Goal: Transaction & Acquisition: Purchase product/service

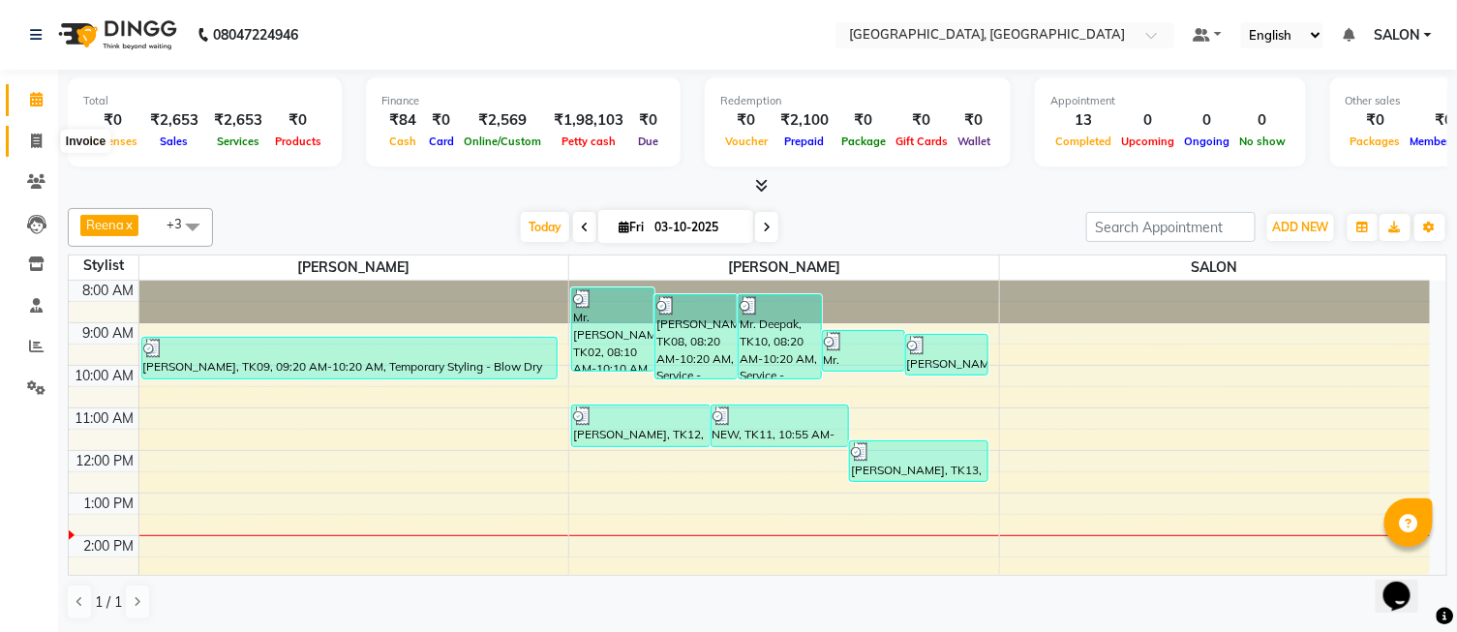
click at [33, 138] on icon at bounding box center [36, 141] width 11 height 15
select select "service"
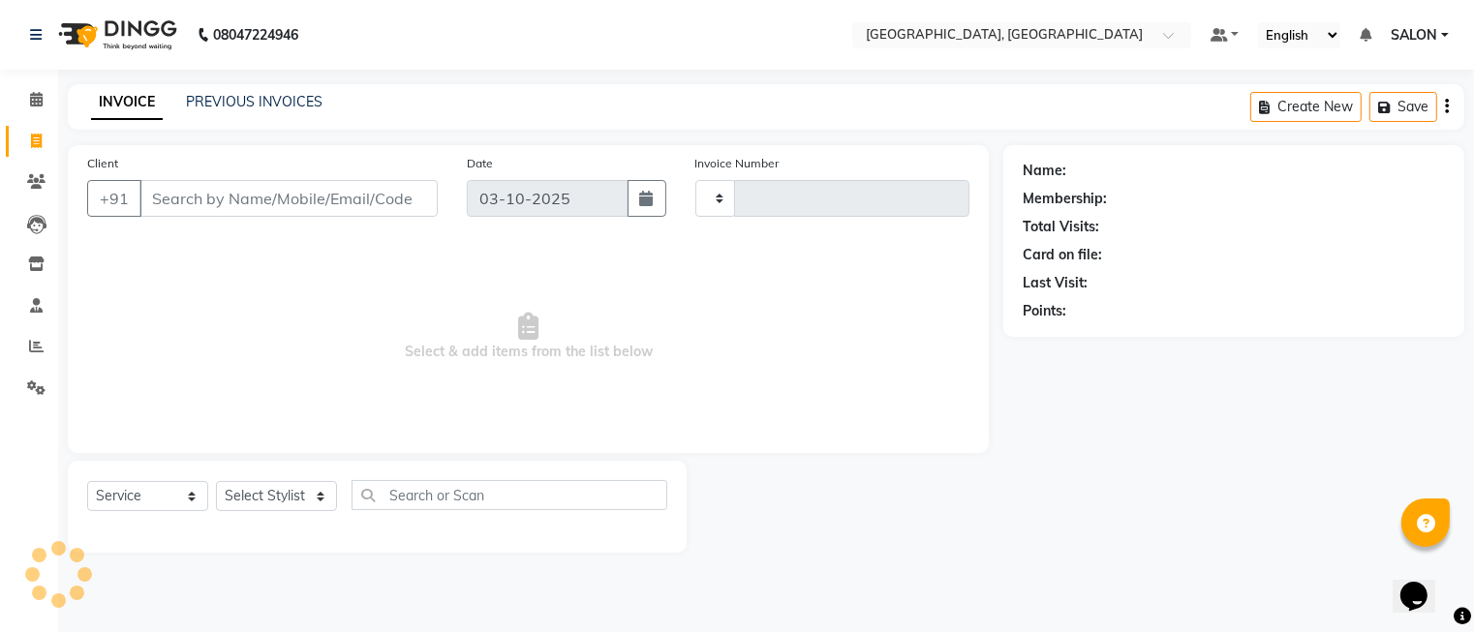
type input "1304"
select select "5370"
click at [313, 486] on select "Select Stylist DINGG Support Drishti [PERSON_NAME] SALON [PERSON_NAME] [PERSON_…" at bounding box center [276, 496] width 121 height 30
select select "35457"
click at [216, 482] on select "Select Stylist DINGG Support Drishti [PERSON_NAME] SALON [PERSON_NAME] [PERSON_…" at bounding box center [276, 496] width 121 height 30
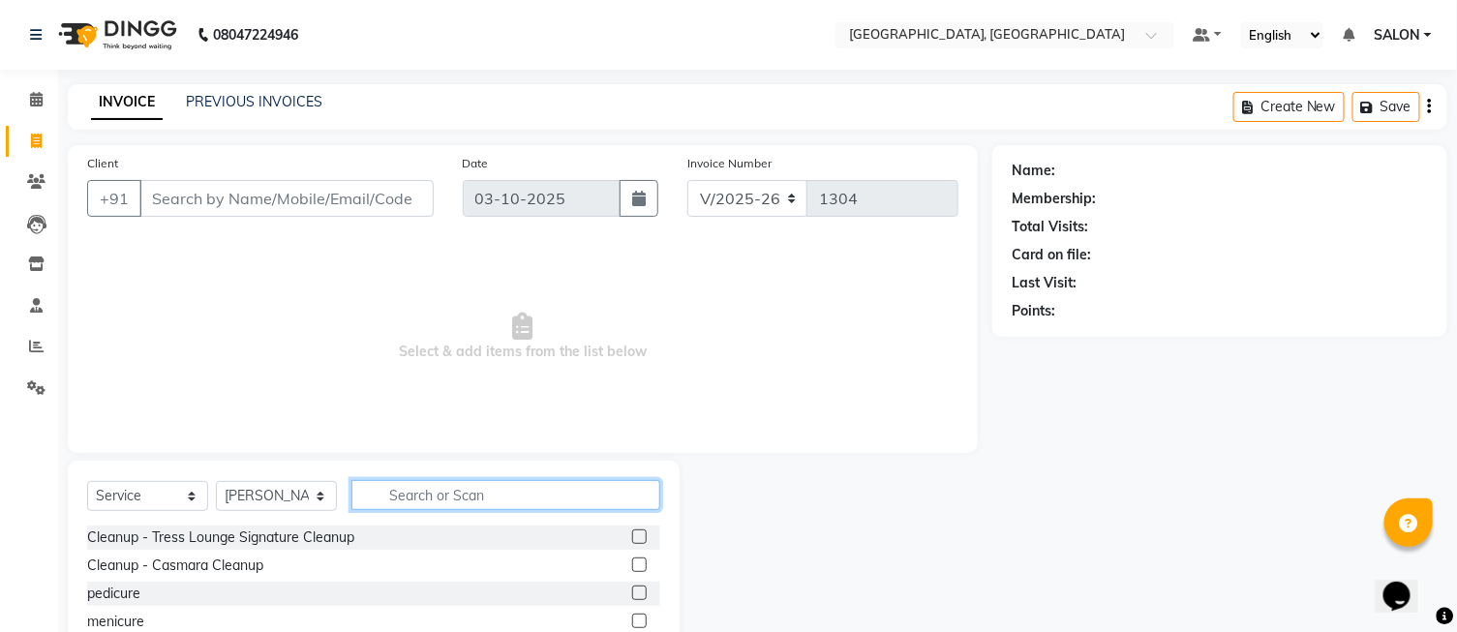
click at [491, 505] on input "text" at bounding box center [506, 495] width 309 height 30
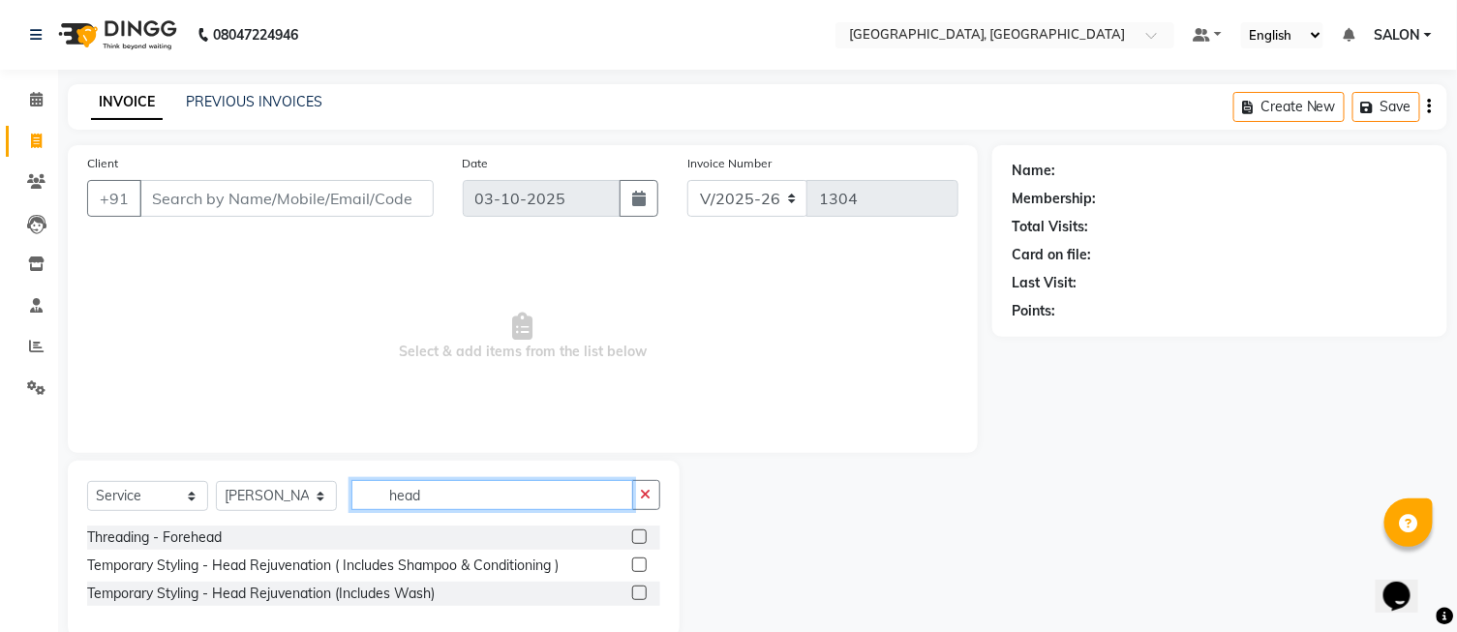
type input "head"
click at [642, 564] on label at bounding box center [639, 565] width 15 height 15
click at [642, 564] on input "checkbox" at bounding box center [638, 566] width 13 height 13
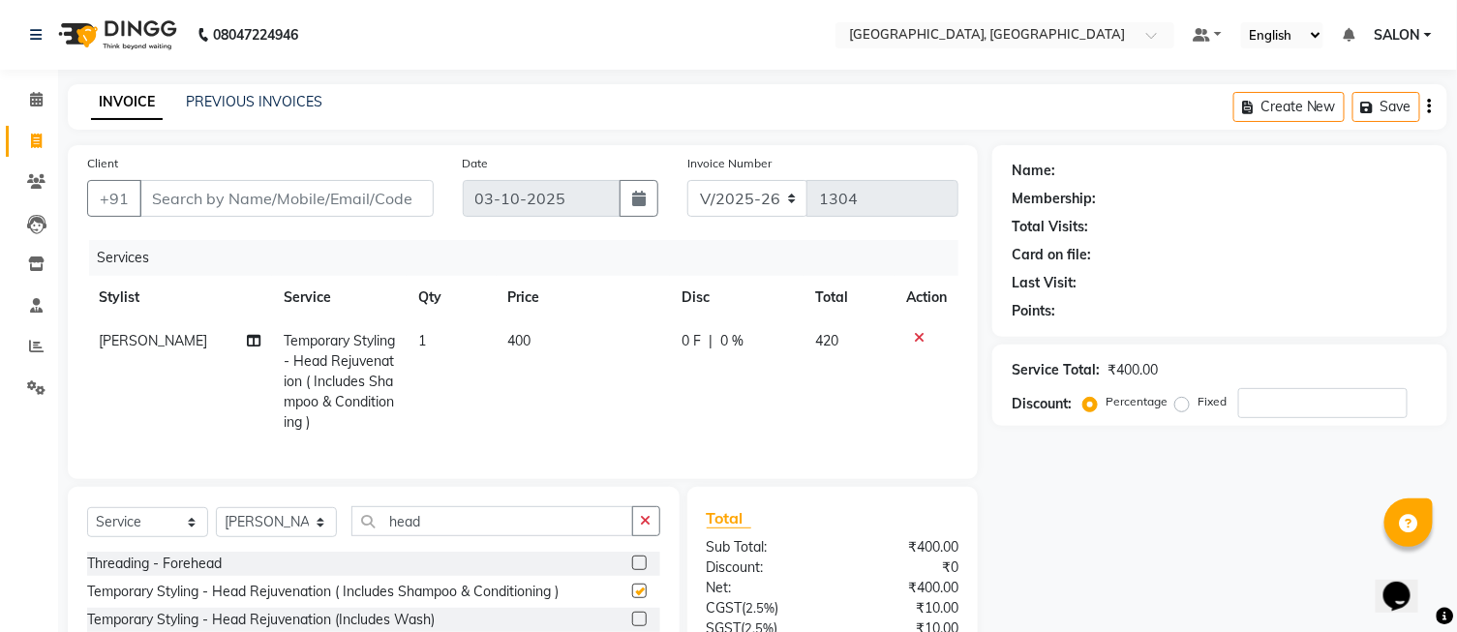
checkbox input "false"
click at [917, 340] on icon at bounding box center [919, 338] width 11 height 14
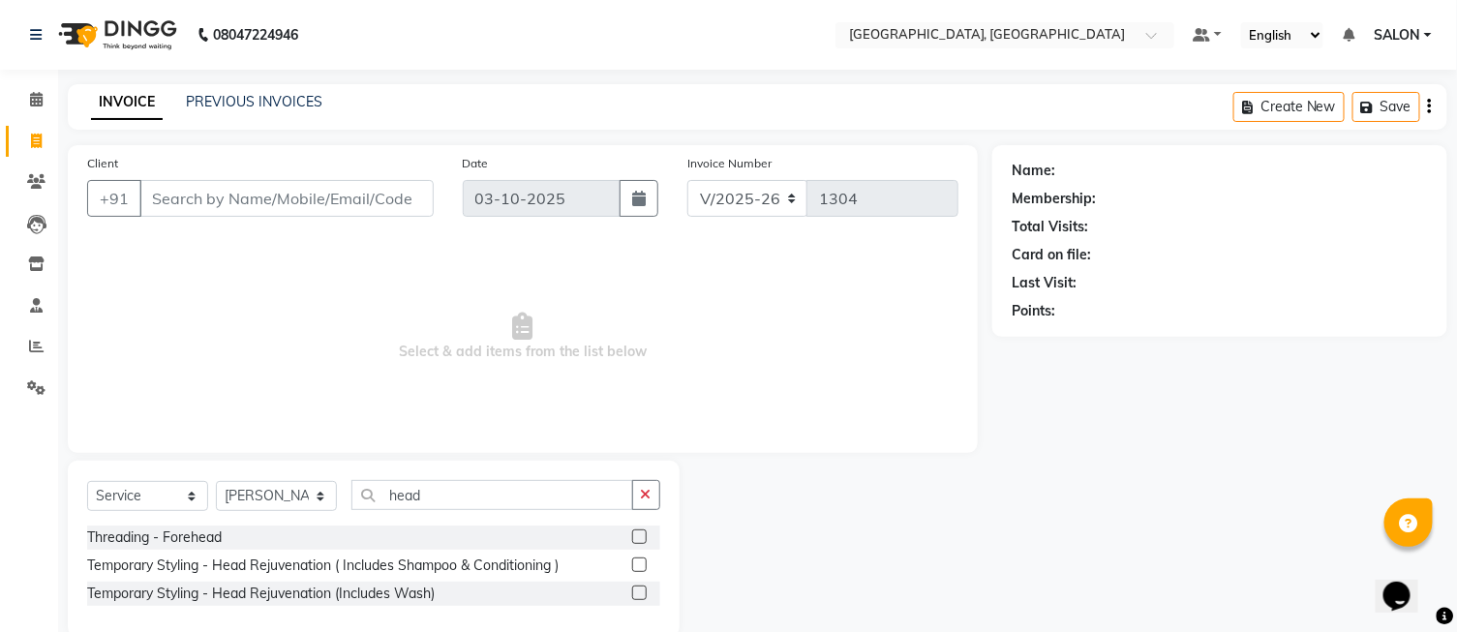
click at [640, 593] on label at bounding box center [639, 593] width 15 height 15
click at [640, 593] on input "checkbox" at bounding box center [638, 594] width 13 height 13
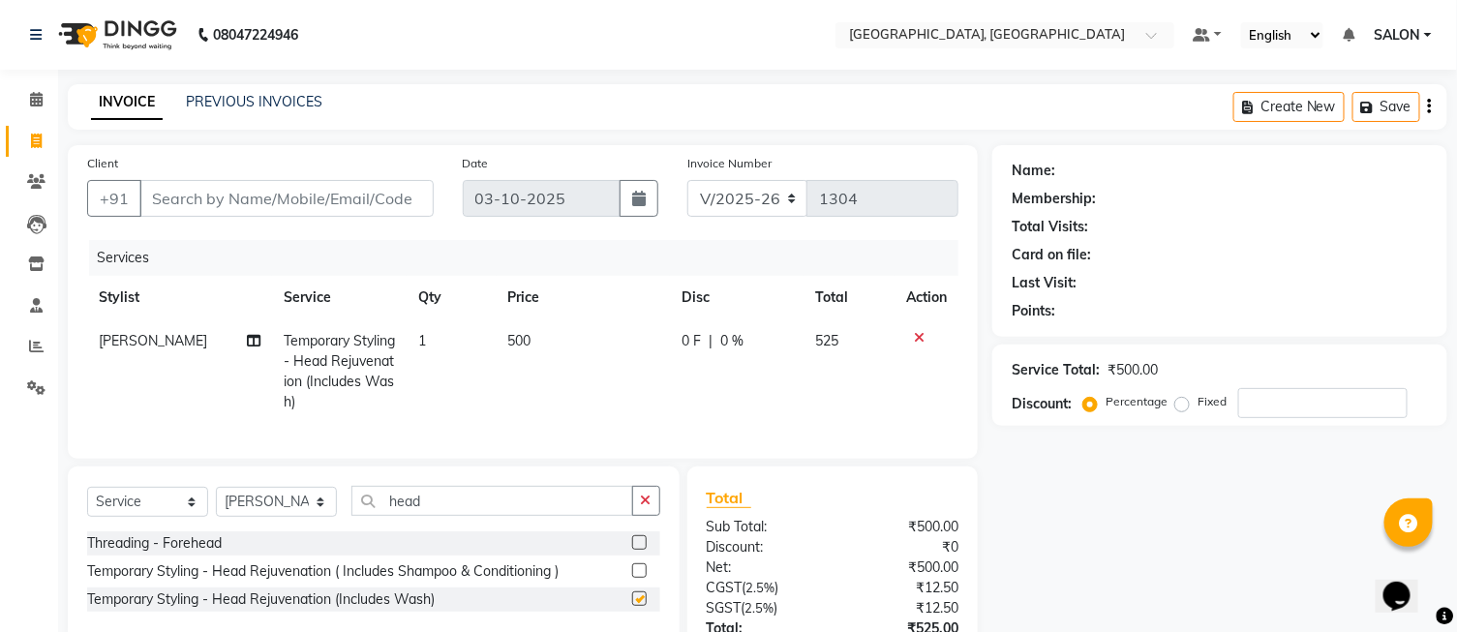
checkbox input "false"
click at [326, 197] on input "Client" at bounding box center [286, 198] width 294 height 37
click at [242, 195] on input "Client" at bounding box center [286, 198] width 294 height 37
type input "9"
type input "0"
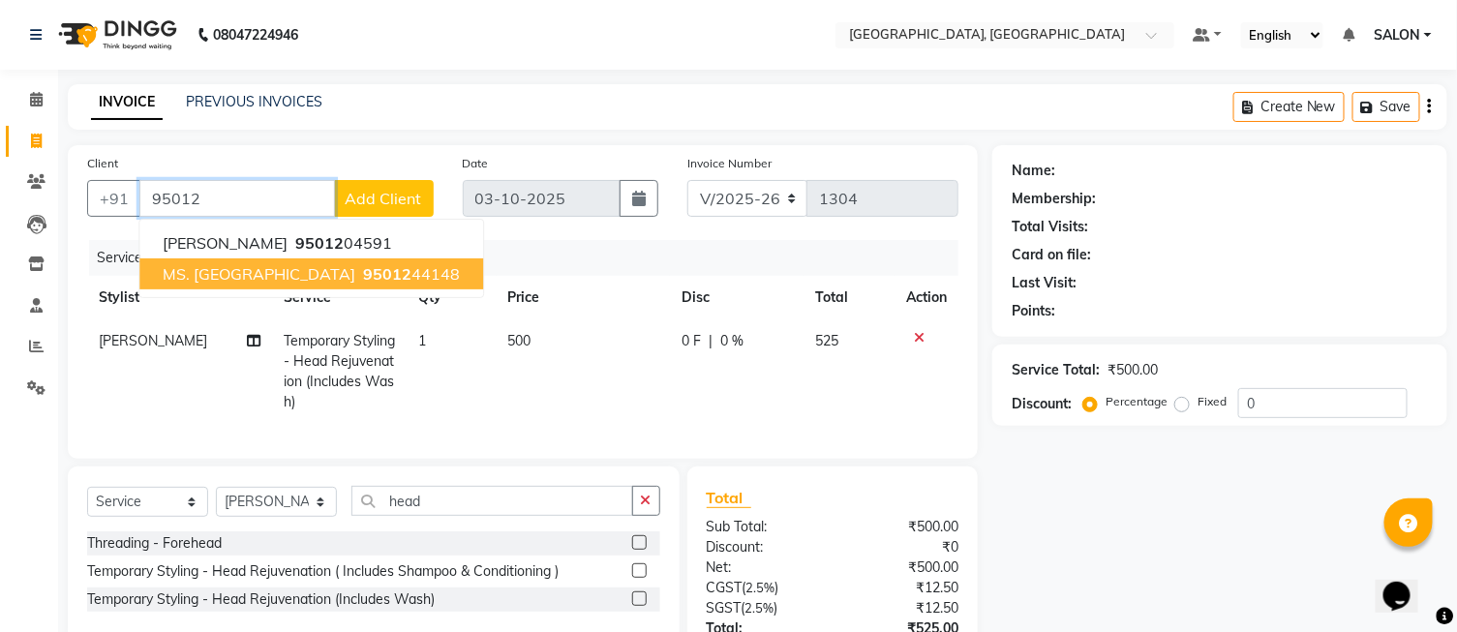
click at [265, 286] on button "MS. PRIYA 95012 44148" at bounding box center [311, 274] width 344 height 31
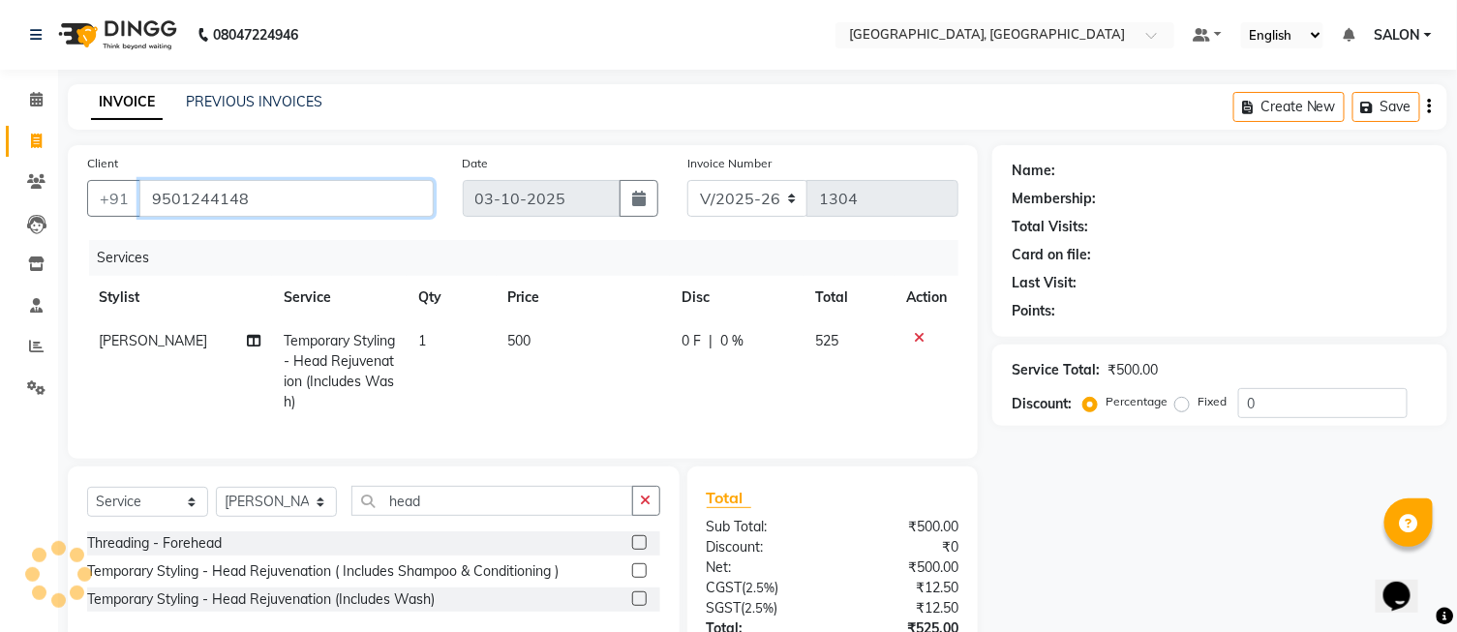
type input "9501244148"
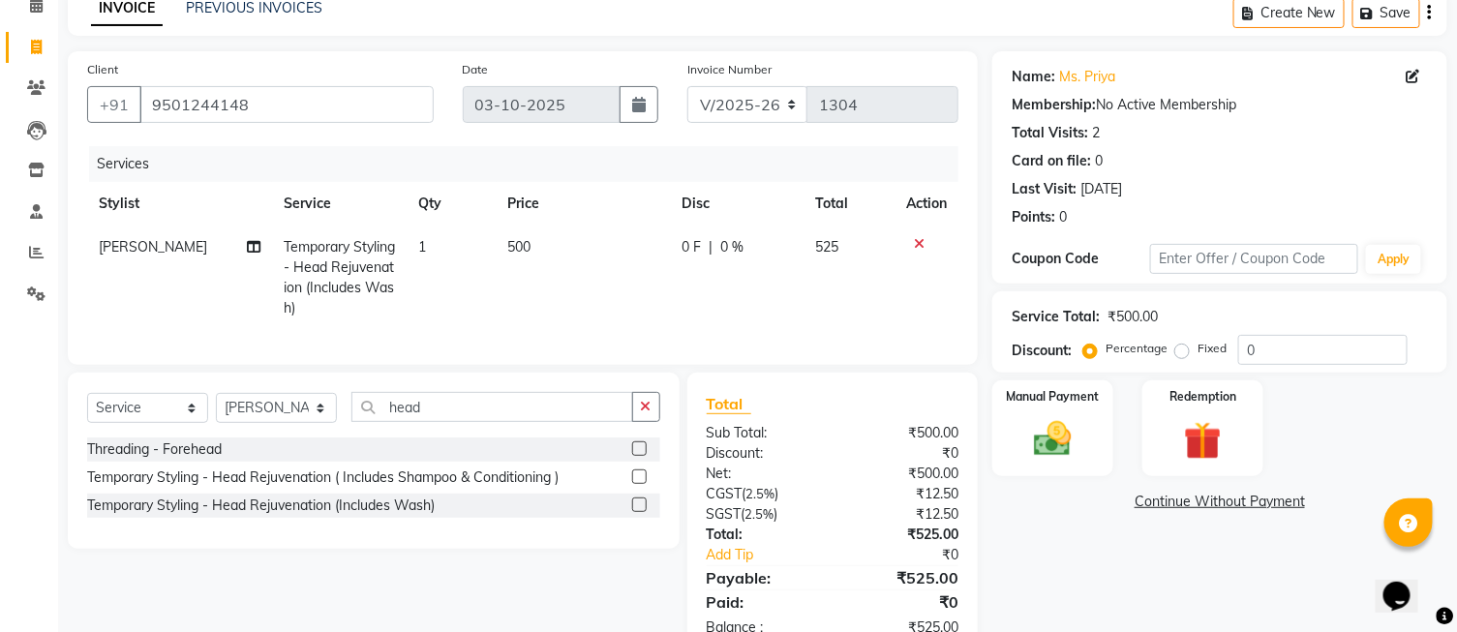
scroll to position [56, 0]
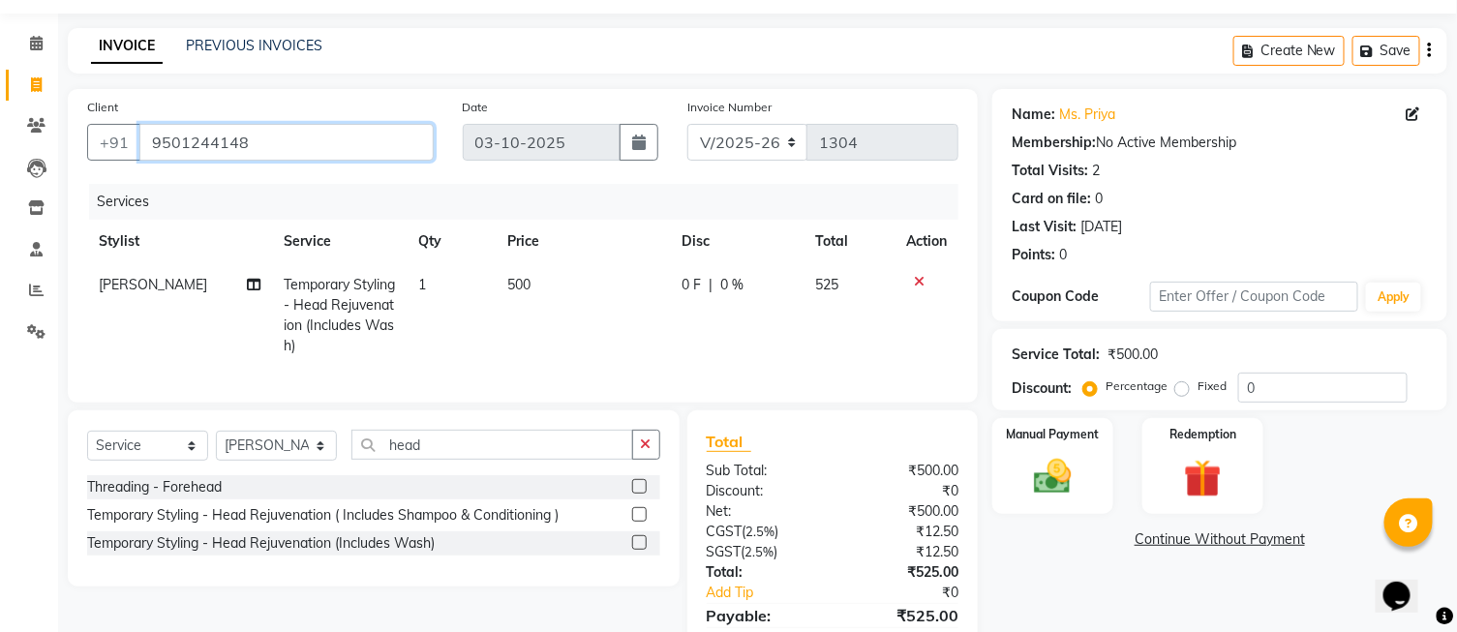
click at [271, 139] on input "9501244148" at bounding box center [286, 142] width 294 height 37
click at [640, 451] on button "button" at bounding box center [646, 445] width 28 height 30
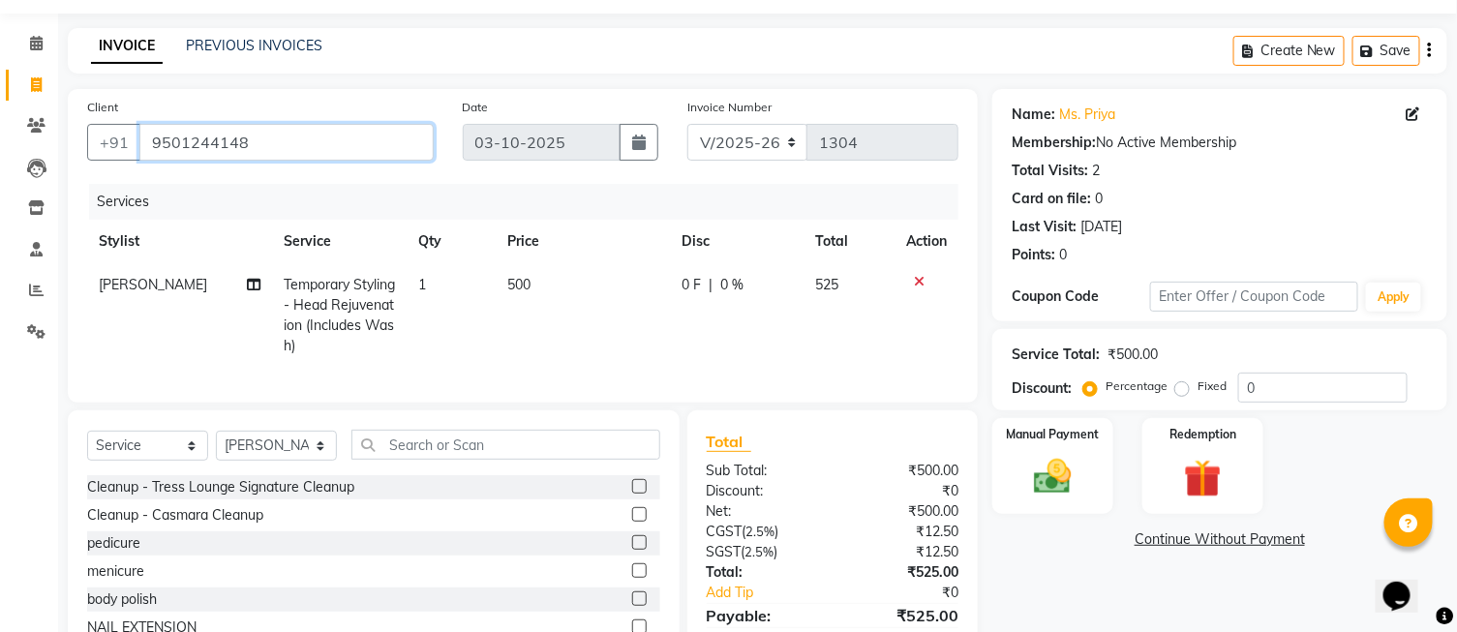
click at [250, 138] on input "9501244148" at bounding box center [286, 142] width 294 height 37
click at [304, 148] on input "9501244148" at bounding box center [286, 142] width 294 height 37
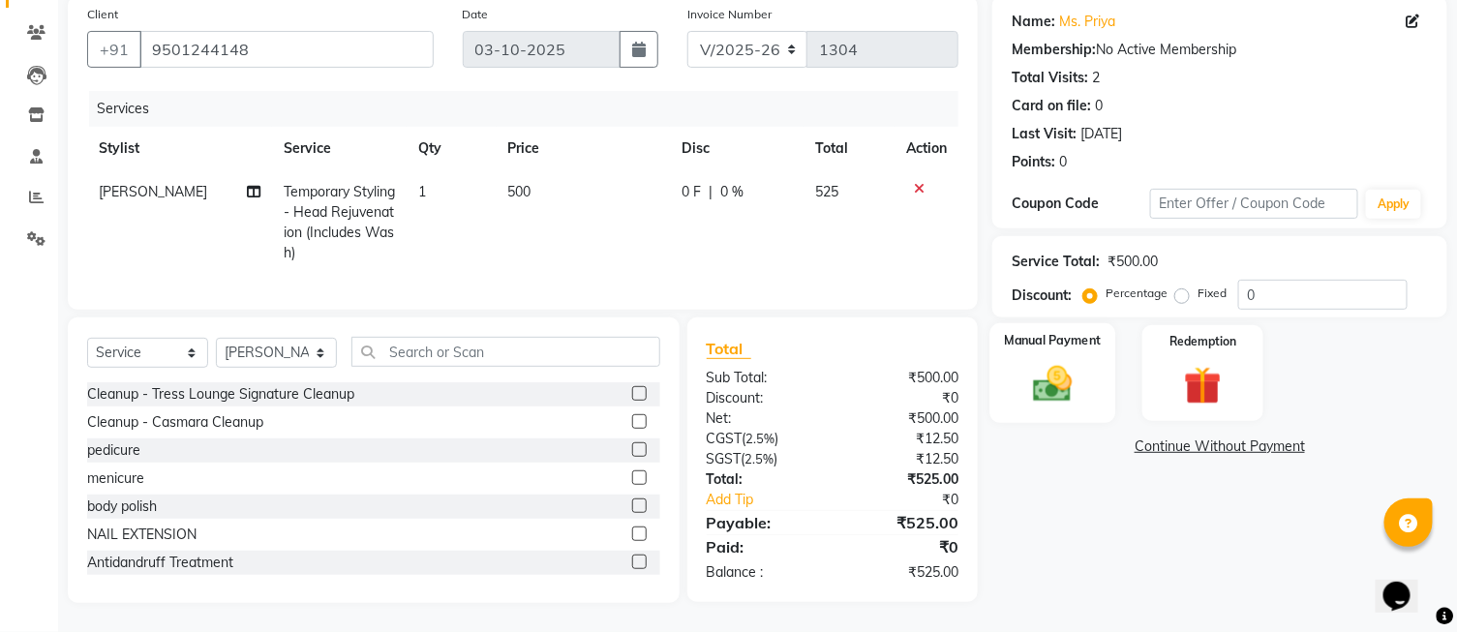
click at [1042, 362] on img at bounding box center [1053, 385] width 64 height 46
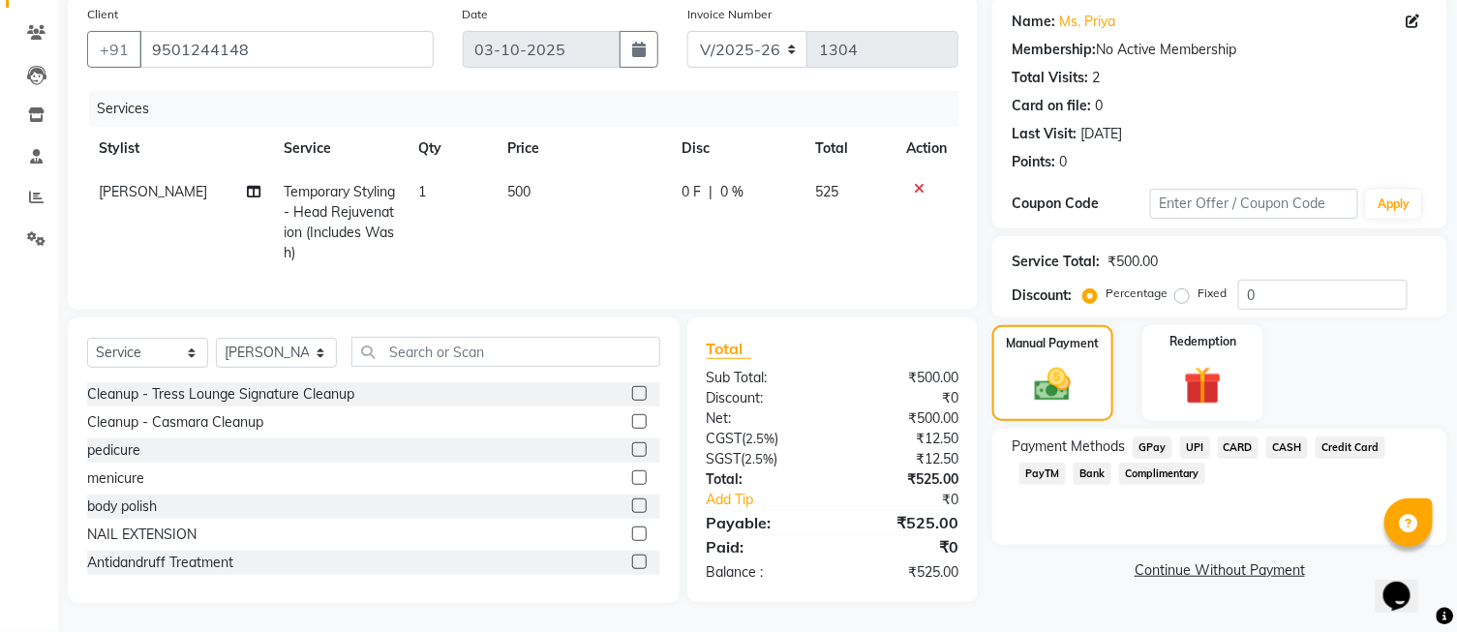
drag, startPoint x: 1202, startPoint y: 436, endPoint x: 1202, endPoint y: 447, distance: 11.6
click at [1202, 447] on div "Payment Methods GPay UPI CARD CASH Credit Card PayTM Bank Complimentary" at bounding box center [1220, 463] width 416 height 52
click at [1202, 437] on span "UPI" at bounding box center [1195, 448] width 30 height 22
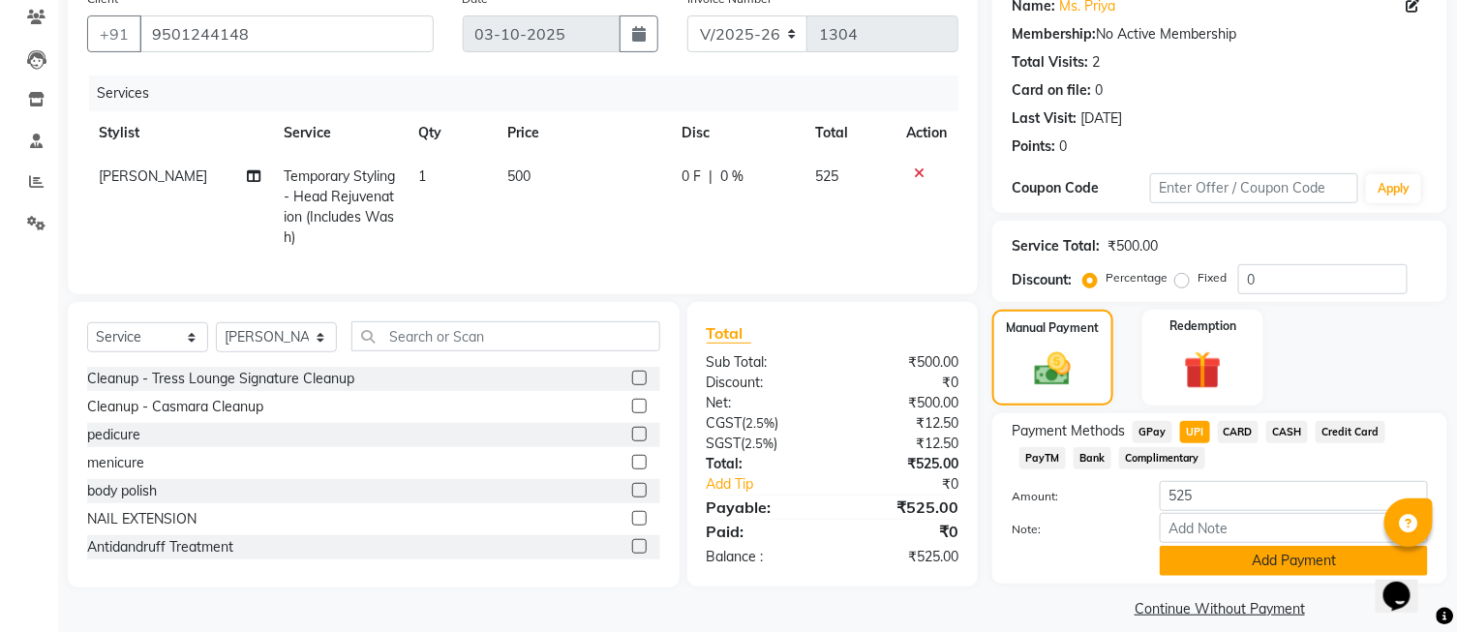
drag, startPoint x: 1254, startPoint y: 558, endPoint x: 1242, endPoint y: 492, distance: 66.9
click at [1254, 555] on button "Add Payment" at bounding box center [1294, 561] width 268 height 30
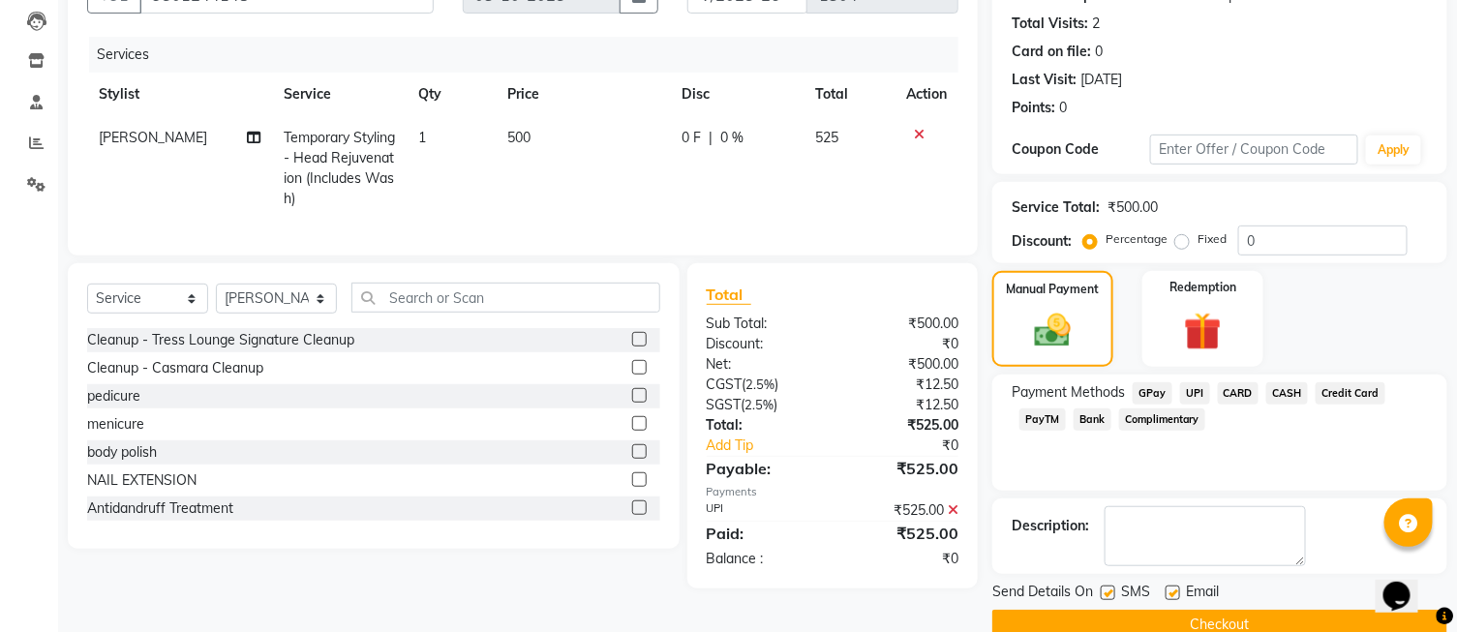
scroll to position [239, 0]
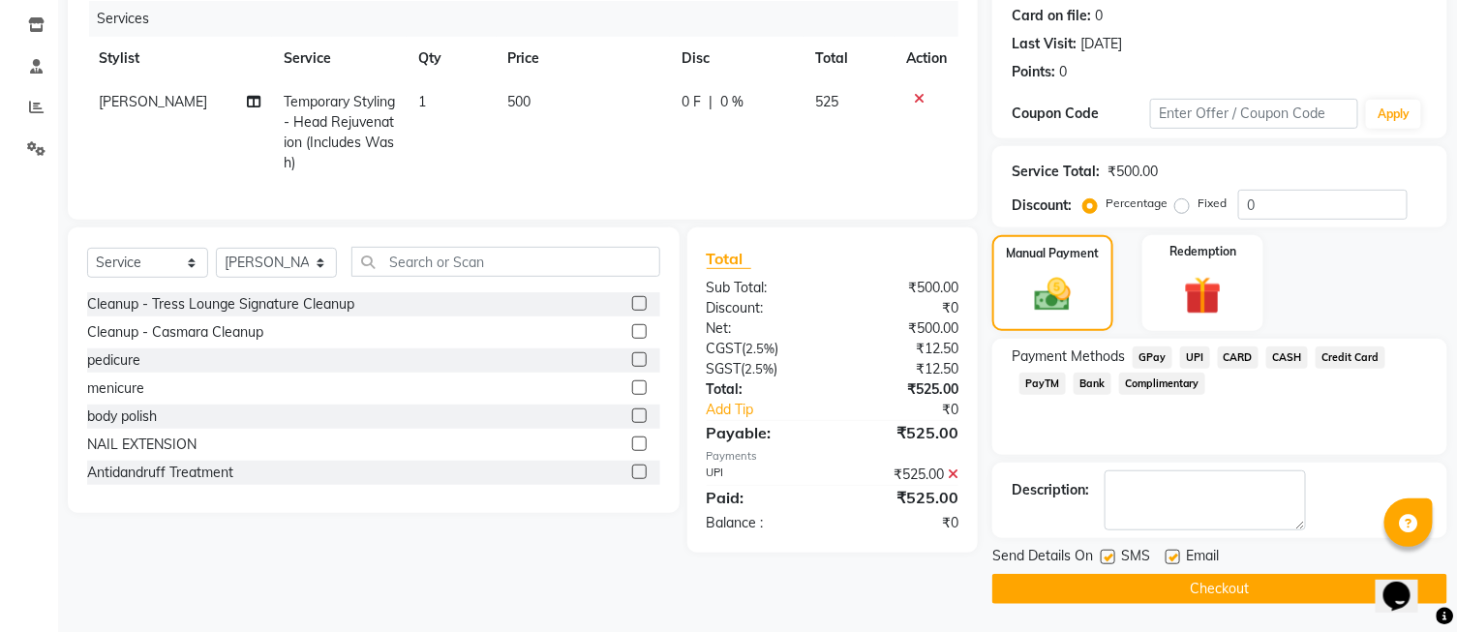
click at [1185, 595] on button "Checkout" at bounding box center [1220, 589] width 455 height 30
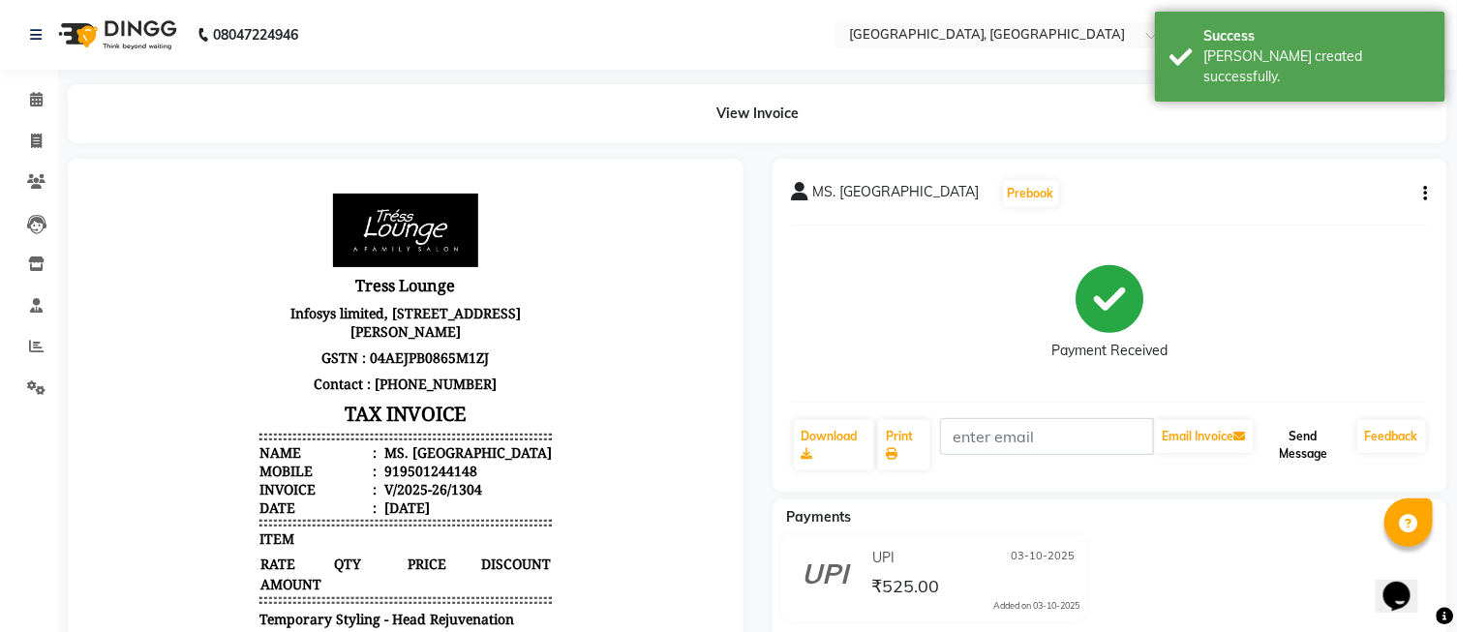
click at [1304, 438] on button "Send Message" at bounding box center [1304, 445] width 92 height 50
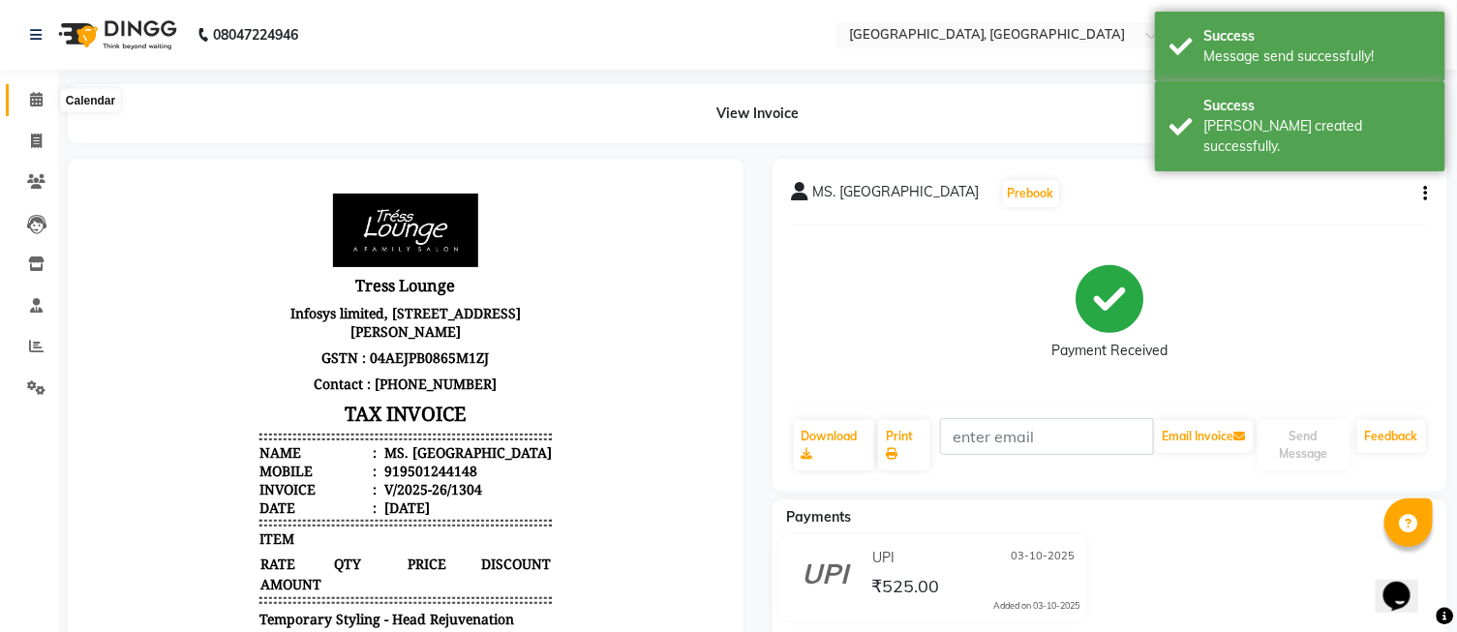
click at [37, 94] on icon at bounding box center [36, 99] width 13 height 15
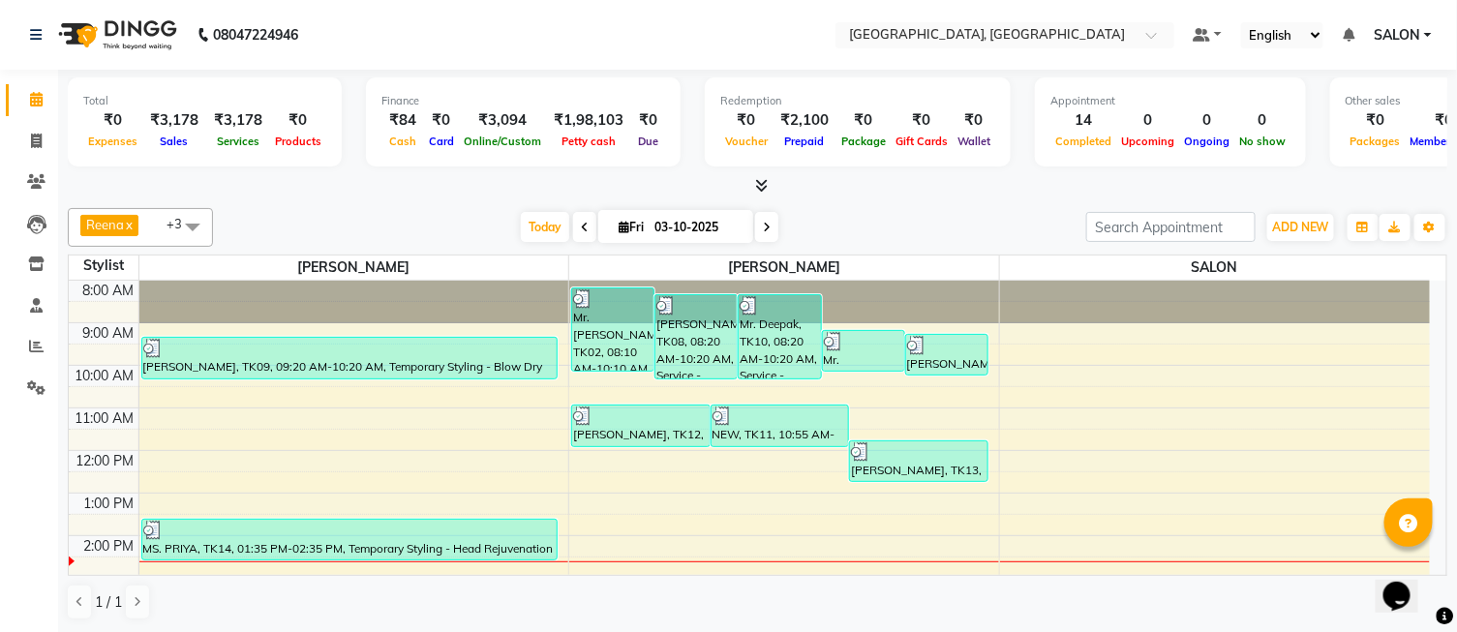
click at [766, 182] on icon at bounding box center [761, 185] width 13 height 15
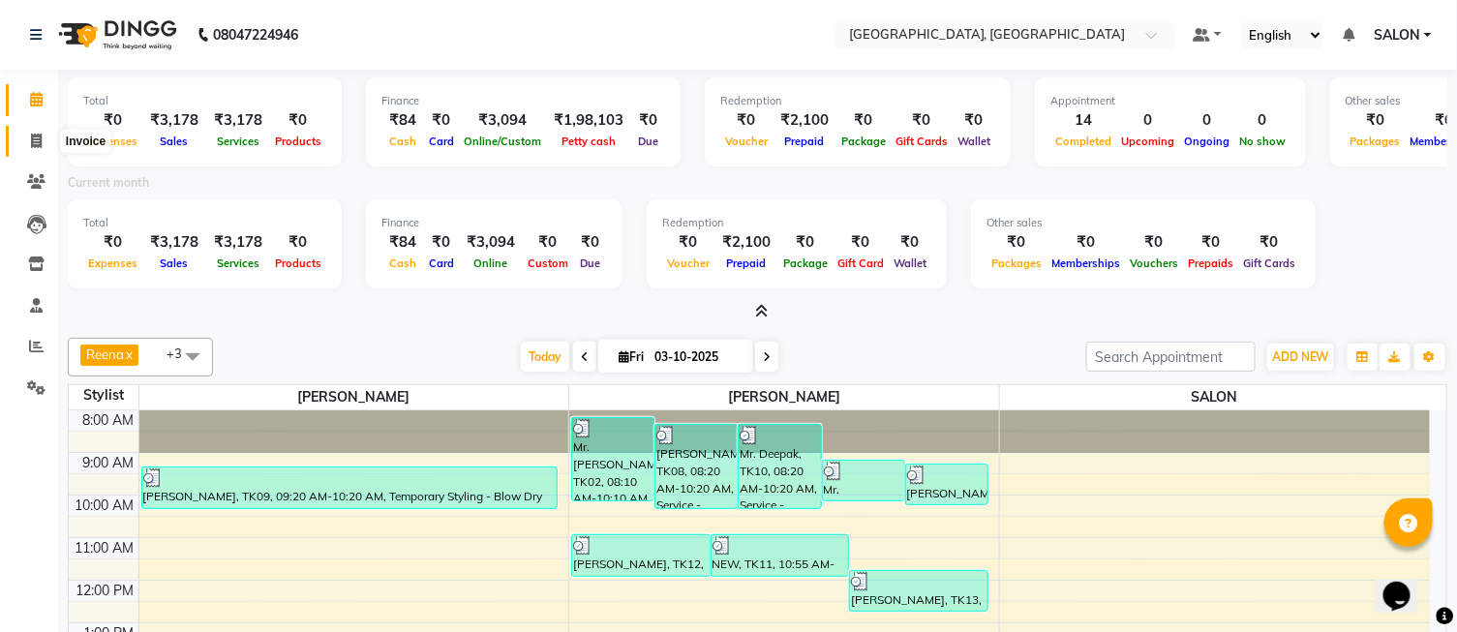
click at [39, 146] on icon at bounding box center [36, 141] width 11 height 15
select select "service"
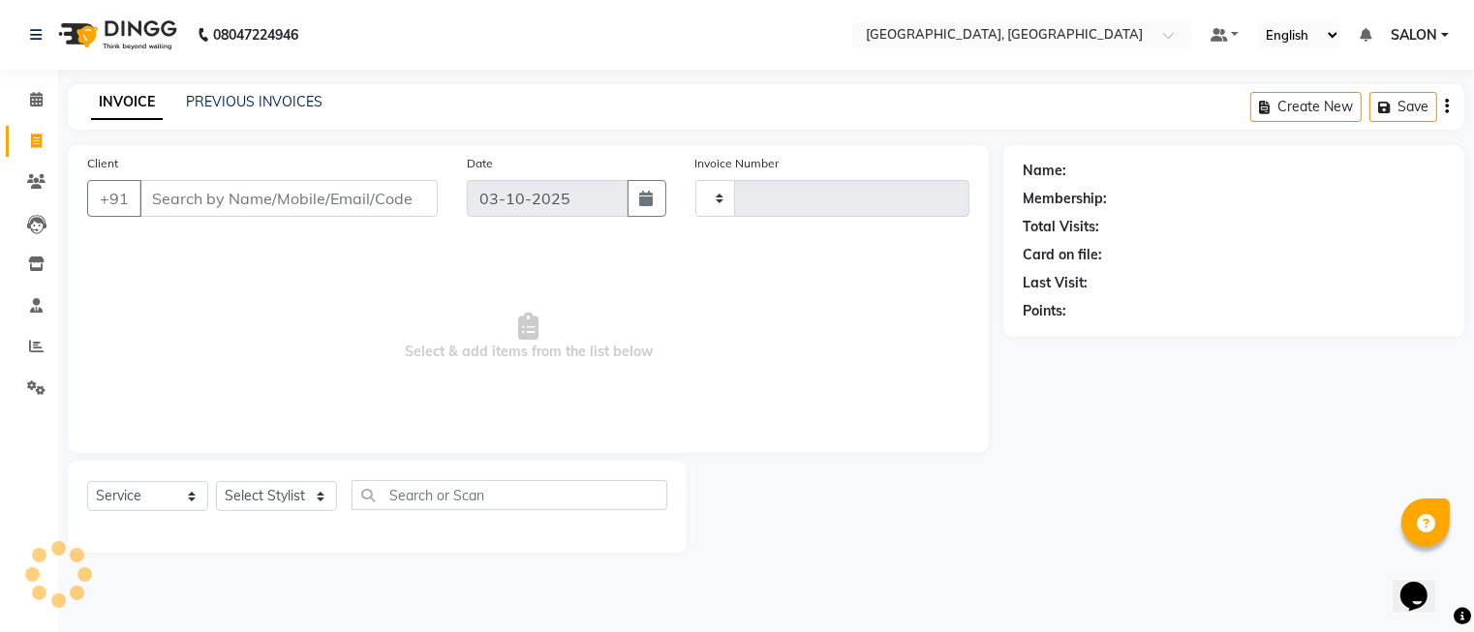
type input "1305"
select select "5370"
click at [40, 176] on icon at bounding box center [36, 181] width 18 height 15
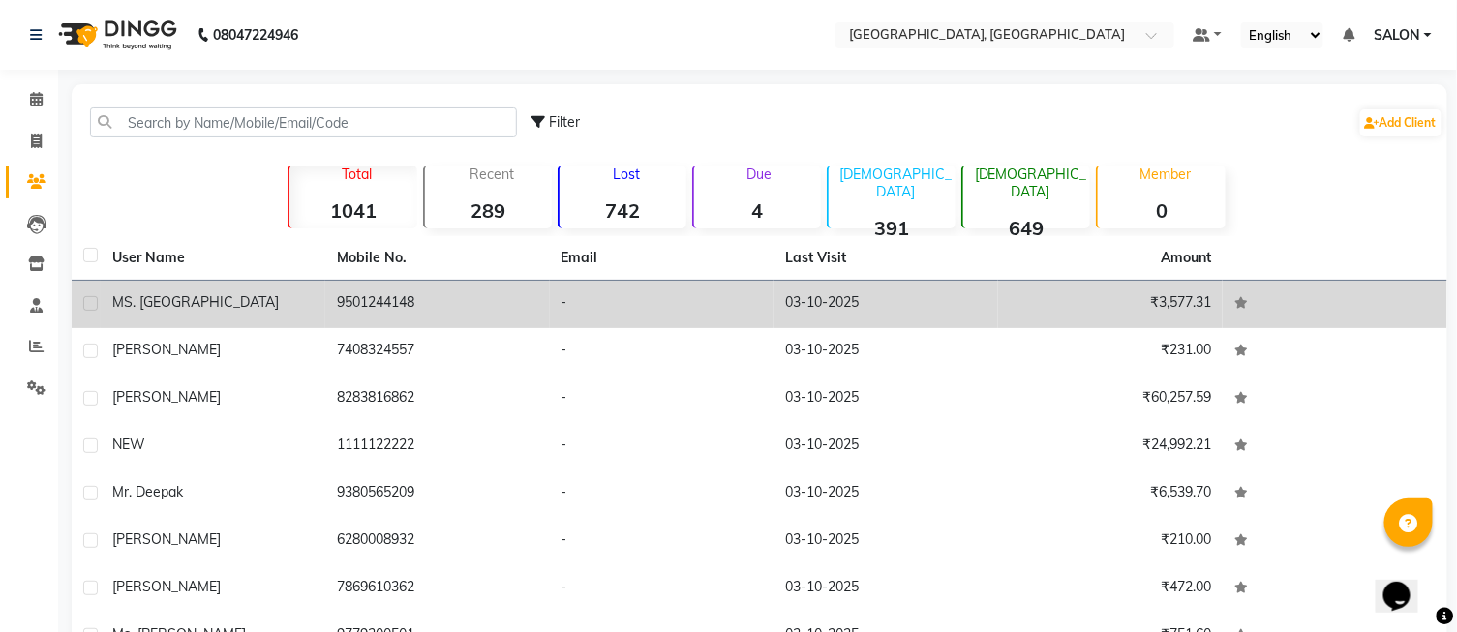
click at [661, 295] on td "-" at bounding box center [662, 304] width 225 height 47
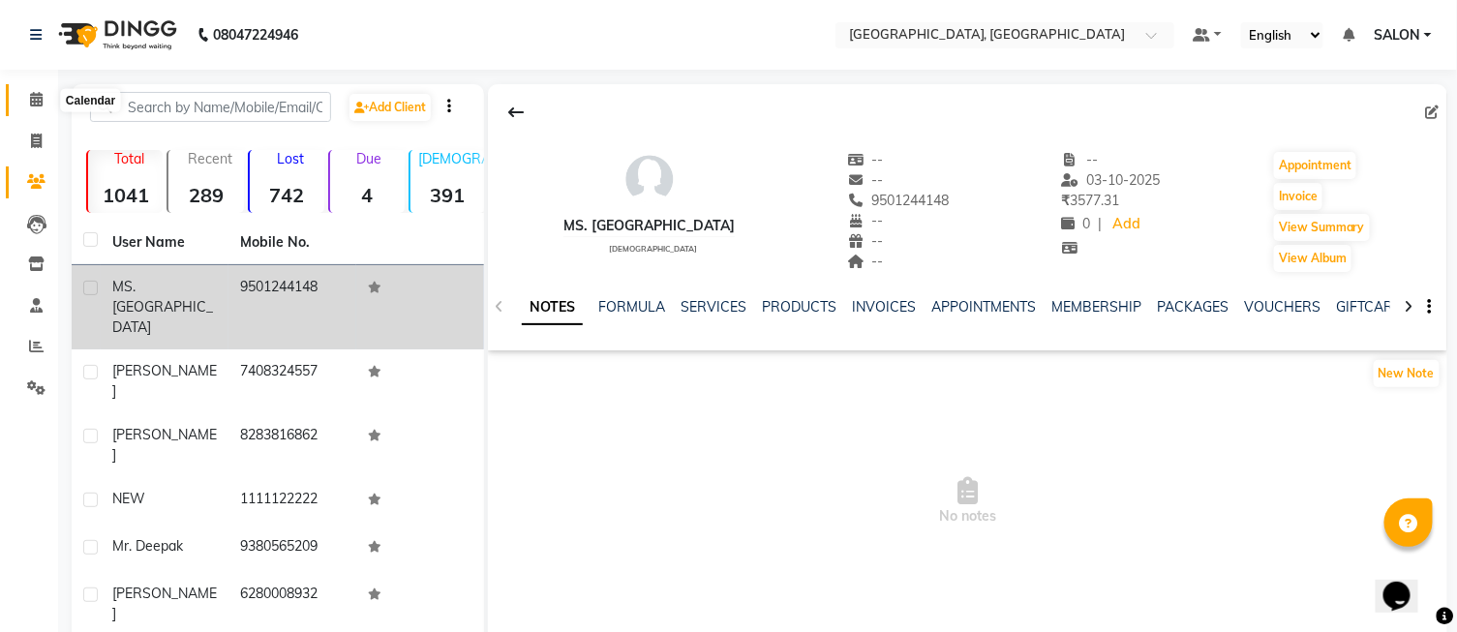
click at [43, 107] on span at bounding box center [36, 100] width 34 height 22
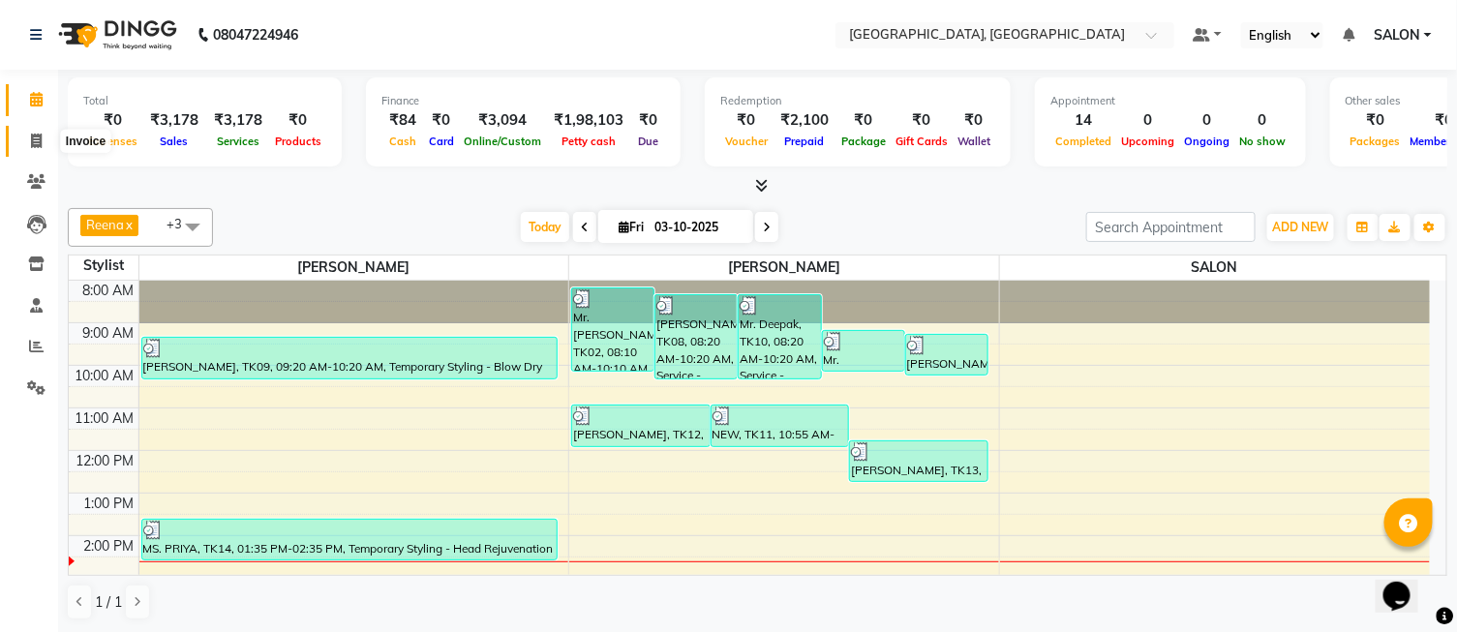
click at [40, 149] on span at bounding box center [36, 142] width 34 height 22
select select "service"
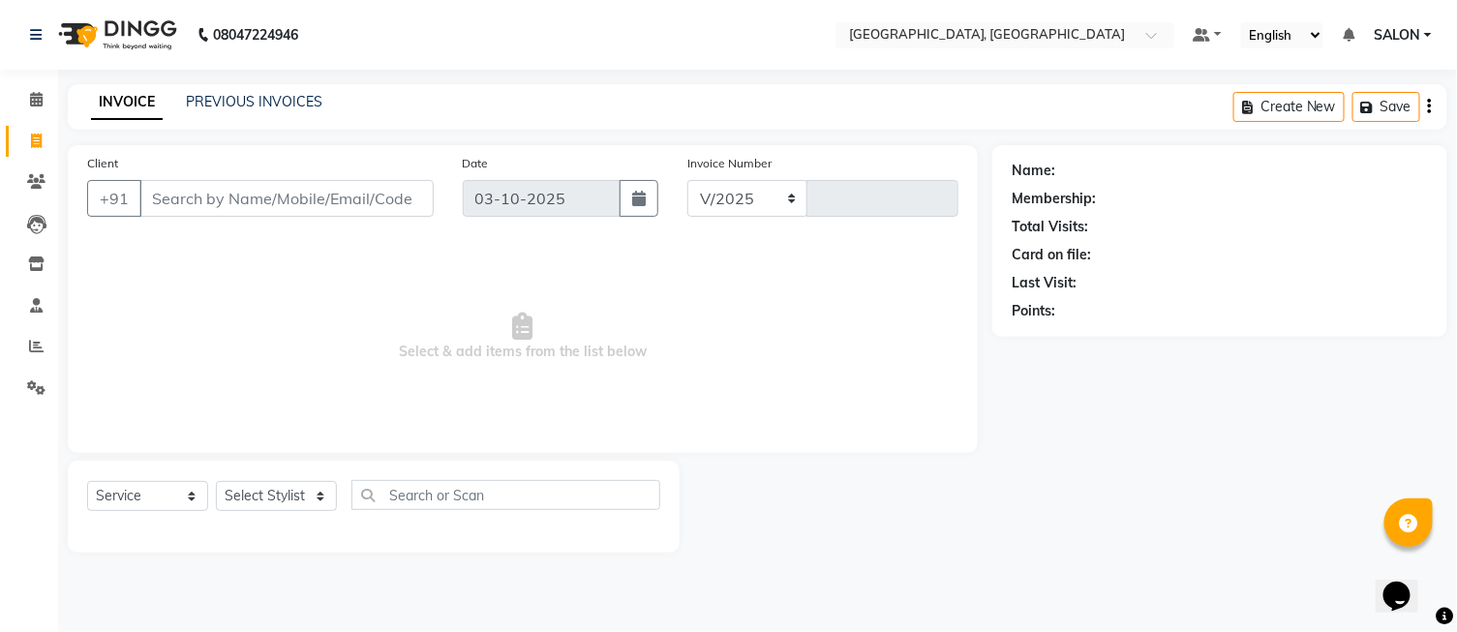
select select "5370"
type input "1305"
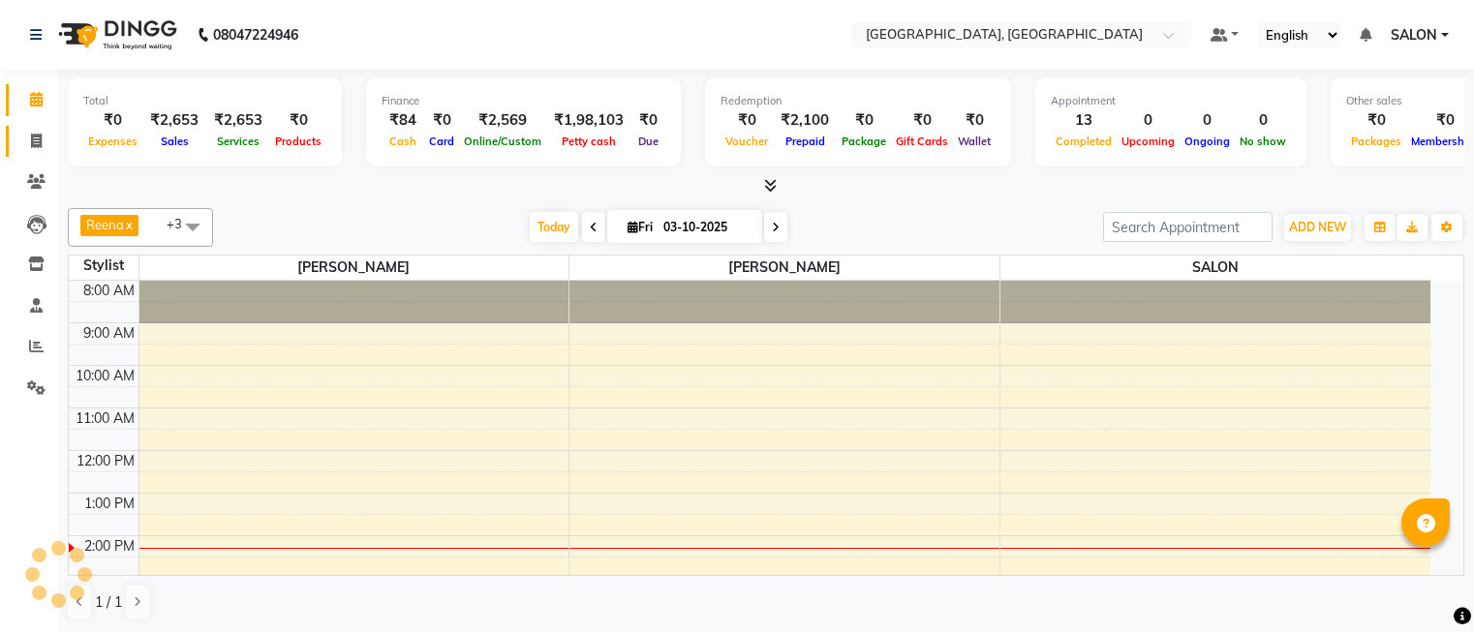
click at [36, 139] on icon at bounding box center [36, 141] width 11 height 15
select select "service"
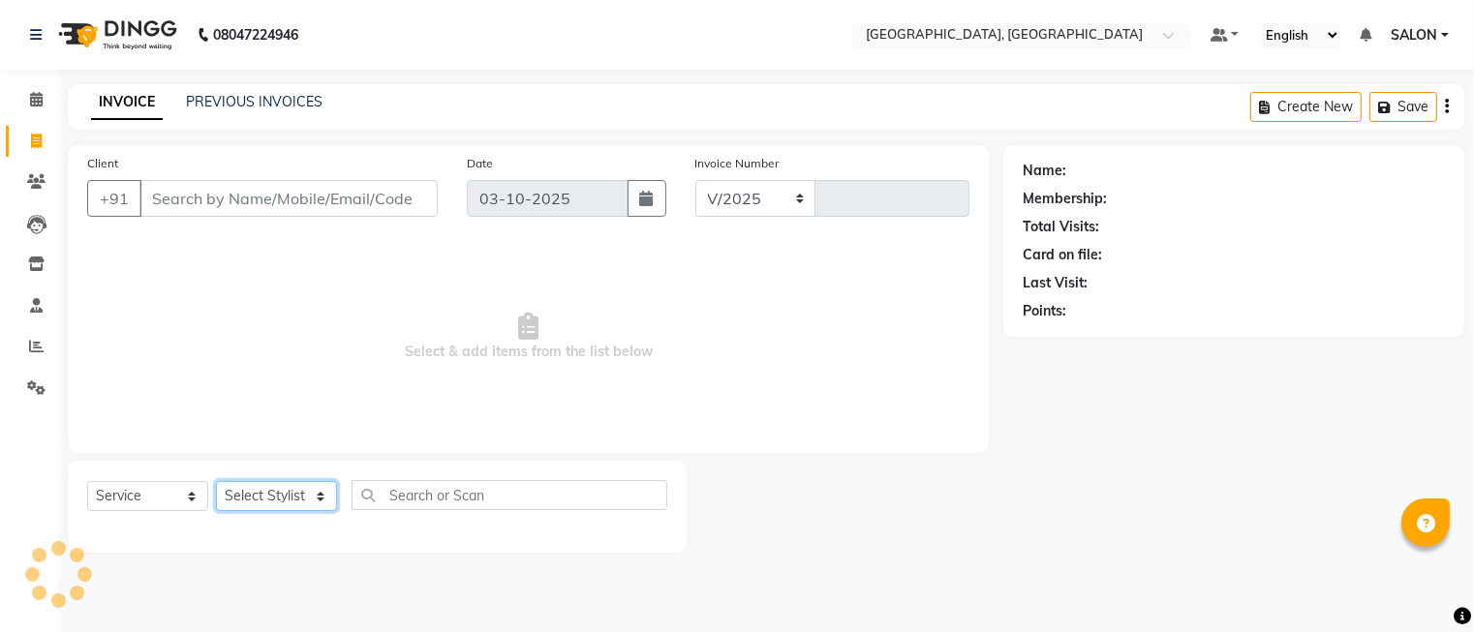
select select "5370"
type input "1304"
click at [265, 497] on select "Select Stylist" at bounding box center [276, 496] width 121 height 30
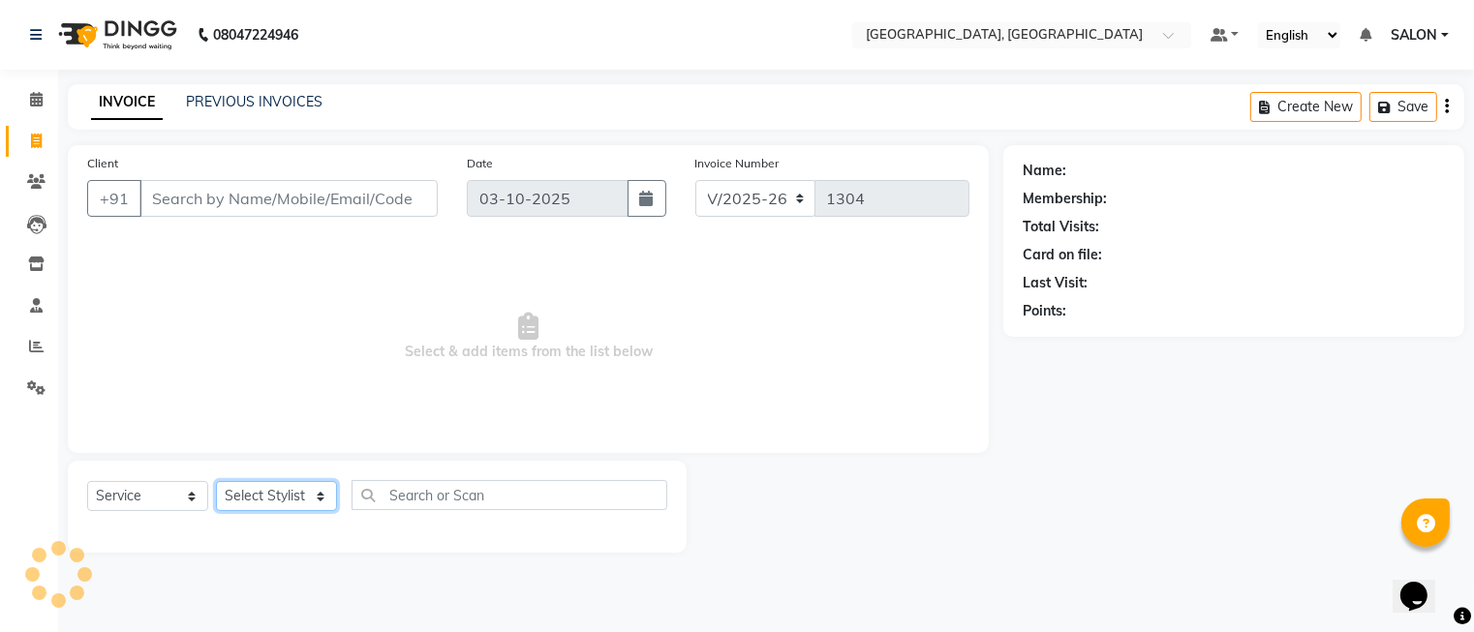
click at [267, 501] on select "Select Stylist DINGG Support Drishti [PERSON_NAME] SALON [PERSON_NAME] [PERSON_…" at bounding box center [276, 496] width 121 height 30
click at [267, 482] on select "Select Stylist DINGG Support Drishti [PERSON_NAME] SALON [PERSON_NAME] [PERSON_…" at bounding box center [276, 496] width 121 height 30
click at [276, 502] on select "Select Stylist DINGG Support Drishti [PERSON_NAME] SALON [PERSON_NAME] [PERSON_…" at bounding box center [276, 496] width 121 height 30
select select "35456"
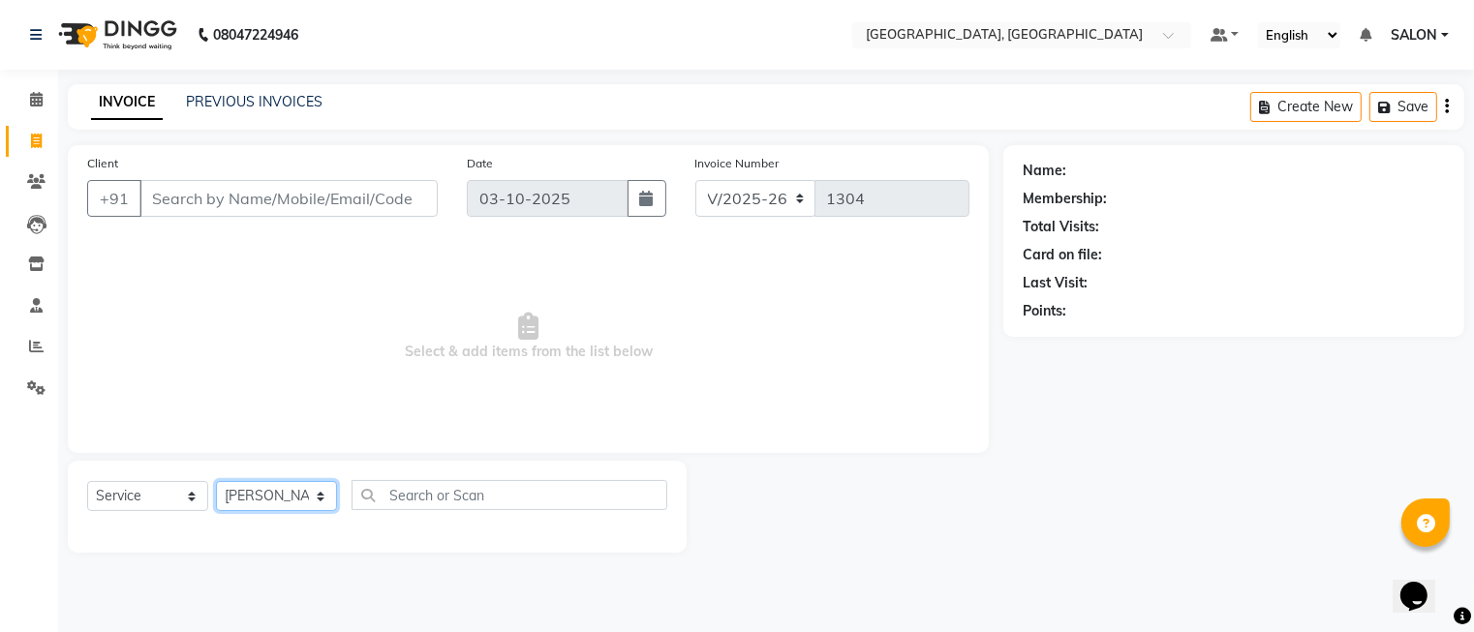
click at [216, 482] on select "Select Stylist DINGG Support Drishti [PERSON_NAME] SALON [PERSON_NAME] [PERSON_…" at bounding box center [276, 496] width 121 height 30
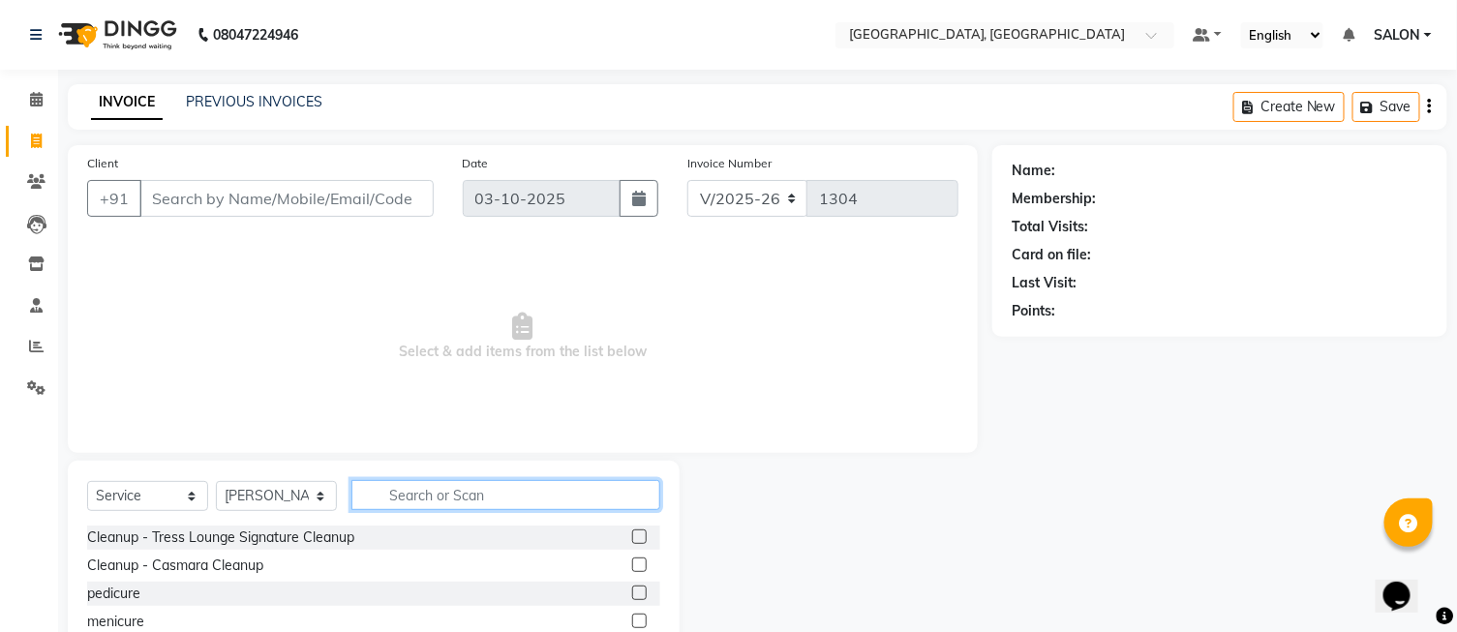
click at [384, 491] on input "text" at bounding box center [506, 495] width 309 height 30
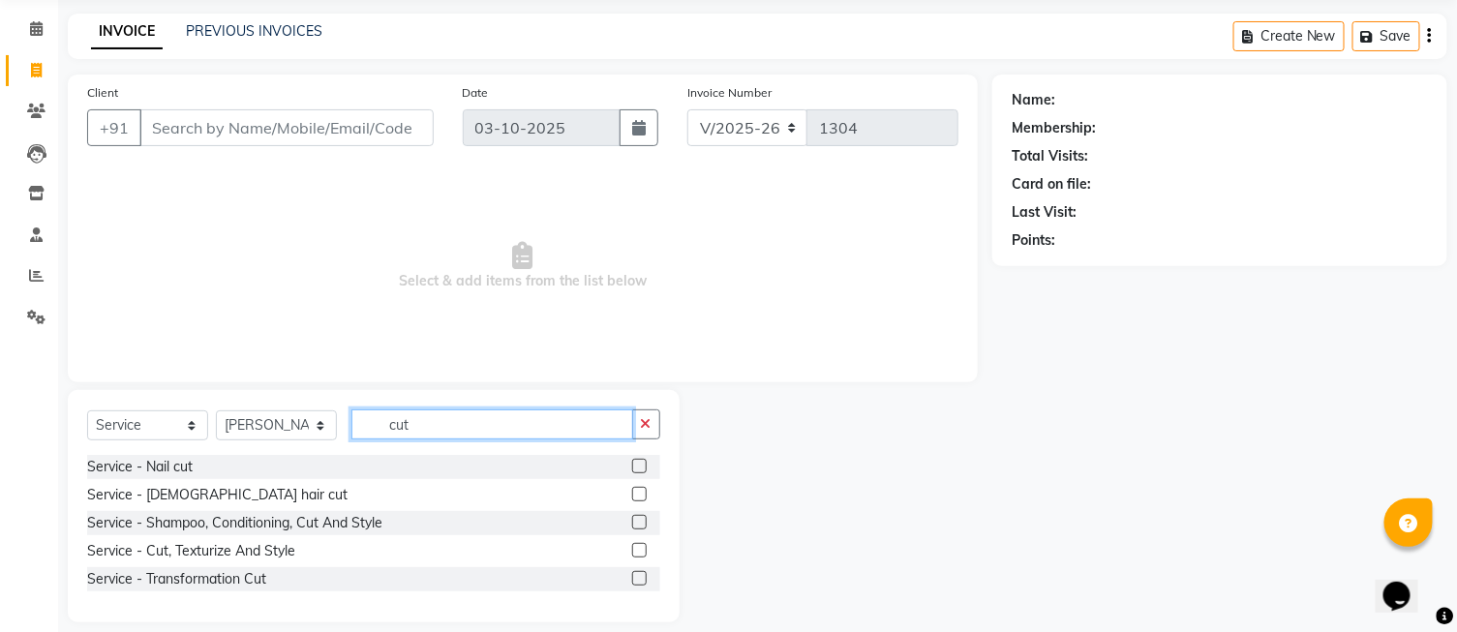
scroll to position [90, 0]
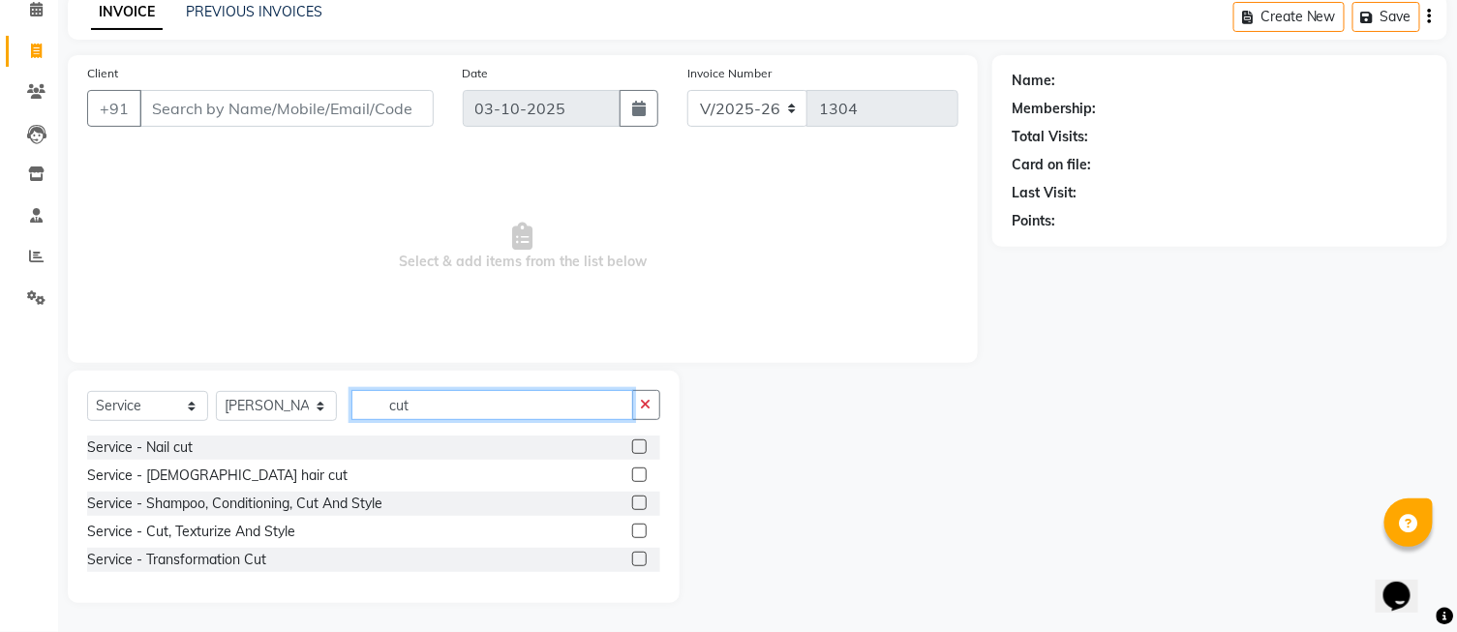
type input "cut"
click at [643, 496] on label at bounding box center [639, 503] width 15 height 15
click at [643, 498] on input "checkbox" at bounding box center [638, 504] width 13 height 13
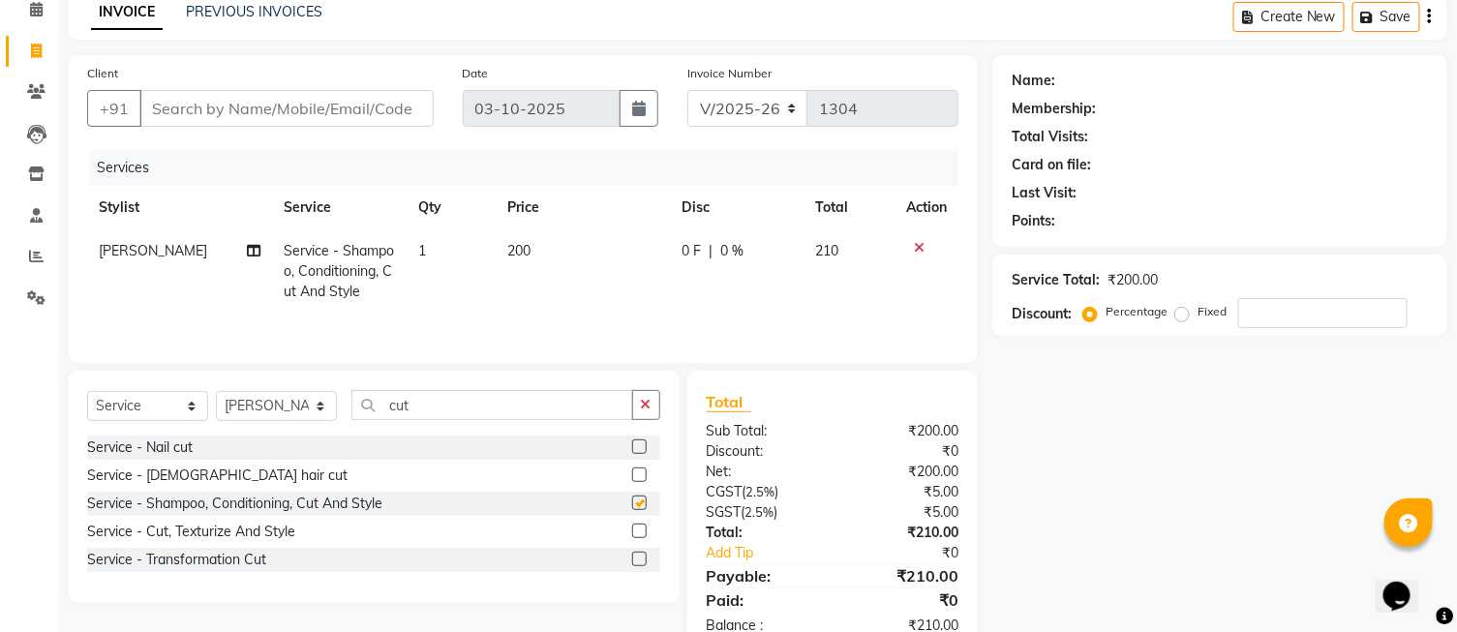
checkbox input "false"
click at [645, 407] on icon "button" at bounding box center [646, 405] width 11 height 14
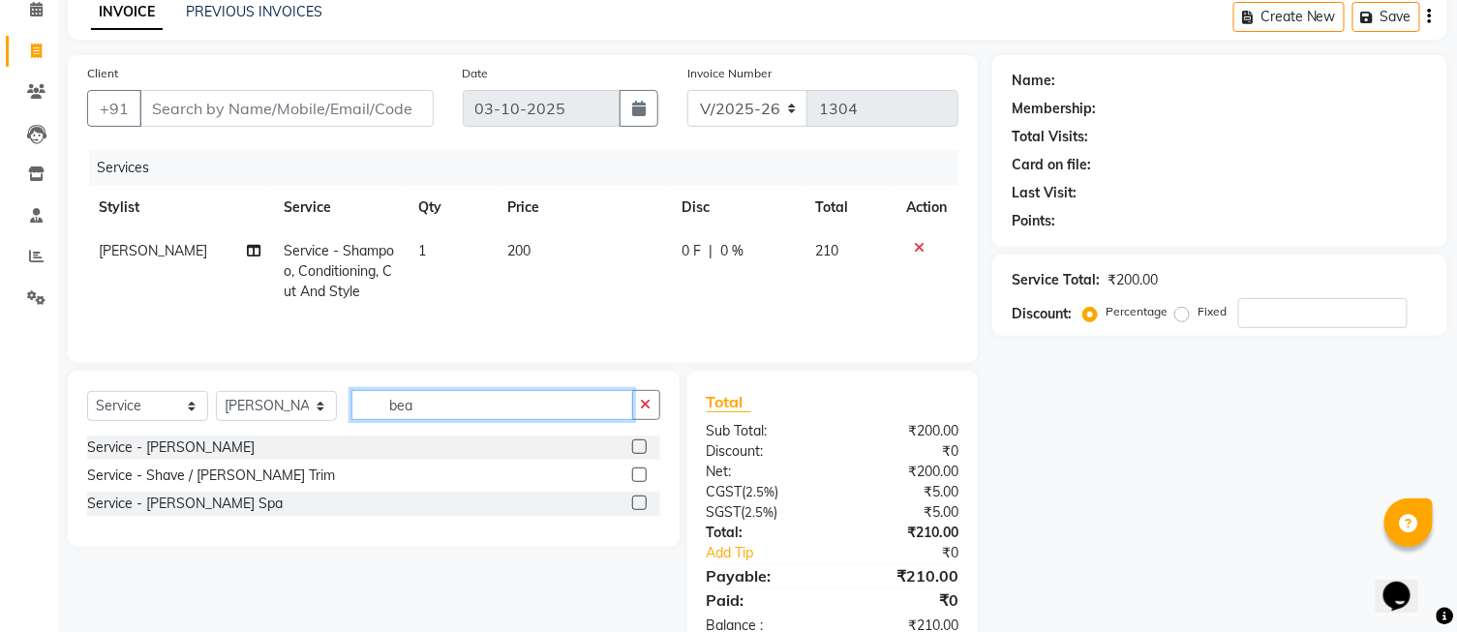
type input "bea"
click at [641, 475] on label at bounding box center [639, 475] width 15 height 15
click at [641, 475] on input "checkbox" at bounding box center [638, 476] width 13 height 13
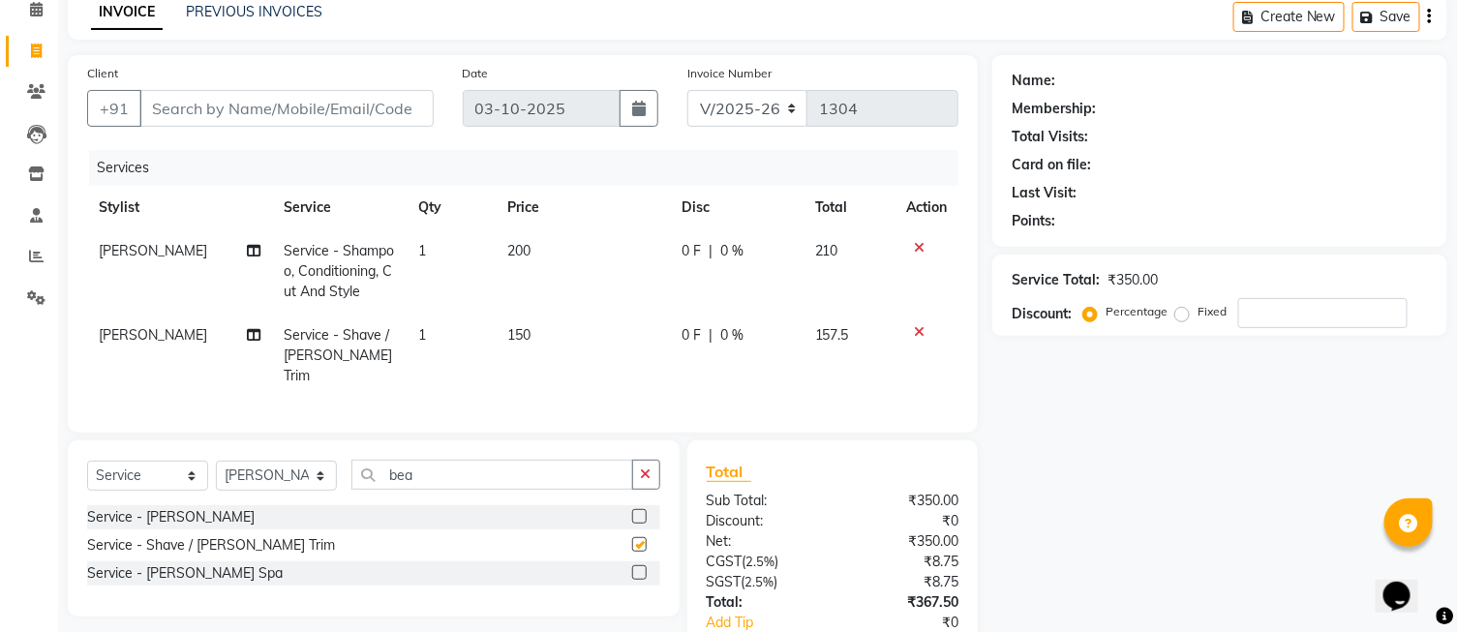
checkbox input "false"
click at [634, 460] on button "button" at bounding box center [646, 475] width 28 height 30
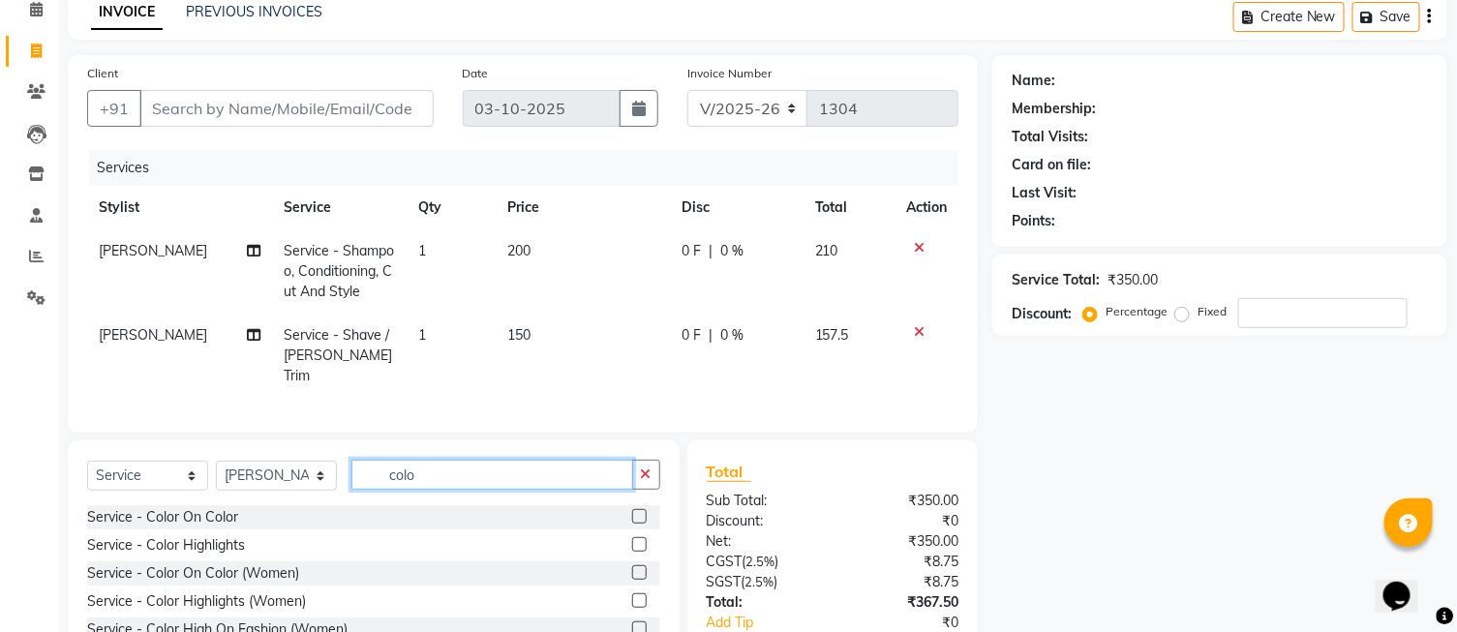
type input "colo"
click at [633, 516] on label at bounding box center [639, 516] width 15 height 15
click at [633, 516] on input "checkbox" at bounding box center [638, 517] width 13 height 13
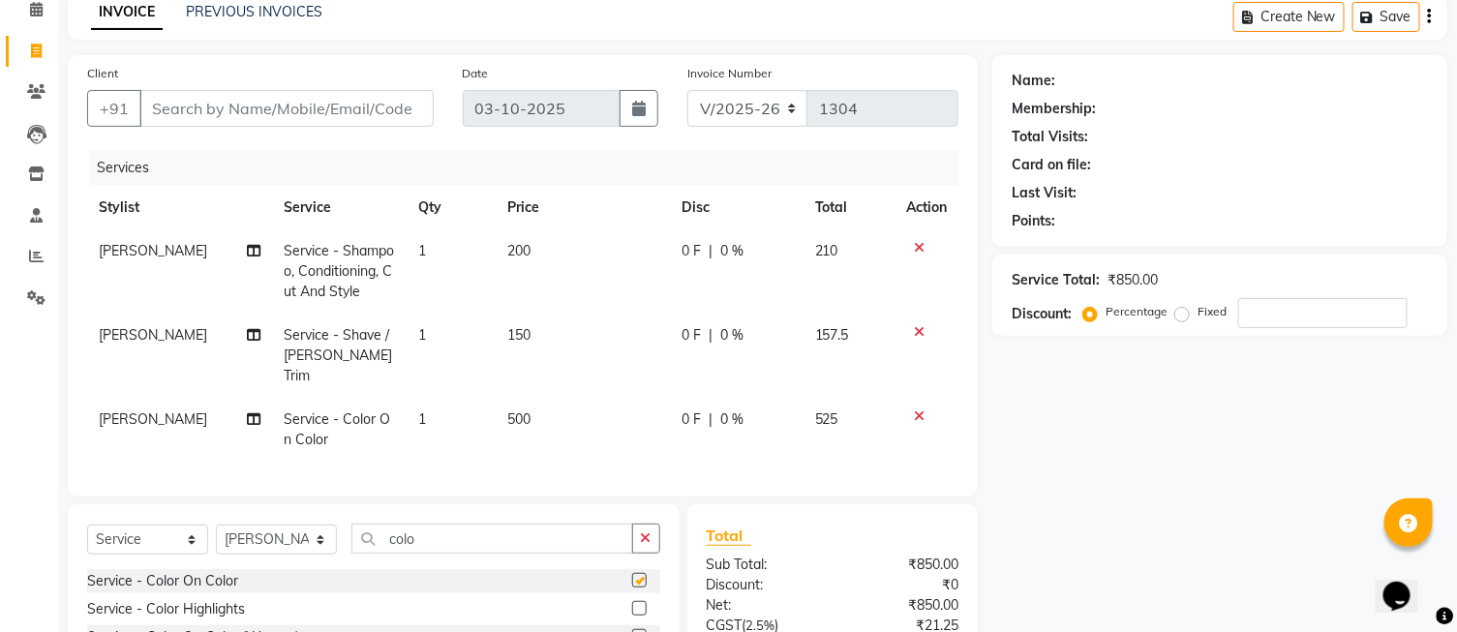
checkbox input "false"
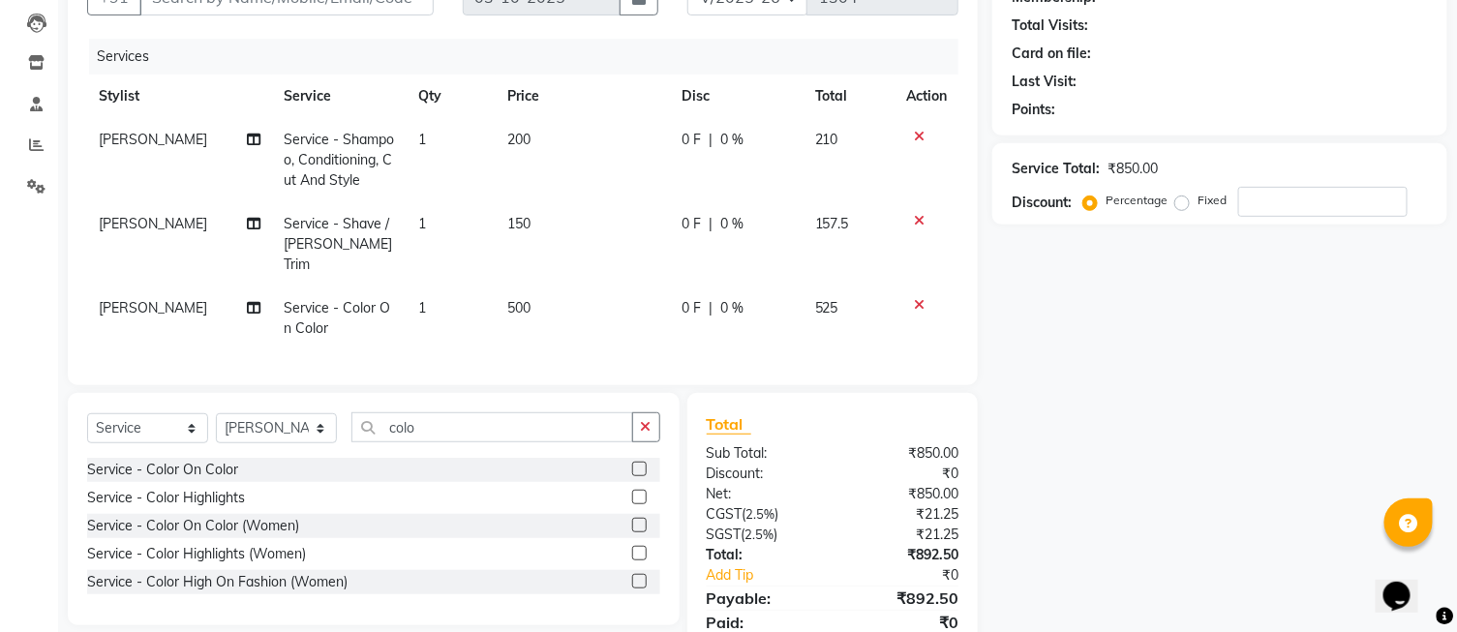
scroll to position [165, 0]
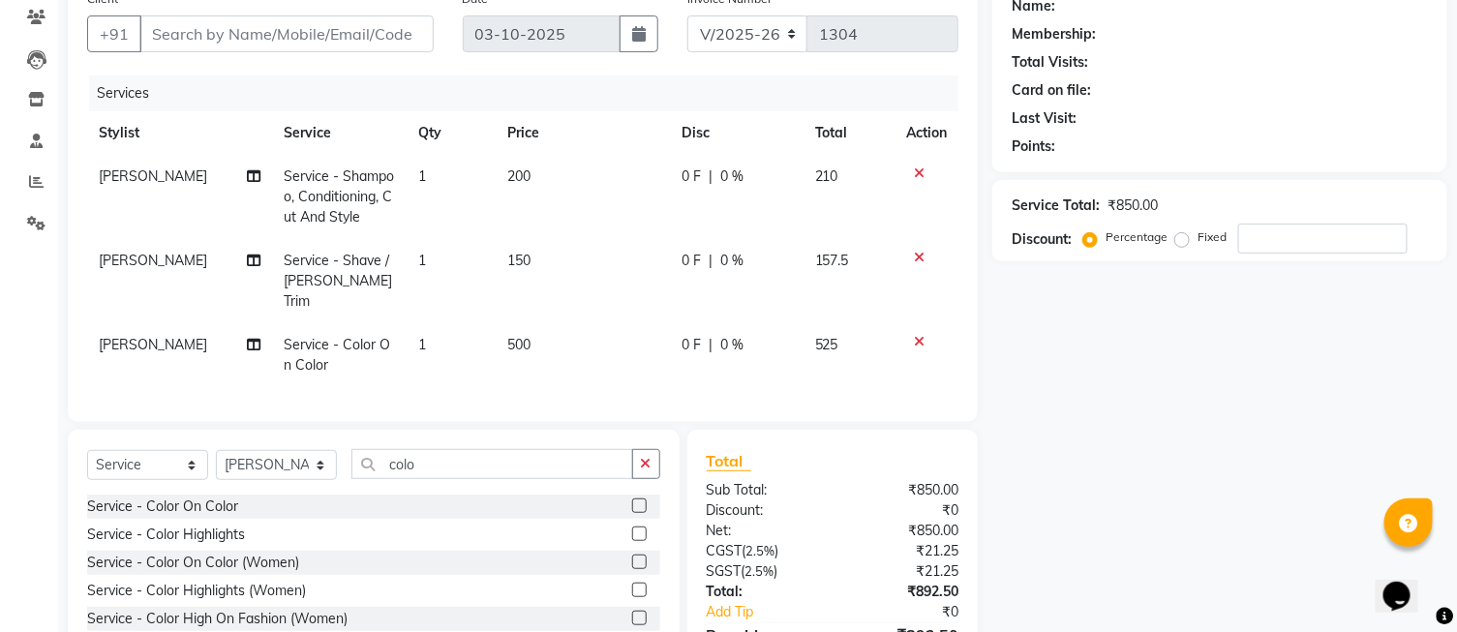
click at [629, 327] on td "500" at bounding box center [583, 355] width 174 height 64
select select "35456"
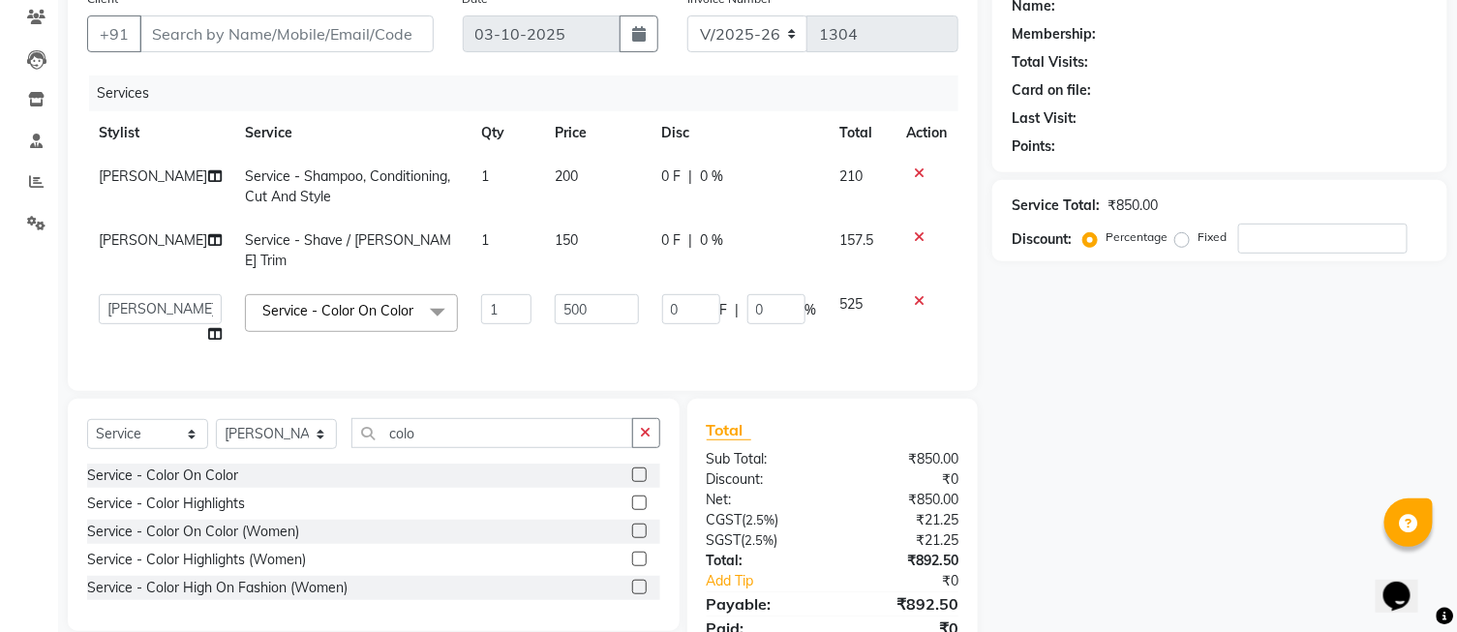
click at [629, 327] on td "500" at bounding box center [596, 320] width 107 height 74
click at [602, 302] on input "500" at bounding box center [597, 309] width 84 height 30
type input "5"
type input "425"
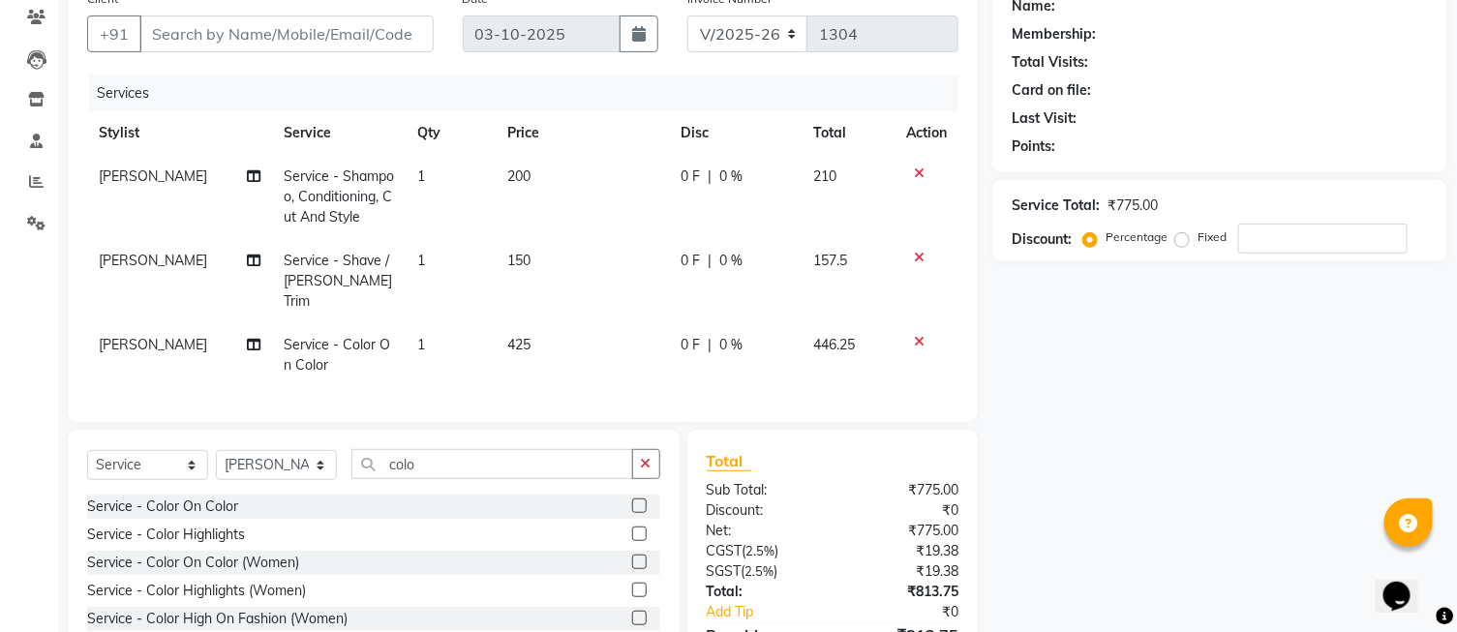
click at [1021, 401] on div "Name: Membership: Total Visits: Card on file: Last Visit: Points: Service Total…" at bounding box center [1228, 348] width 470 height 734
click at [288, 37] on input "Client" at bounding box center [286, 33] width 294 height 37
type input "p"
type input "0"
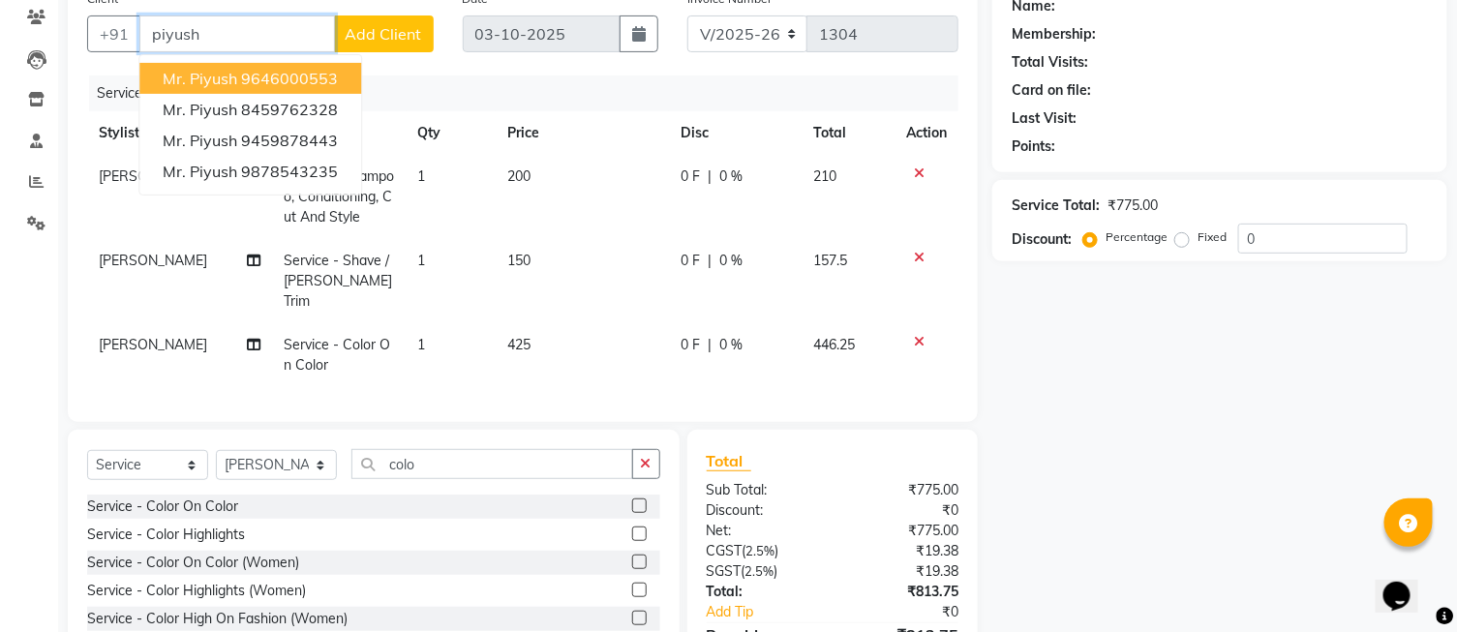
click at [196, 78] on span "Mr. Piyush" at bounding box center [200, 78] width 75 height 19
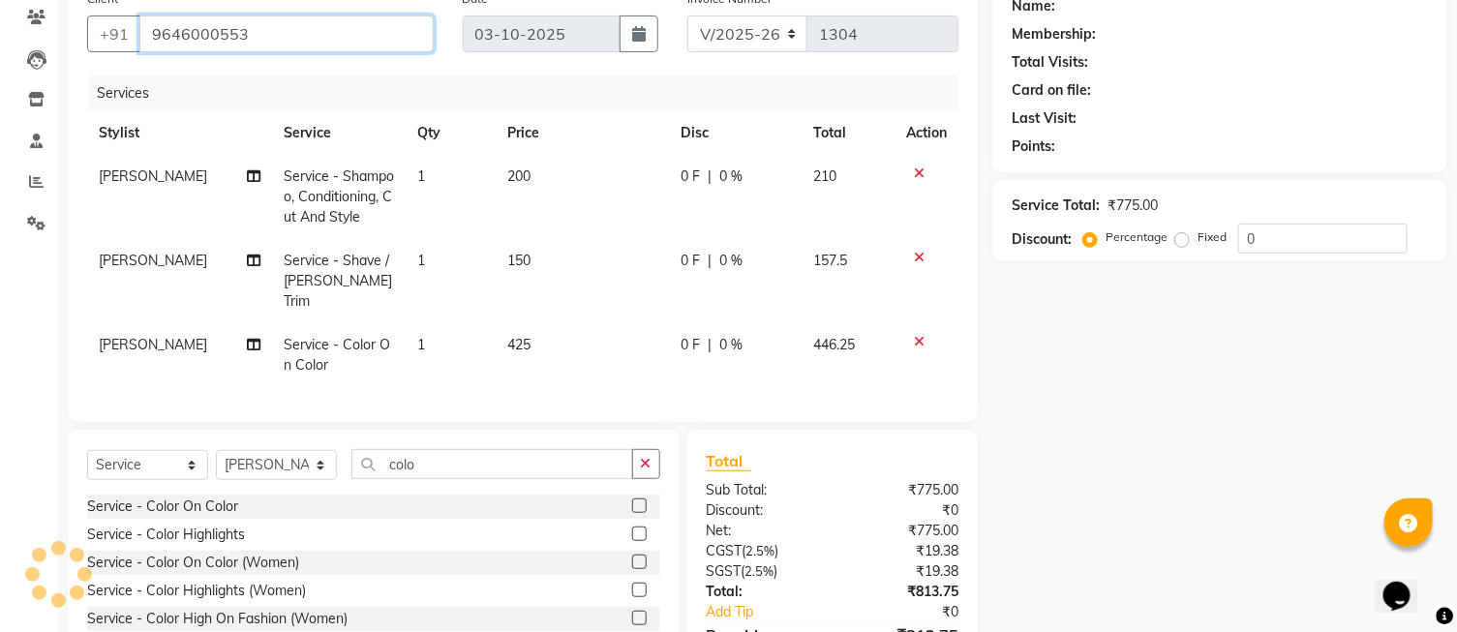
type input "9646000553"
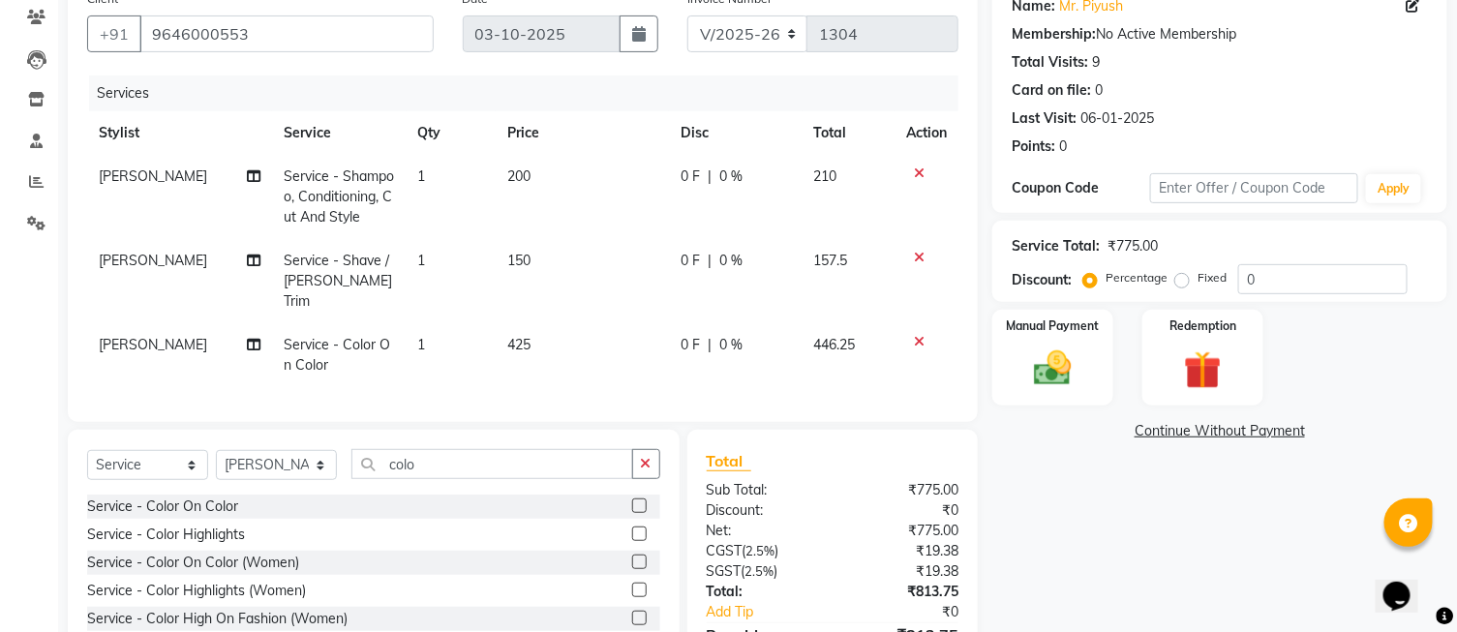
scroll to position [272, 0]
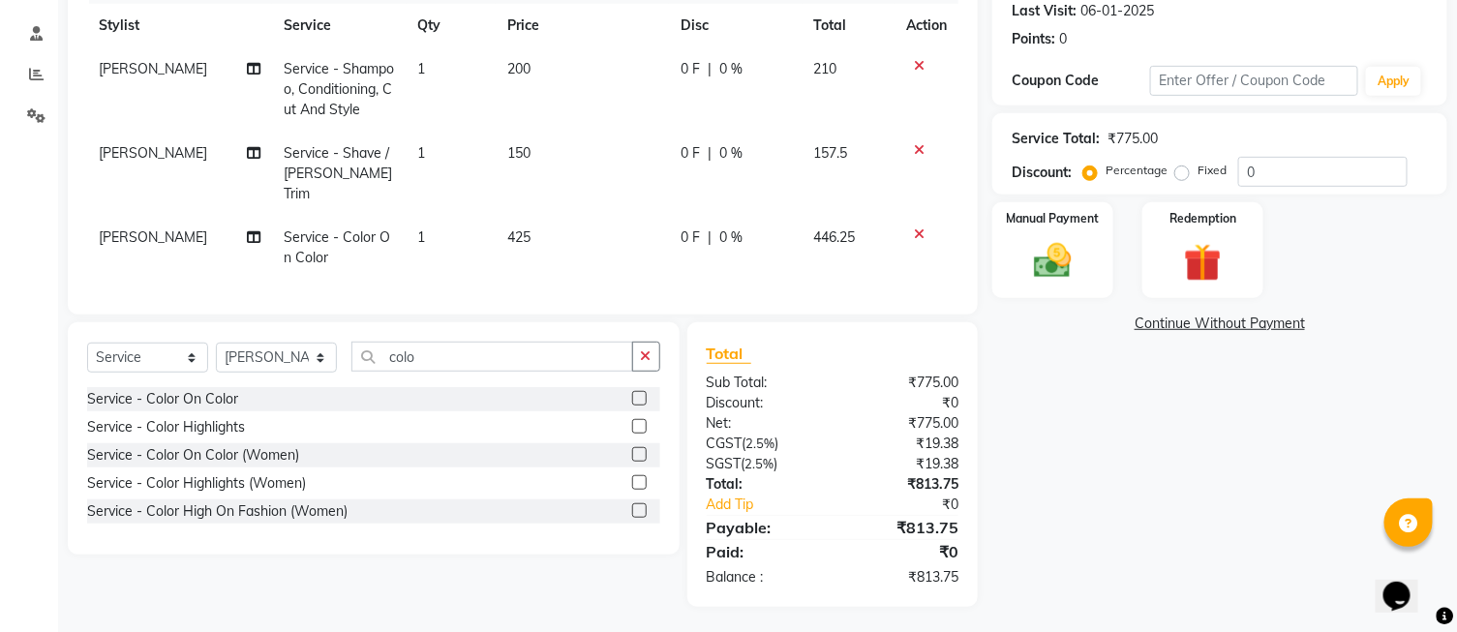
click at [1198, 174] on label "Fixed" at bounding box center [1212, 170] width 29 height 17
click at [1179, 174] on input "Fixed" at bounding box center [1186, 171] width 14 height 14
radio input "true"
click at [1282, 182] on input "0" at bounding box center [1323, 172] width 169 height 30
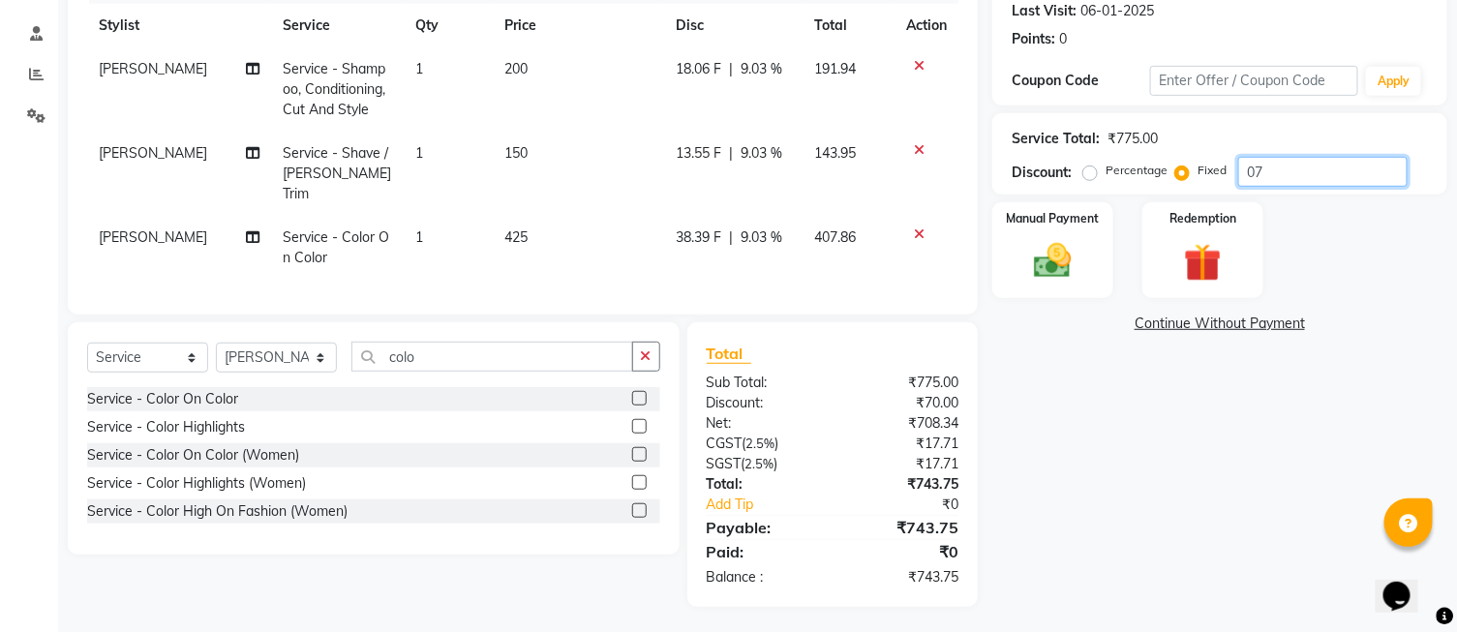
type input "0"
click at [1256, 182] on input "number" at bounding box center [1323, 172] width 169 height 30
click at [1259, 179] on input "number" at bounding box center [1323, 172] width 169 height 30
click at [1275, 176] on input "700" at bounding box center [1323, 172] width 169 height 30
type input "7"
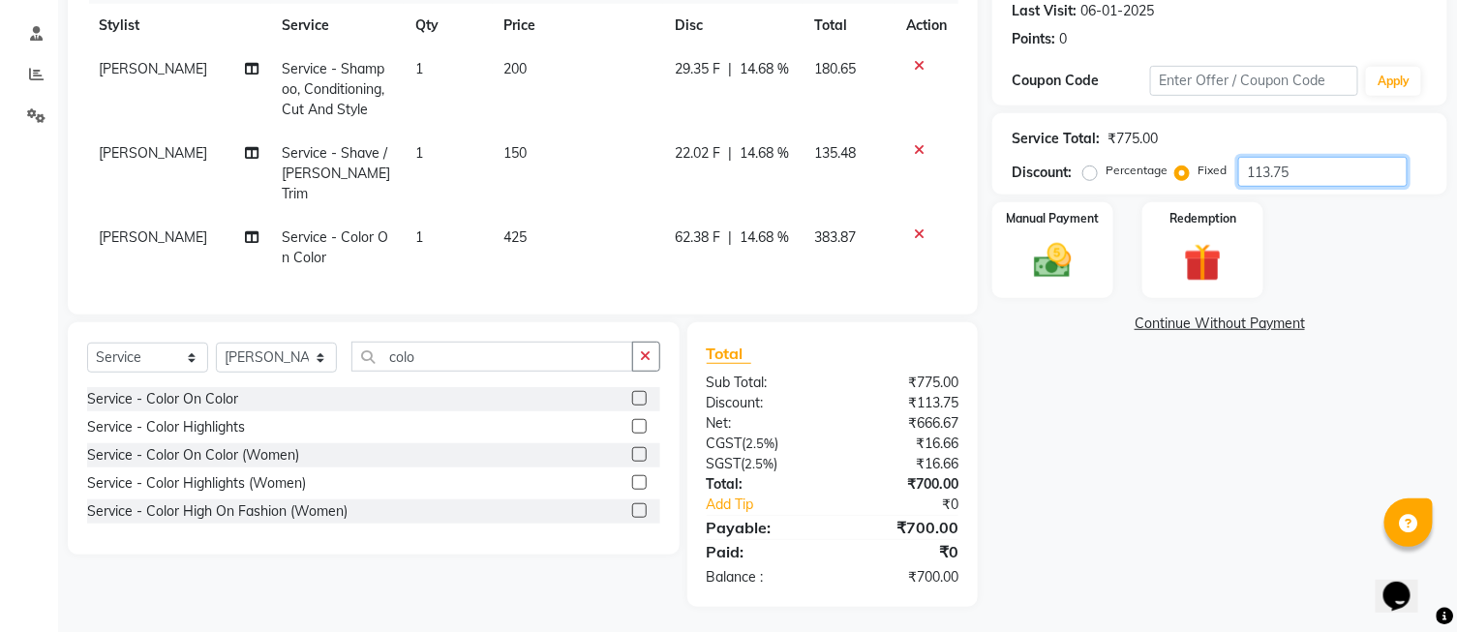
type input "113.75"
click at [1141, 411] on div "Name: Mr. Piyush Membership: No Active Membership Total Visits: 9 Card on file:…" at bounding box center [1228, 240] width 470 height 734
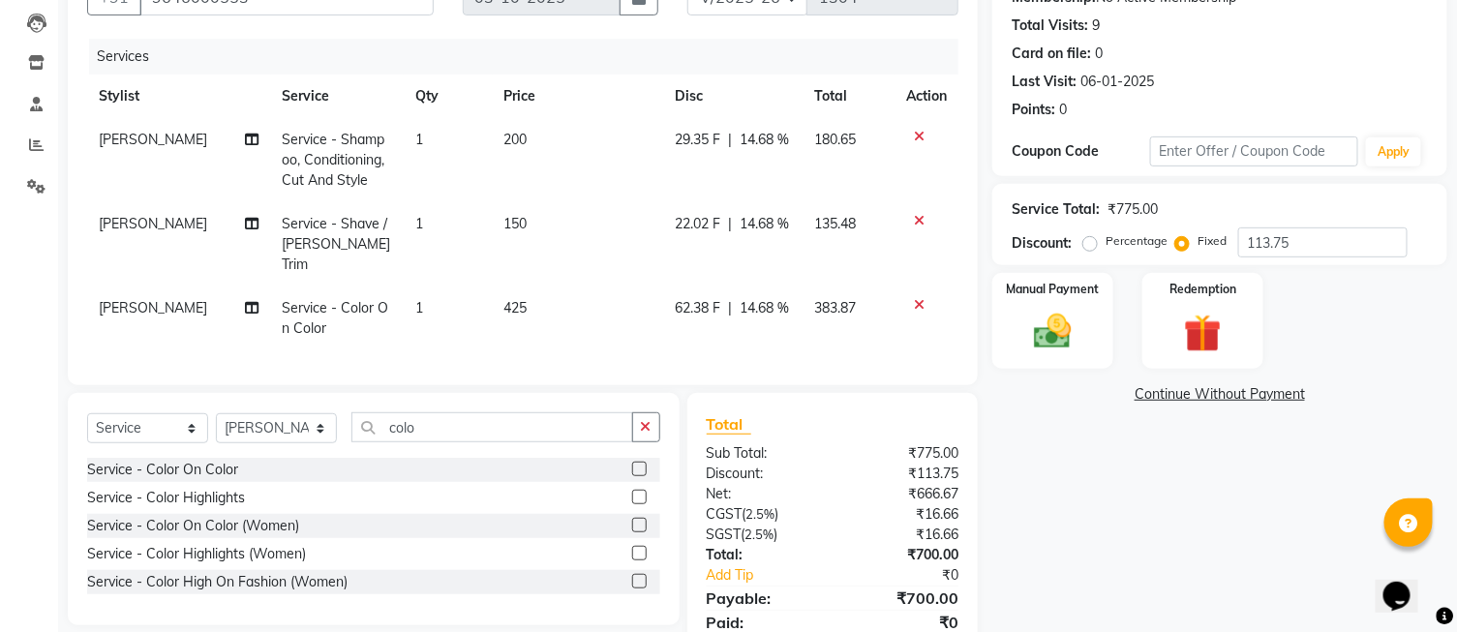
scroll to position [165, 0]
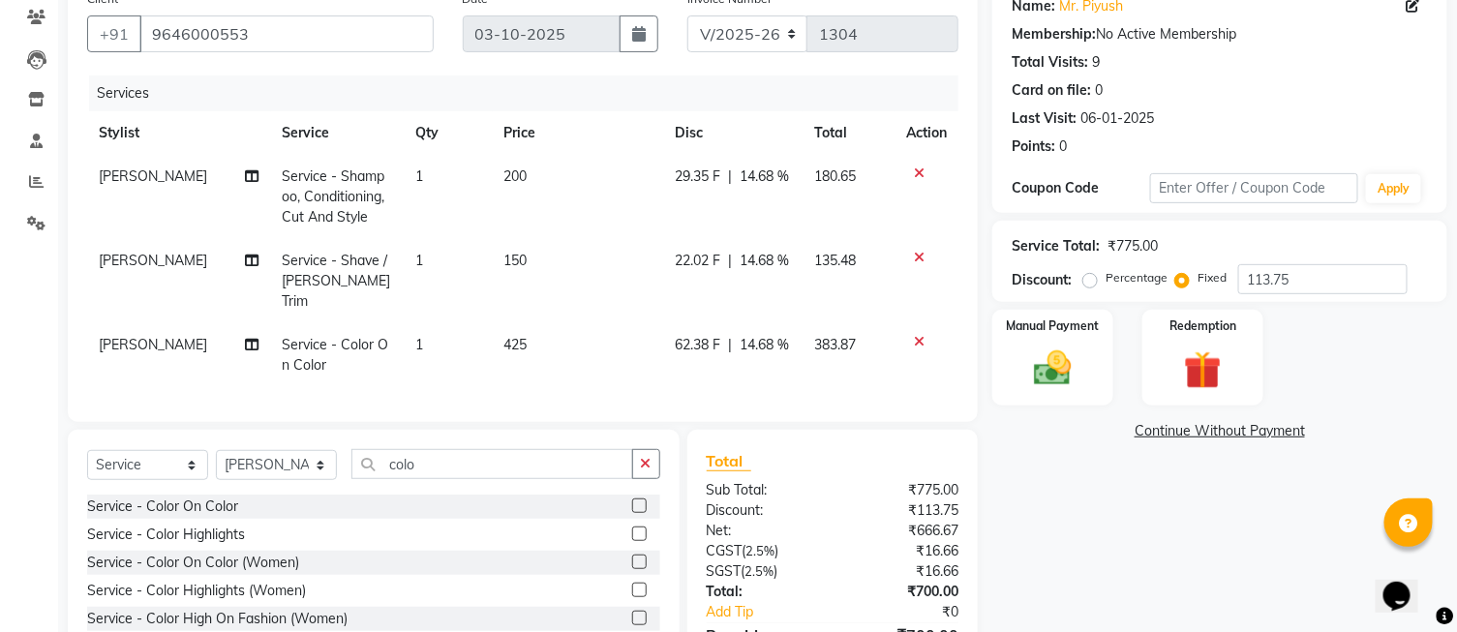
click at [1068, 476] on div "Name: Mr. Piyush Membership: No Active Membership Total Visits: 9 Card on file:…" at bounding box center [1228, 348] width 470 height 734
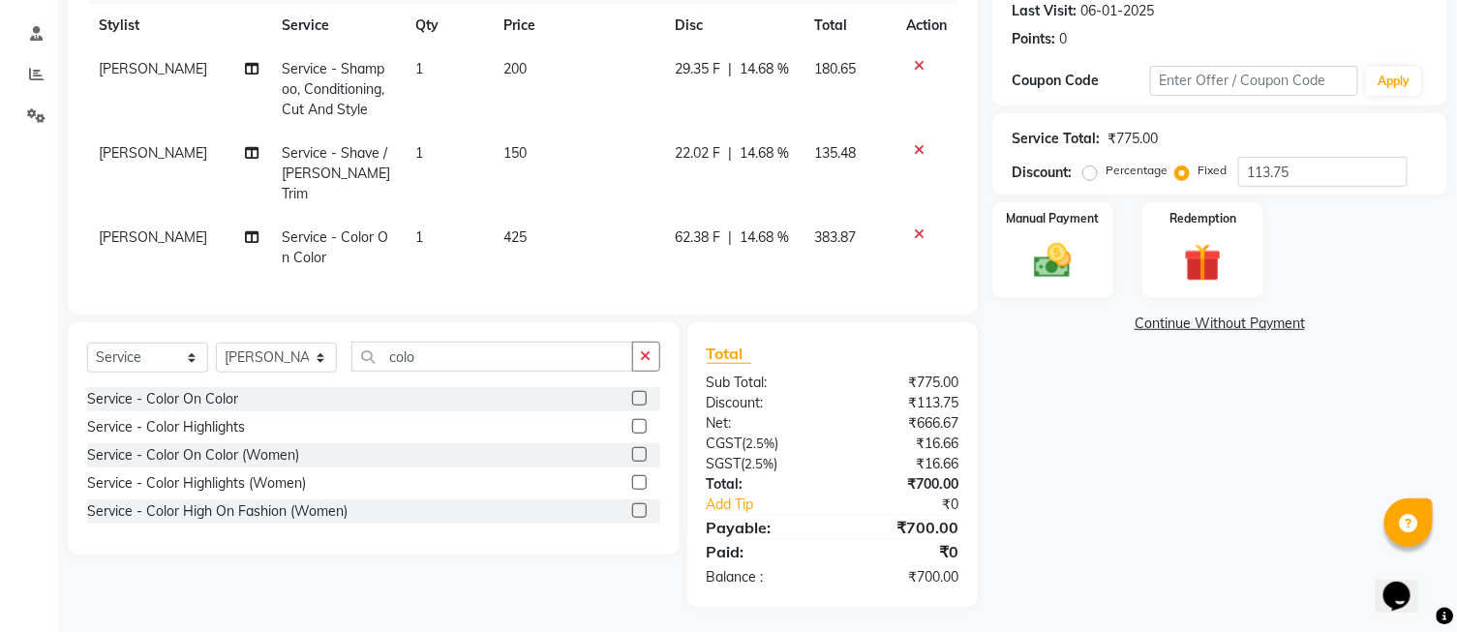
scroll to position [0, 0]
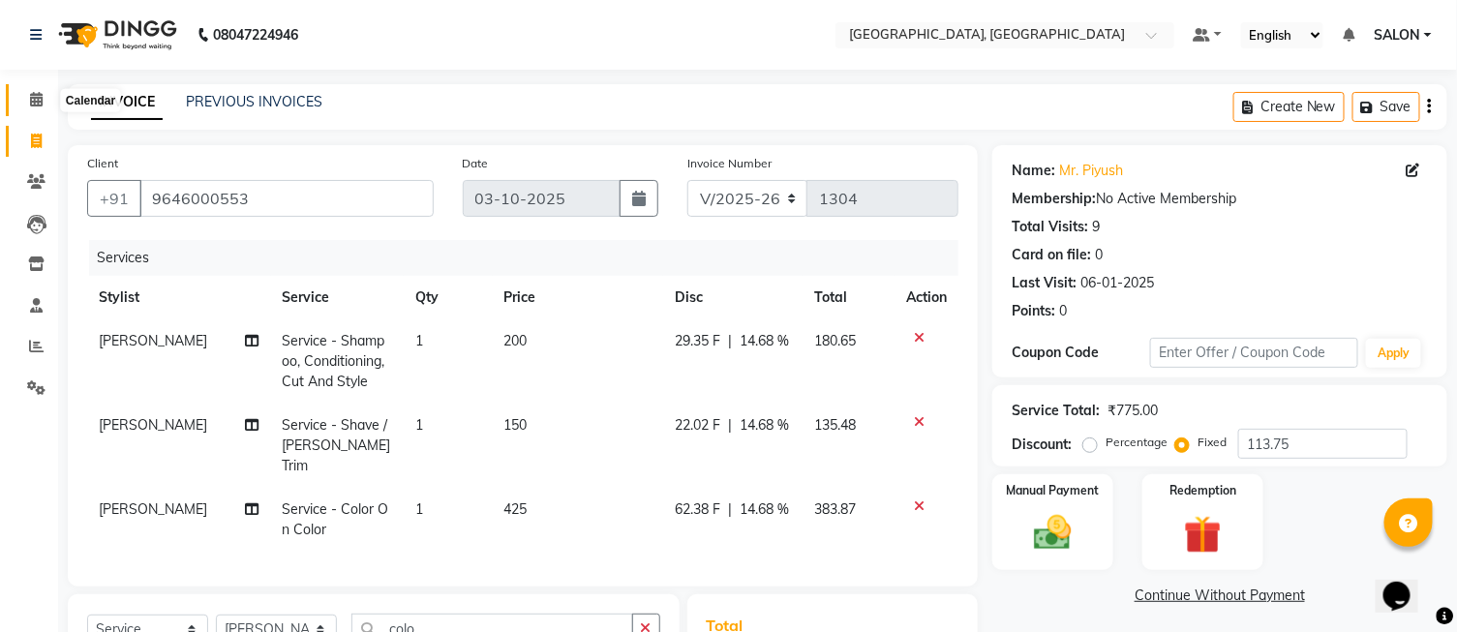
click at [44, 107] on span at bounding box center [36, 100] width 34 height 22
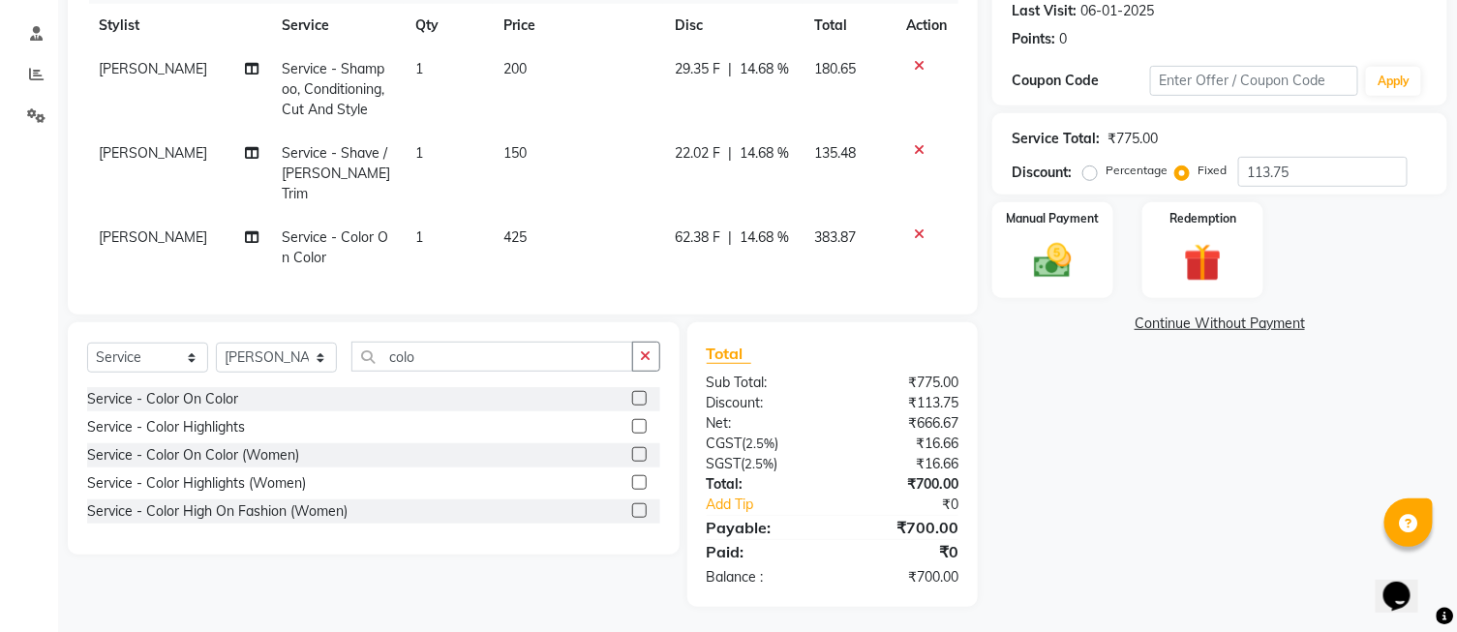
scroll to position [56, 0]
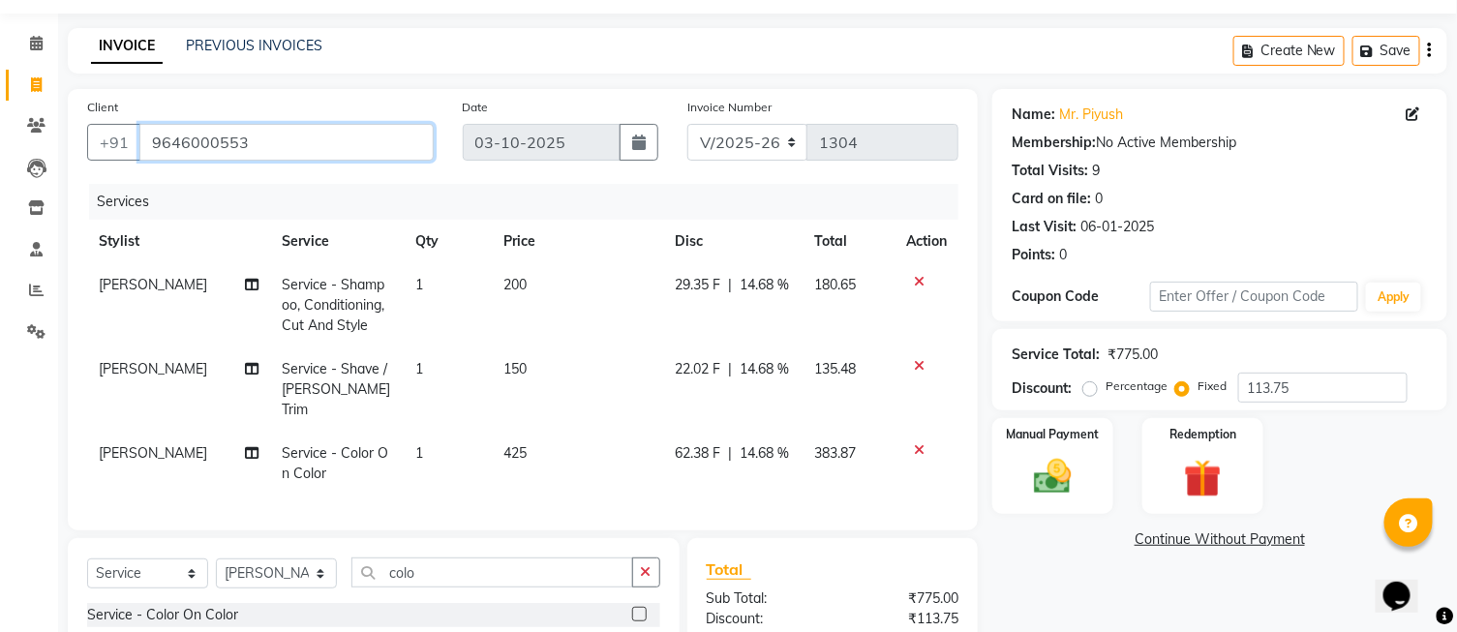
click at [322, 138] on input "9646000553" at bounding box center [286, 142] width 294 height 37
click at [259, 139] on input "9646000553" at bounding box center [286, 142] width 294 height 37
click at [284, 140] on input "9646000553" at bounding box center [286, 142] width 294 height 37
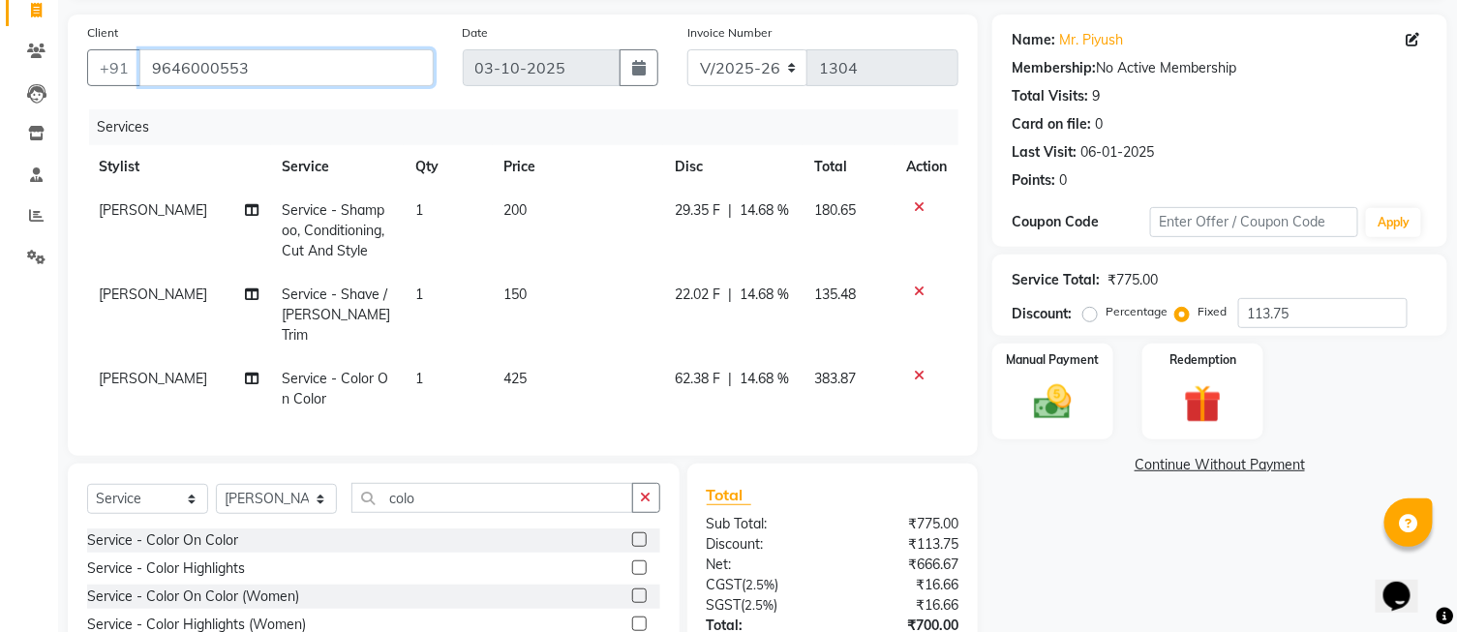
scroll to position [272, 0]
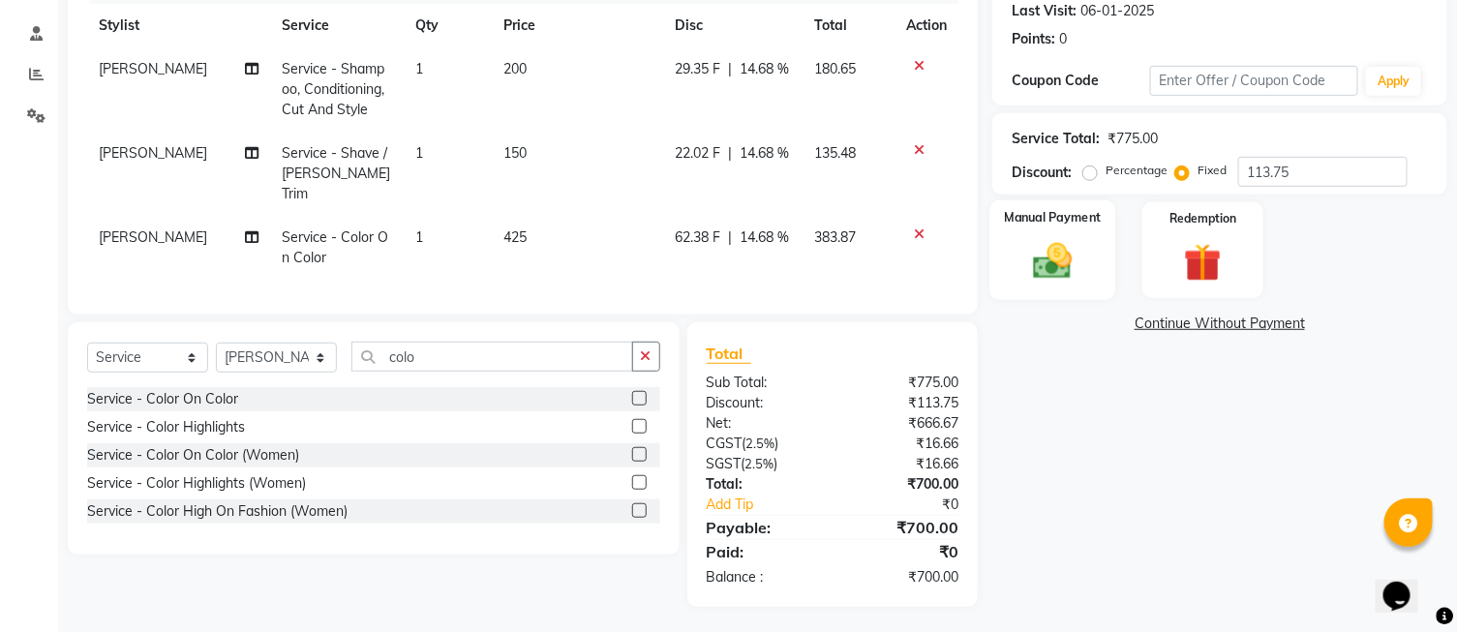
click at [1073, 249] on img at bounding box center [1053, 262] width 64 height 46
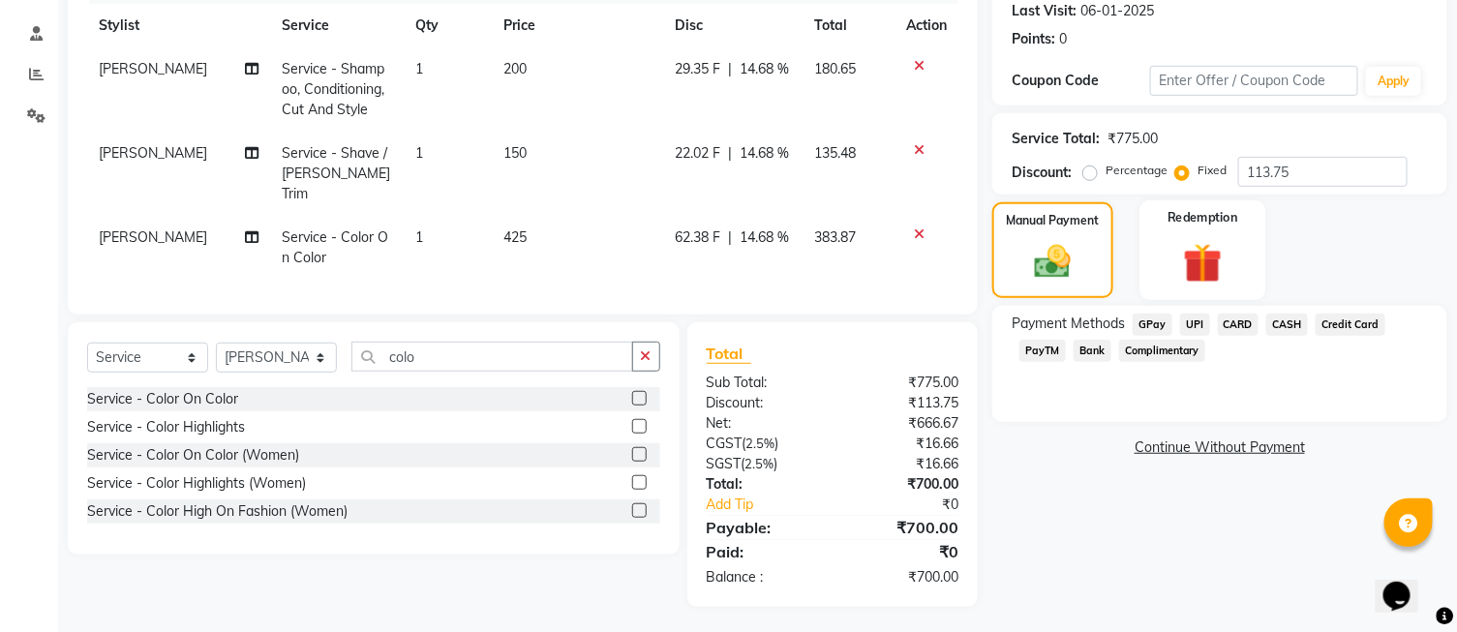
click at [1181, 263] on img at bounding box center [1203, 263] width 64 height 49
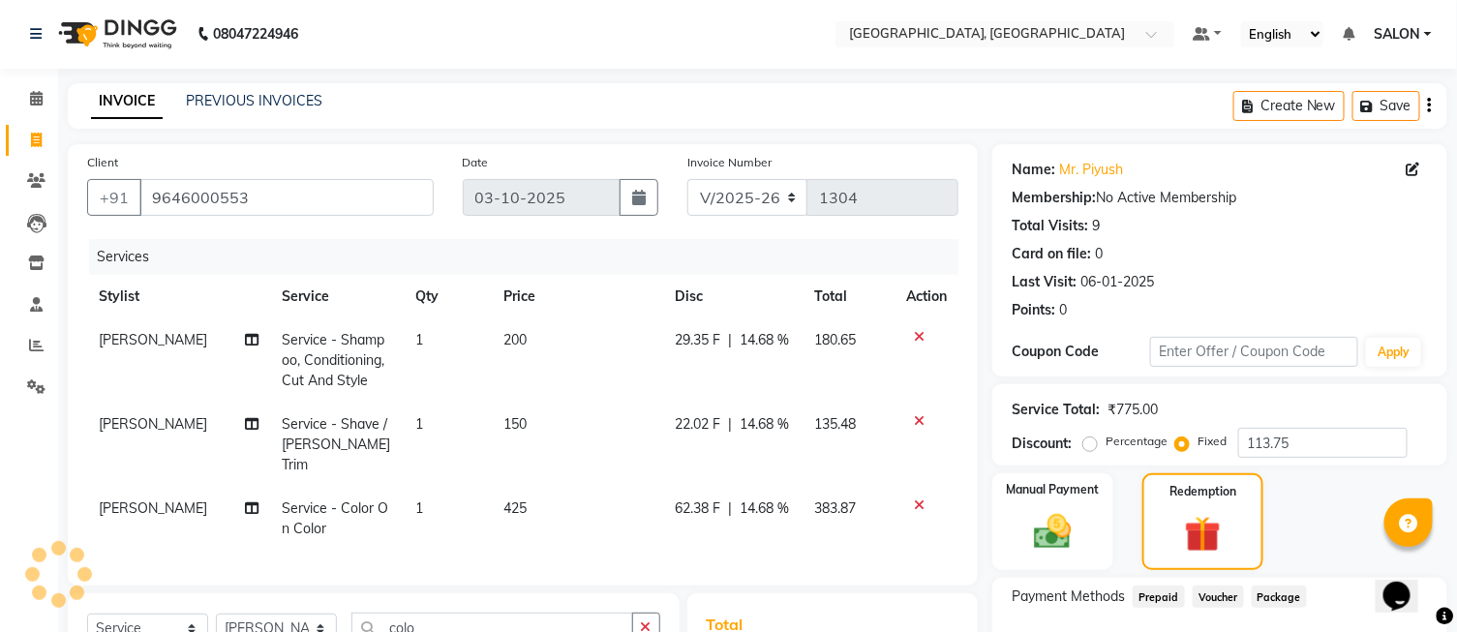
scroll to position [0, 0]
click at [44, 190] on span at bounding box center [36, 182] width 34 height 22
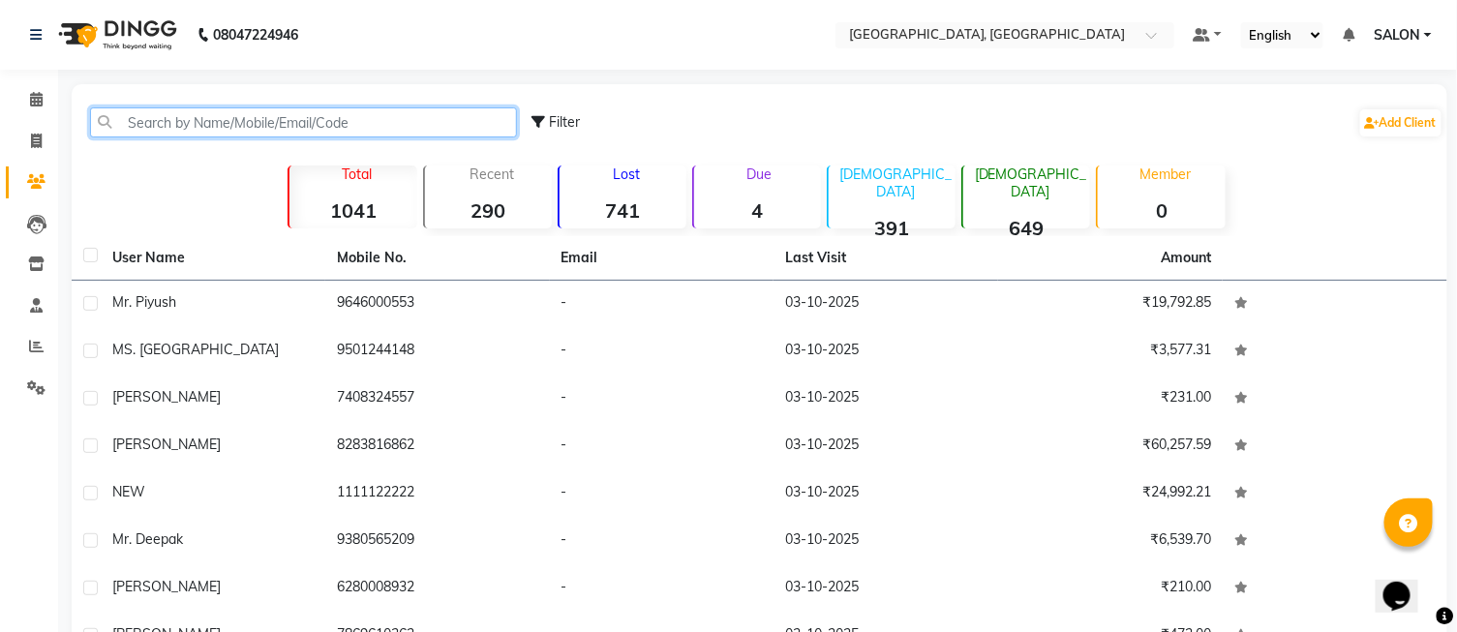
click at [371, 127] on input "text" at bounding box center [303, 122] width 427 height 30
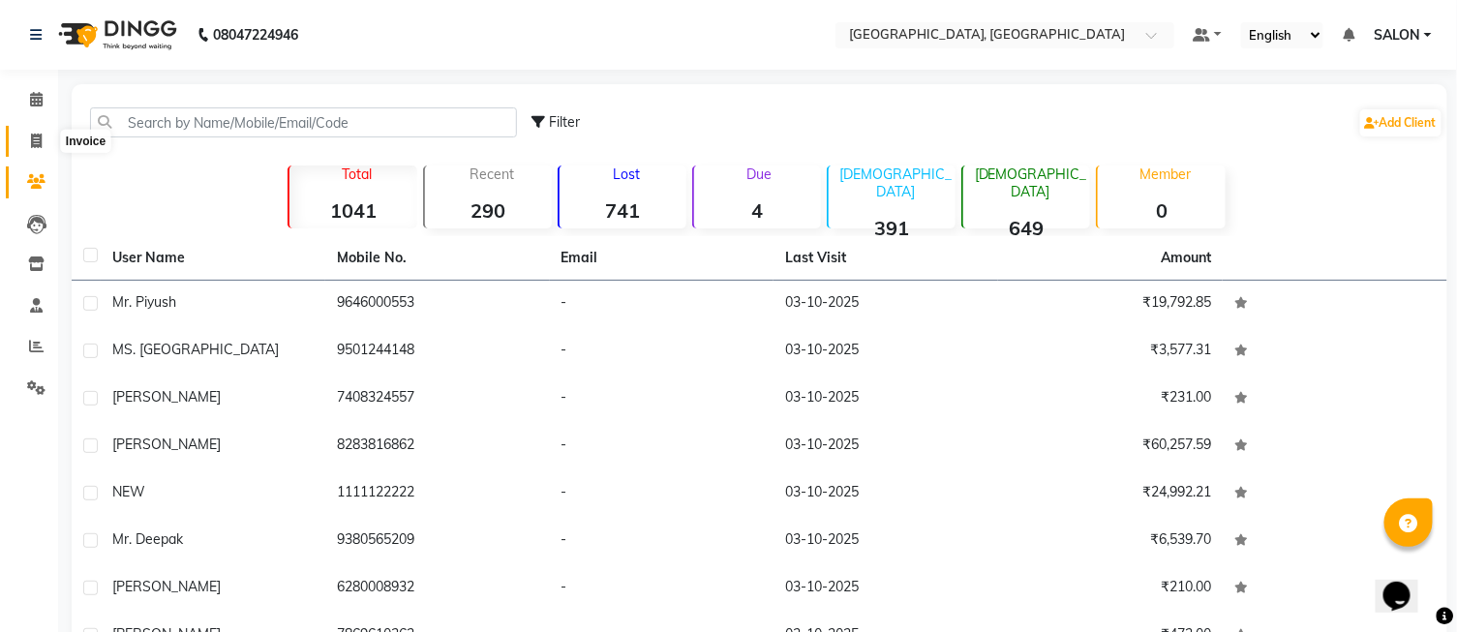
click at [41, 141] on icon at bounding box center [36, 141] width 11 height 15
select select "service"
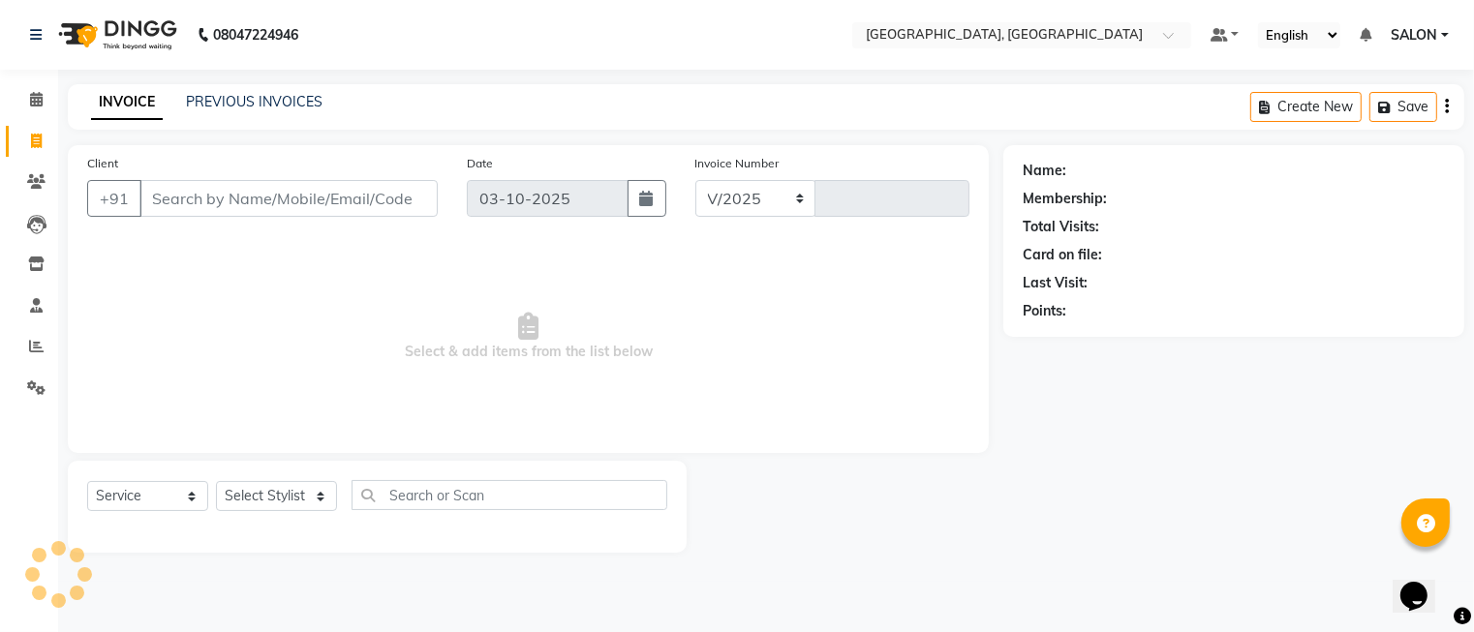
select select "5370"
type input "1306"
click at [226, 200] on input "Client" at bounding box center [288, 198] width 298 height 37
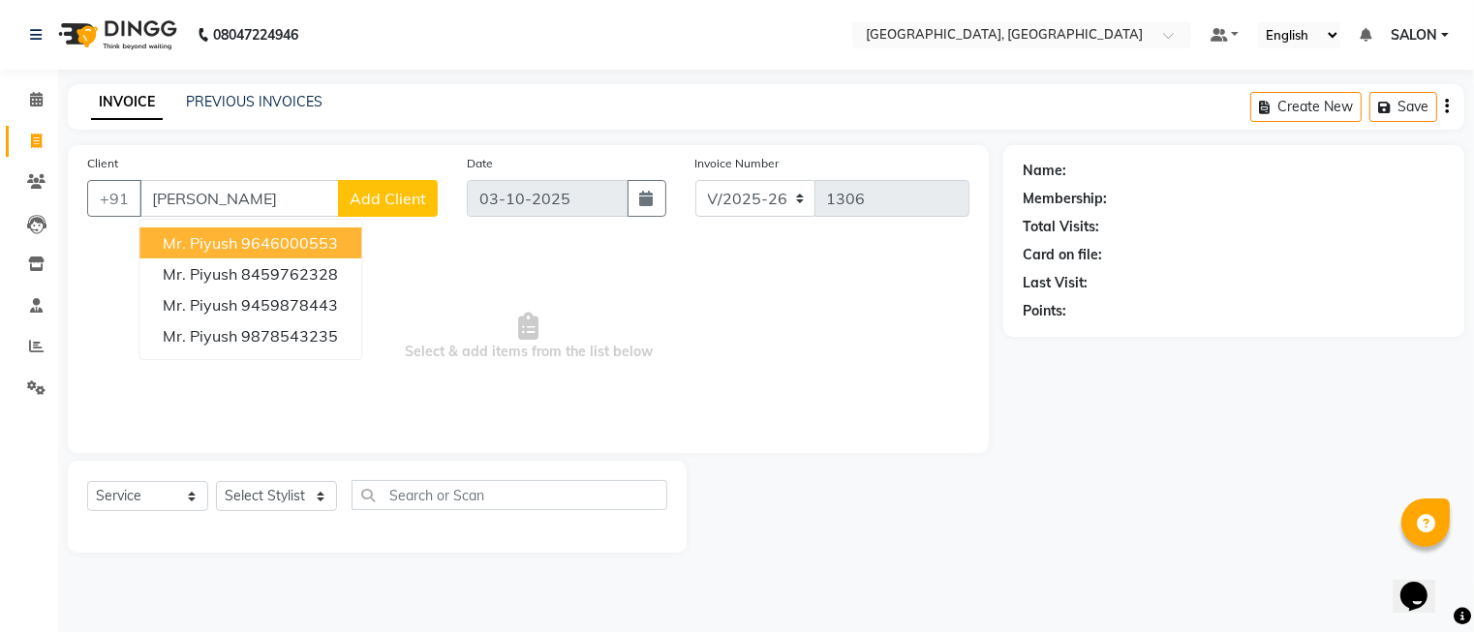
click at [266, 240] on ngb-highlight "9646000553" at bounding box center [289, 242] width 97 height 19
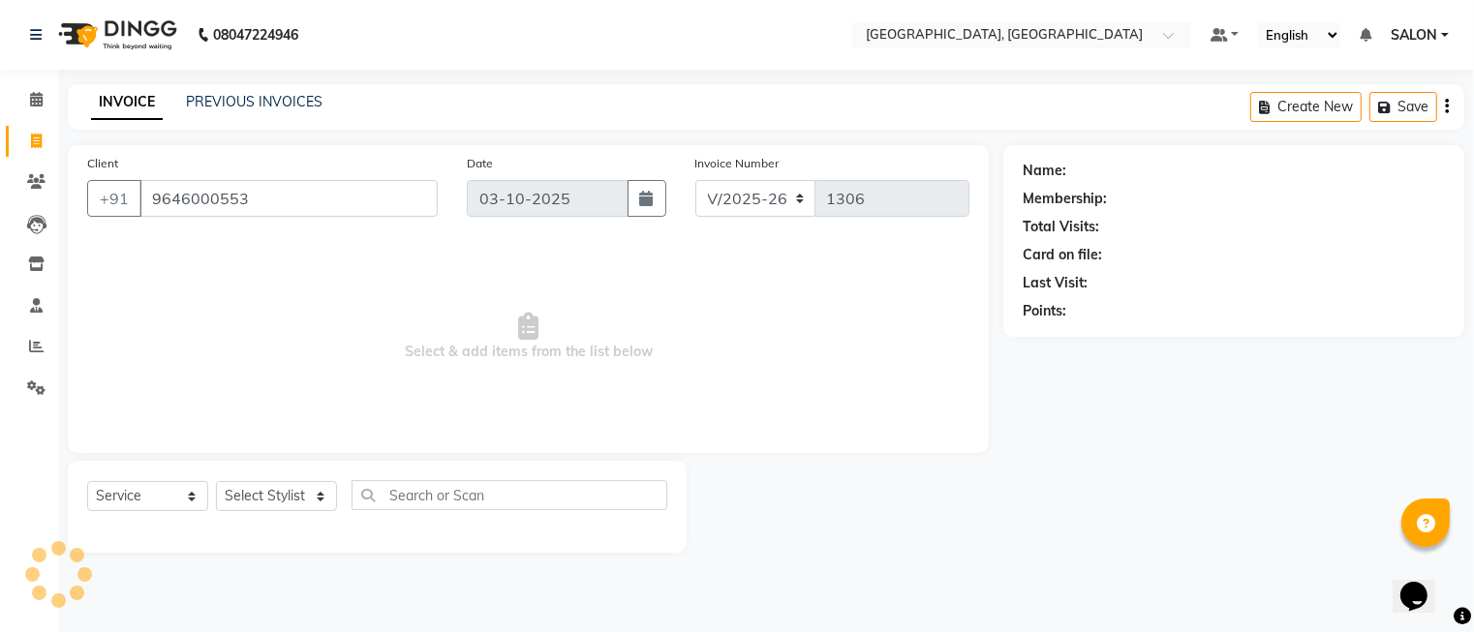
type input "9646000553"
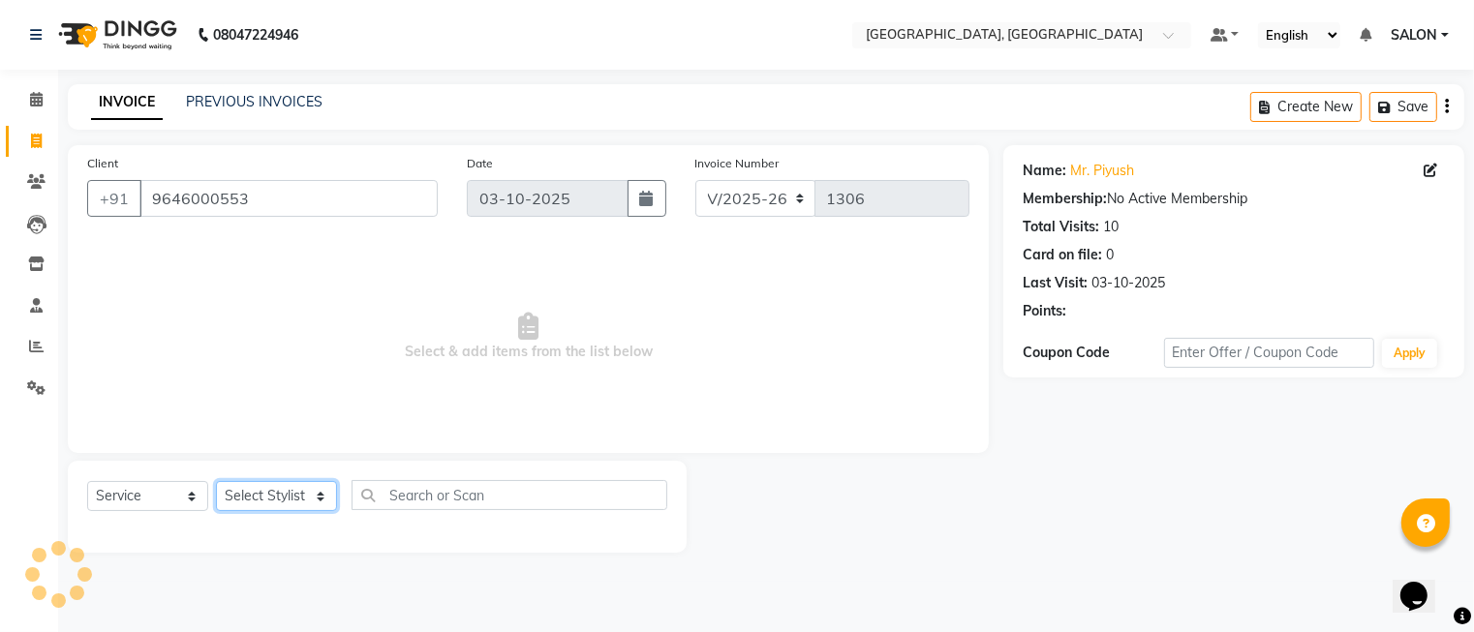
click at [302, 505] on select "Select Stylist DINGG Support Drishti [PERSON_NAME] SALON [PERSON_NAME] [PERSON_…" at bounding box center [276, 496] width 121 height 30
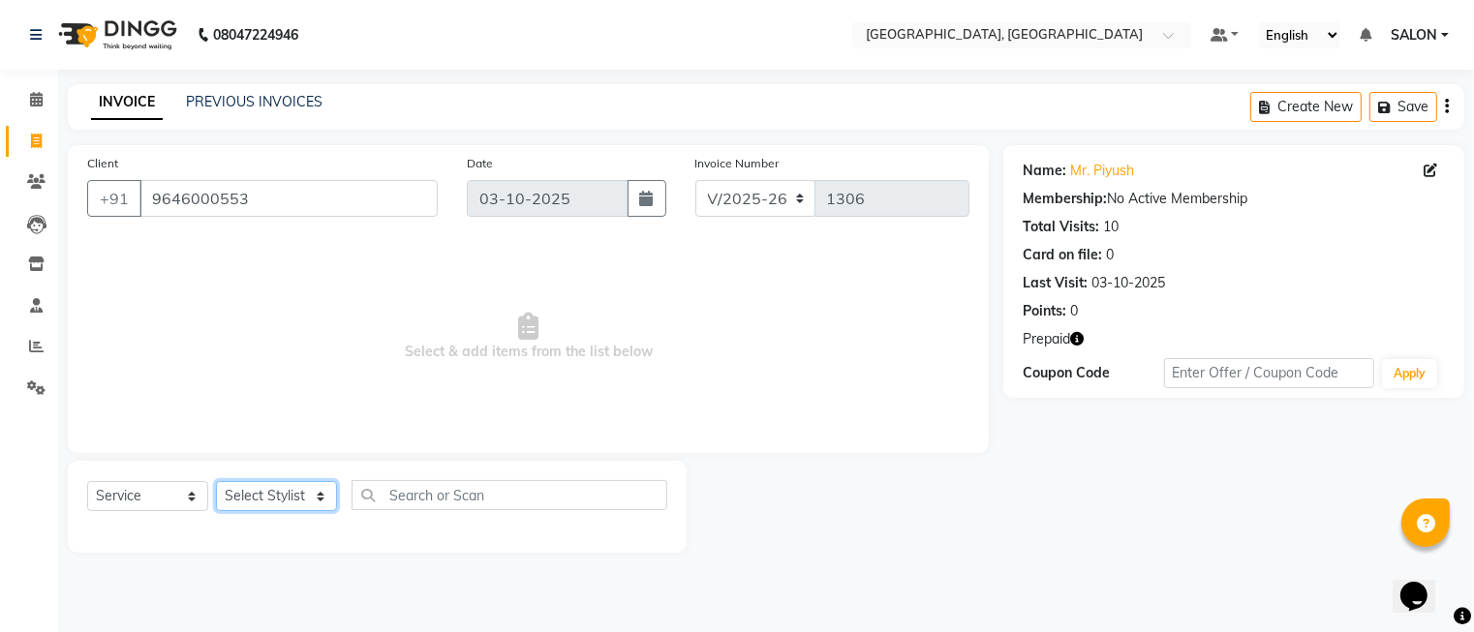
select select "35456"
click at [216, 482] on select "Select Stylist DINGG Support Drishti [PERSON_NAME] SALON [PERSON_NAME] [PERSON_…" at bounding box center [276, 496] width 121 height 30
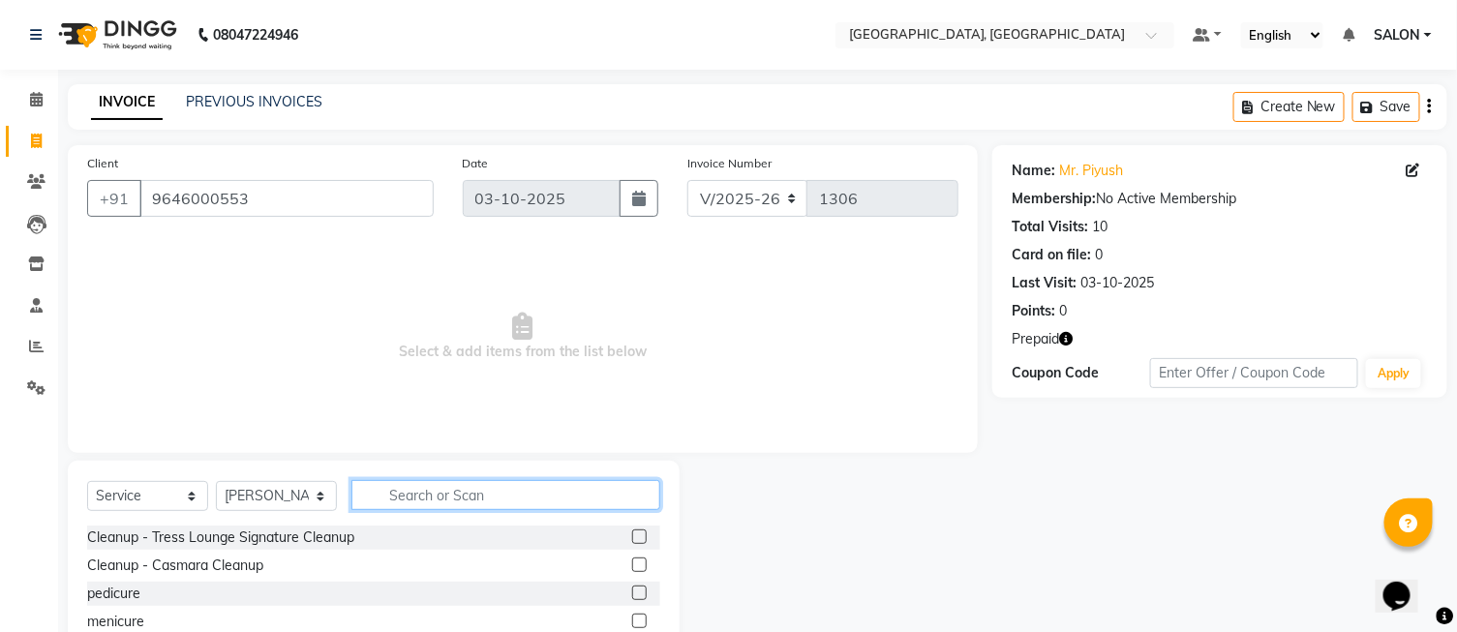
click at [398, 489] on input "text" at bounding box center [506, 495] width 309 height 30
type input "bea"
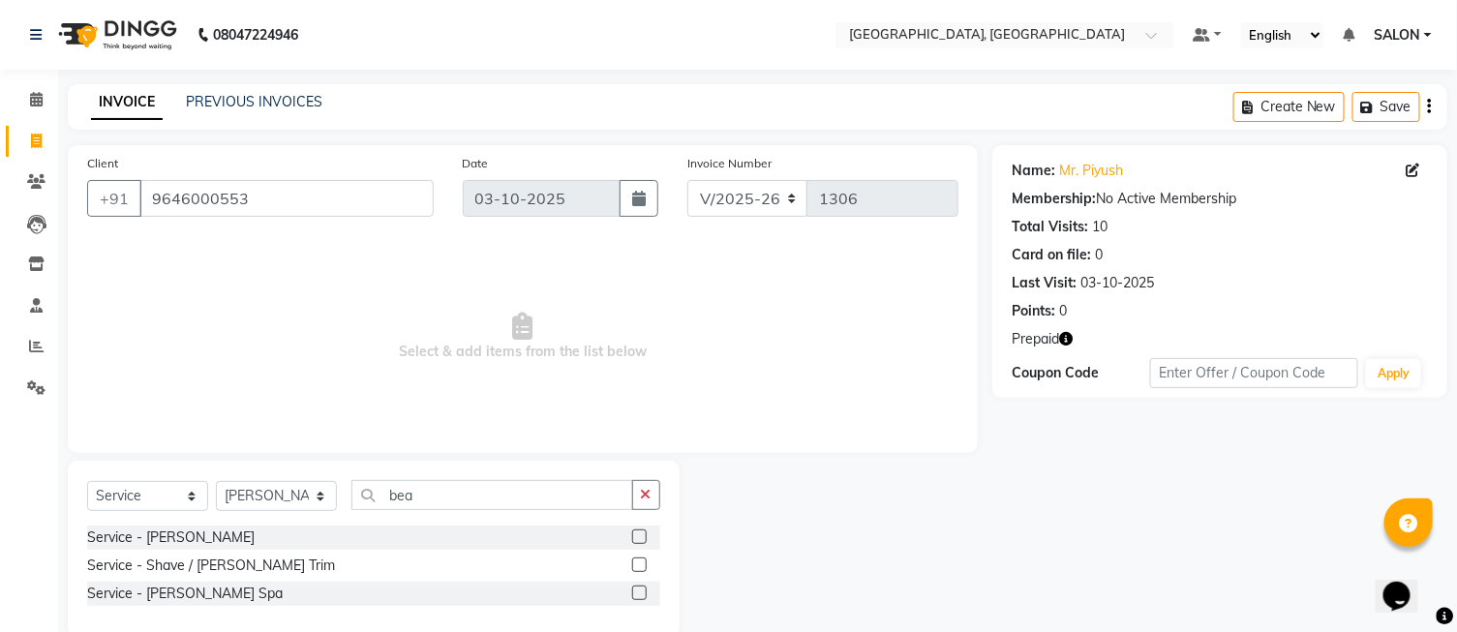
click at [635, 567] on label at bounding box center [639, 565] width 15 height 15
click at [635, 567] on input "checkbox" at bounding box center [638, 566] width 13 height 13
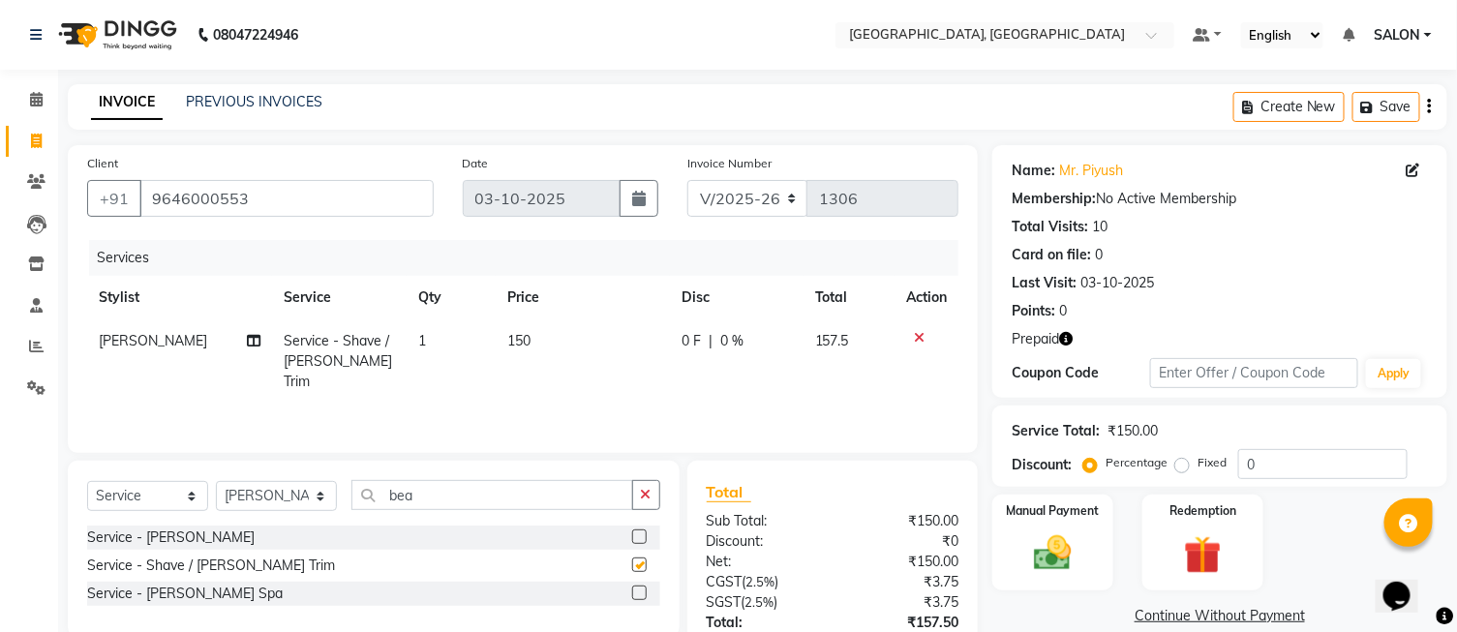
checkbox input "false"
click at [632, 496] on button "button" at bounding box center [646, 495] width 28 height 30
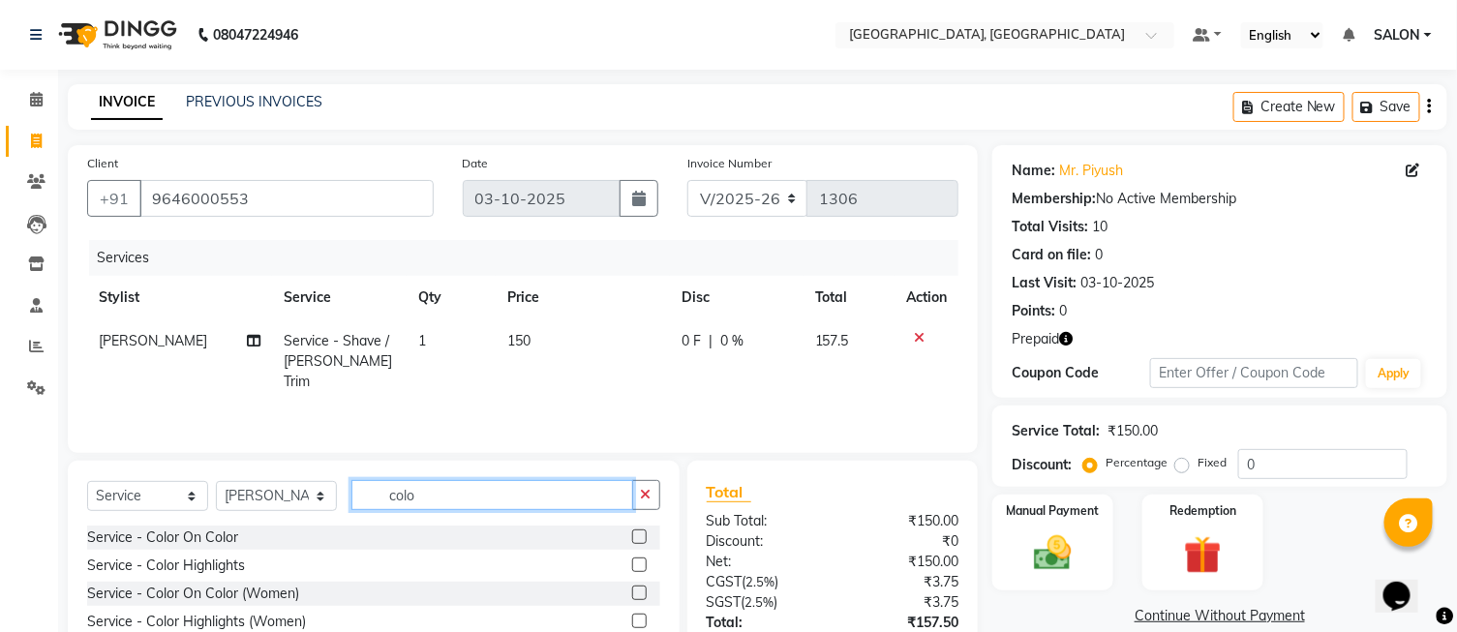
type input "colo"
click at [639, 538] on label at bounding box center [639, 537] width 15 height 15
click at [639, 538] on input "checkbox" at bounding box center [638, 538] width 13 height 13
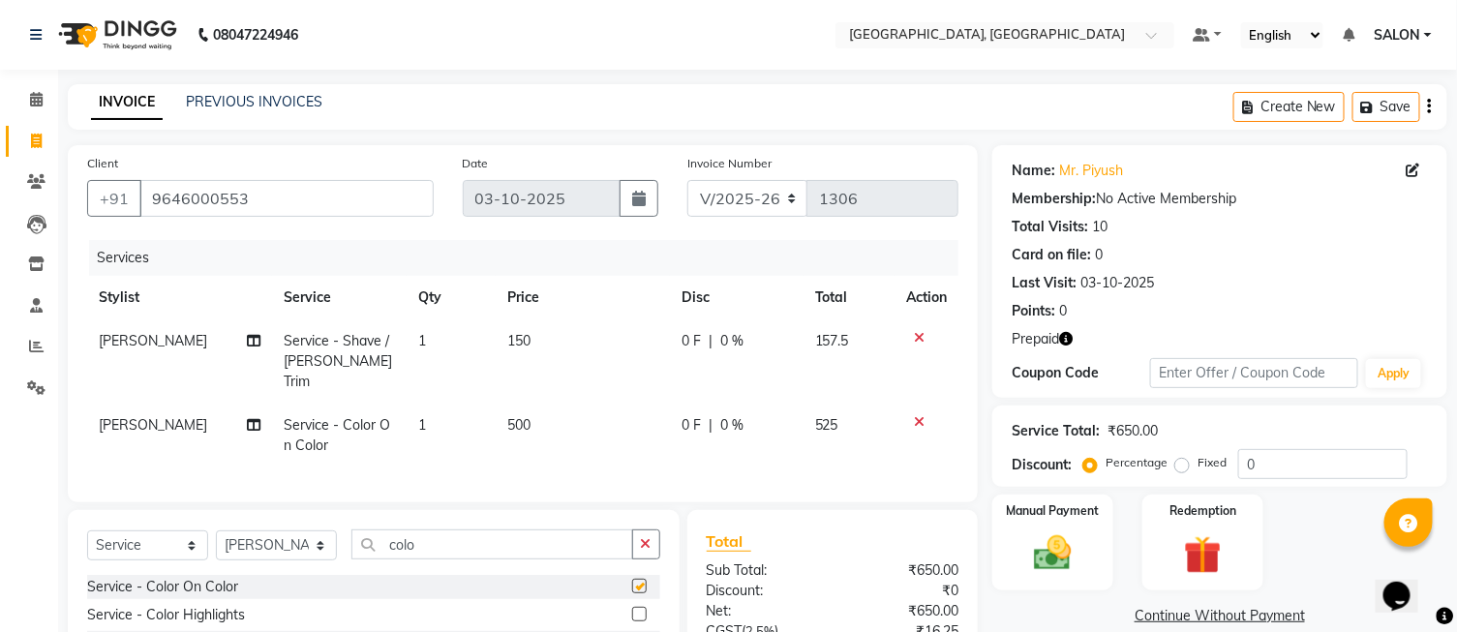
checkbox input "false"
click at [572, 413] on td "500" at bounding box center [583, 436] width 174 height 64
select select "35456"
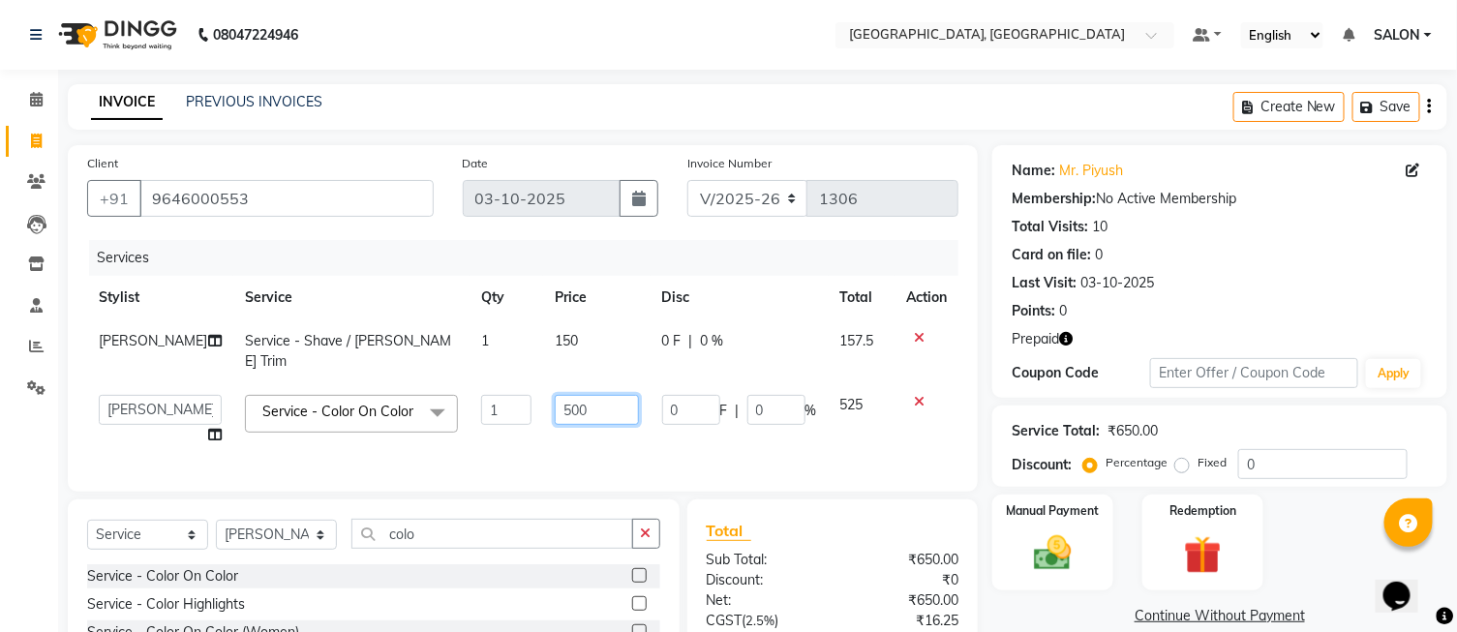
click at [602, 419] on input "500" at bounding box center [597, 410] width 84 height 30
type input "5"
type input "400"
click at [313, 565] on div "Select Service Product Membership Package Voucher Prepaid Gift Card Select Styl…" at bounding box center [373, 542] width 573 height 46
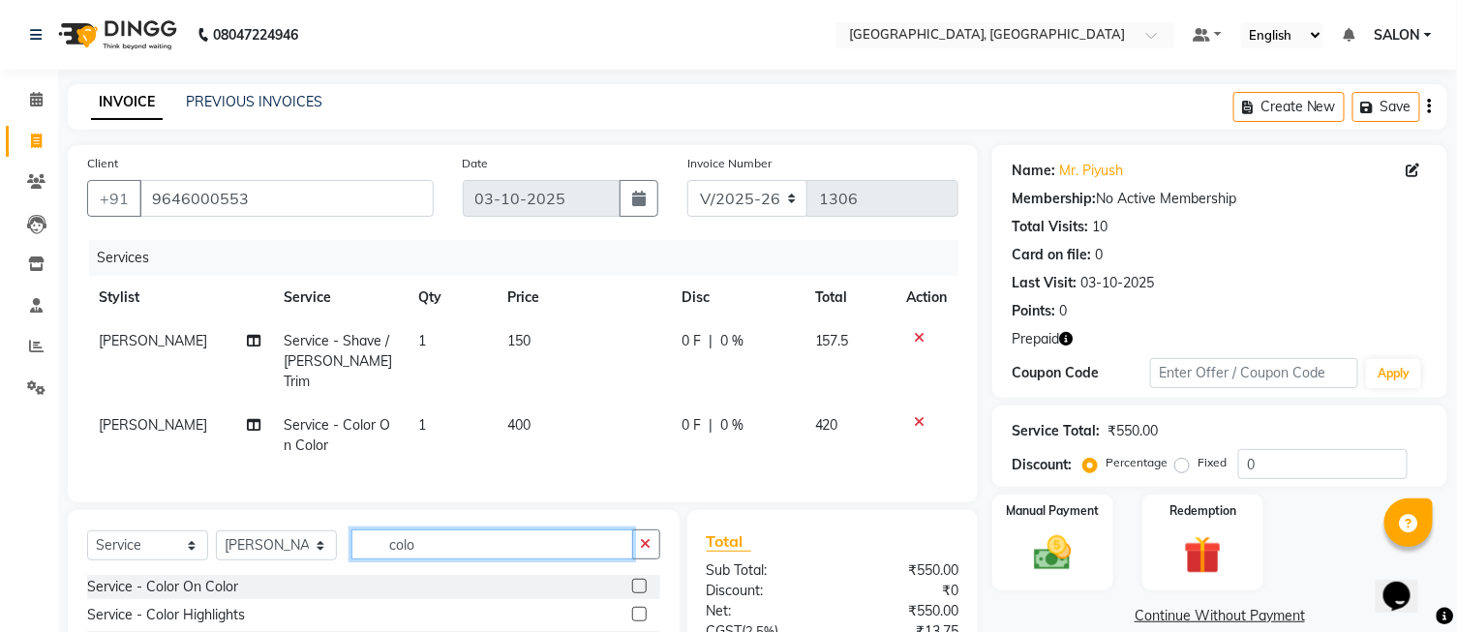
click at [421, 548] on input "colo" at bounding box center [493, 545] width 282 height 30
click at [647, 545] on icon "button" at bounding box center [646, 544] width 11 height 14
click at [550, 542] on input "text" at bounding box center [506, 545] width 309 height 30
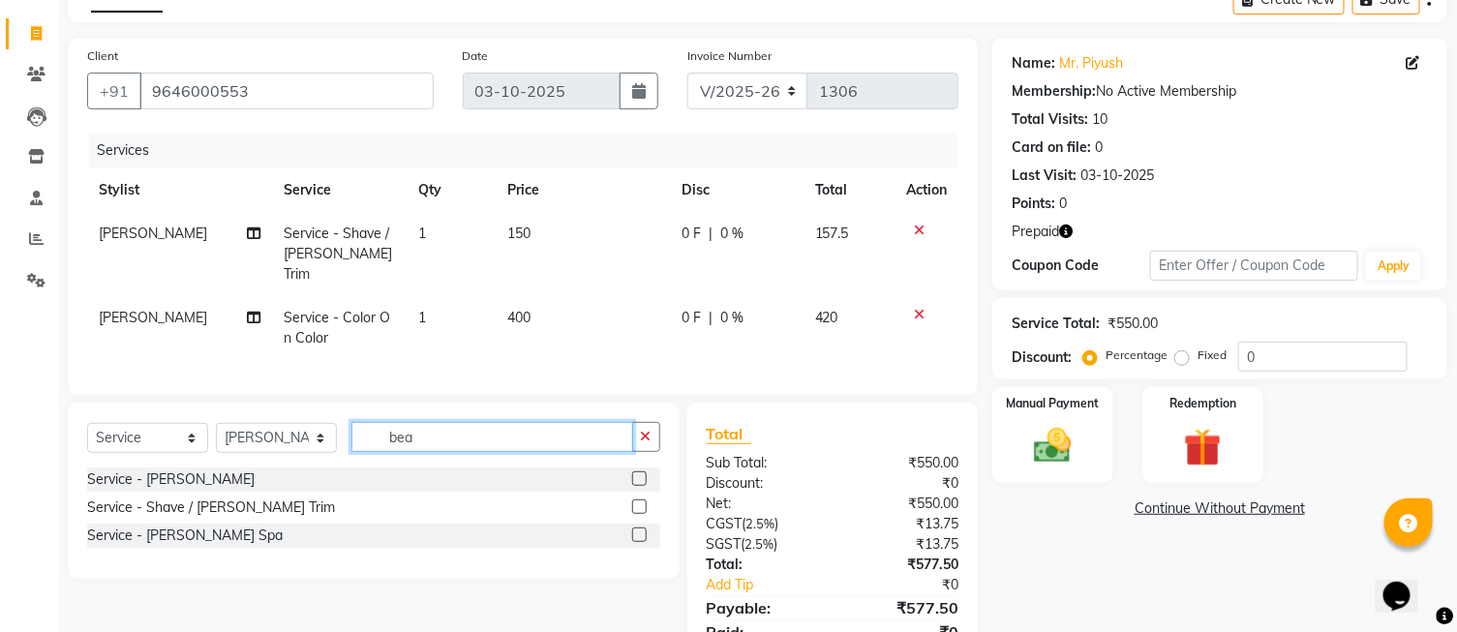
type input "bea"
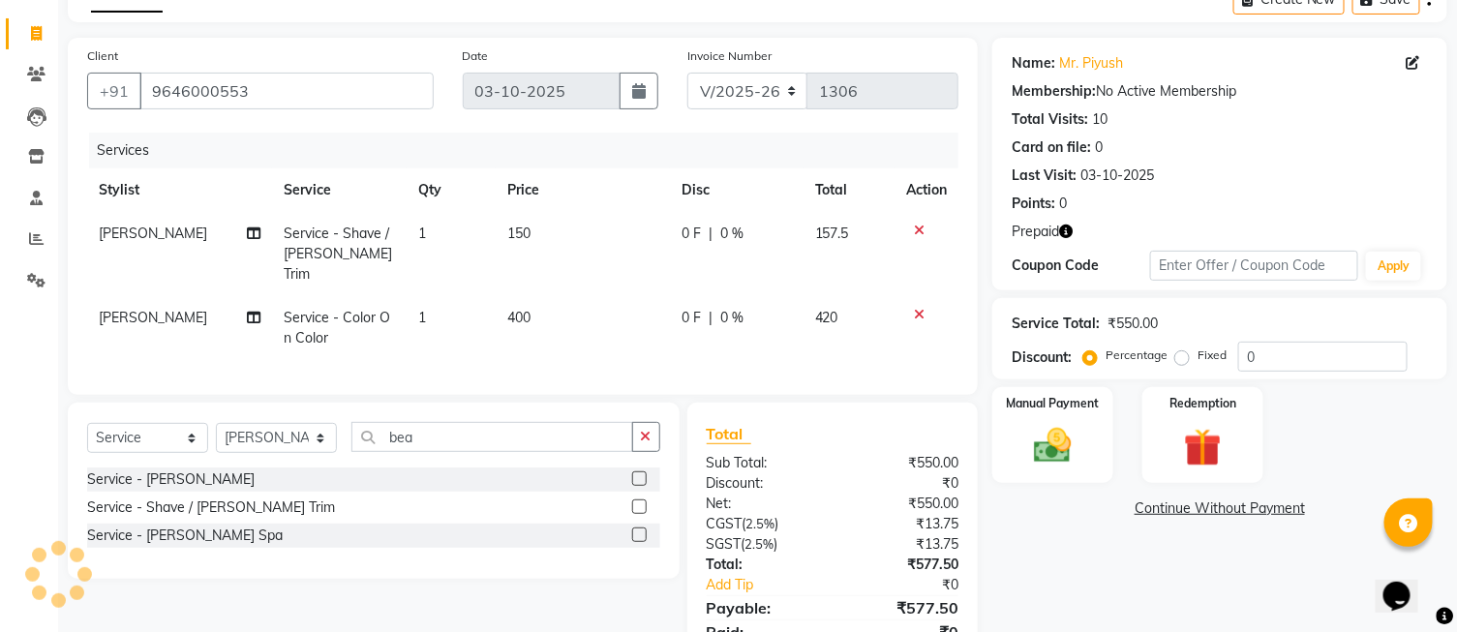
click at [636, 505] on label at bounding box center [639, 507] width 15 height 15
click at [636, 505] on input "checkbox" at bounding box center [638, 508] width 13 height 13
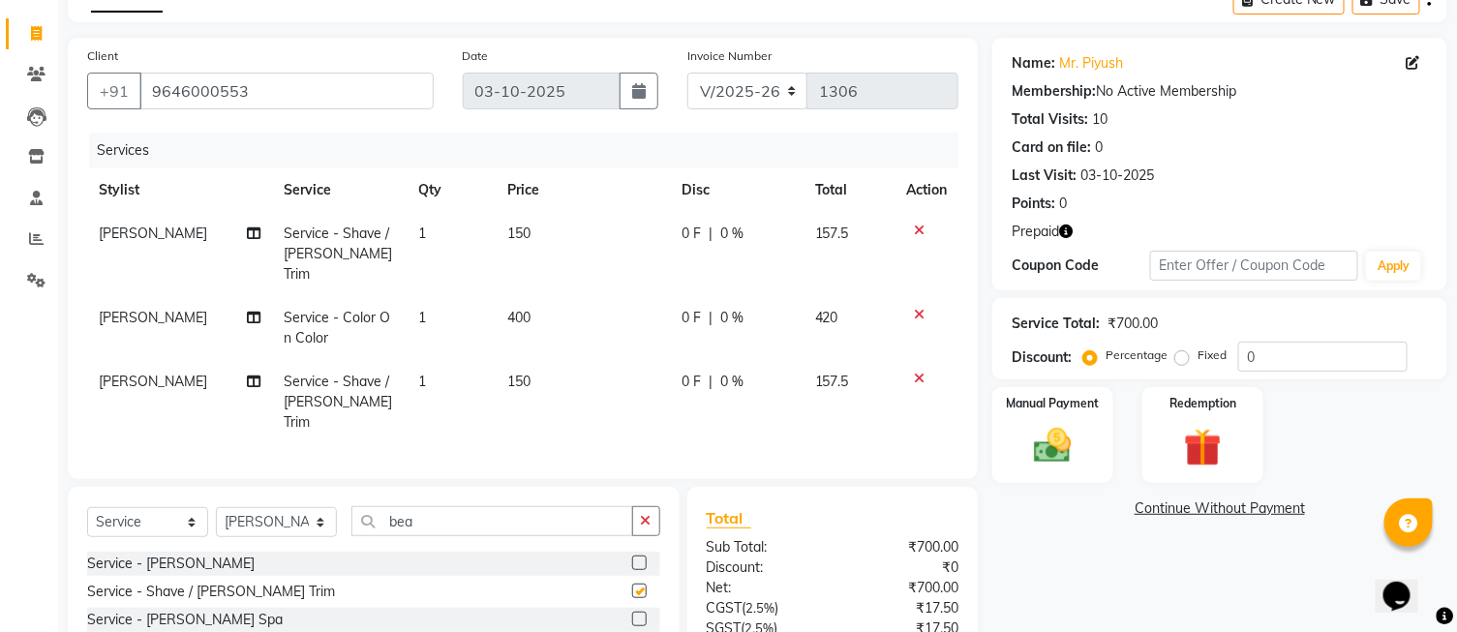
checkbox input "false"
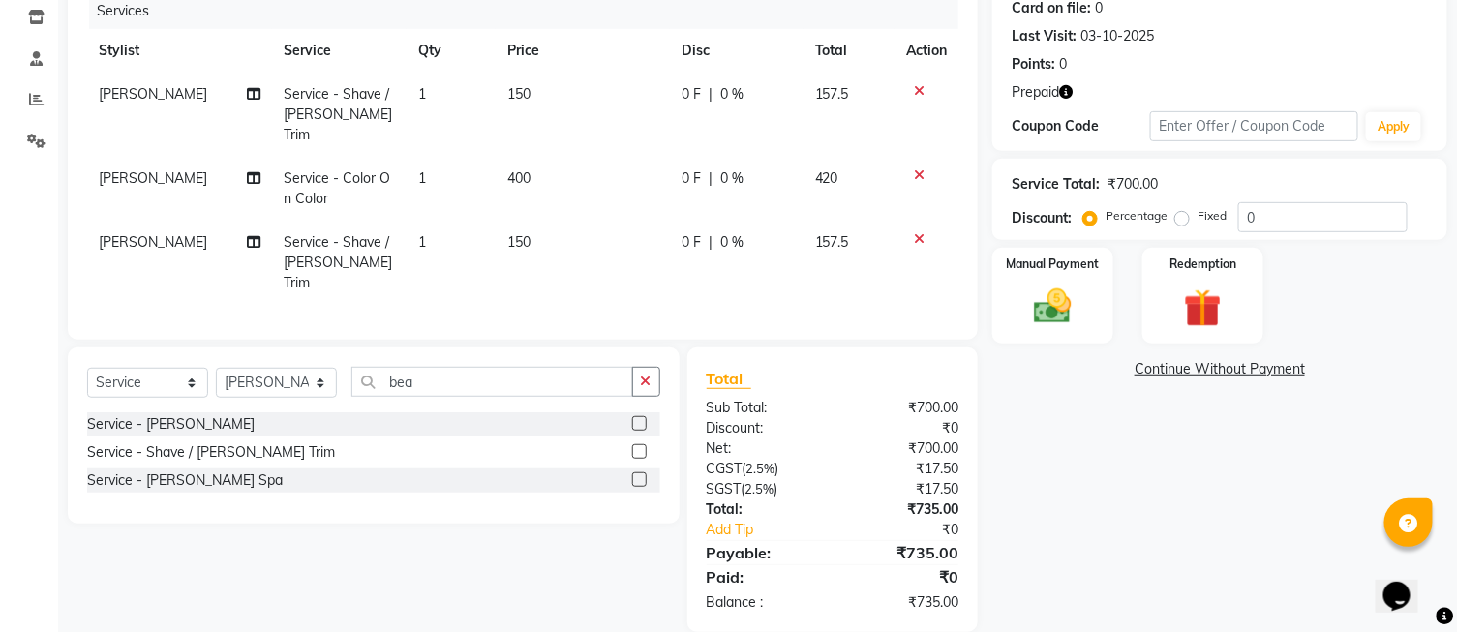
scroll to position [252, 0]
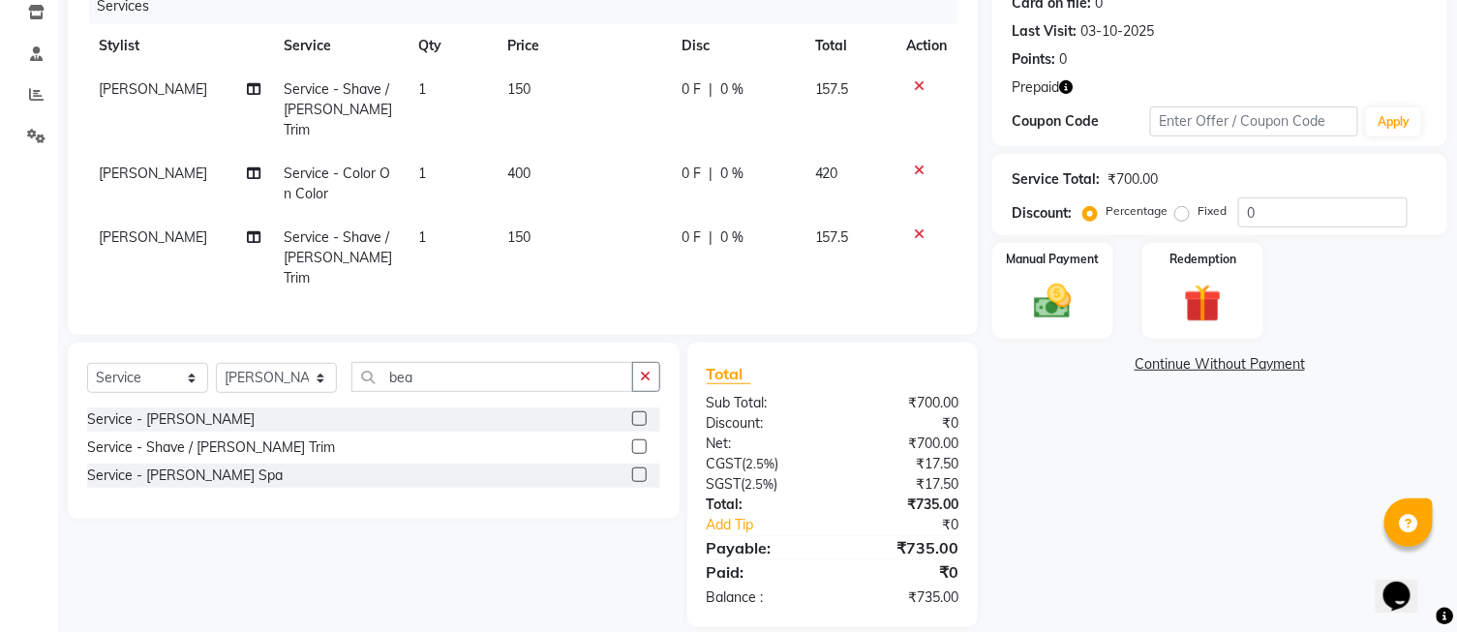
click at [1039, 429] on div "Name: Mr. Piyush Membership: No Active Membership Total Visits: 10 Card on file…" at bounding box center [1228, 260] width 470 height 734
click at [1290, 200] on input "0" at bounding box center [1323, 213] width 169 height 30
type input "0"
click at [1198, 214] on label "Fixed" at bounding box center [1212, 210] width 29 height 17
click at [1183, 214] on input "Fixed" at bounding box center [1186, 211] width 14 height 14
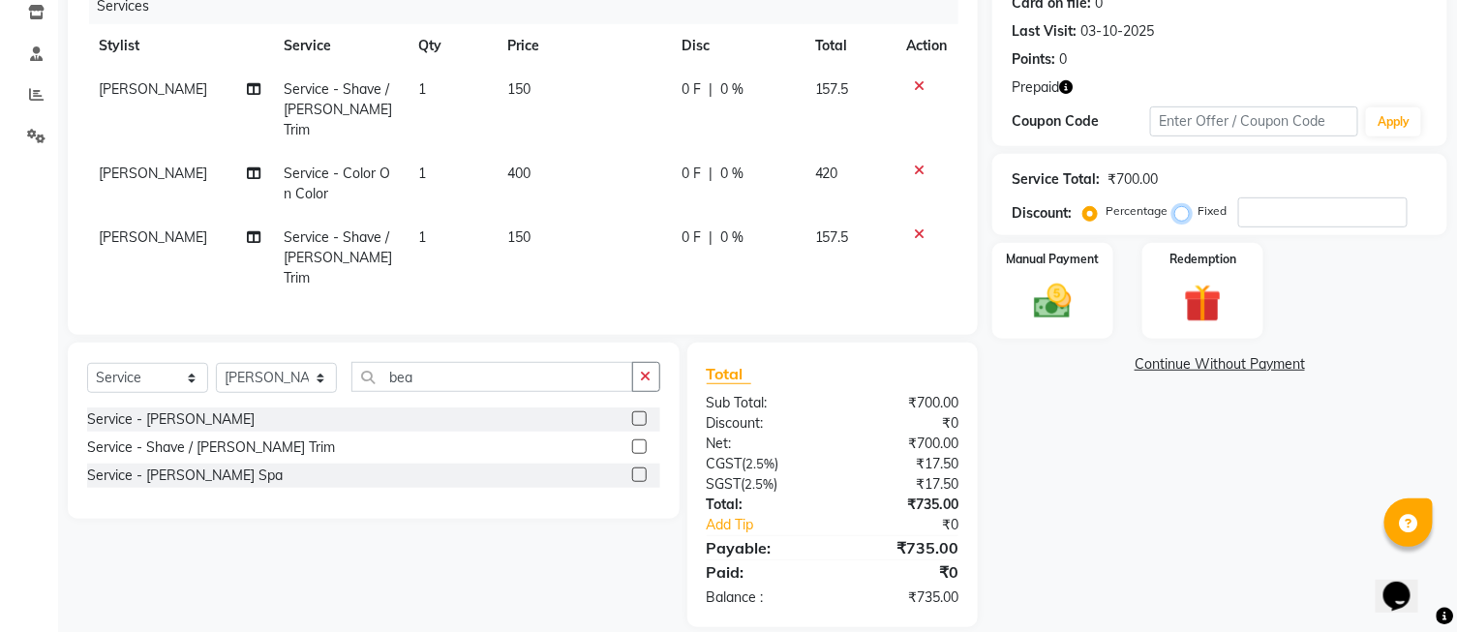
radio input "true"
click at [1279, 207] on input "number" at bounding box center [1323, 213] width 169 height 30
type input "35"
click at [1240, 310] on div "Redemption" at bounding box center [1204, 291] width 126 height 100
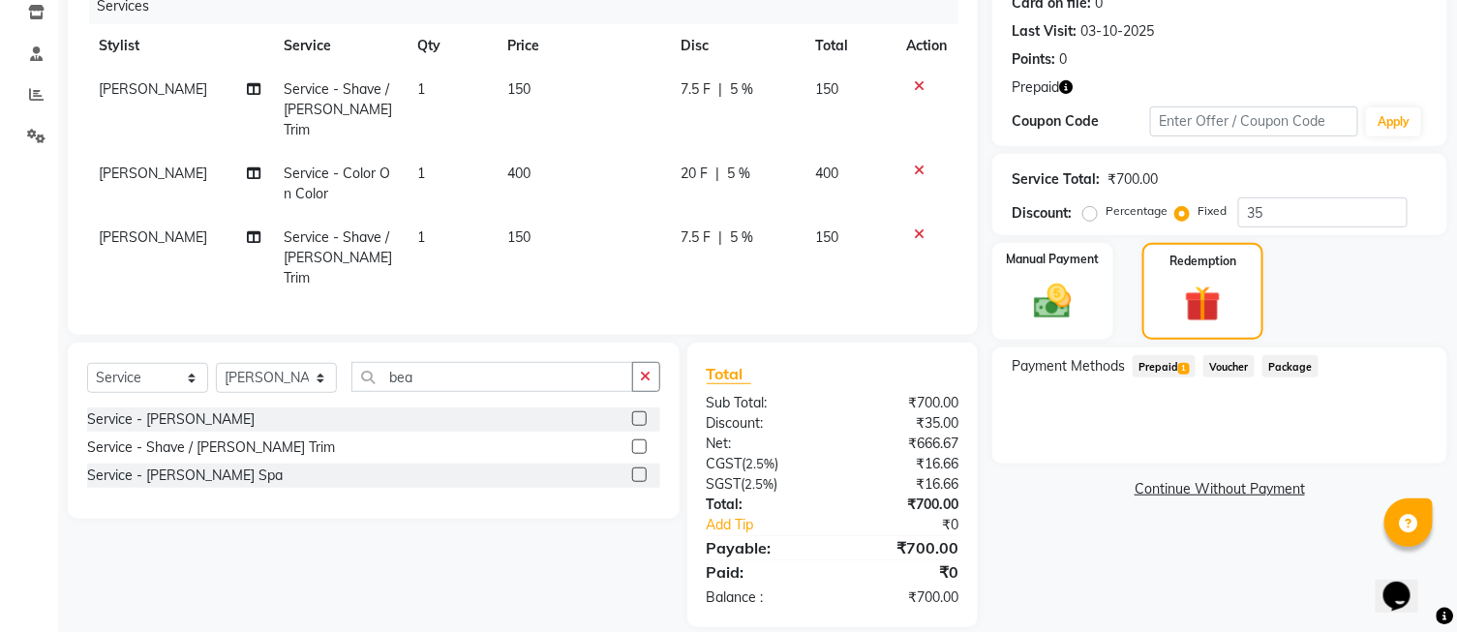
click at [1195, 368] on span "Prepaid 1" at bounding box center [1164, 366] width 63 height 22
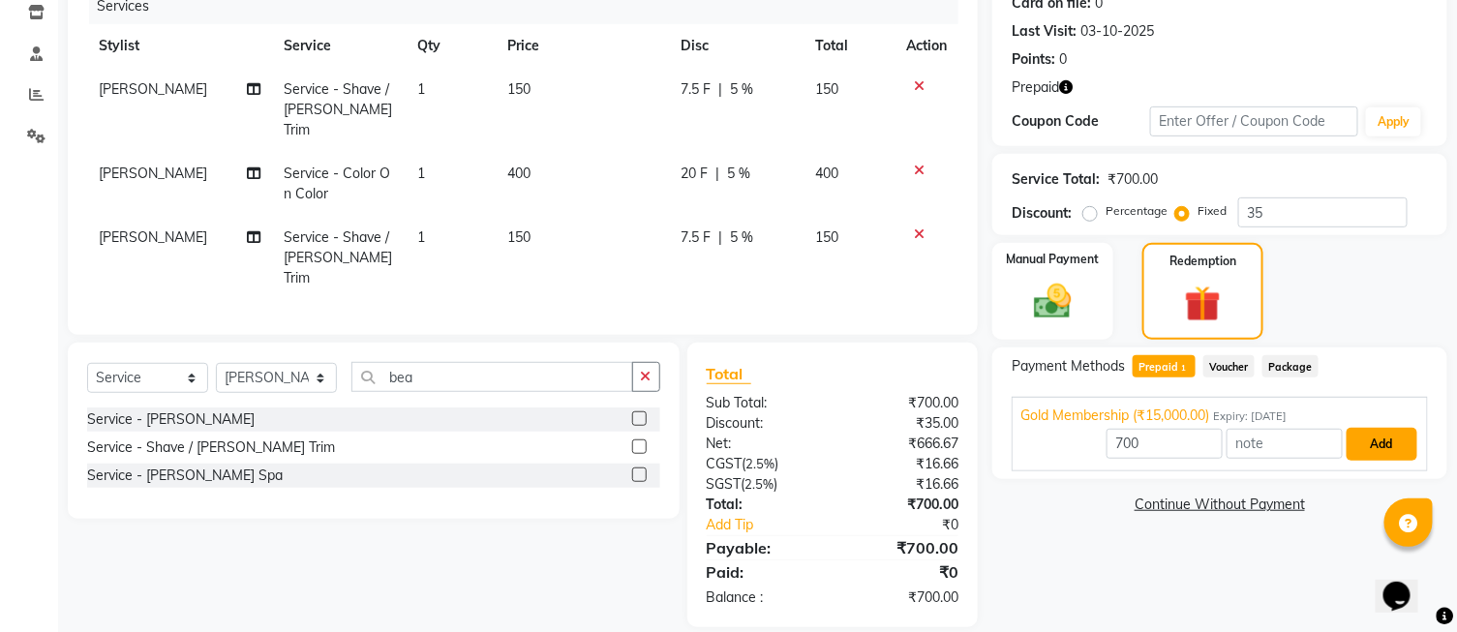
click at [1361, 443] on button "Add" at bounding box center [1382, 444] width 71 height 33
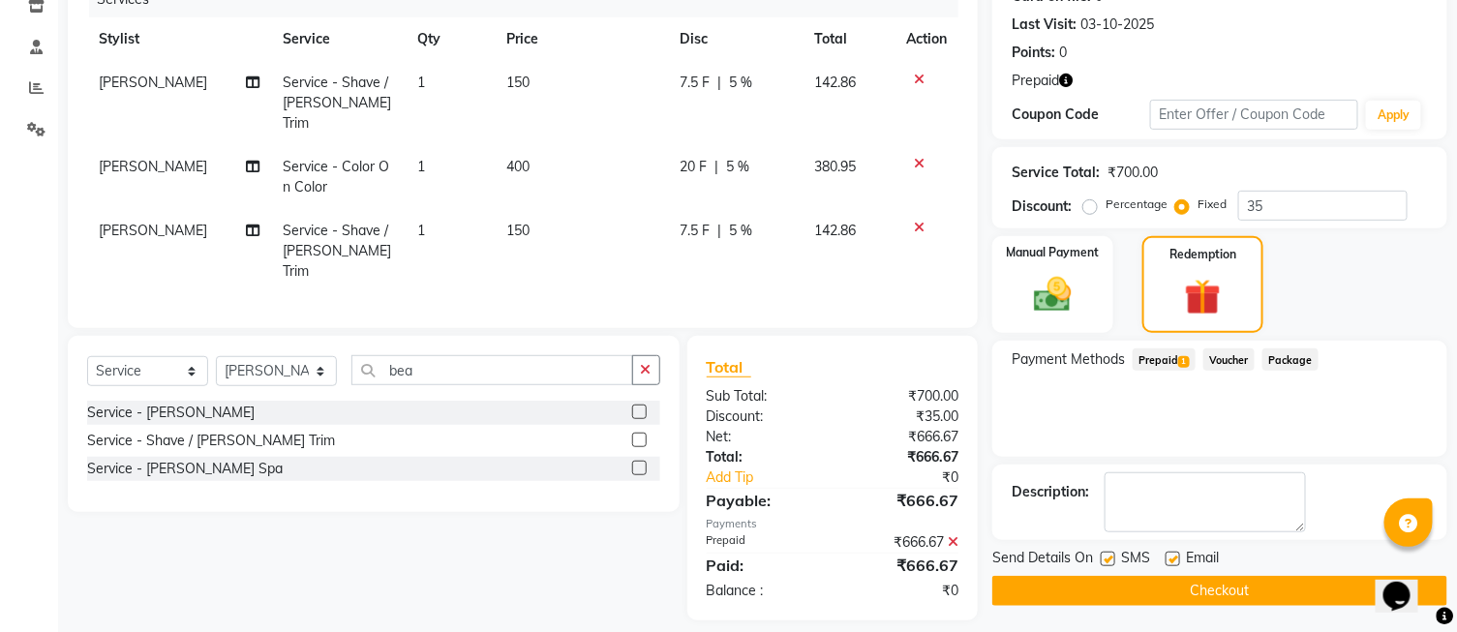
scroll to position [260, 0]
click at [1246, 589] on button "Checkout" at bounding box center [1220, 590] width 455 height 30
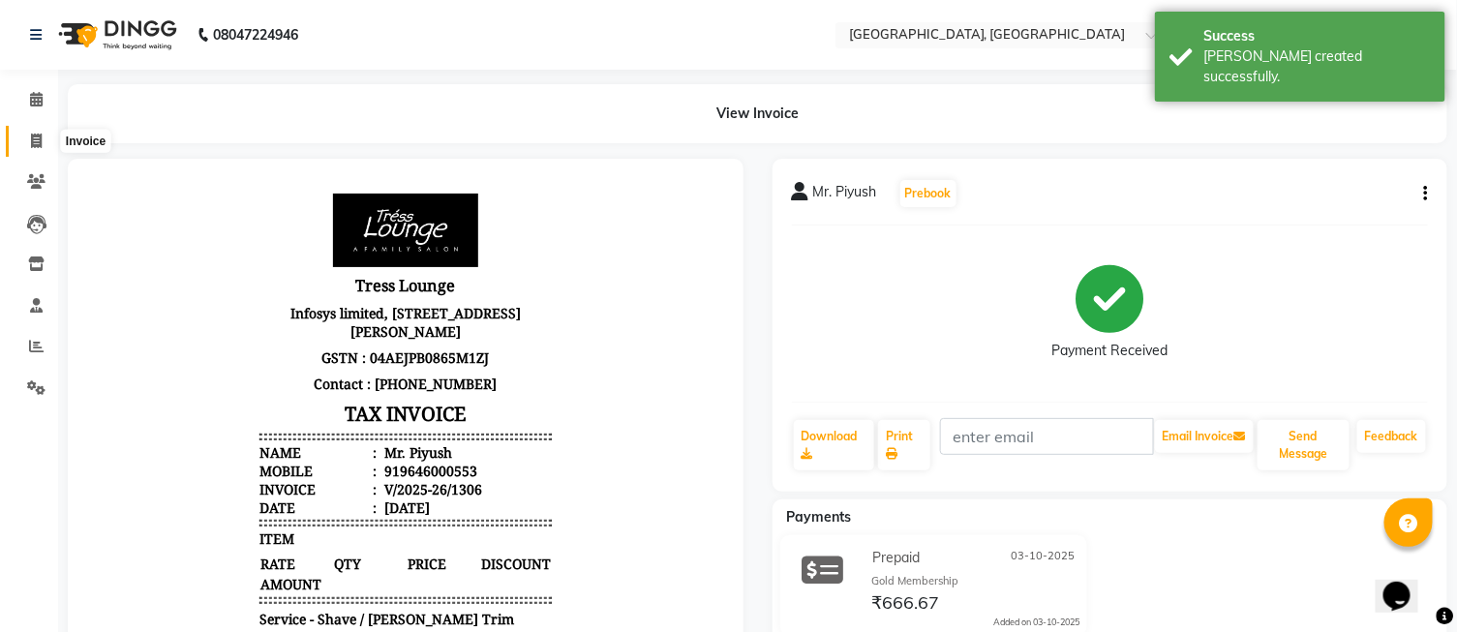
click at [34, 140] on icon at bounding box center [36, 141] width 11 height 15
select select "service"
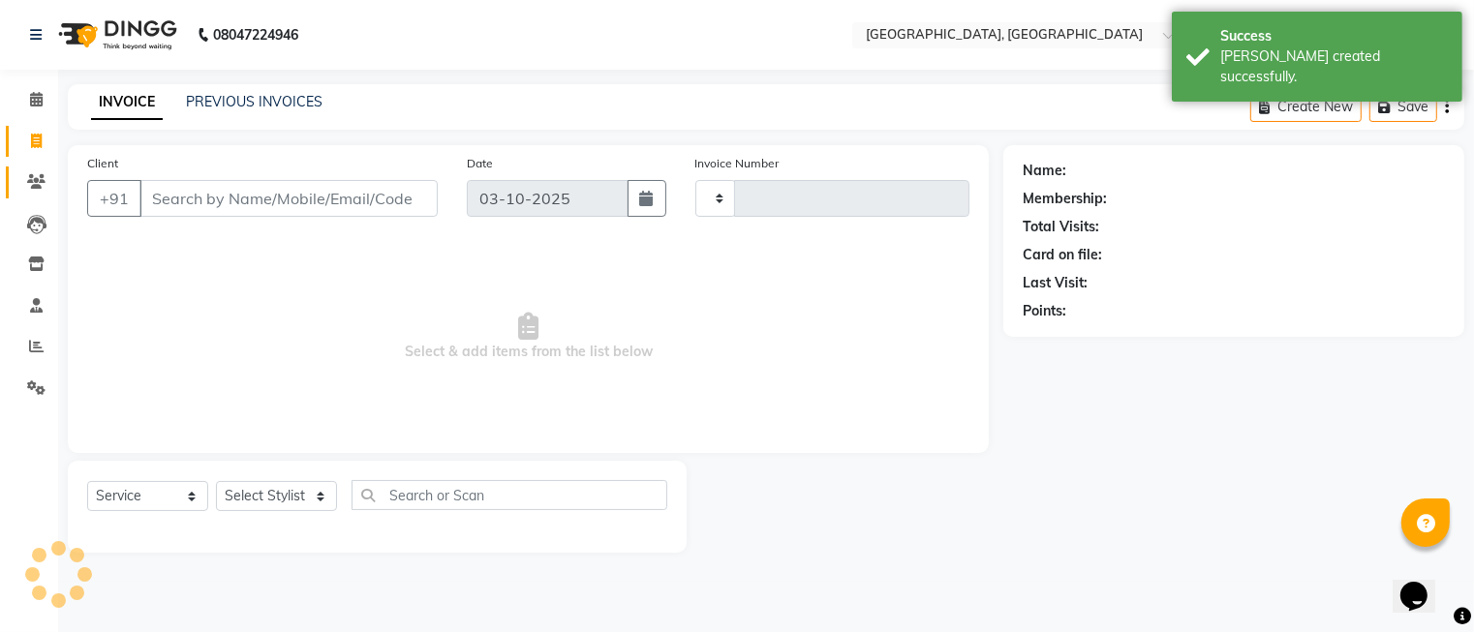
click at [34, 180] on icon at bounding box center [36, 181] width 18 height 15
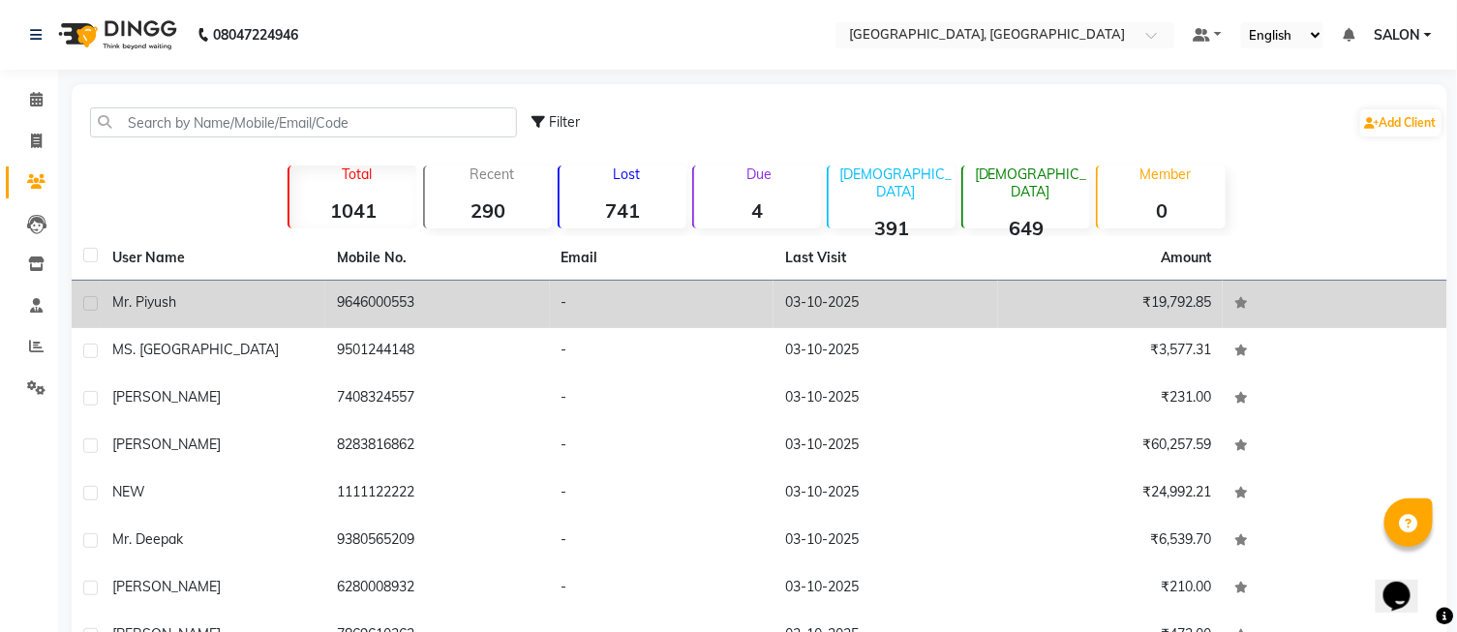
click at [662, 301] on td "-" at bounding box center [662, 304] width 225 height 47
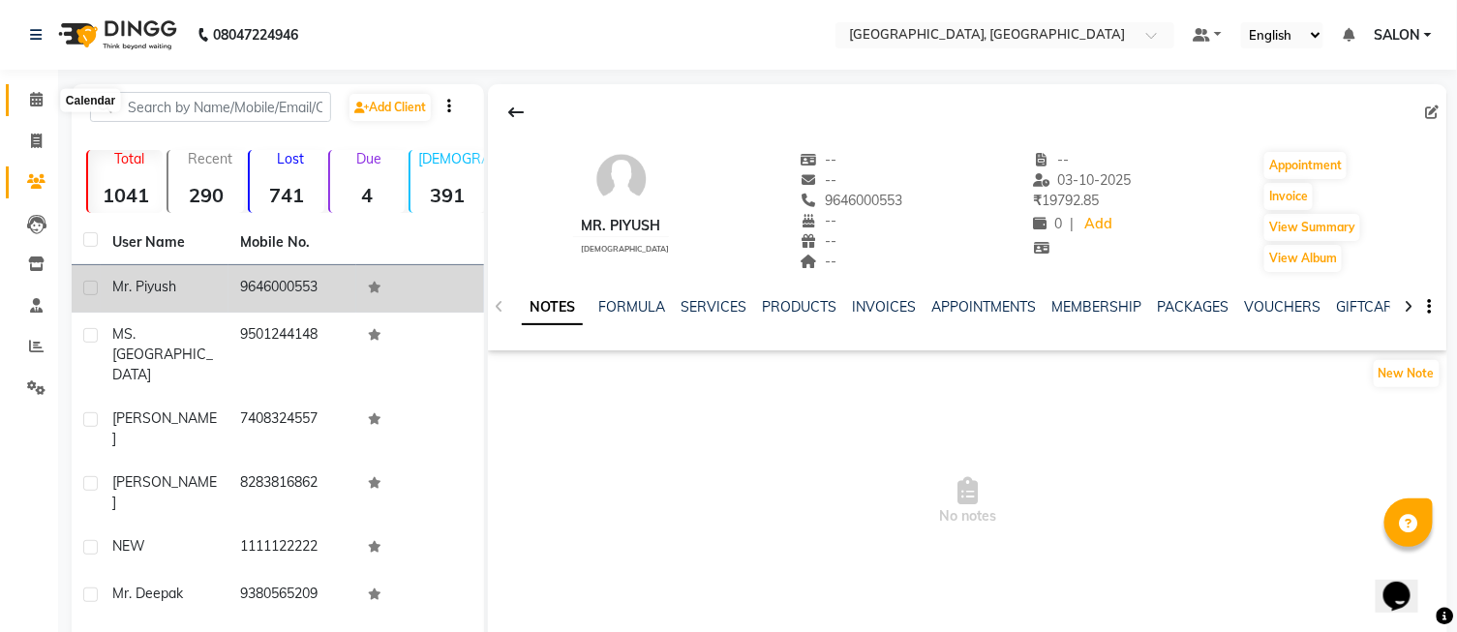
click at [49, 99] on span at bounding box center [36, 100] width 34 height 22
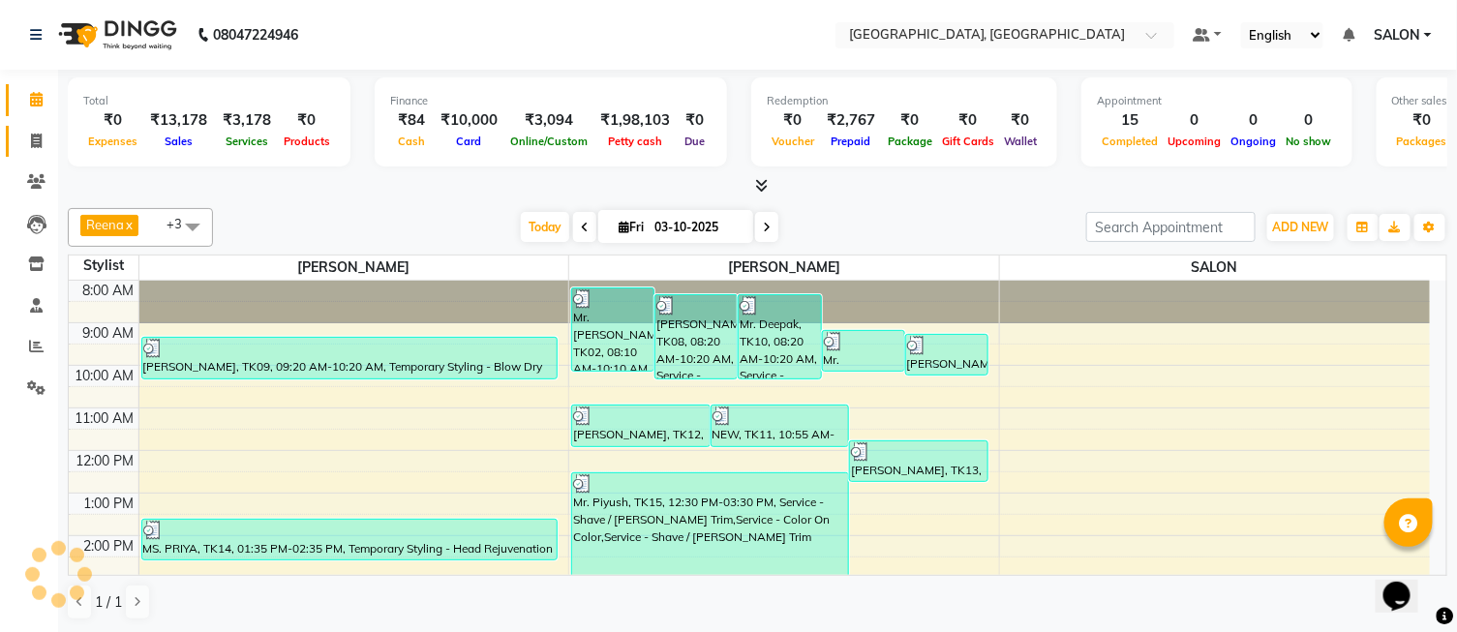
scroll to position [225, 0]
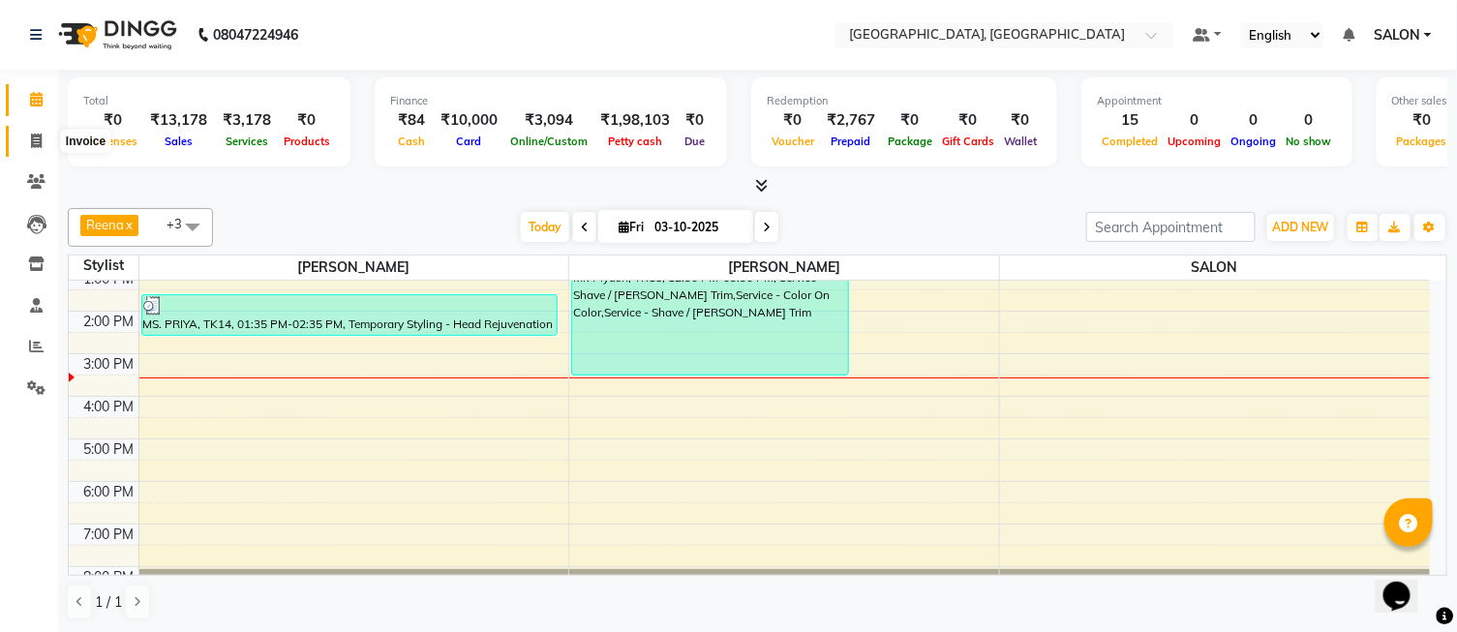
click at [42, 138] on span at bounding box center [36, 142] width 34 height 22
select select "service"
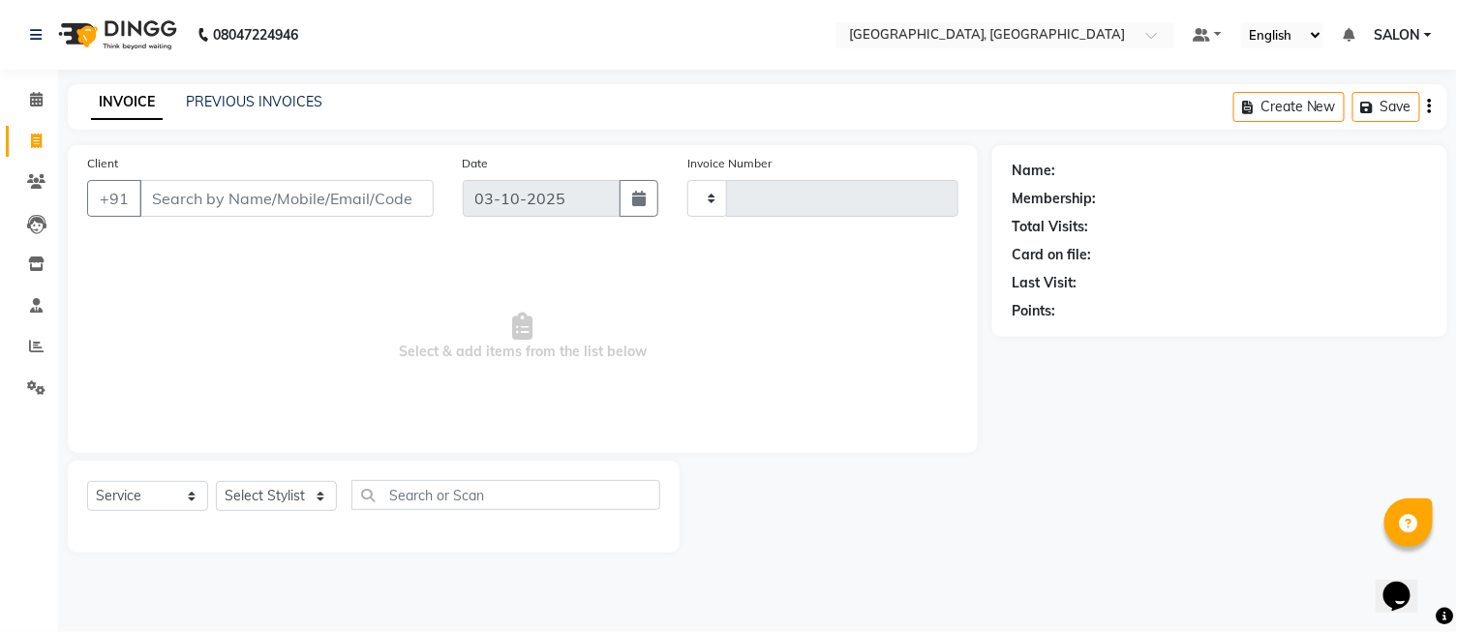
type input "1307"
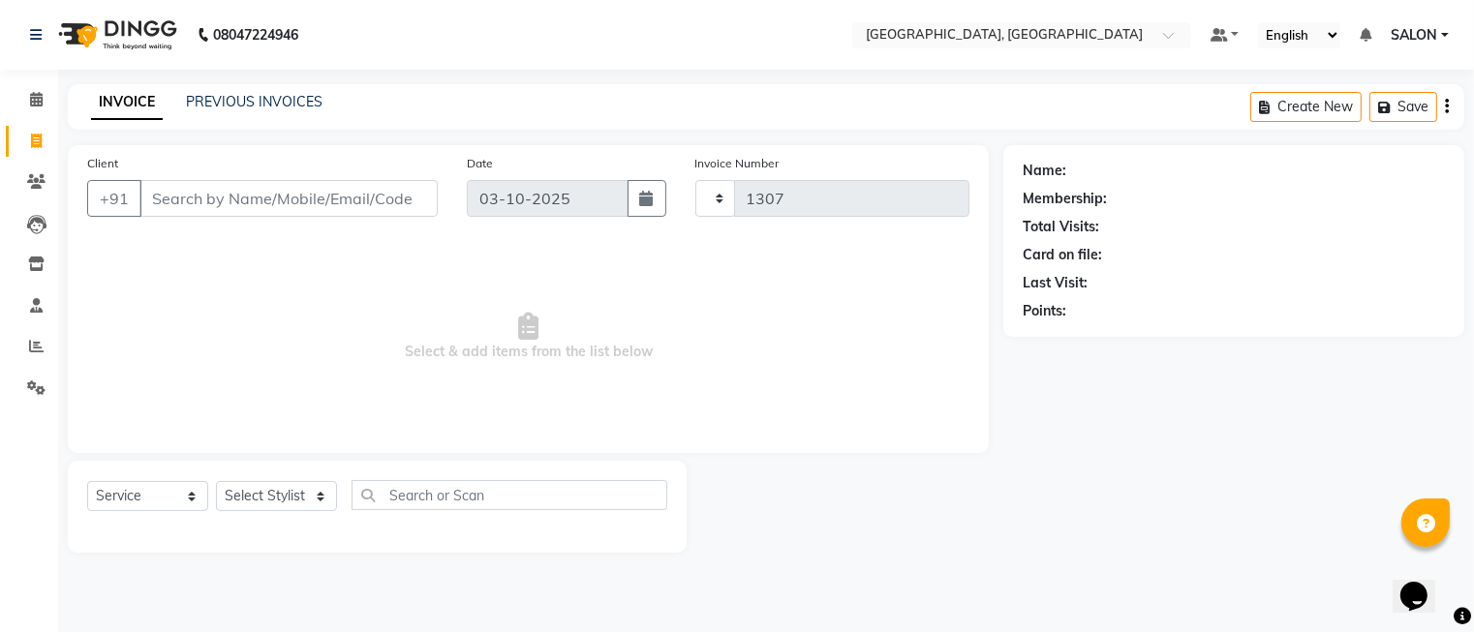
select select "5370"
click at [237, 99] on link "PREVIOUS INVOICES" at bounding box center [254, 101] width 137 height 17
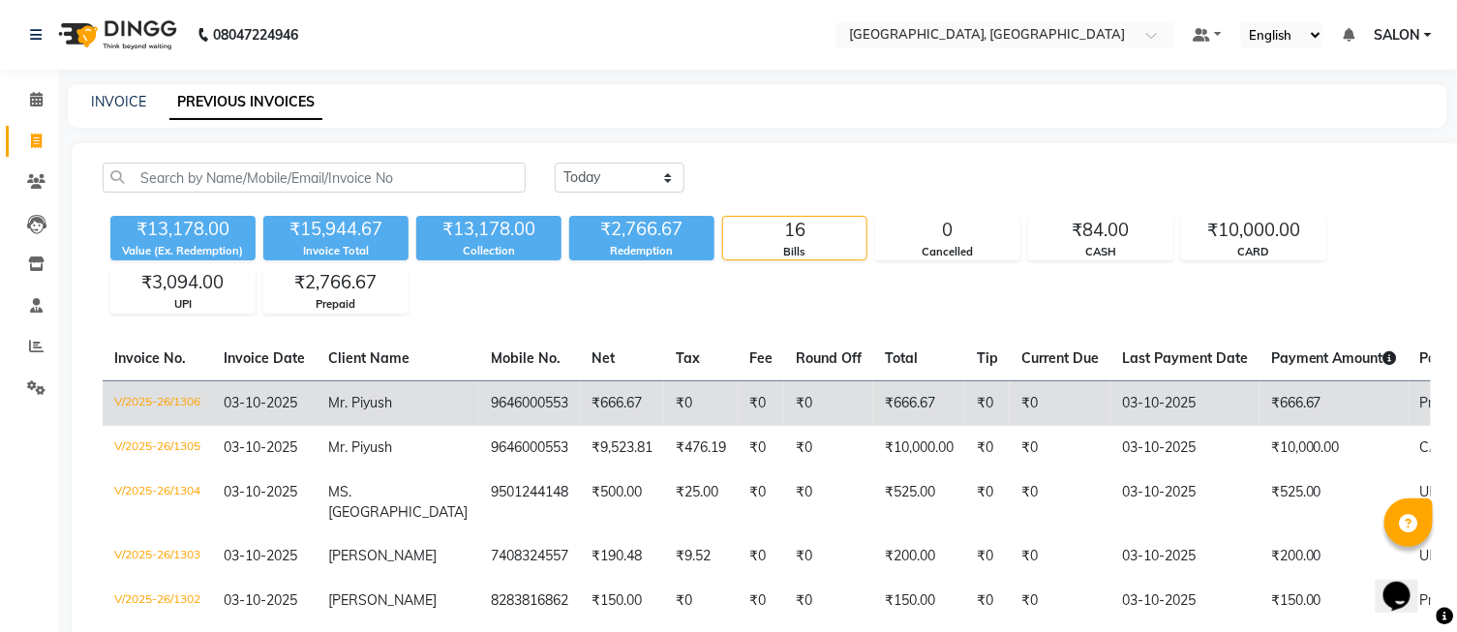
click at [816, 407] on td "₹0" at bounding box center [828, 404] width 89 height 46
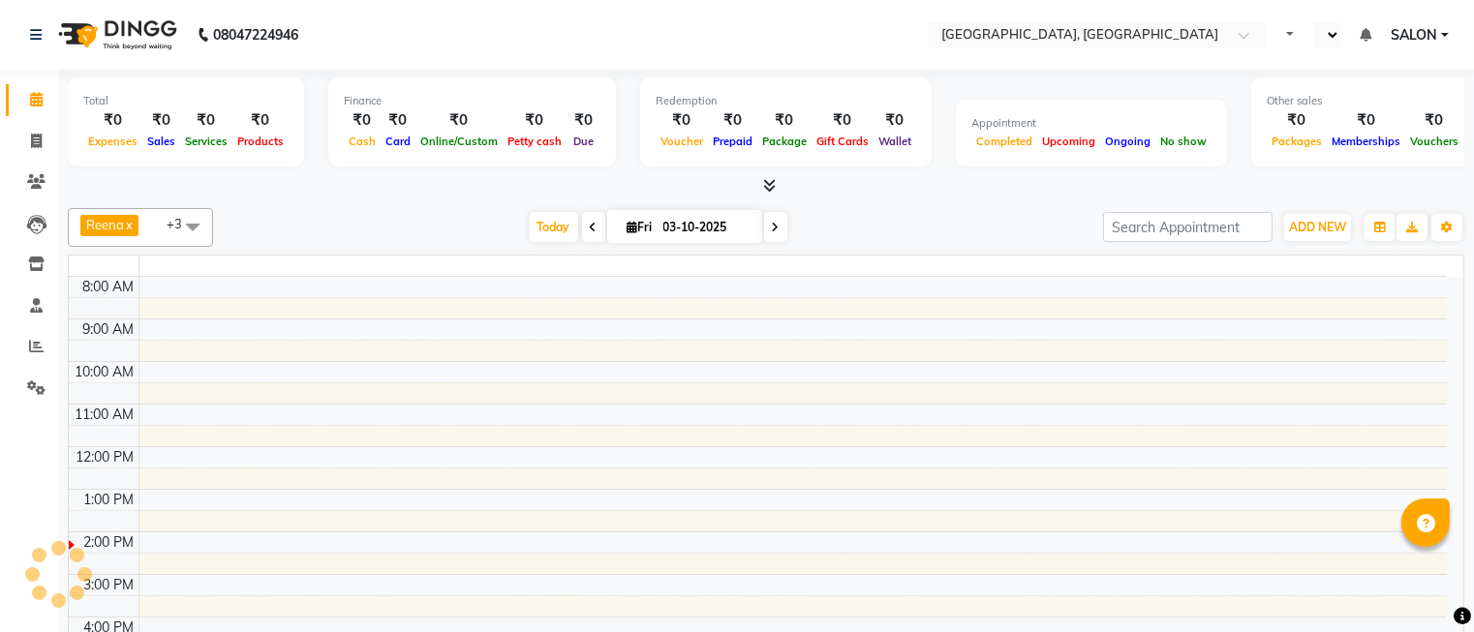
select select "en"
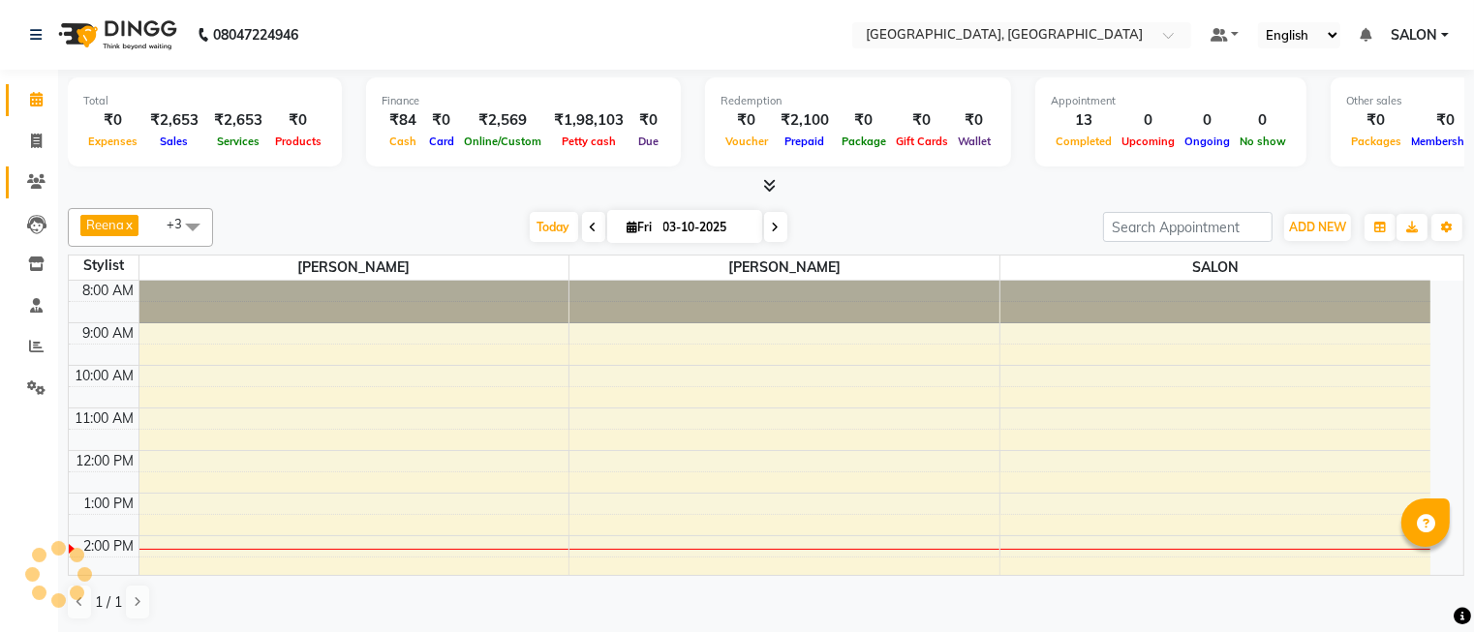
click at [36, 179] on icon at bounding box center [36, 181] width 18 height 15
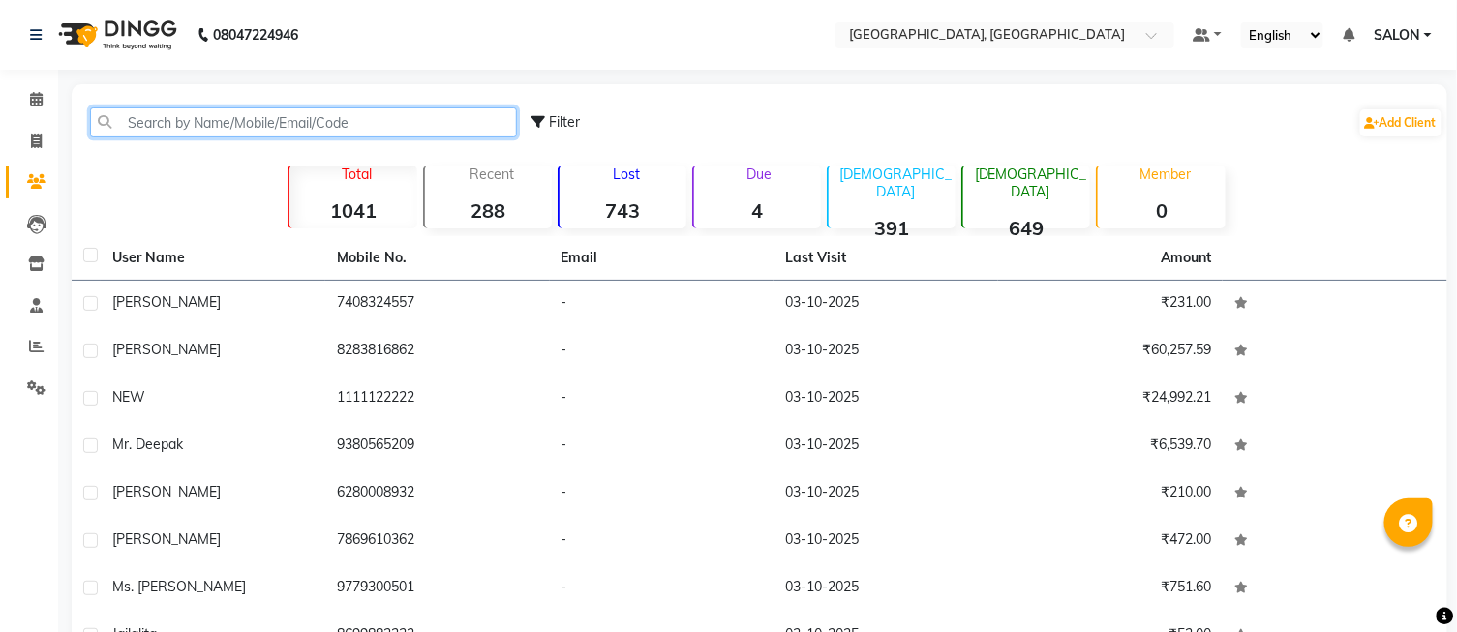
click at [238, 113] on input "text" at bounding box center [303, 122] width 427 height 30
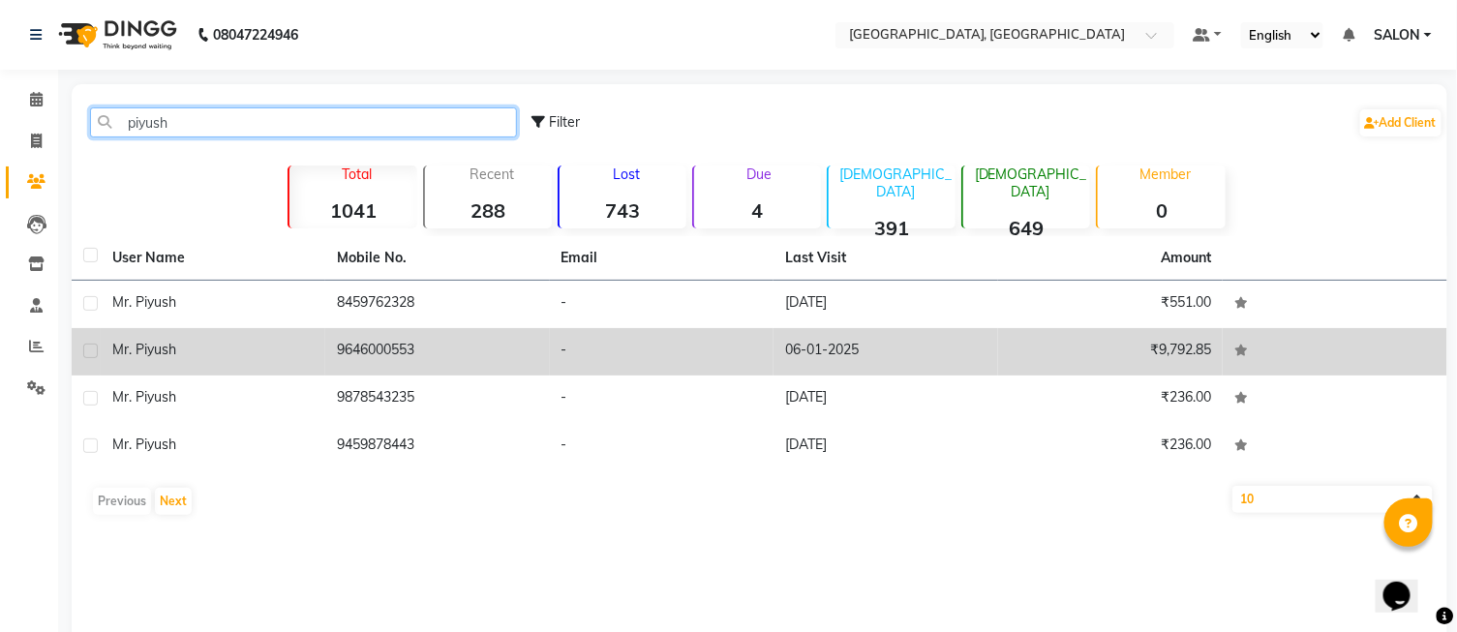
type input "piyush"
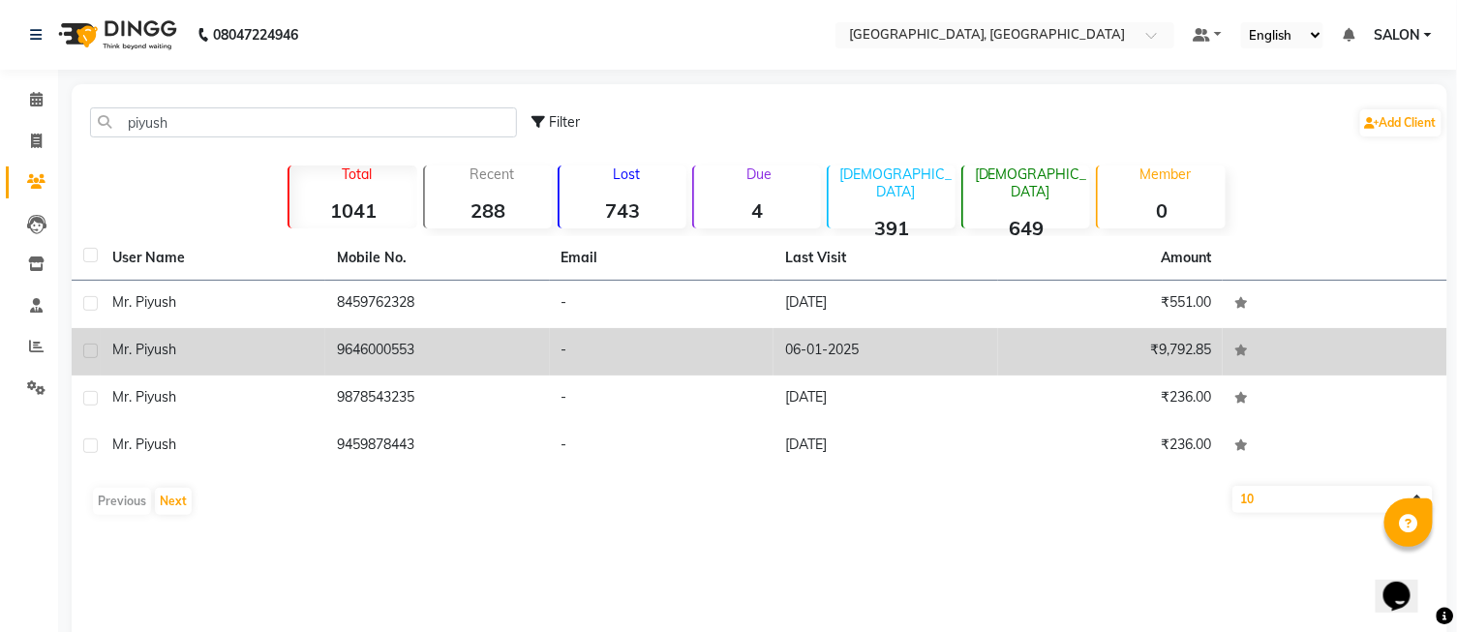
click at [553, 346] on td "-" at bounding box center [662, 351] width 225 height 47
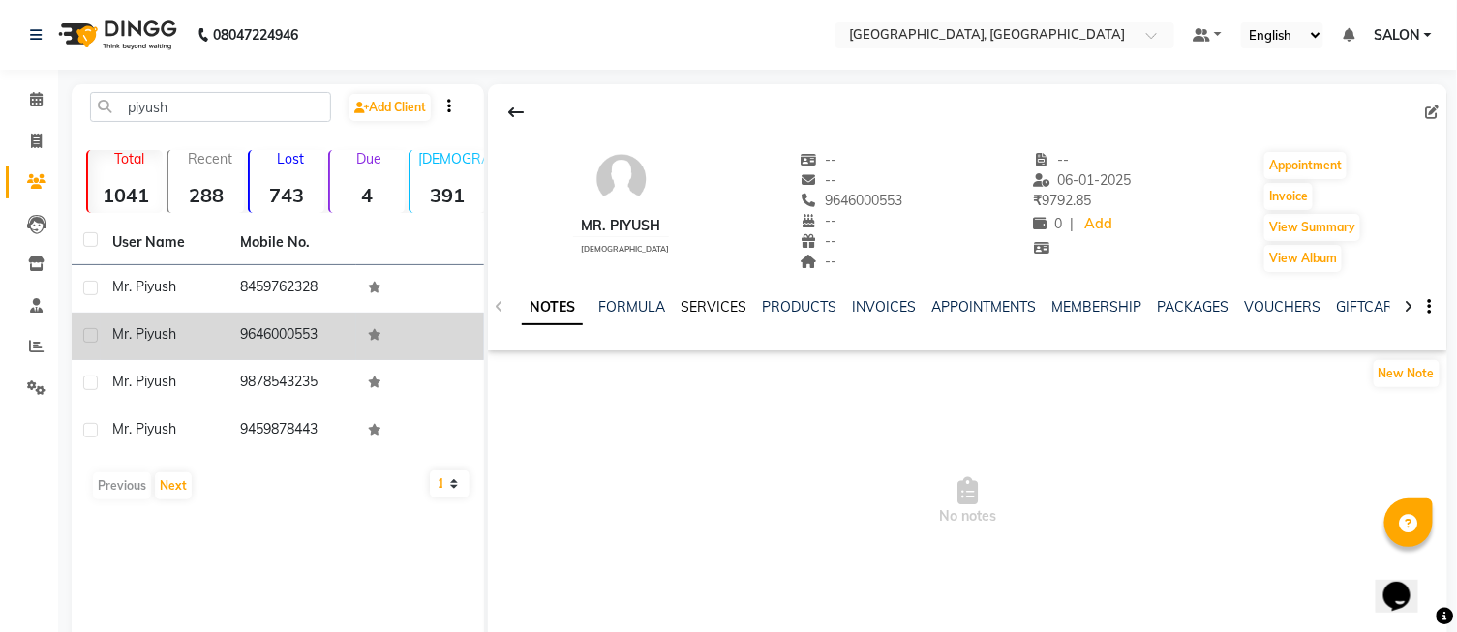
click at [715, 312] on link "SERVICES" at bounding box center [714, 306] width 66 height 17
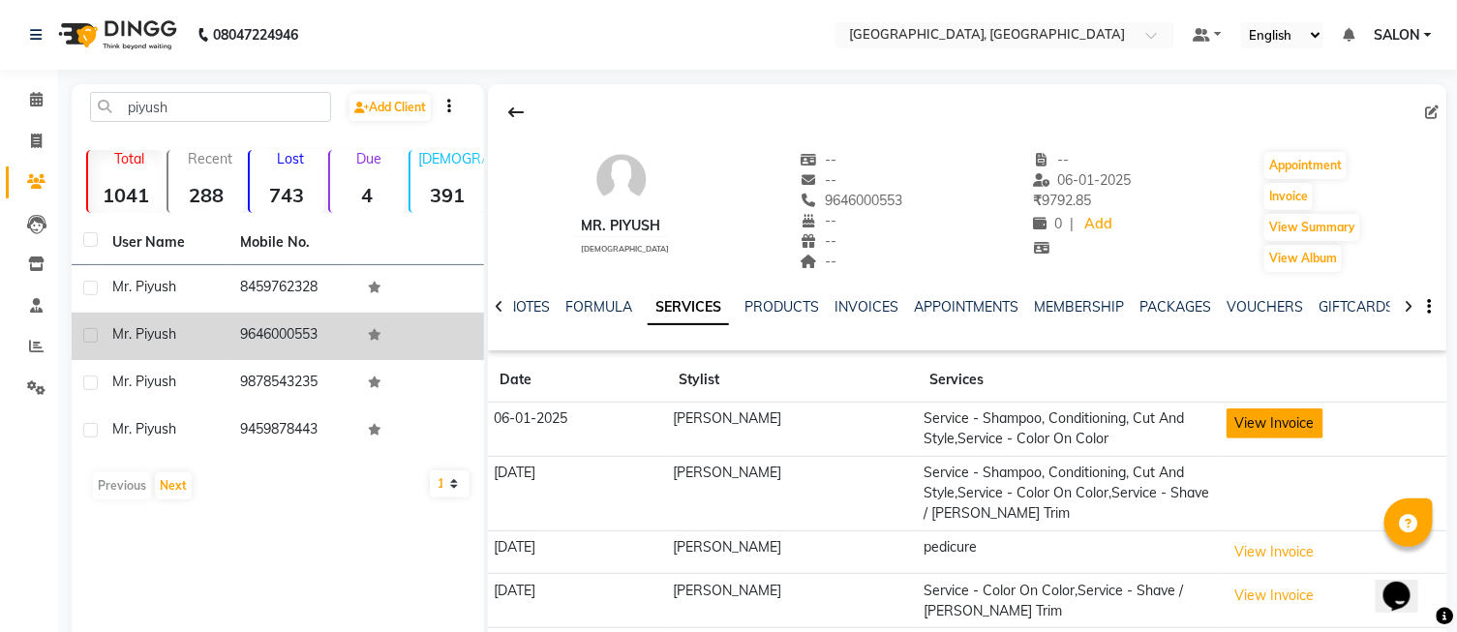
click at [1288, 438] on button "View Invoice" at bounding box center [1275, 424] width 97 height 30
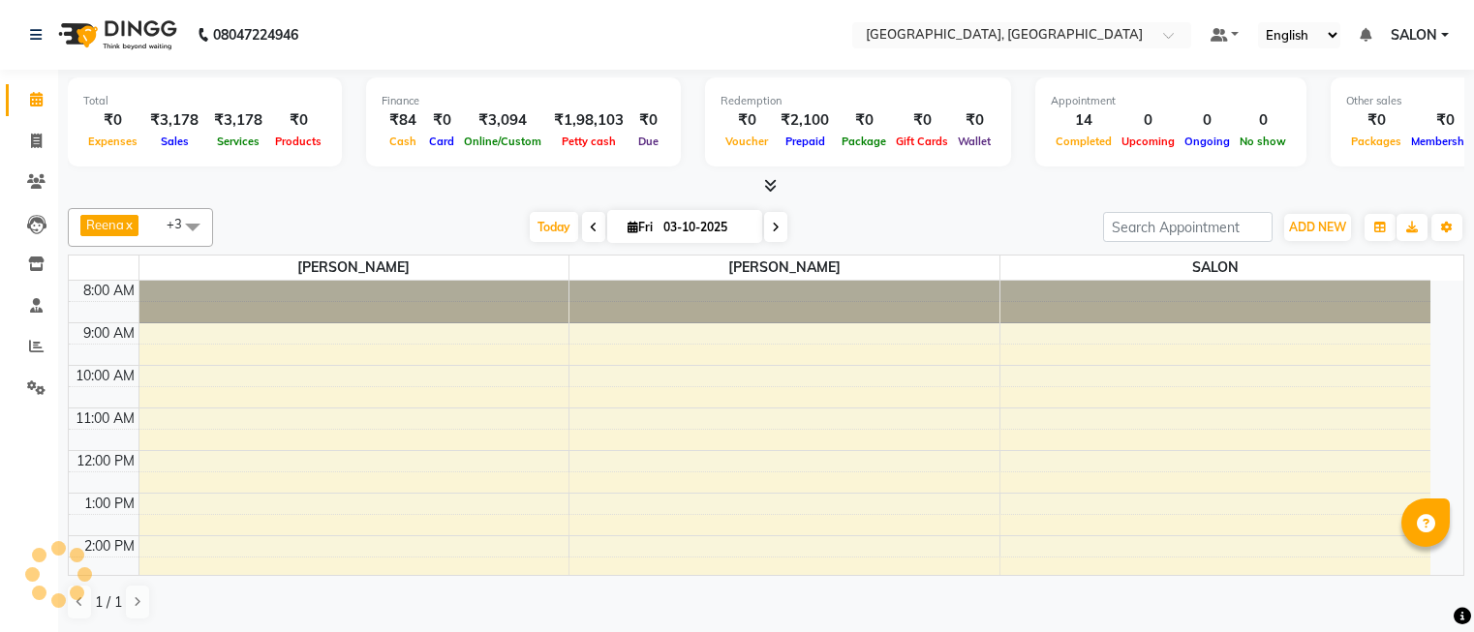
select select "en"
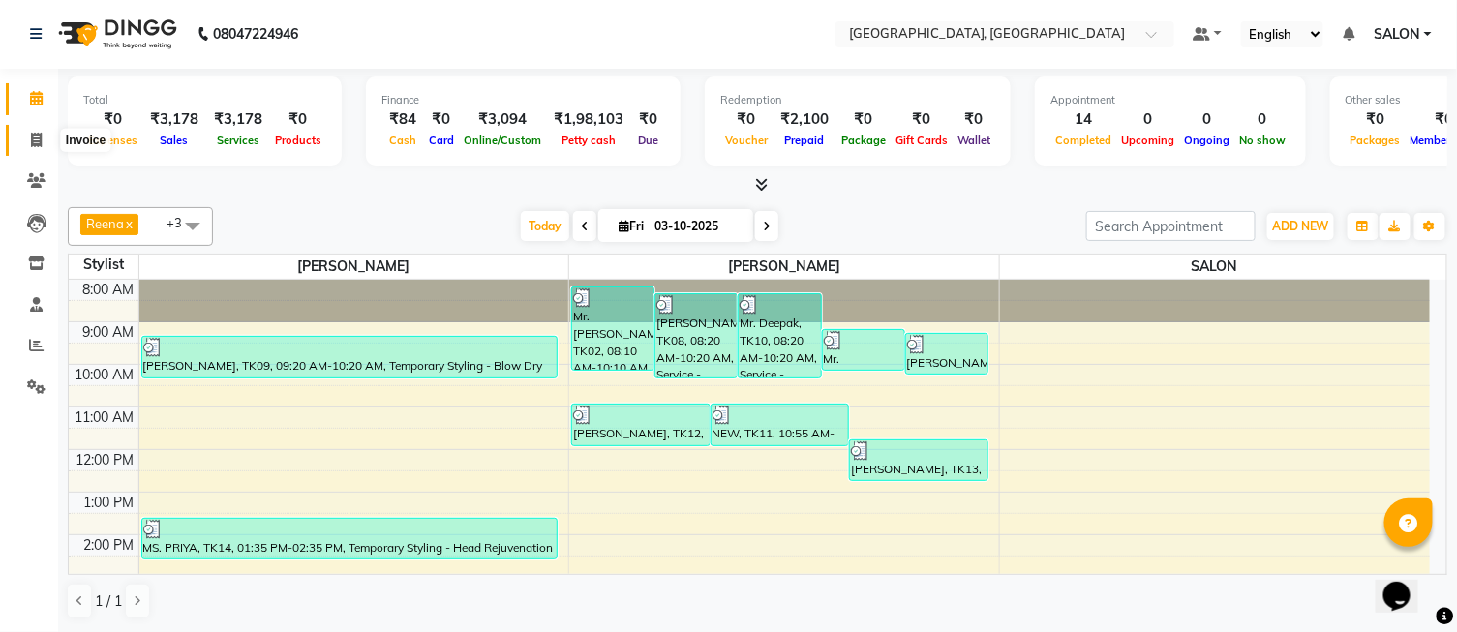
click at [31, 137] on icon at bounding box center [36, 140] width 11 height 15
select select "service"
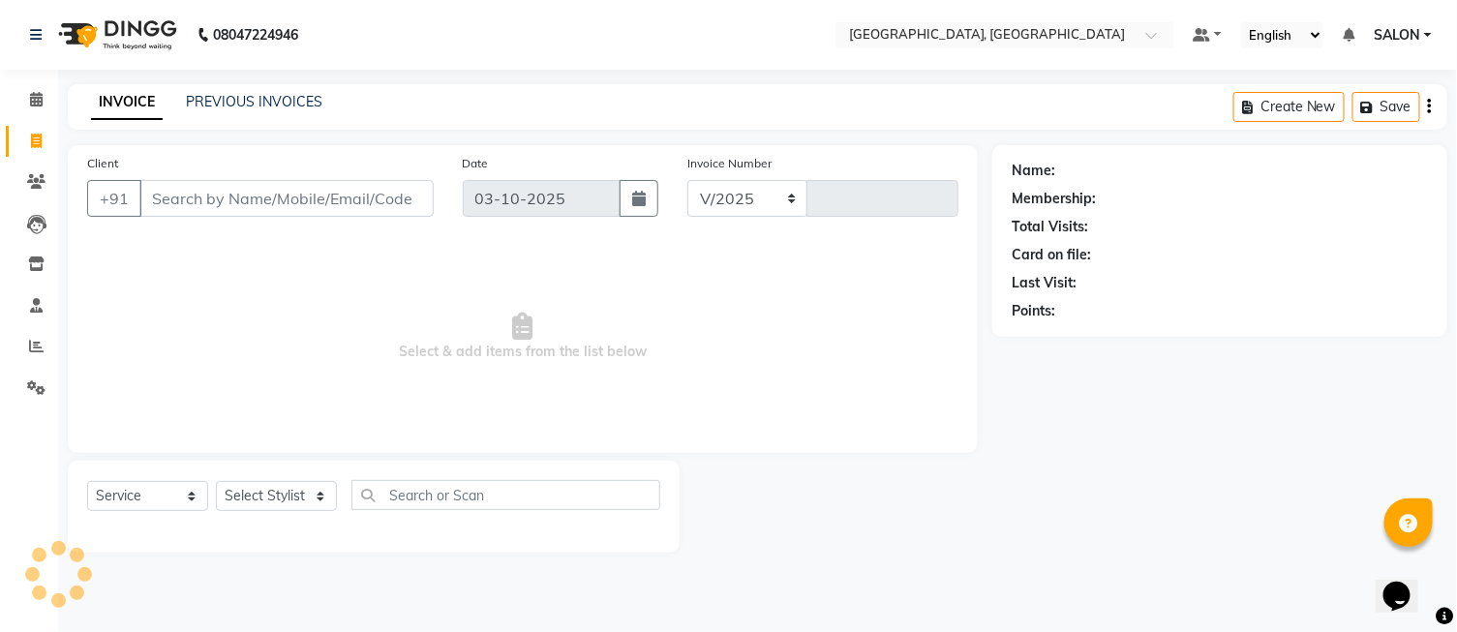
select select "5370"
type input "1305"
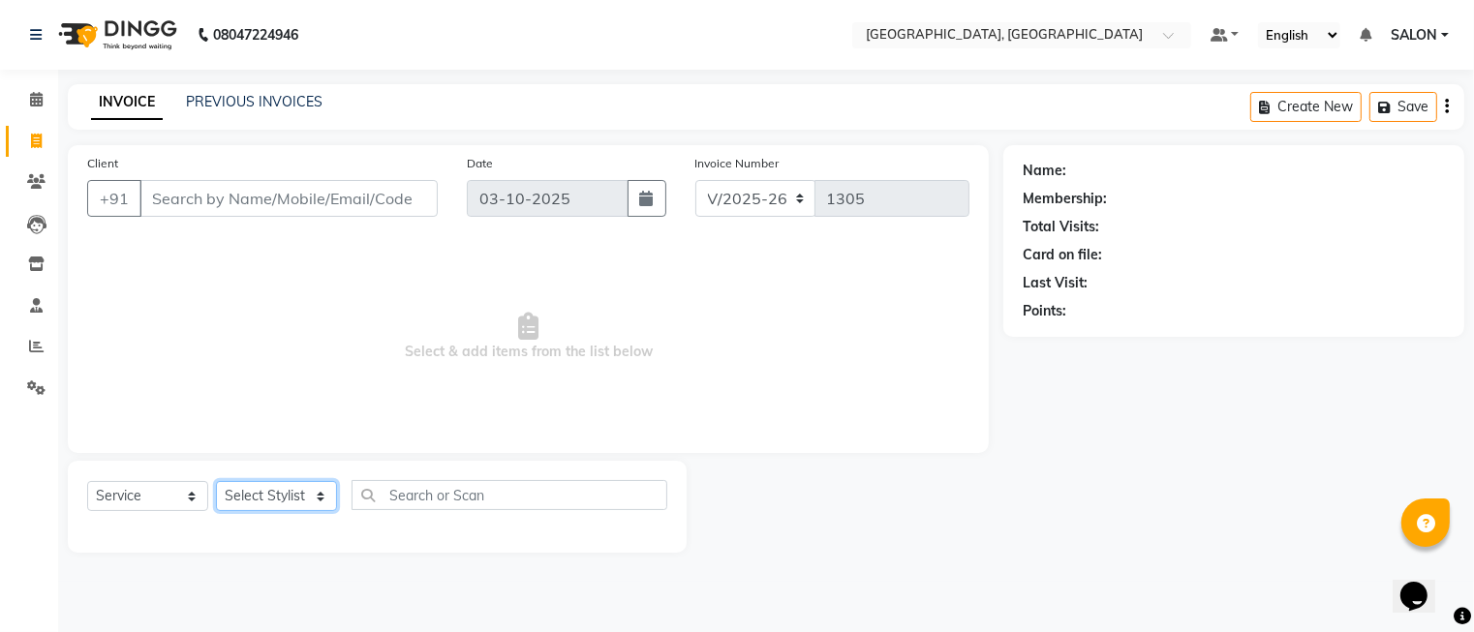
click at [265, 505] on select "Select Stylist" at bounding box center [276, 496] width 121 height 30
click at [263, 508] on select "Select Stylist" at bounding box center [276, 496] width 121 height 30
click at [265, 504] on select "Select Stylist DINGG Support Drishti KAYMO KHAN SALON Tanvi ZEESHAN MALIK" at bounding box center [276, 496] width 121 height 30
click at [159, 486] on select "Select Service Product Membership Package Voucher Prepaid Gift Card" at bounding box center [147, 496] width 121 height 30
select select "P"
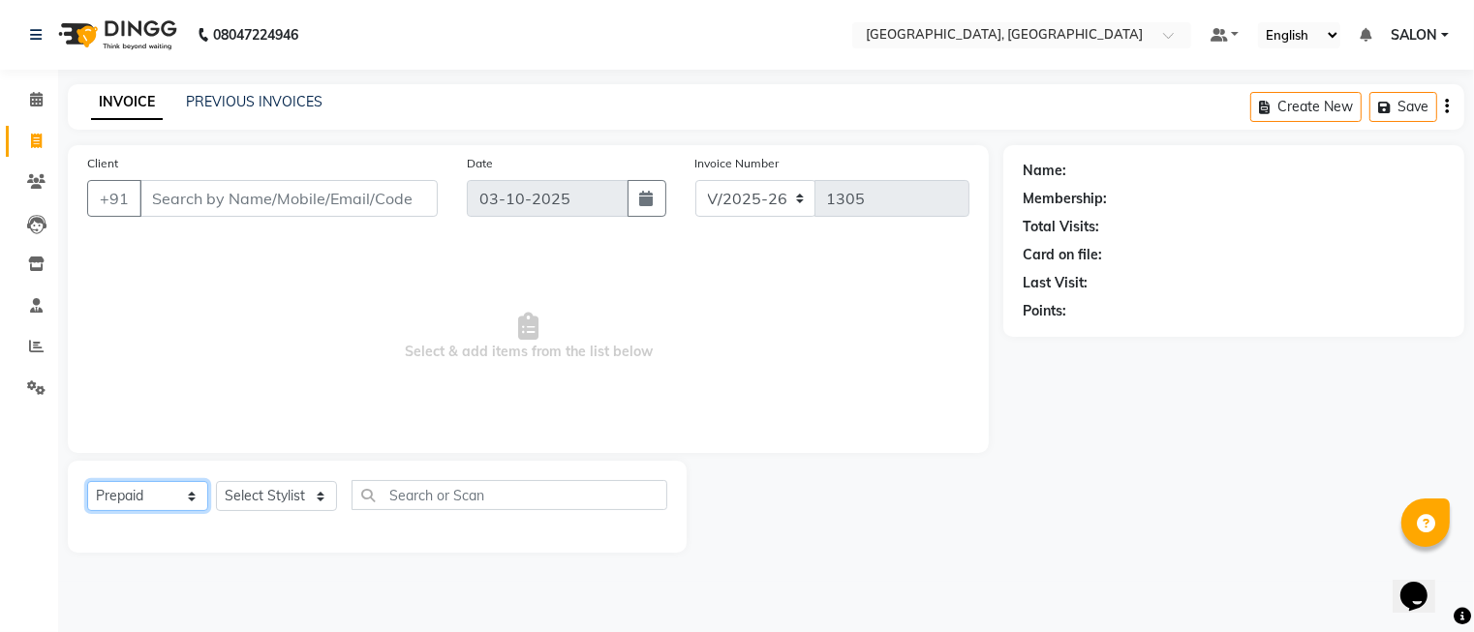
click at [87, 482] on select "Select Service Product Membership Package Voucher Prepaid Gift Card" at bounding box center [147, 496] width 121 height 30
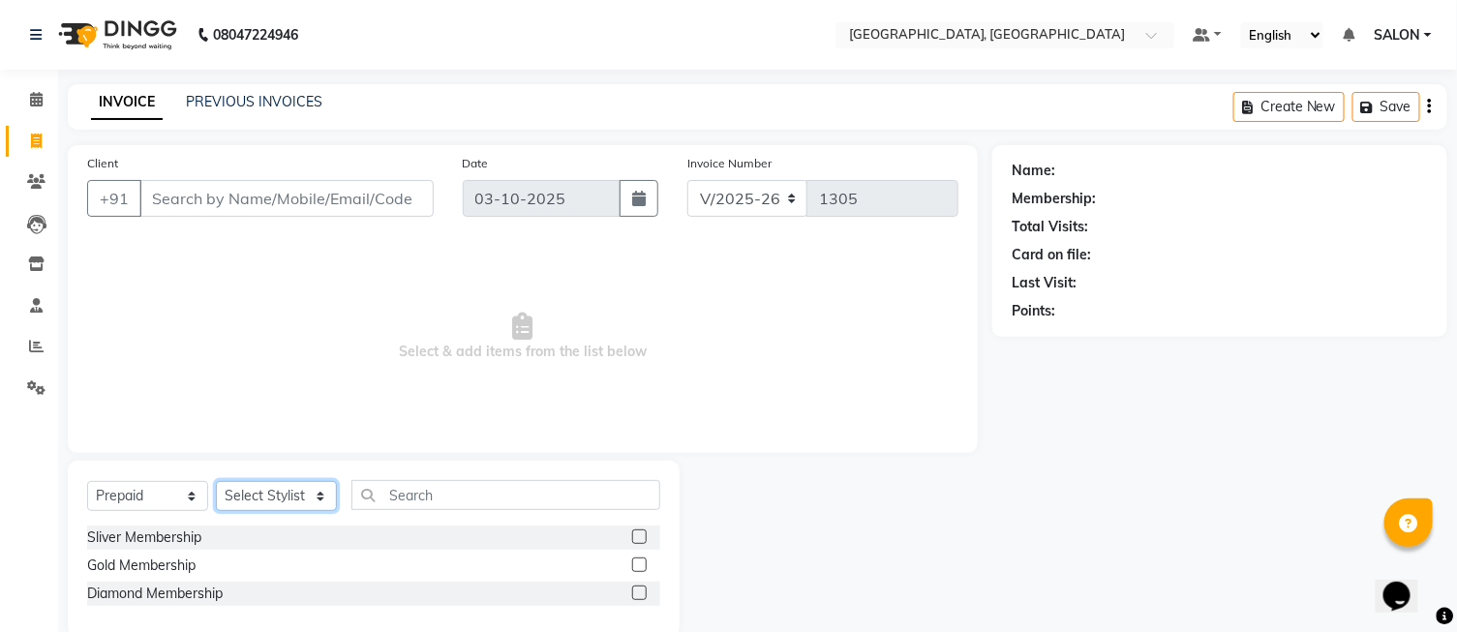
click at [238, 482] on select "Select Stylist DINGG Support Drishti [PERSON_NAME] SALON [PERSON_NAME] [PERSON_…" at bounding box center [276, 496] width 121 height 30
select select "45728"
click at [216, 482] on select "Select Stylist DINGG Support Drishti [PERSON_NAME] SALON [PERSON_NAME] [PERSON_…" at bounding box center [276, 496] width 121 height 30
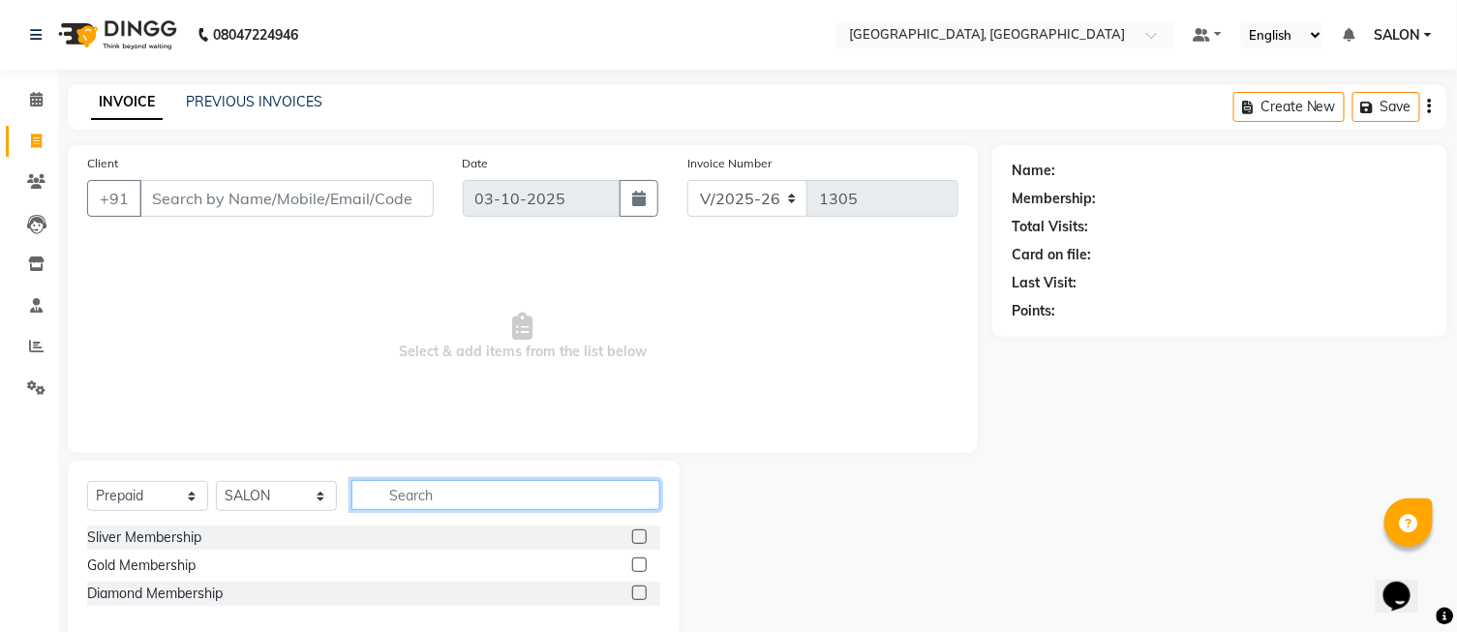
click at [451, 488] on input "text" at bounding box center [506, 495] width 309 height 30
click at [449, 508] on input "text" at bounding box center [506, 495] width 309 height 30
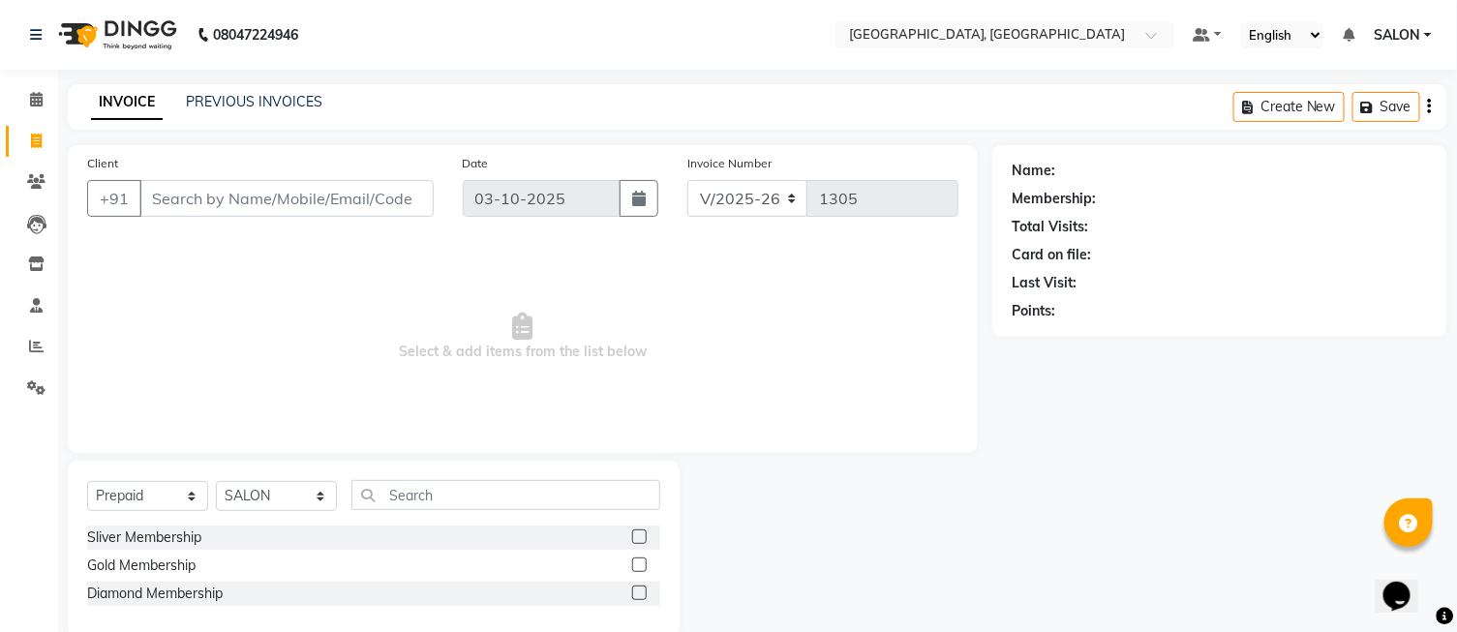
click at [636, 565] on label at bounding box center [639, 565] width 15 height 15
click at [636, 565] on input "checkbox" at bounding box center [638, 566] width 13 height 13
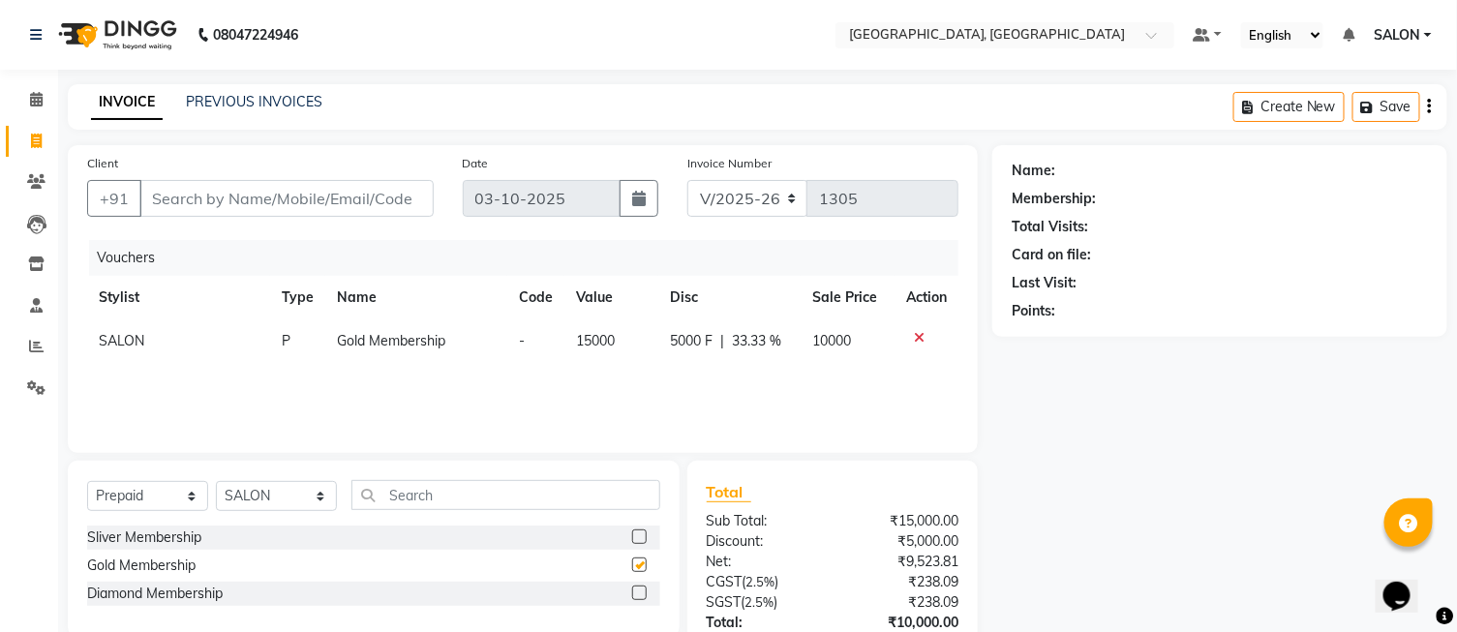
checkbox input "false"
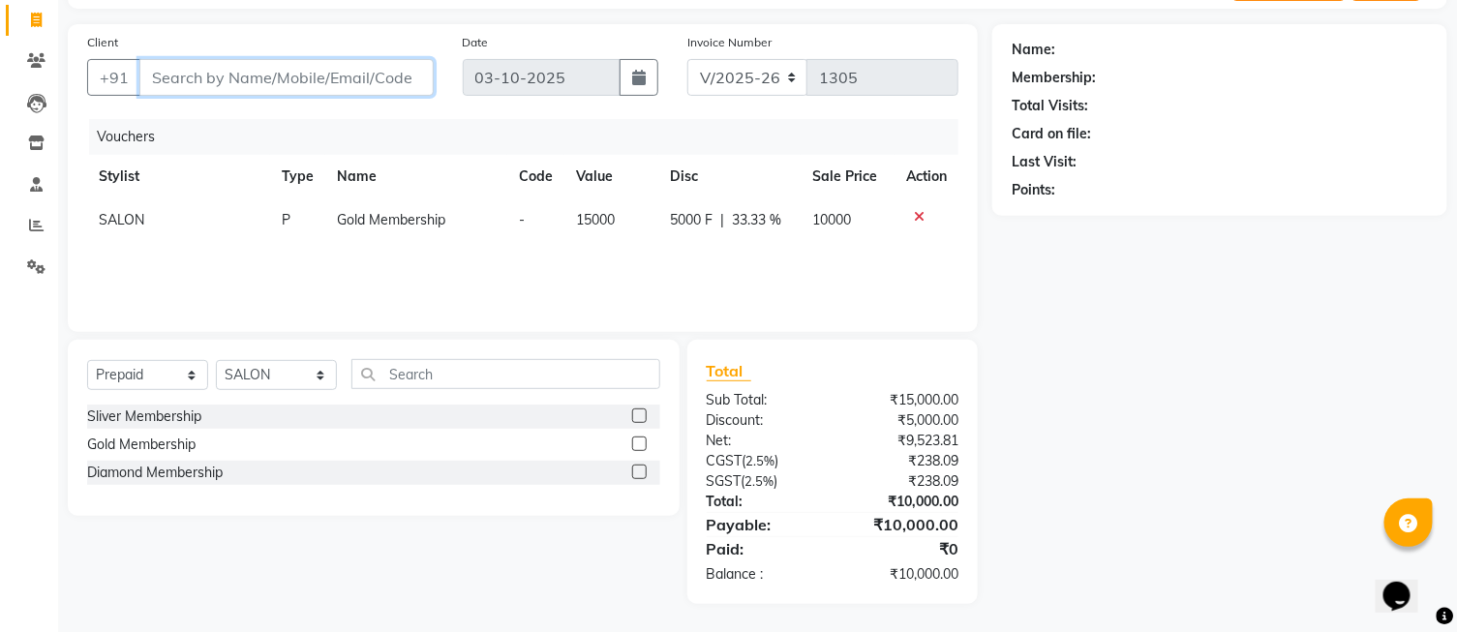
click at [238, 85] on input "Client" at bounding box center [286, 77] width 294 height 37
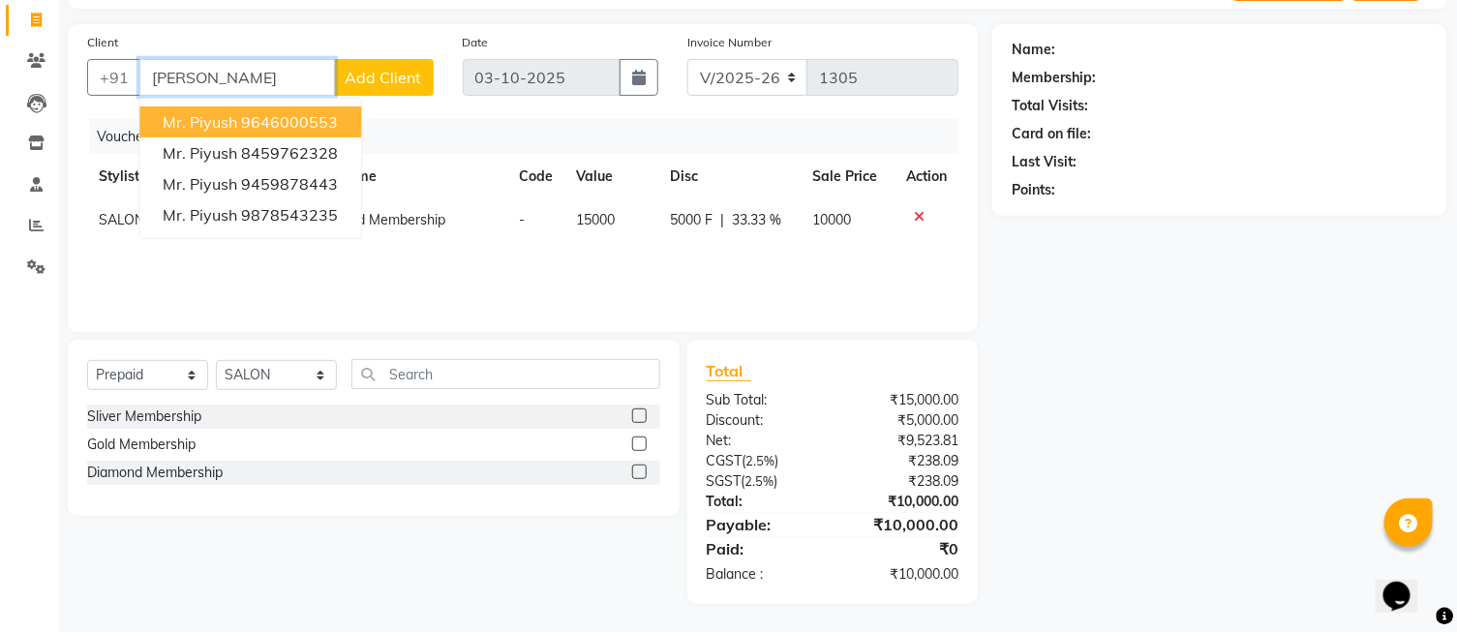
click at [247, 116] on ngb-highlight "9646000553" at bounding box center [289, 121] width 97 height 19
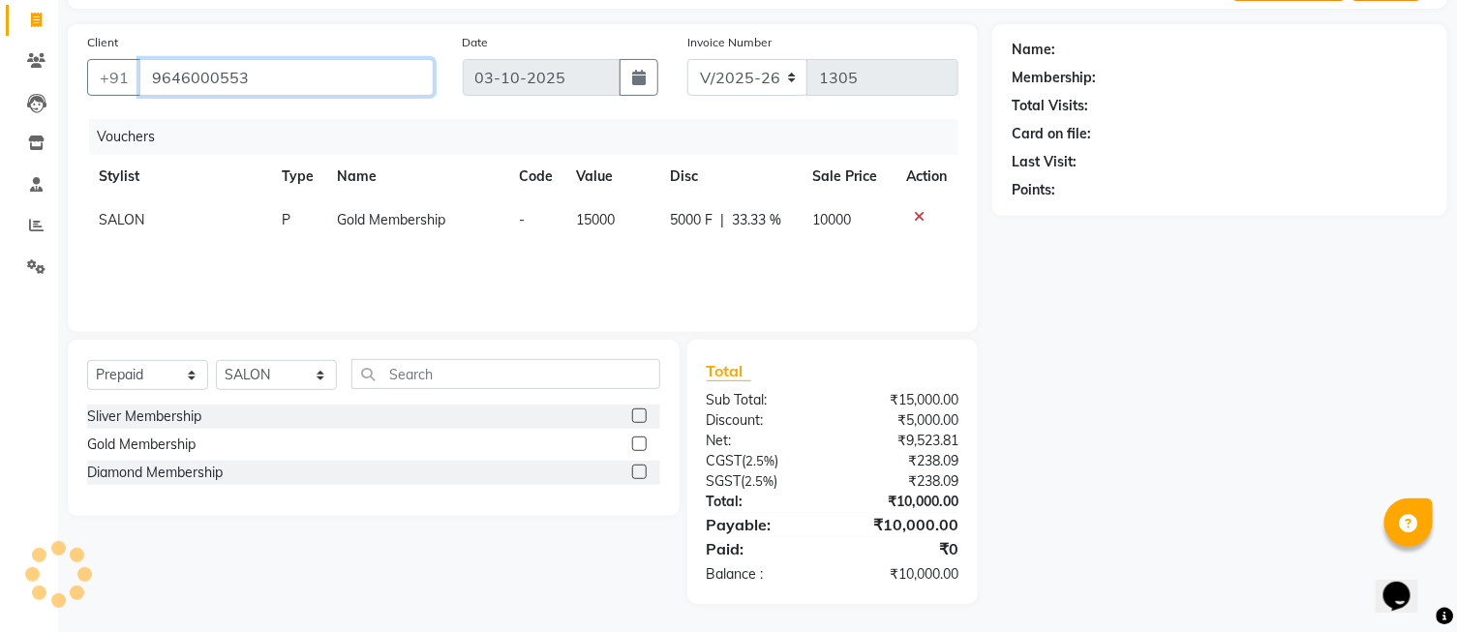
type input "9646000553"
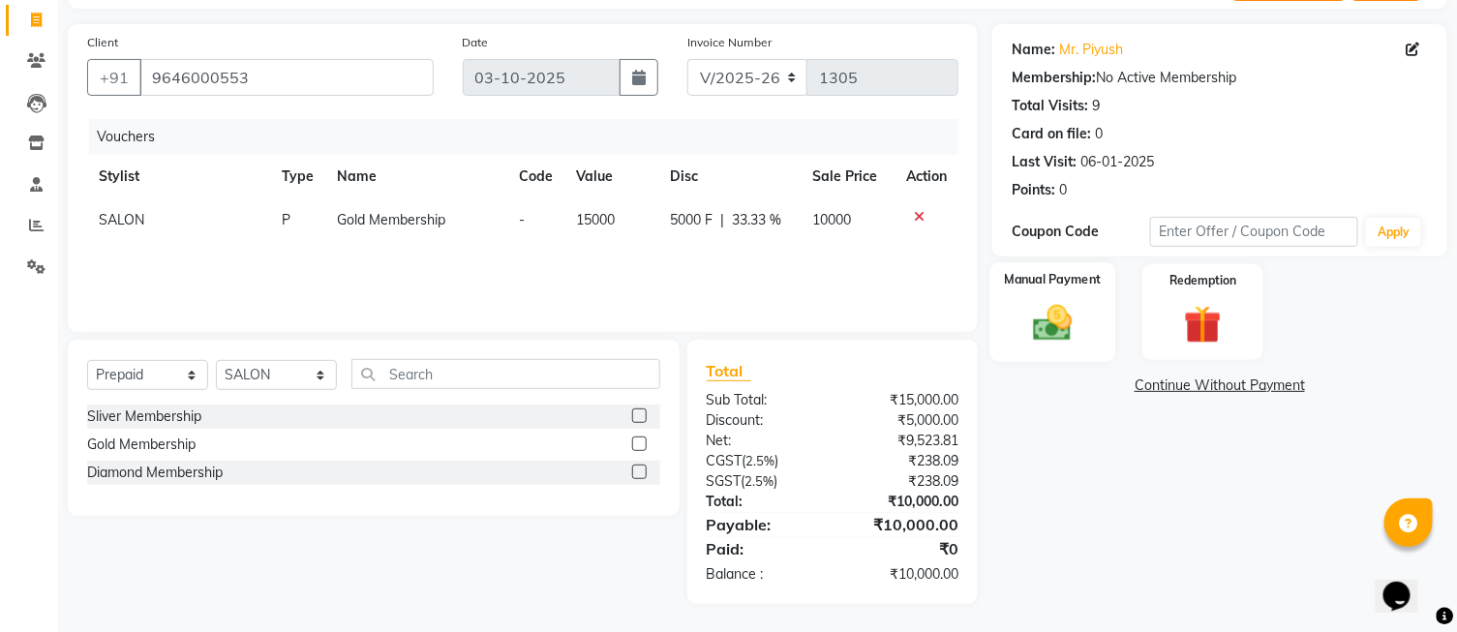
click at [1065, 344] on img at bounding box center [1053, 324] width 64 height 46
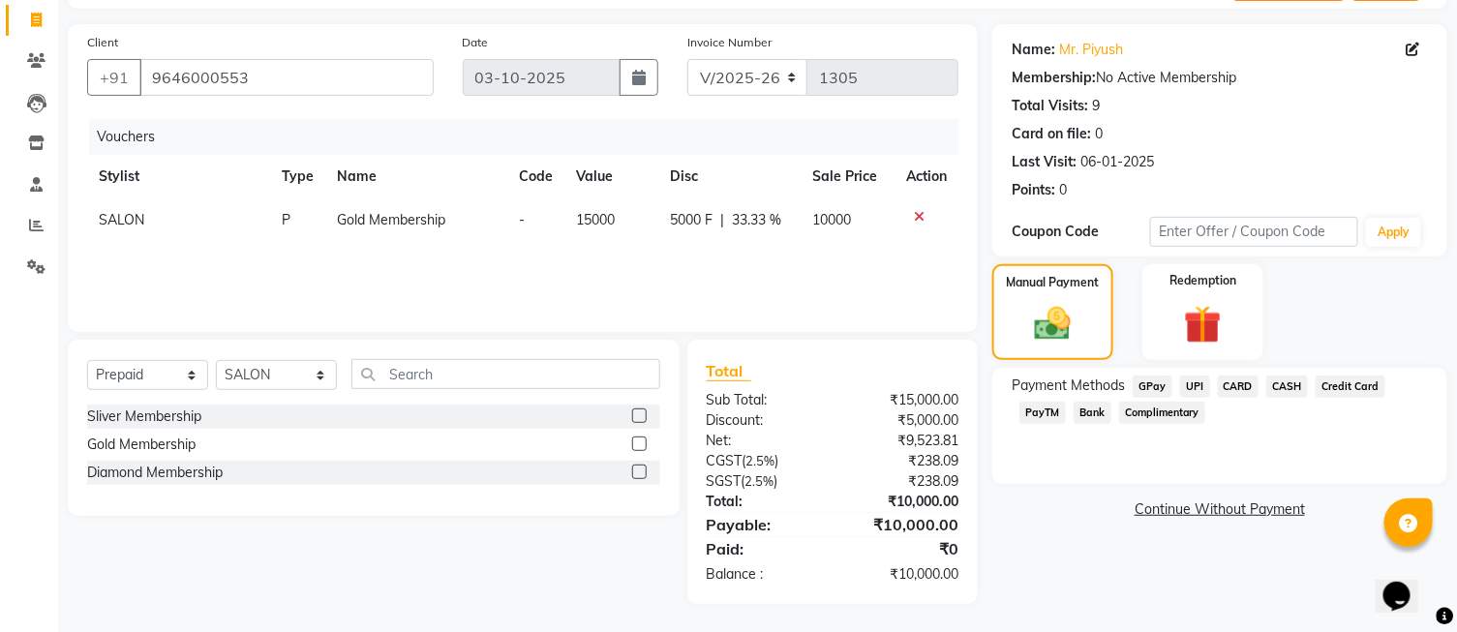
click at [1234, 384] on span "CARD" at bounding box center [1239, 387] width 42 height 22
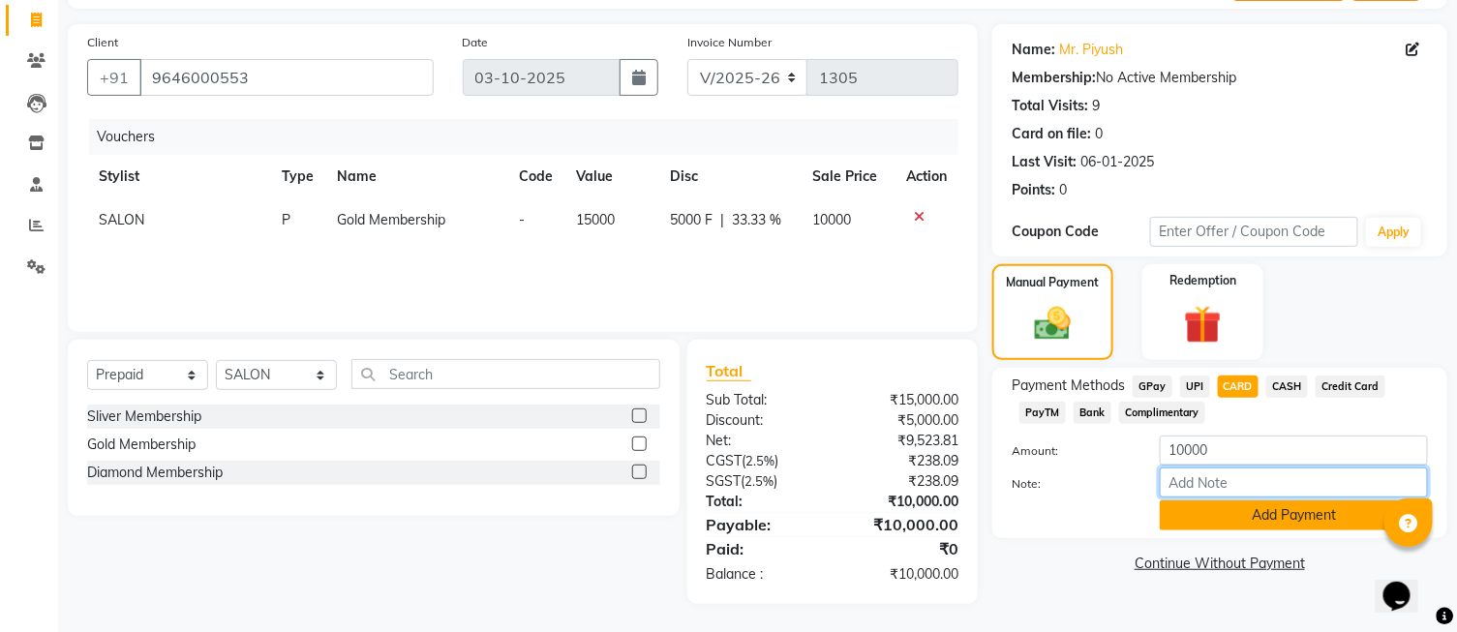
drag, startPoint x: 1237, startPoint y: 487, endPoint x: 1243, endPoint y: 514, distance: 27.9
click at [1243, 514] on div "Amount: 10000 Note: Add Payment" at bounding box center [1220, 483] width 416 height 95
click at [1243, 514] on button "Add Payment" at bounding box center [1294, 516] width 268 height 30
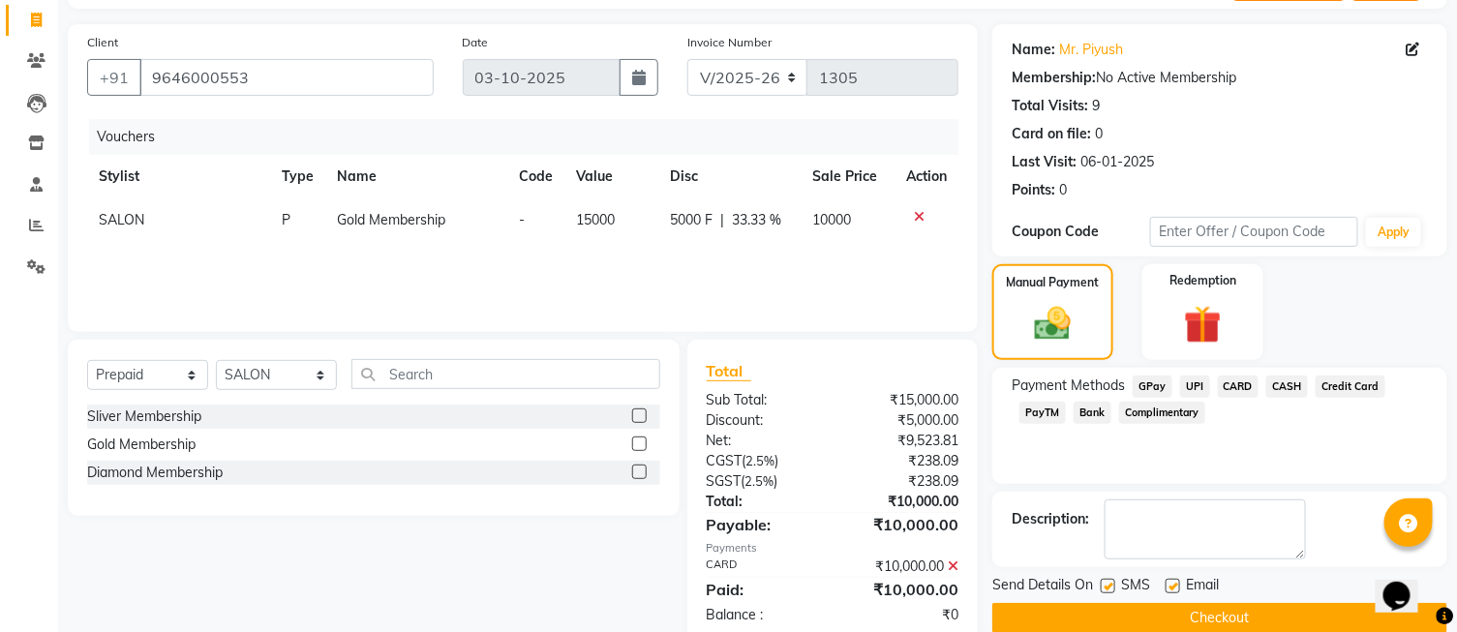
scroll to position [162, 0]
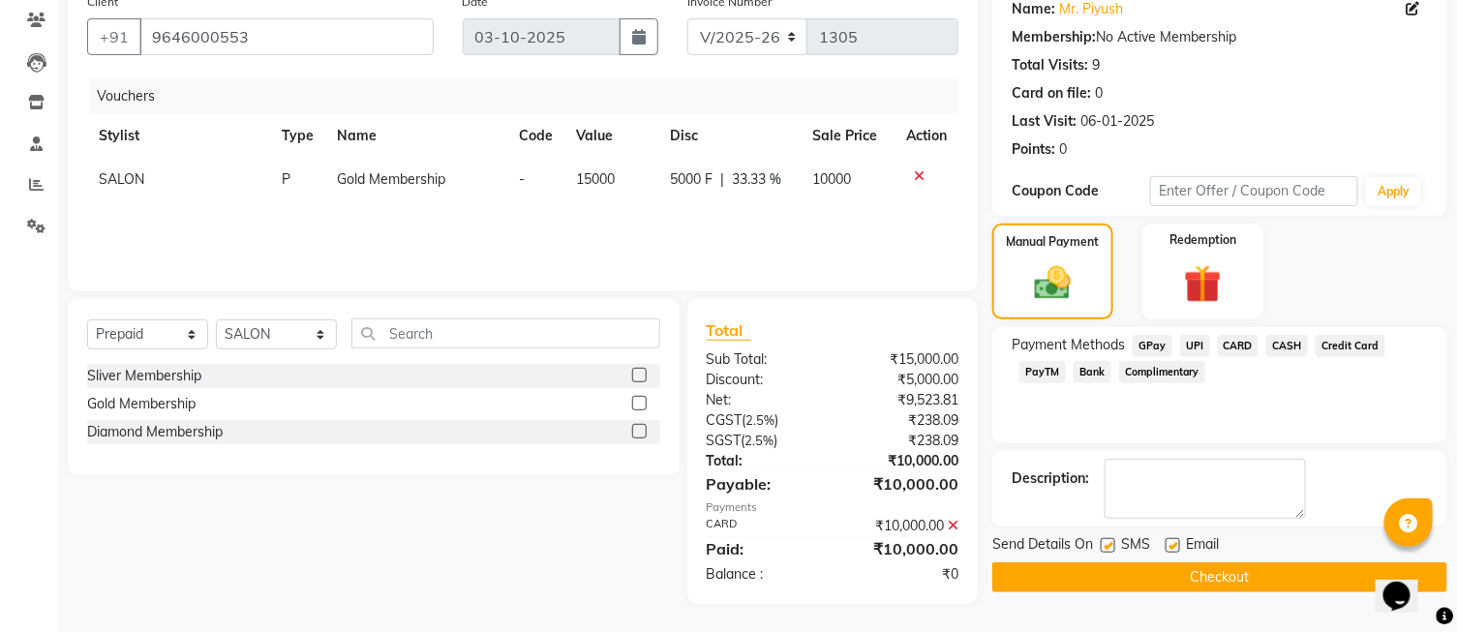
click at [1189, 587] on button "Checkout" at bounding box center [1220, 578] width 455 height 30
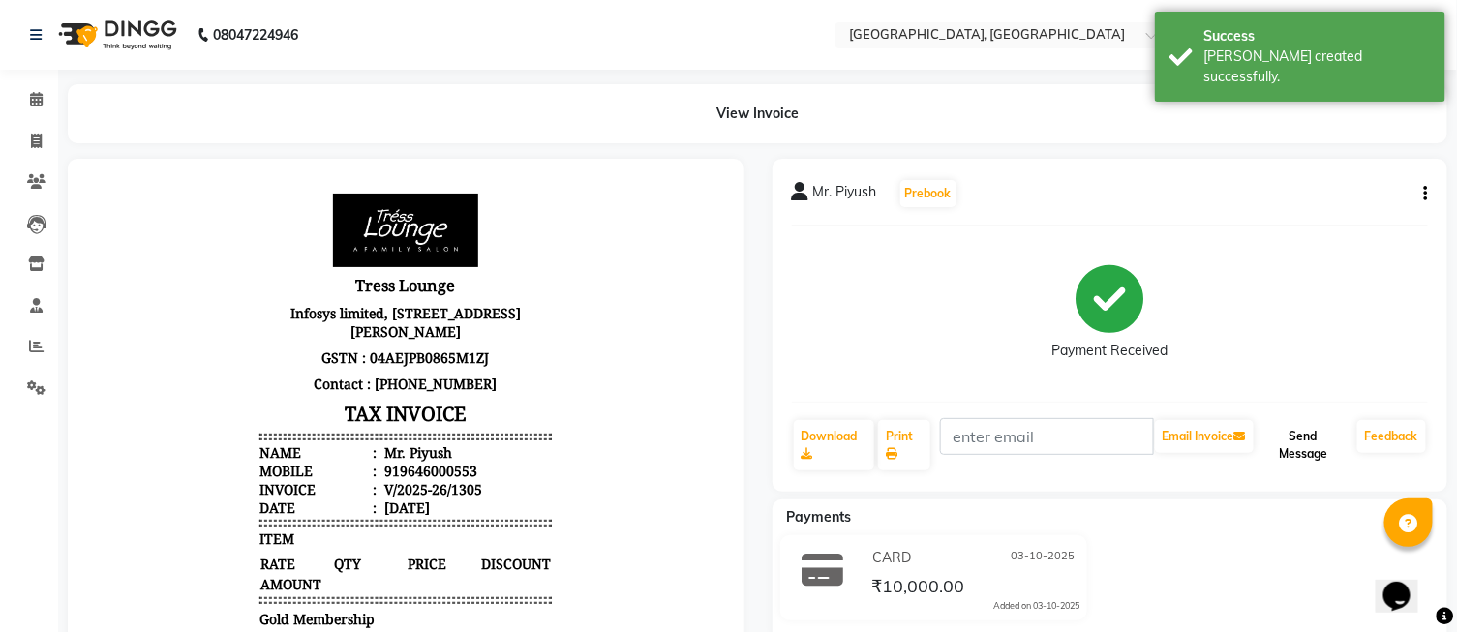
click at [1273, 456] on button "Send Message" at bounding box center [1304, 445] width 92 height 50
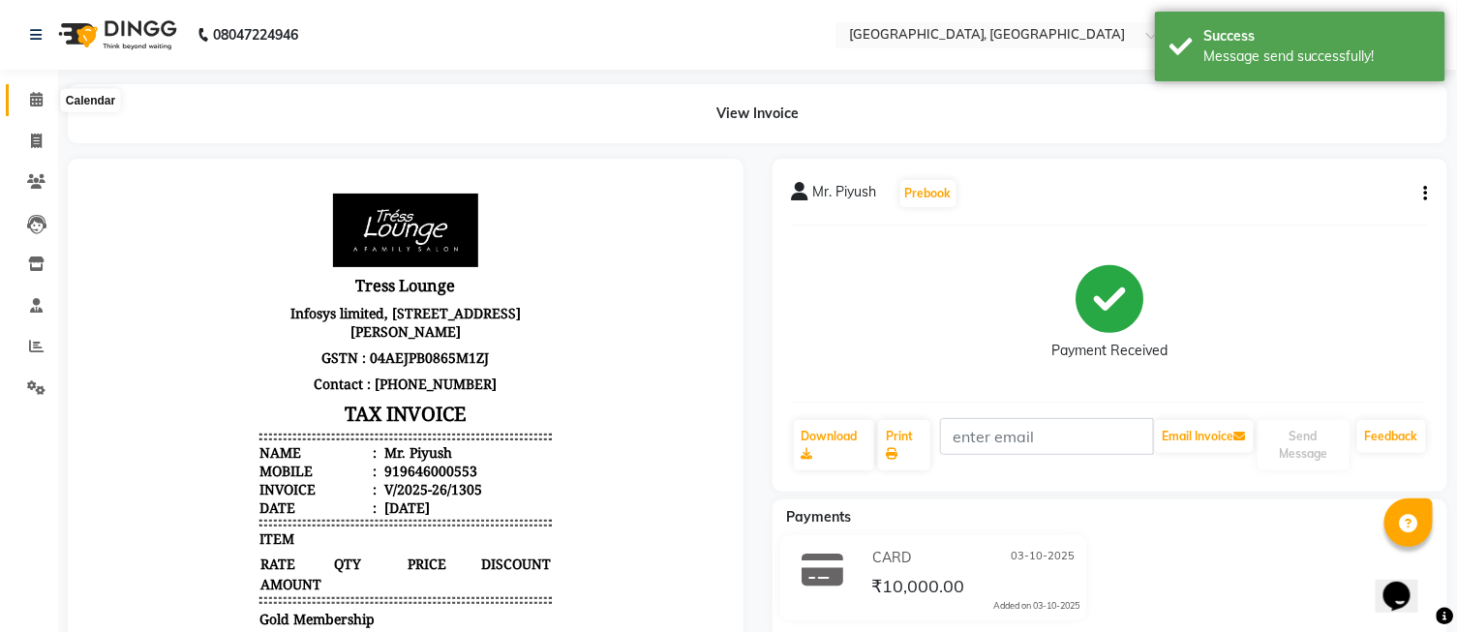
click at [25, 104] on span at bounding box center [36, 100] width 34 height 22
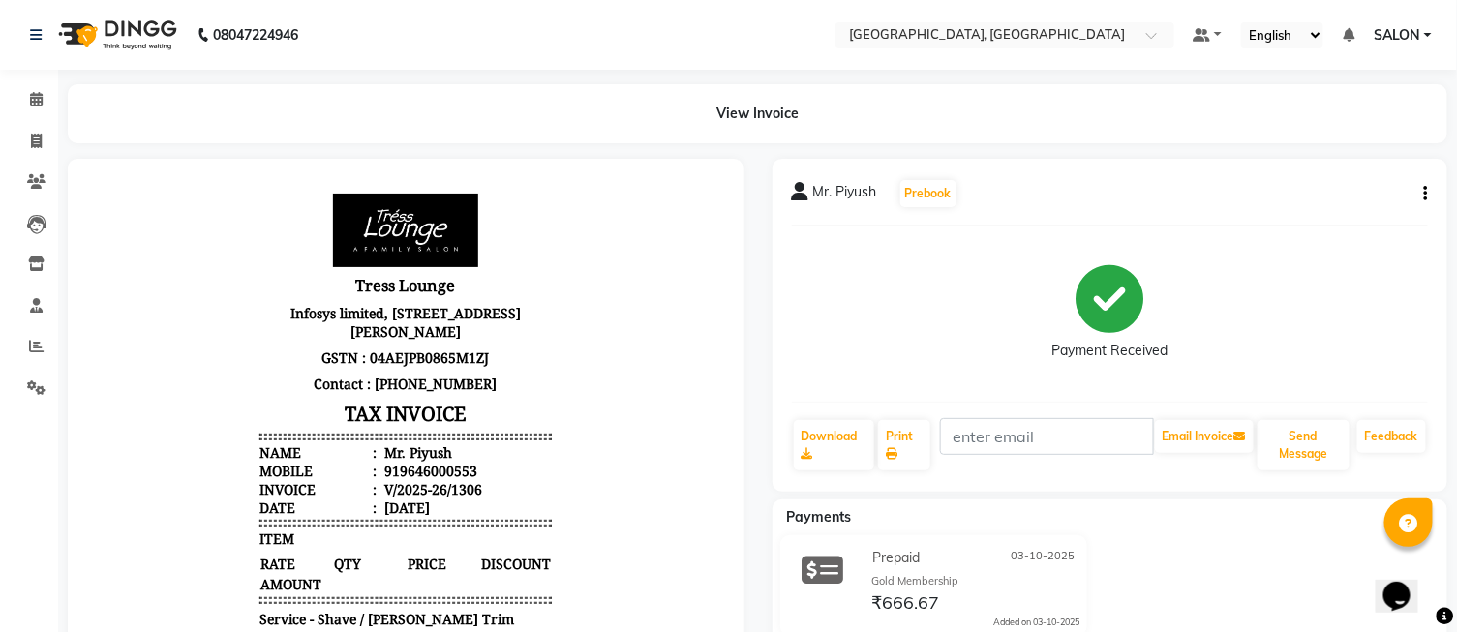
click at [1426, 194] on icon "button" at bounding box center [1426, 194] width 4 height 1
click at [1363, 178] on div "Cancel Invoice" at bounding box center [1330, 181] width 133 height 24
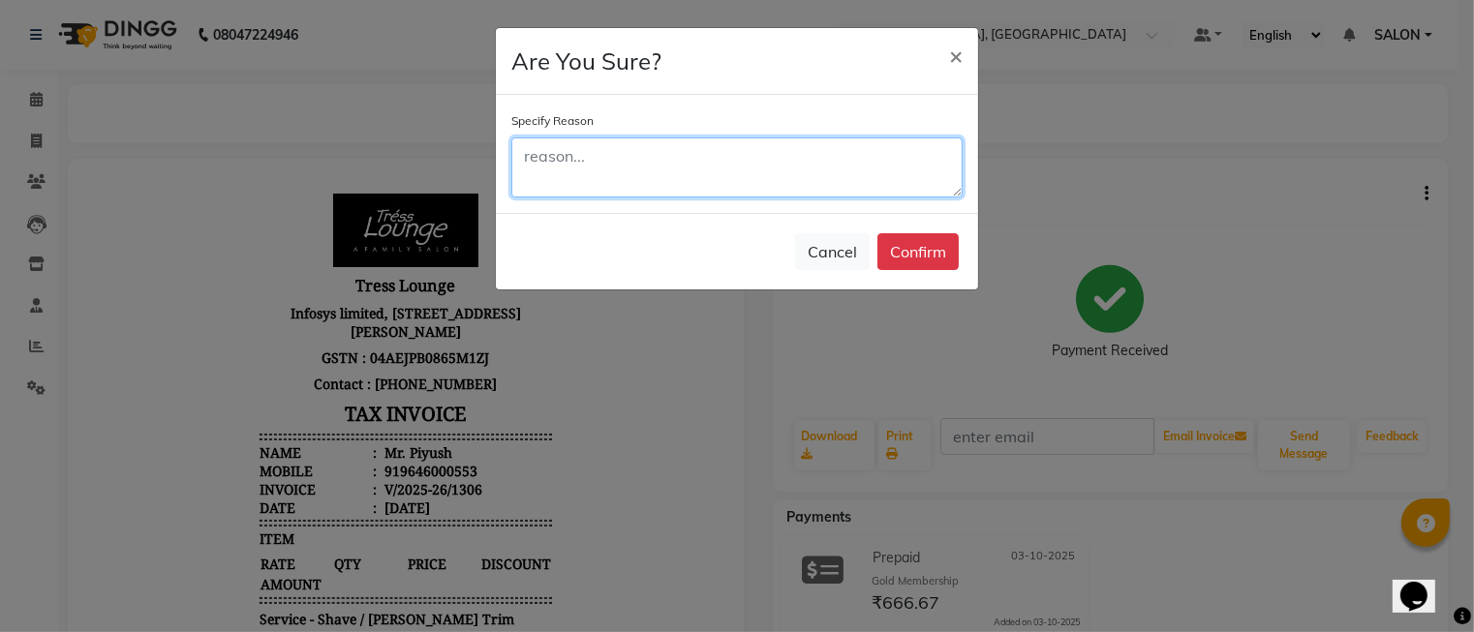
click at [692, 176] on textarea at bounding box center [736, 168] width 451 height 60
type textarea "wrong bill"
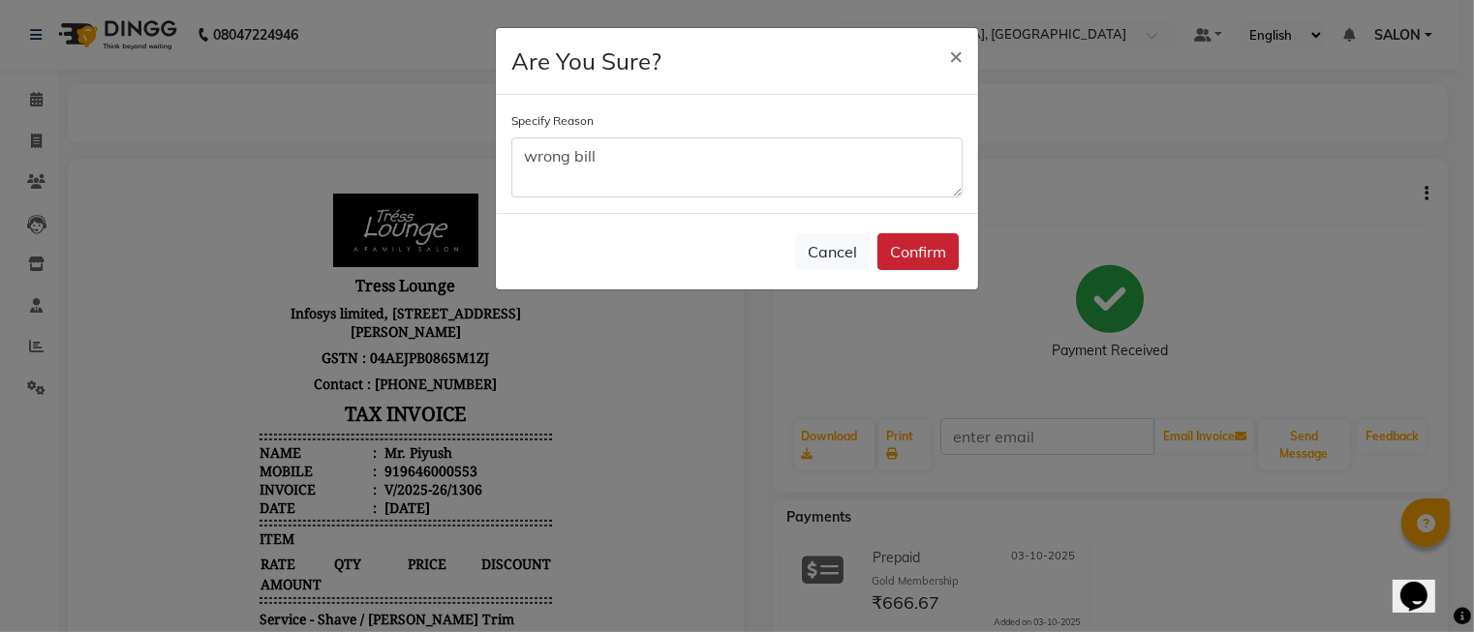
click at [903, 252] on button "Confirm" at bounding box center [917, 251] width 81 height 37
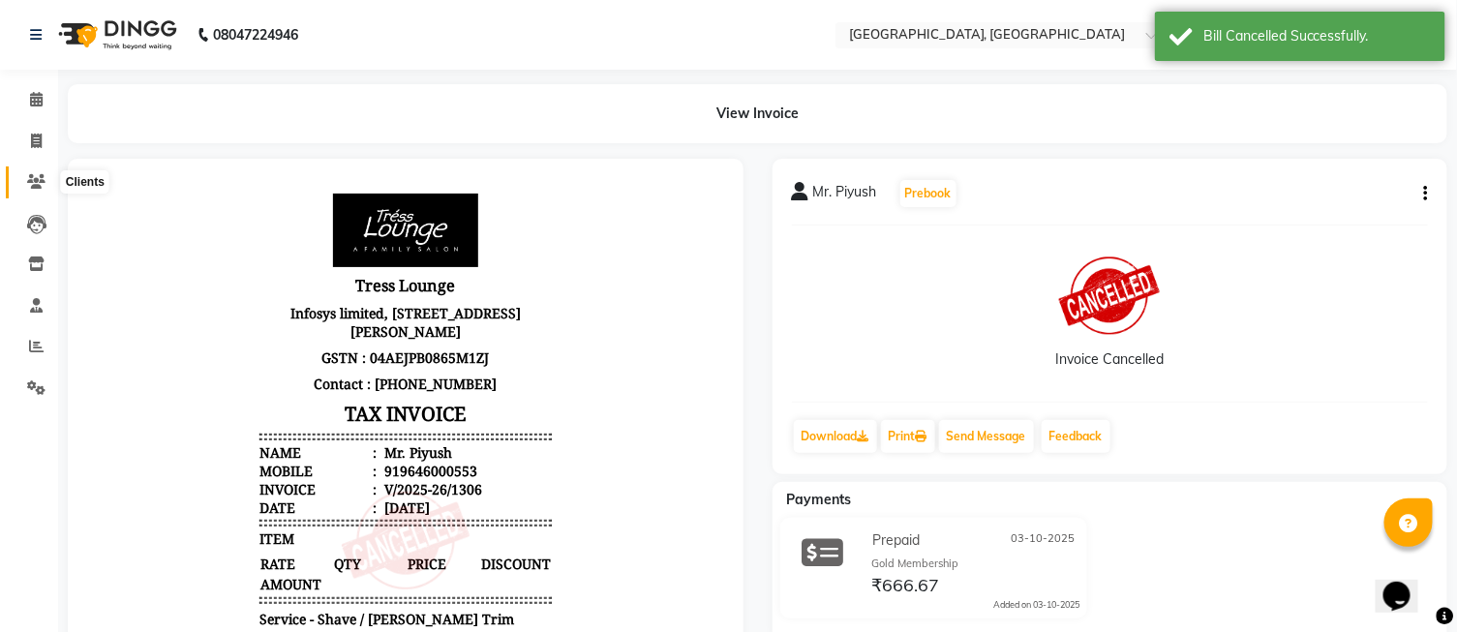
click at [30, 177] on icon at bounding box center [36, 181] width 18 height 15
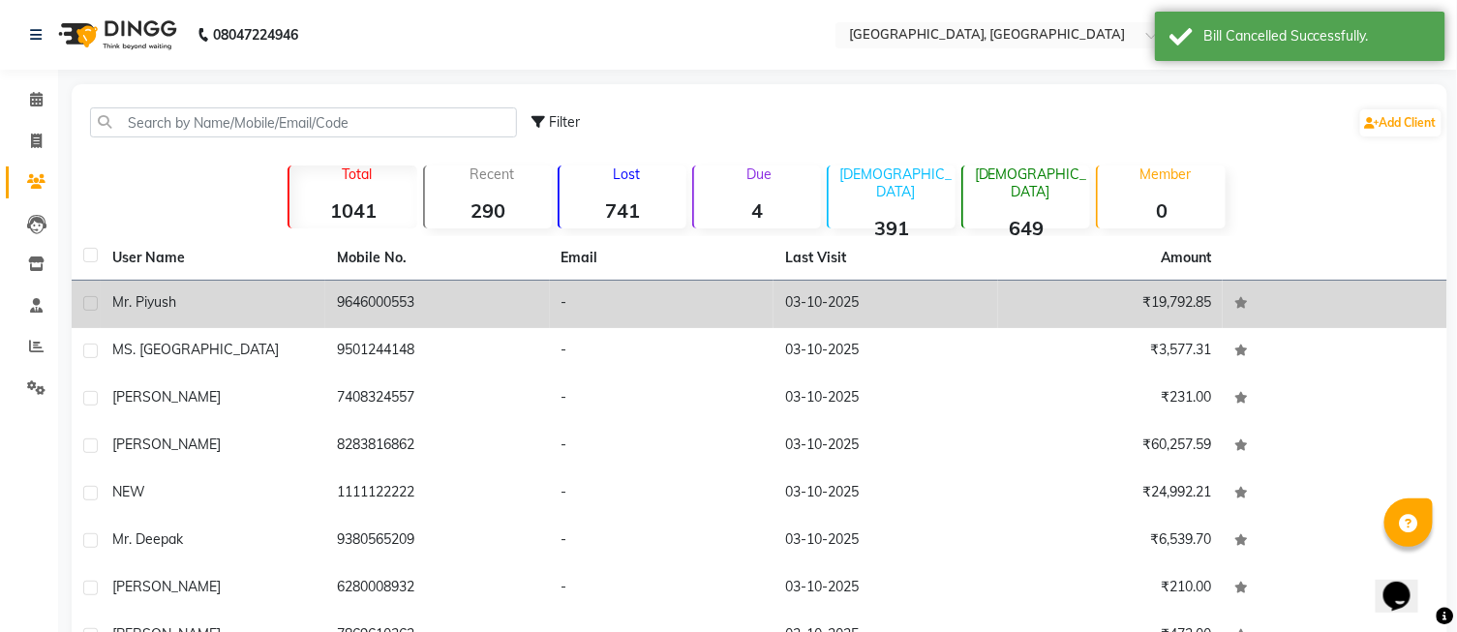
click at [405, 310] on td "9646000553" at bounding box center [437, 304] width 225 height 47
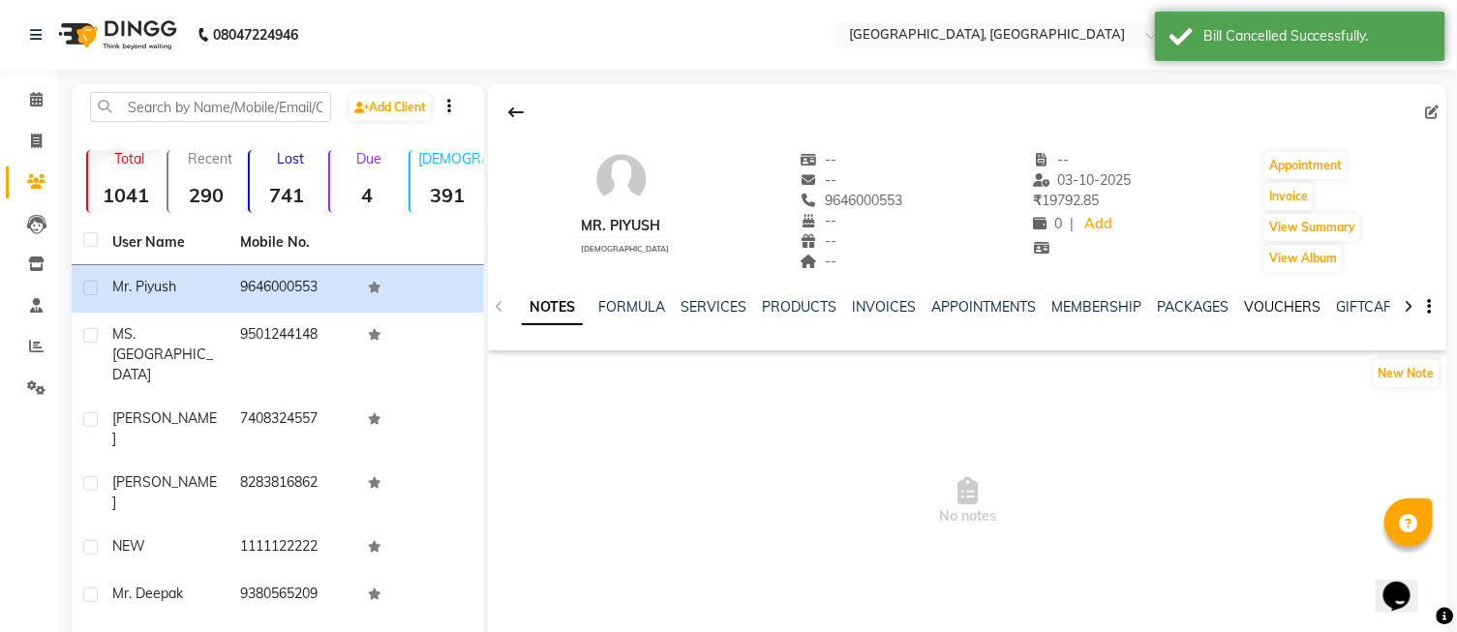
click at [1278, 310] on link "VOUCHERS" at bounding box center [1282, 306] width 77 height 17
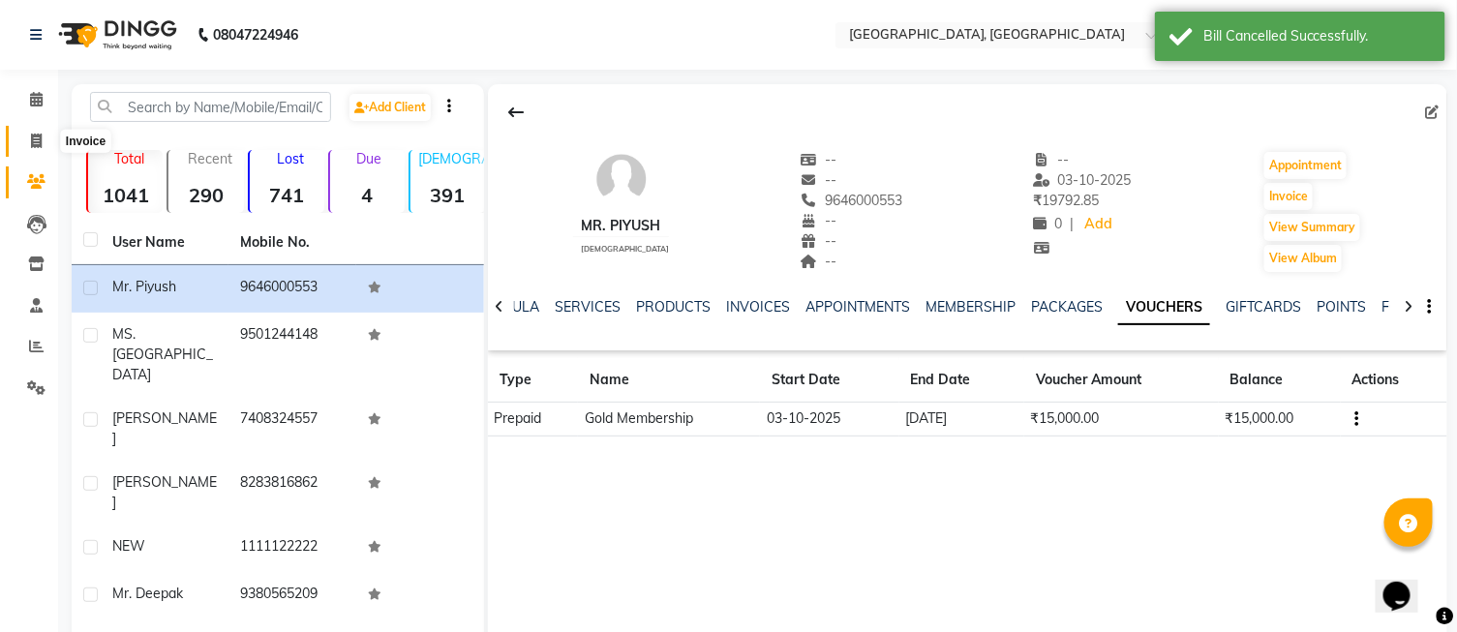
click at [34, 146] on icon at bounding box center [36, 141] width 11 height 15
select select "service"
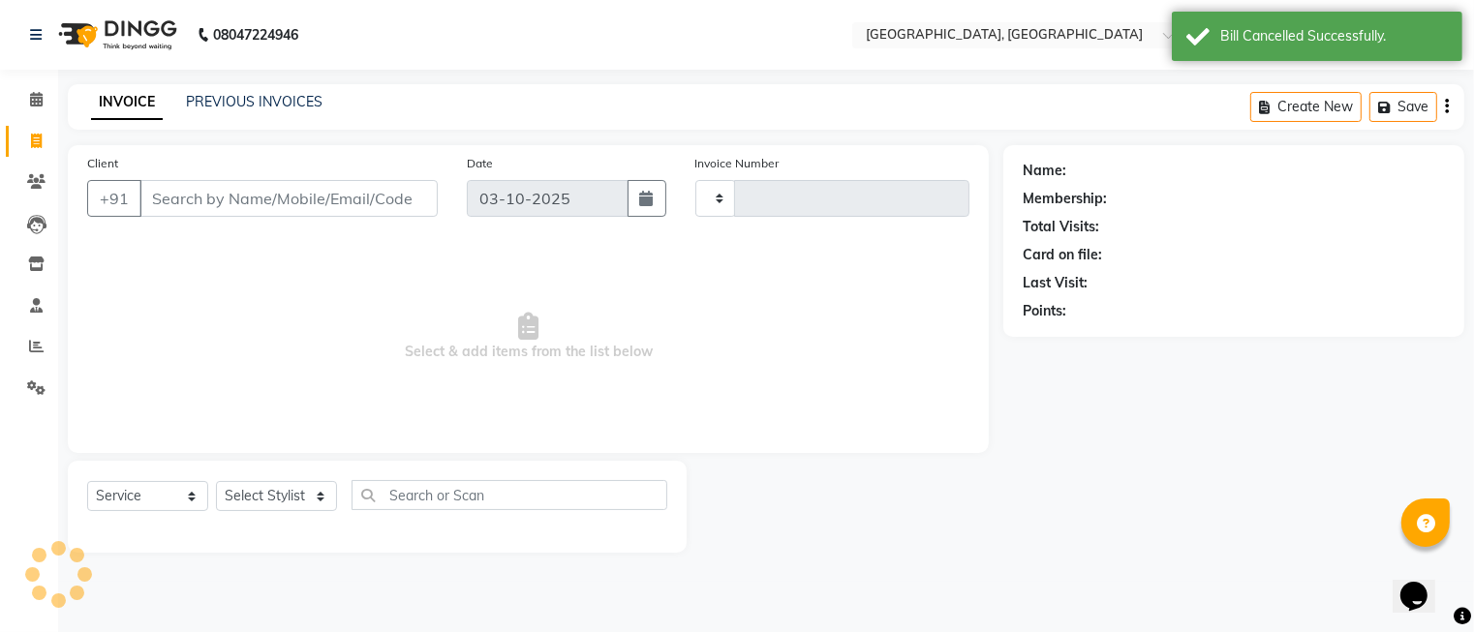
type input "1307"
select select "5370"
click at [274, 491] on select "Select Stylist" at bounding box center [276, 496] width 121 height 30
click at [274, 491] on select "Select Stylist DINGG Support Drishti [PERSON_NAME] SALON [PERSON_NAME] [PERSON_…" at bounding box center [276, 496] width 121 height 30
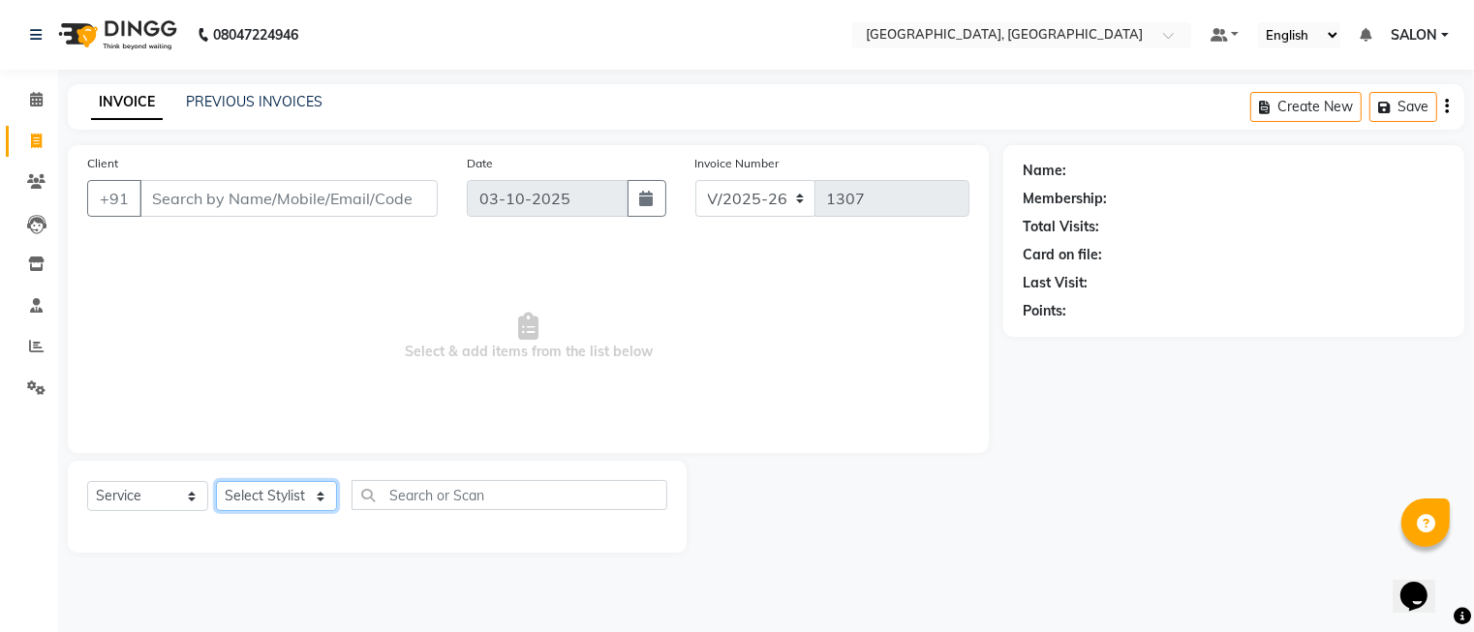
select select "35456"
click at [216, 482] on select "Select Stylist DINGG Support Drishti [PERSON_NAME] SALON [PERSON_NAME] [PERSON_…" at bounding box center [276, 496] width 121 height 30
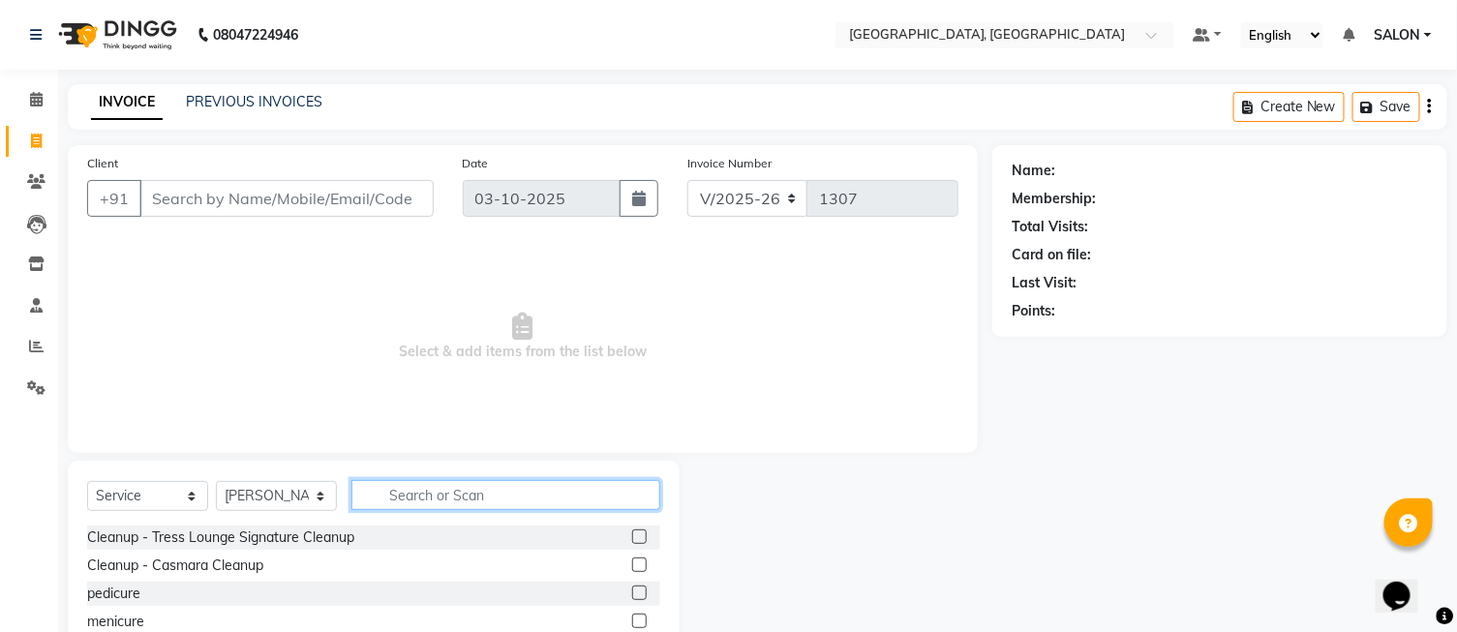
drag, startPoint x: 366, startPoint y: 497, endPoint x: 378, endPoint y: 497, distance: 11.6
click at [378, 497] on input "text" at bounding box center [506, 495] width 309 height 30
type input "b"
click at [393, 497] on input "text" at bounding box center [506, 495] width 309 height 30
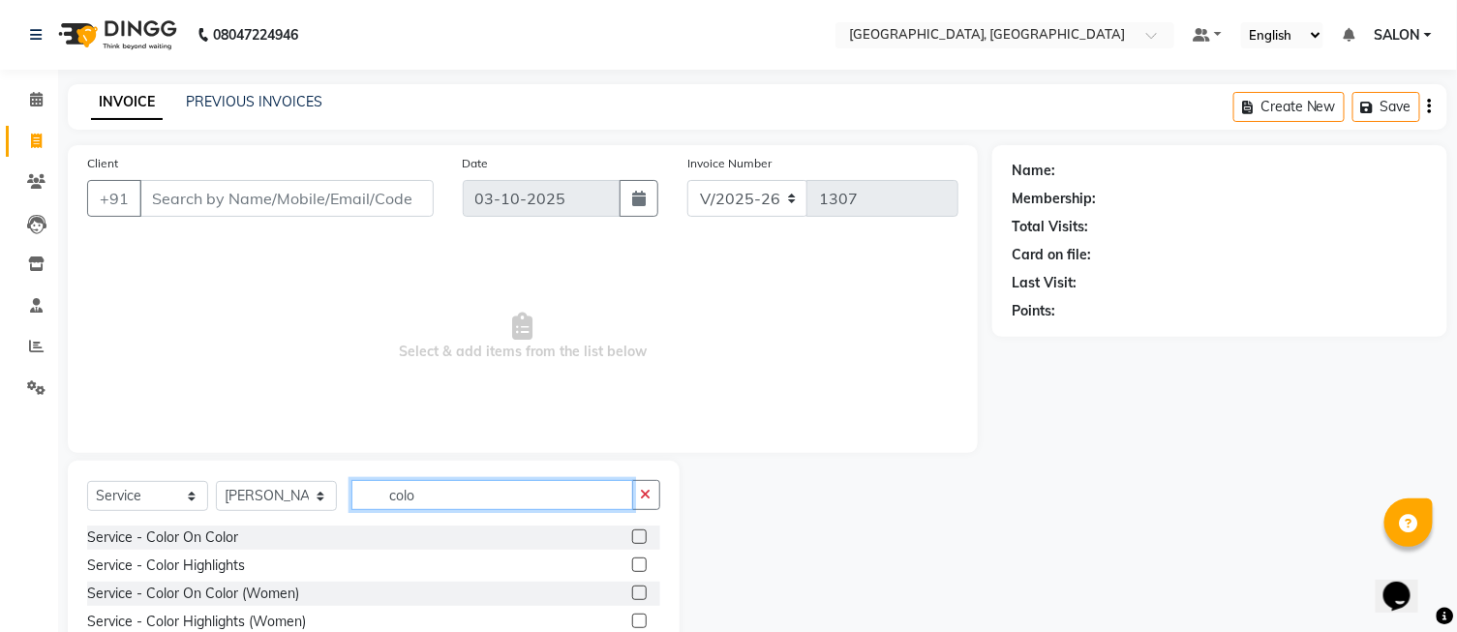
type input "colo"
click at [641, 536] on label at bounding box center [639, 537] width 15 height 15
click at [641, 536] on input "checkbox" at bounding box center [638, 538] width 13 height 13
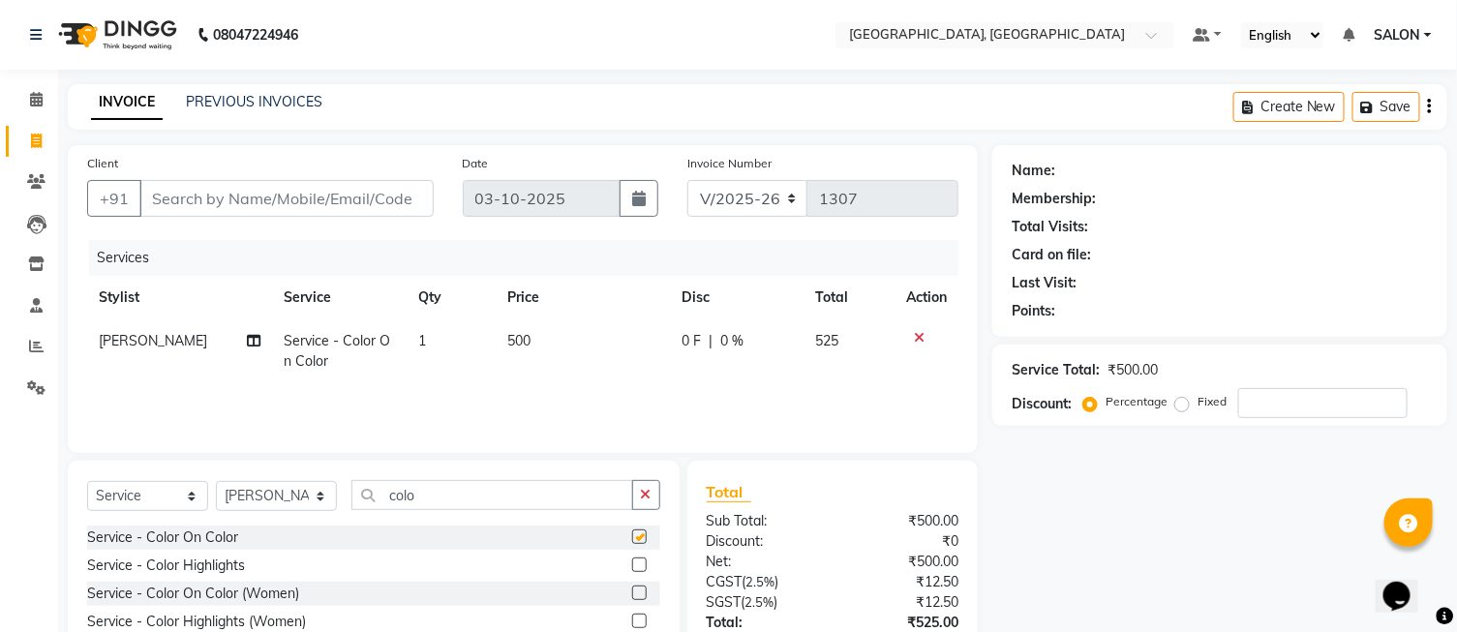
checkbox input "false"
click at [635, 498] on button "button" at bounding box center [646, 495] width 28 height 30
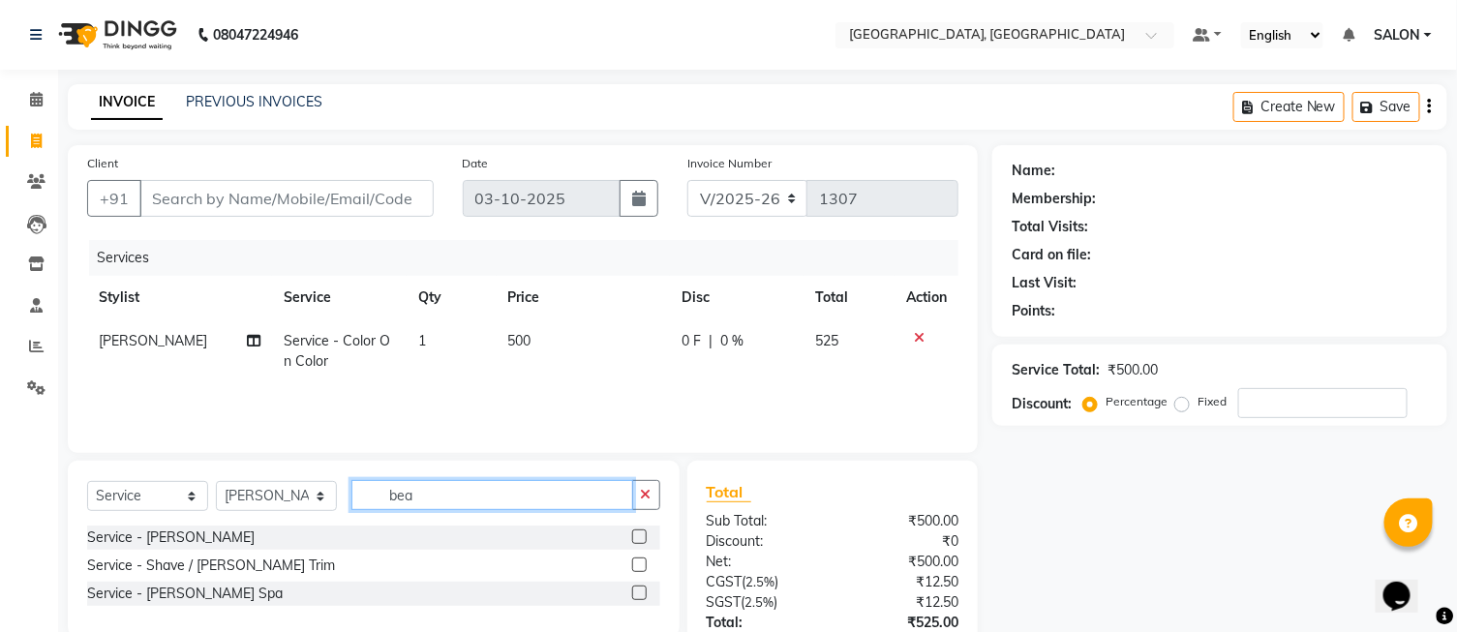
type input "bea"
click at [639, 569] on label at bounding box center [639, 565] width 15 height 15
click at [639, 569] on input "checkbox" at bounding box center [638, 566] width 13 height 13
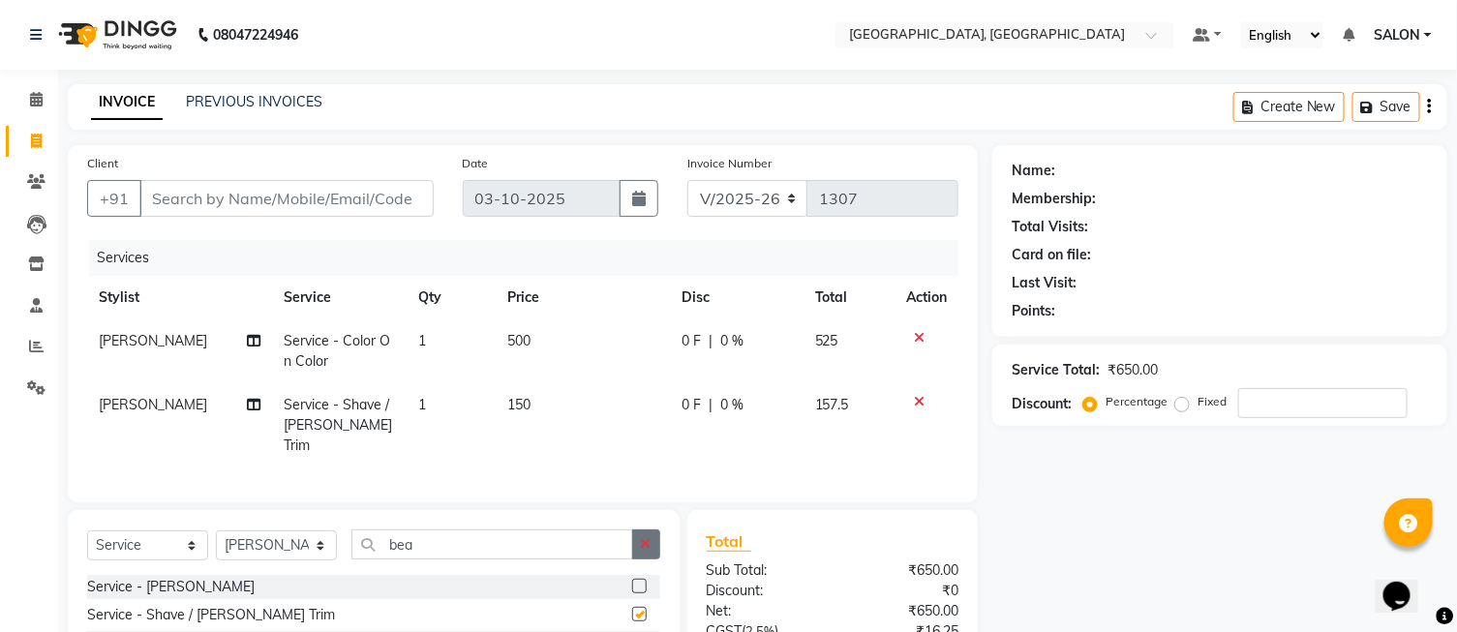
checkbox input "false"
click at [637, 539] on button "button" at bounding box center [646, 545] width 28 height 30
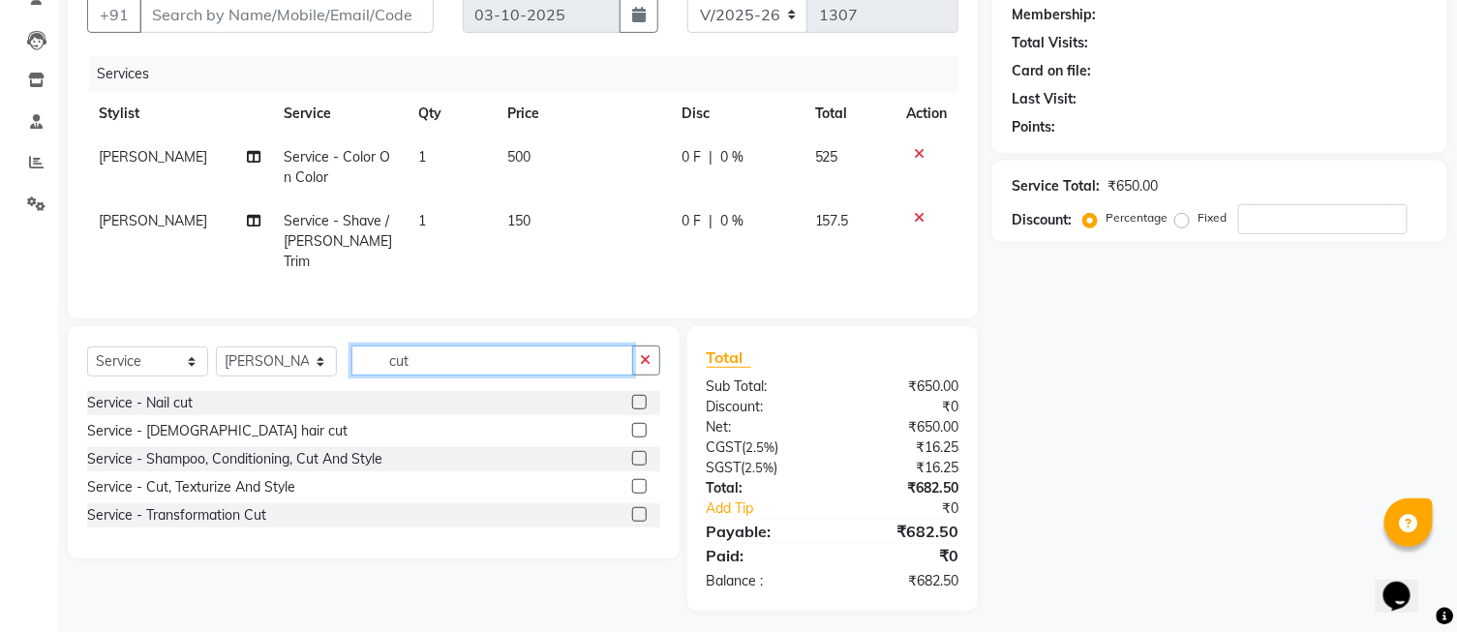
scroll to position [187, 0]
type input "cut"
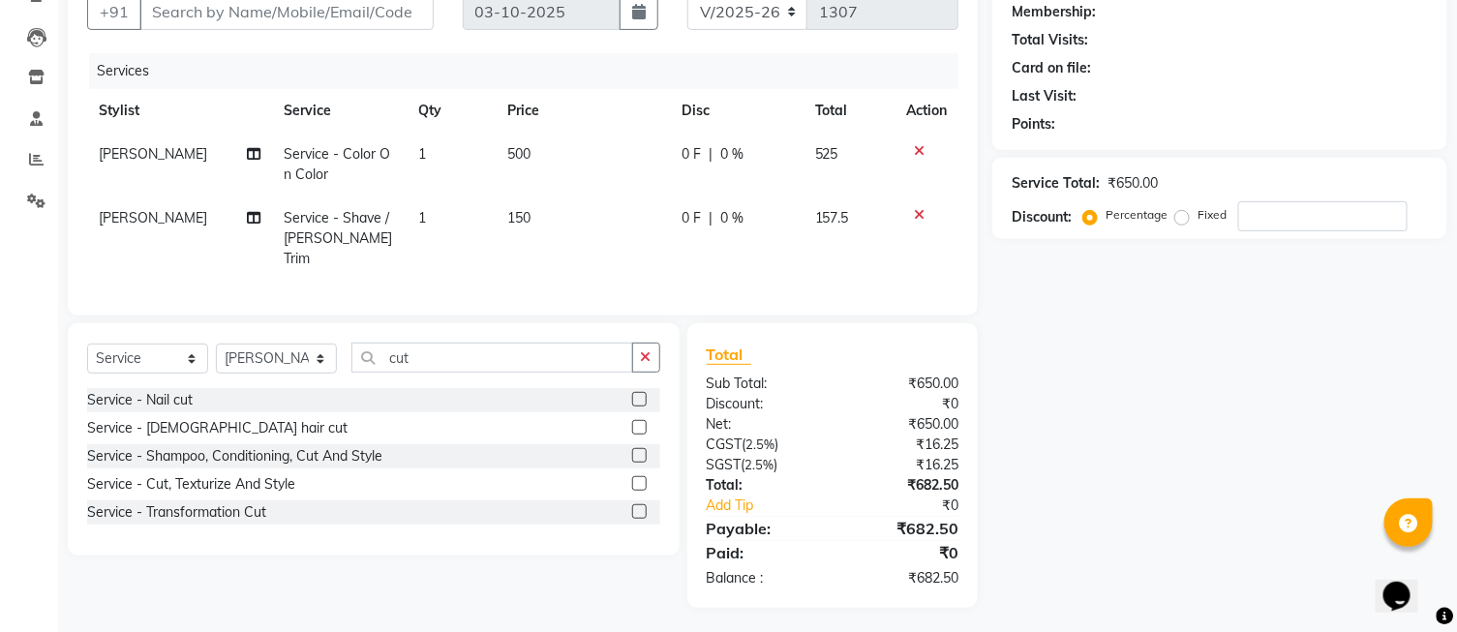
click at [637, 477] on label at bounding box center [639, 483] width 15 height 15
click at [637, 478] on input "checkbox" at bounding box center [638, 484] width 13 height 13
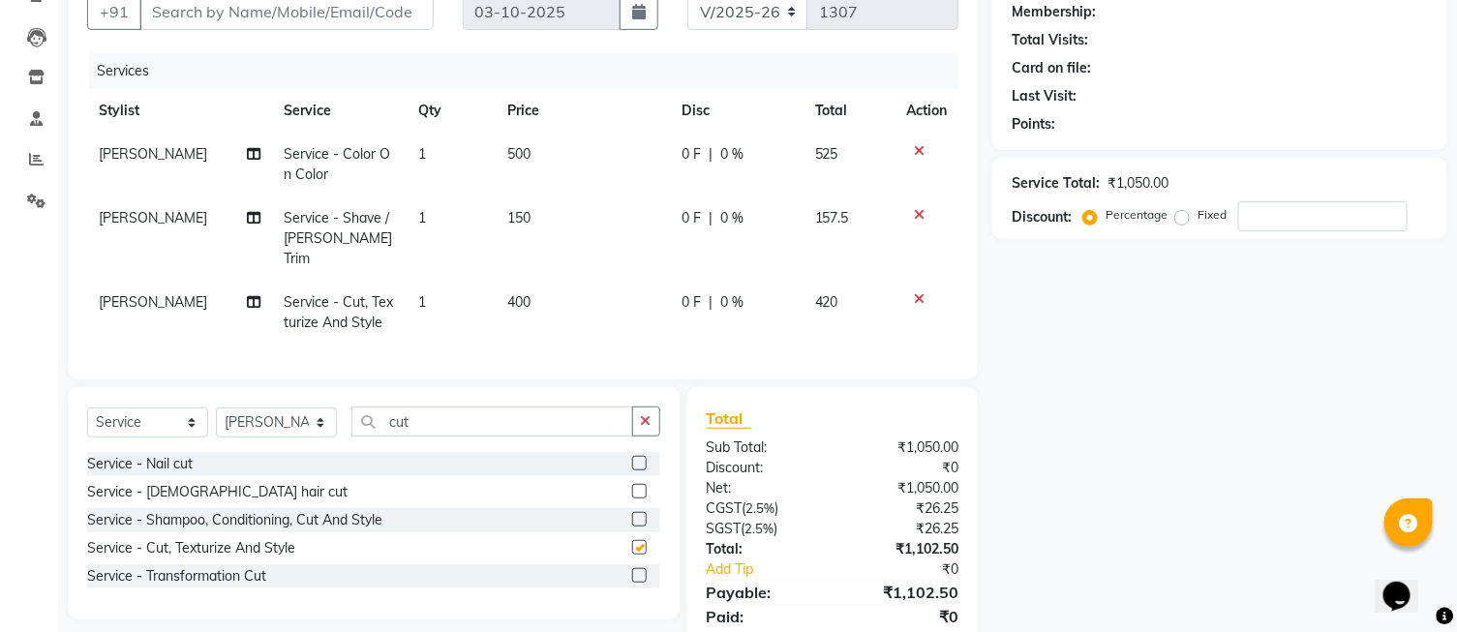
checkbox input "false"
click at [607, 286] on td "400" at bounding box center [583, 313] width 174 height 64
select select "35456"
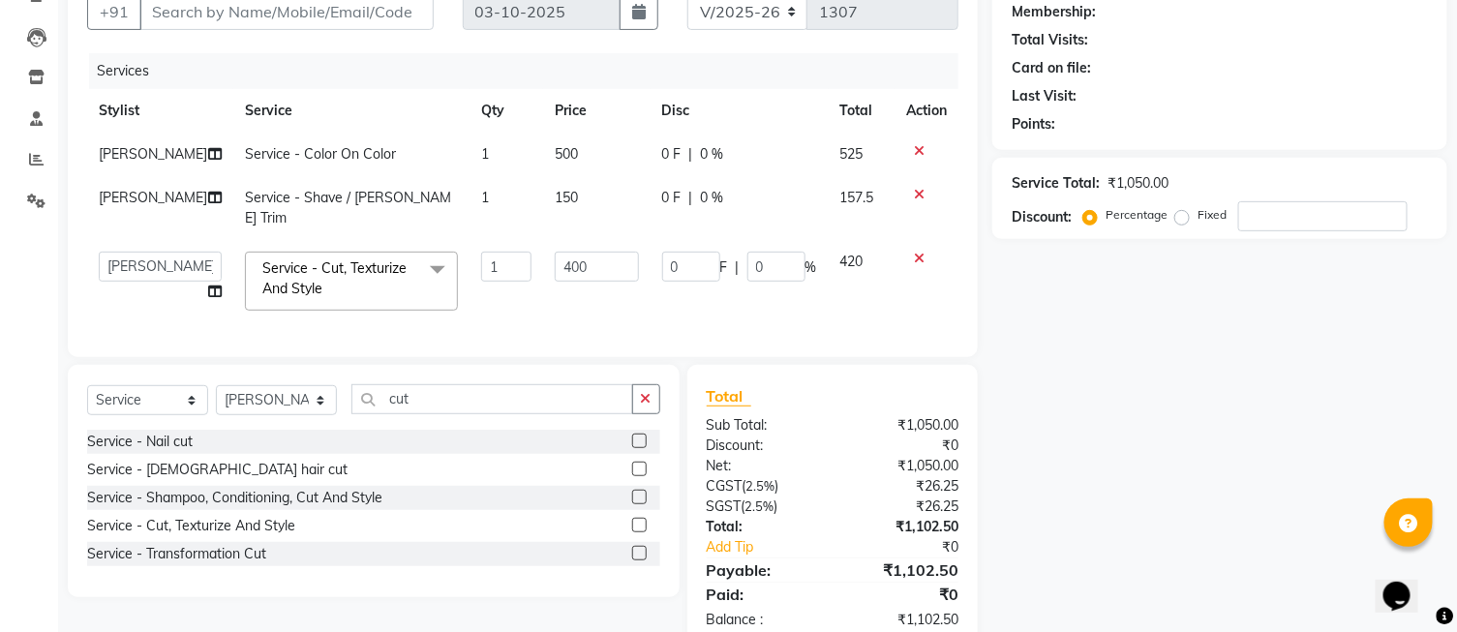
click at [607, 282] on input "400" at bounding box center [597, 267] width 84 height 30
type input "4"
type input "200"
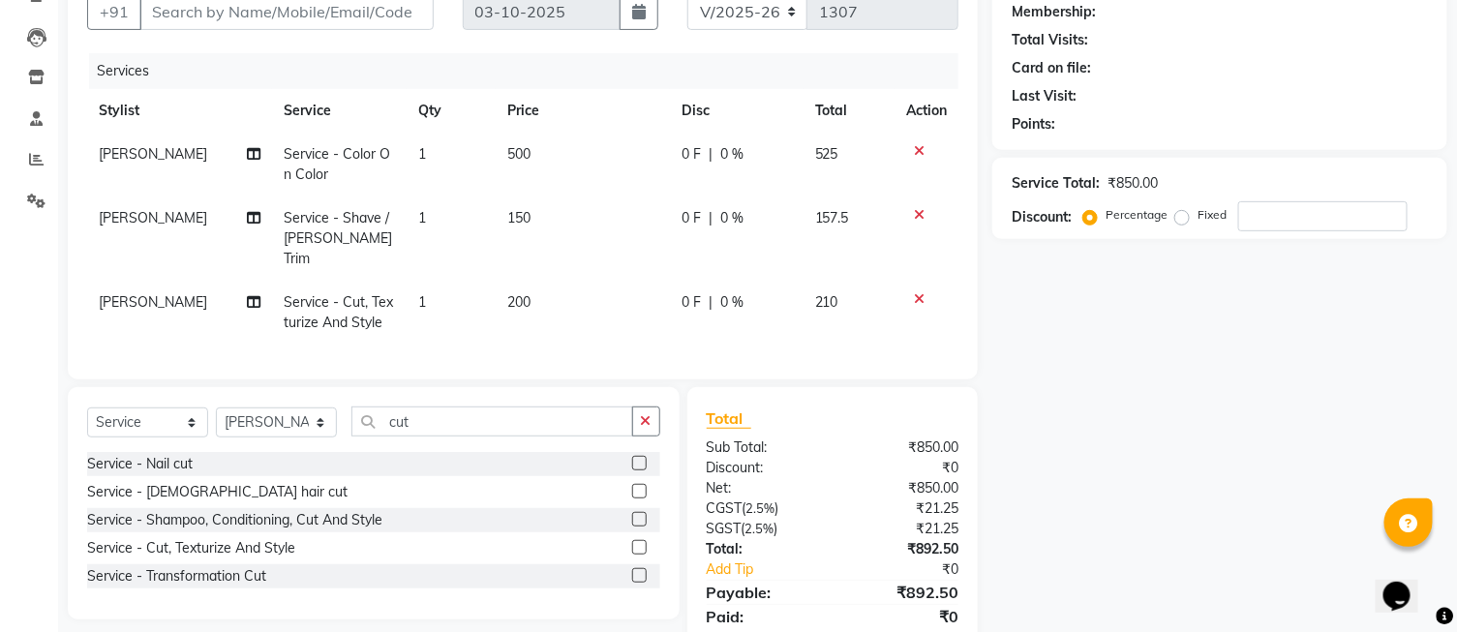
click at [583, 156] on td "500" at bounding box center [583, 165] width 174 height 64
select select "35456"
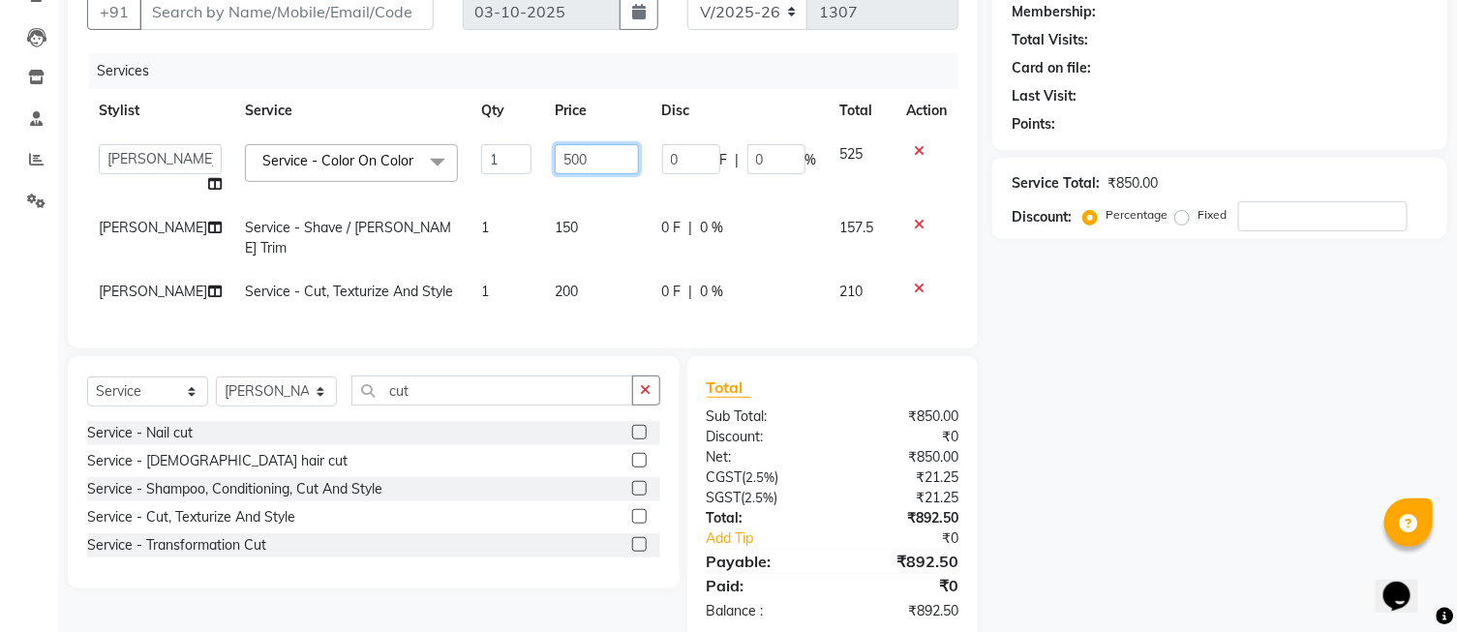
click at [587, 153] on input "500" at bounding box center [597, 159] width 84 height 30
type input "5"
type input "400"
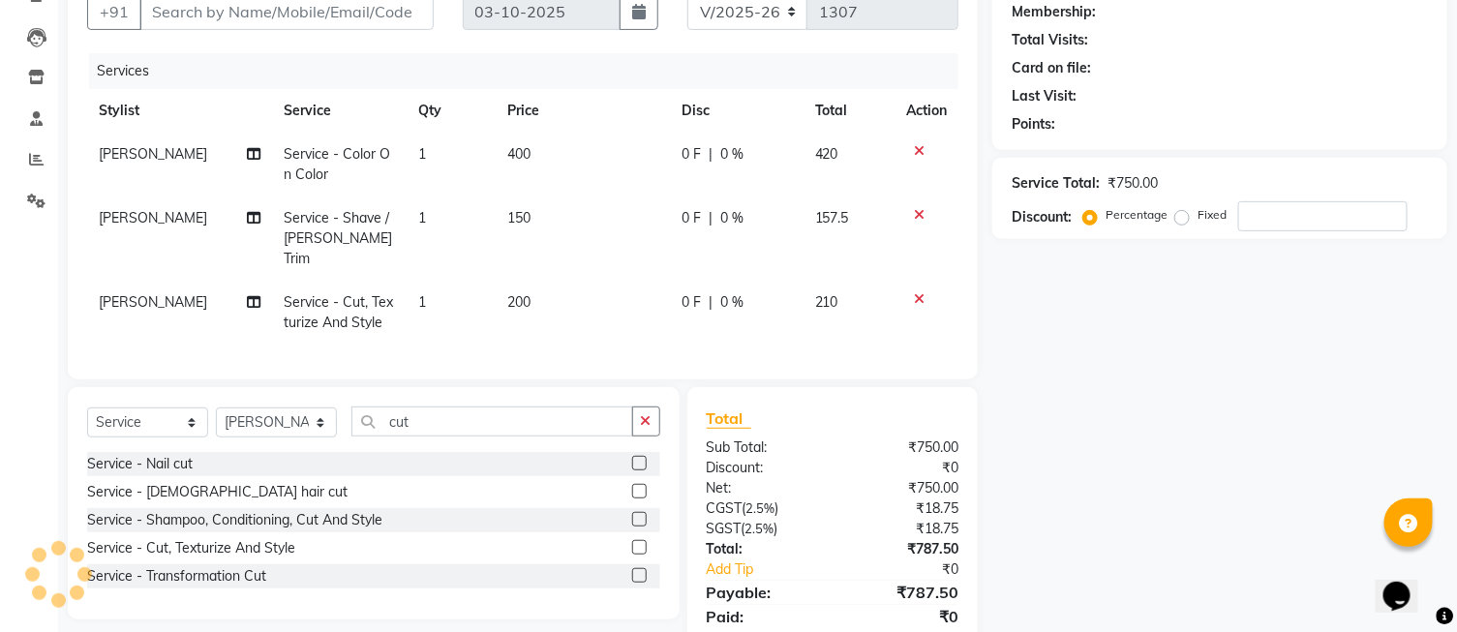
click at [1053, 384] on div "Name: Membership: Total Visits: Card on file: Last Visit: Points: Service Total…" at bounding box center [1228, 315] width 470 height 714
click at [1198, 215] on label "Fixed" at bounding box center [1212, 214] width 29 height 17
click at [1184, 215] on input "Fixed" at bounding box center [1186, 215] width 14 height 14
radio input "true"
click at [1292, 219] on input "number" at bounding box center [1323, 216] width 169 height 30
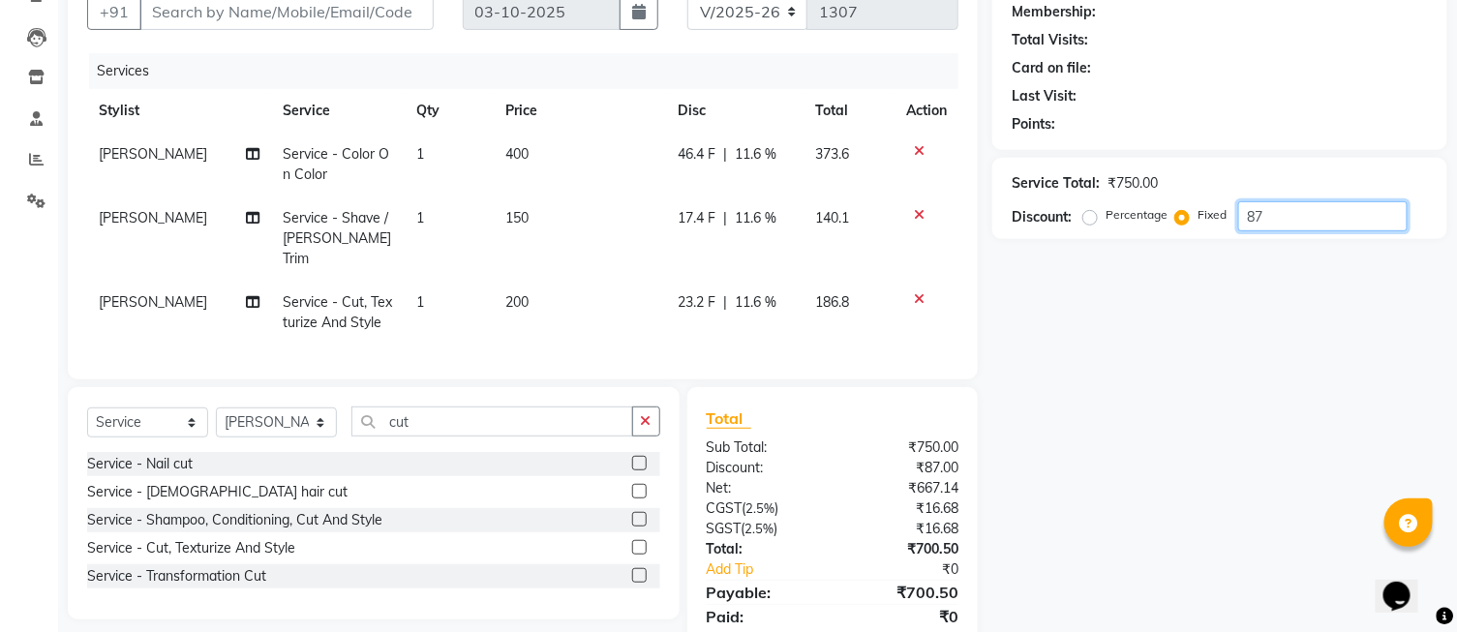
type input "87"
click at [1156, 368] on div "Name: Membership: Total Visits: Card on file: Last Visit: Points: Service Total…" at bounding box center [1228, 315] width 470 height 714
click at [418, 22] on input "Client" at bounding box center [286, 11] width 294 height 37
type input "p"
radio input "true"
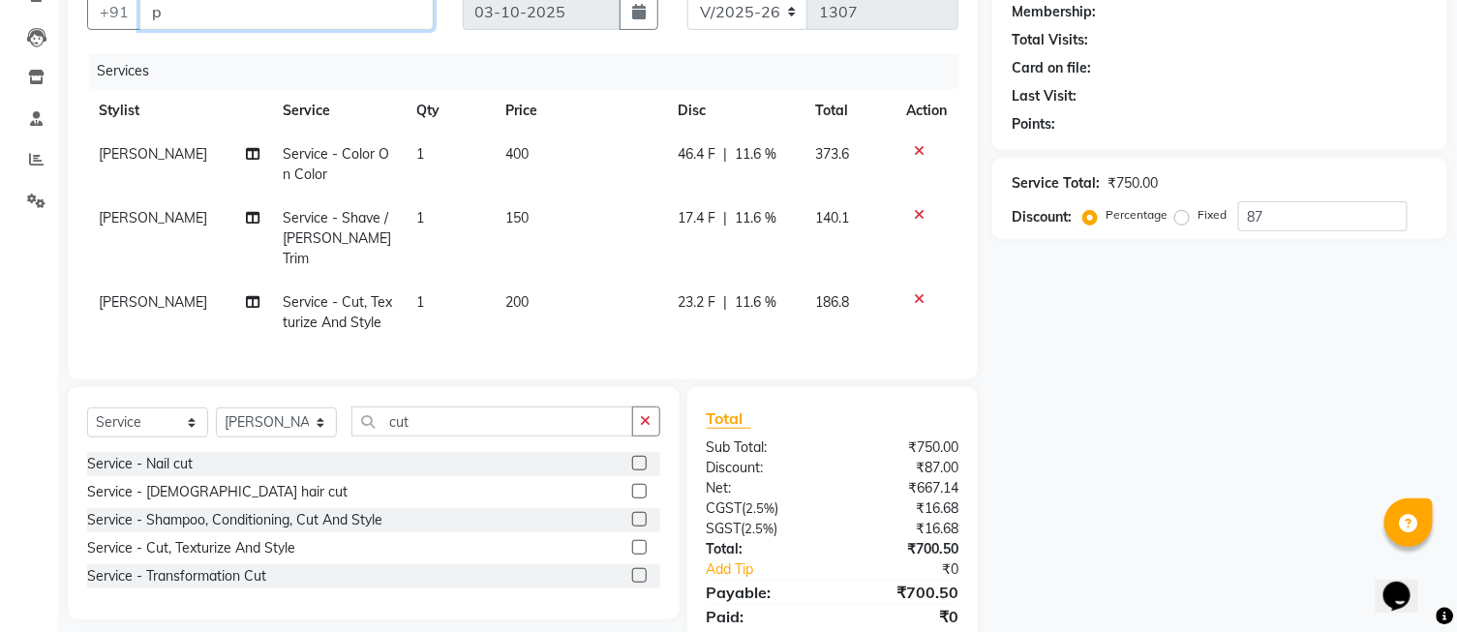
type input "0"
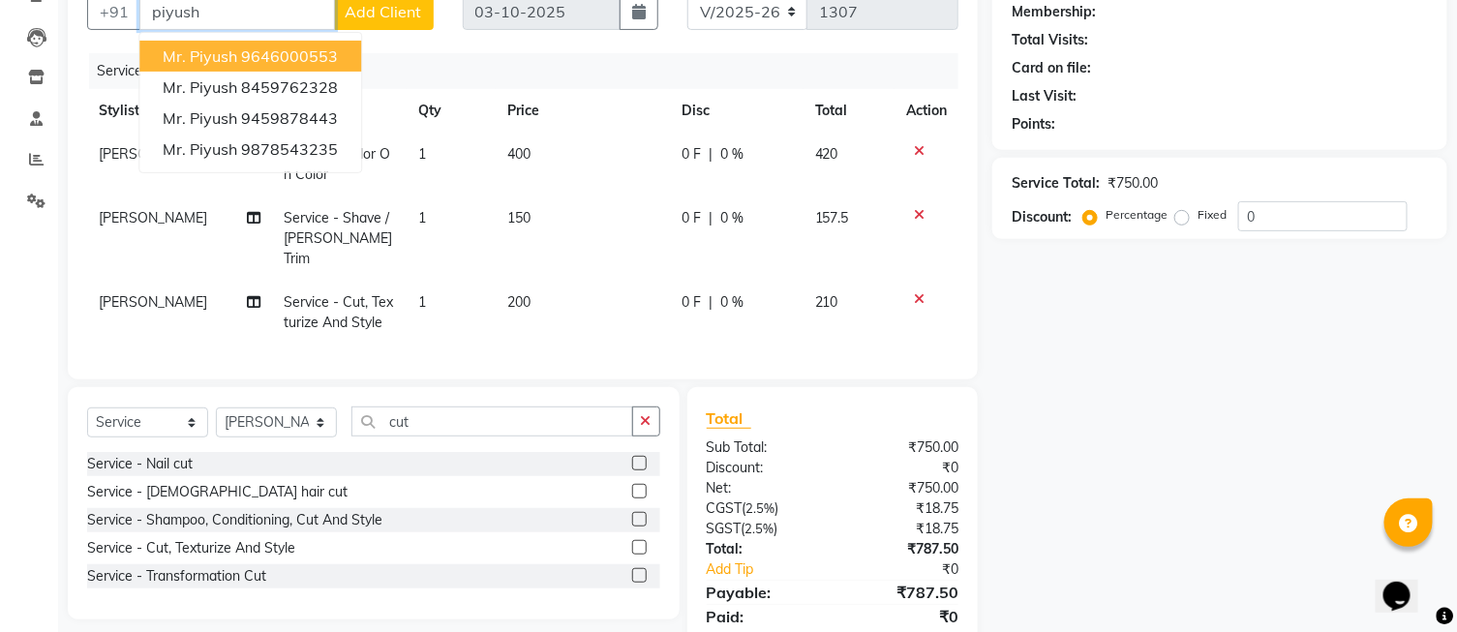
click at [316, 58] on ngb-highlight "9646000553" at bounding box center [289, 55] width 97 height 19
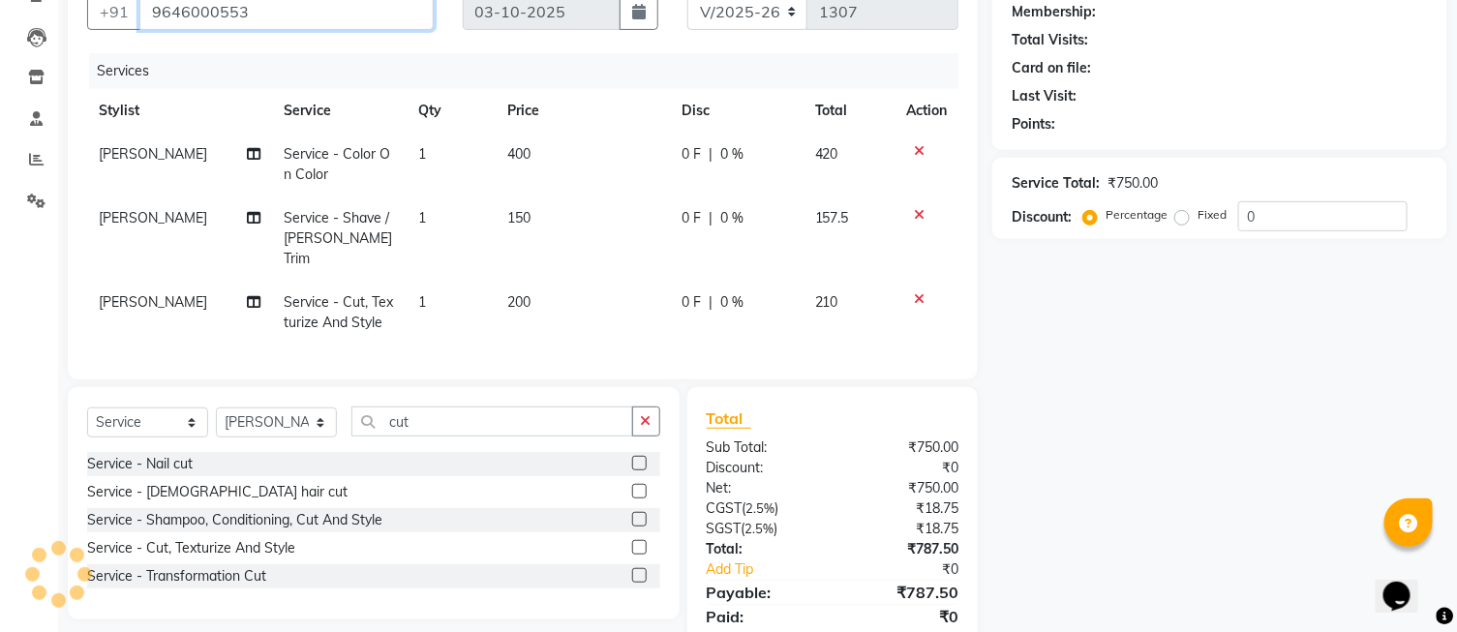
type input "9646000553"
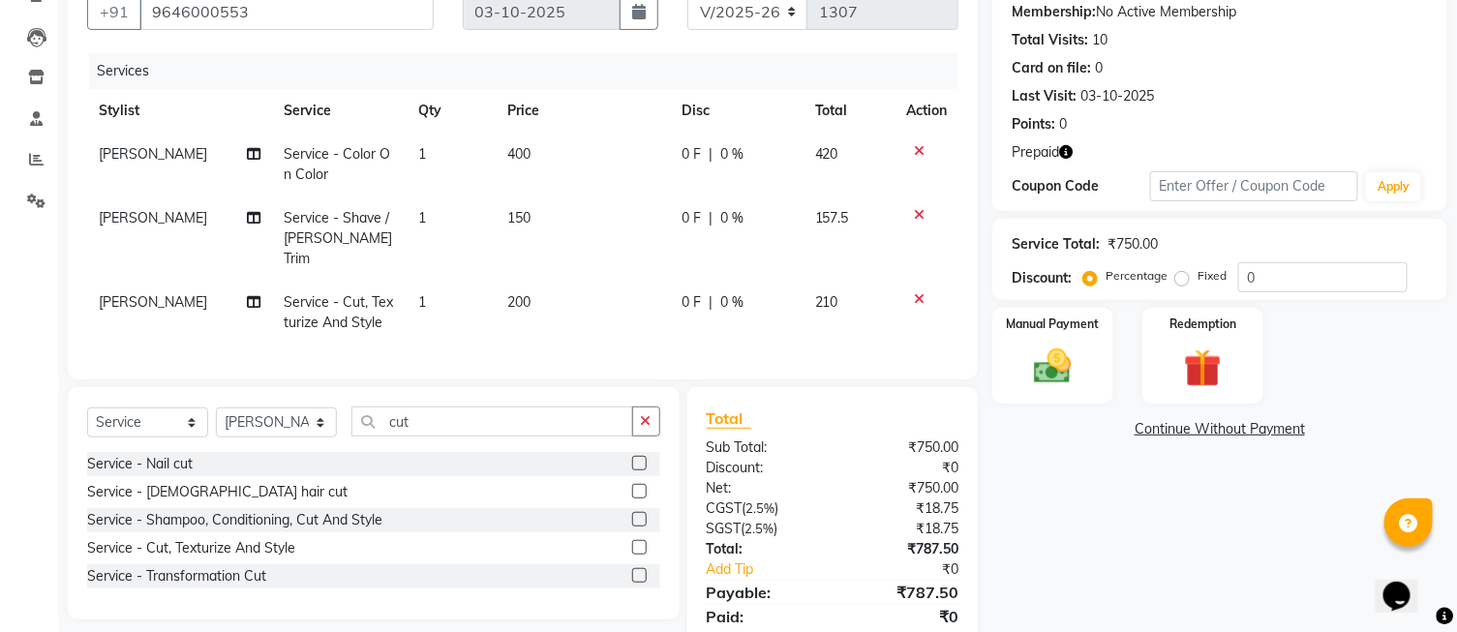
click at [1179, 258] on div "Service Total: ₹750.00 Discount: Percentage Fixed 0" at bounding box center [1220, 260] width 416 height 66
click at [1198, 277] on label "Fixed" at bounding box center [1212, 275] width 29 height 17
click at [1183, 277] on input "Fixed" at bounding box center [1186, 276] width 14 height 14
radio input "true"
click at [1302, 282] on input "0" at bounding box center [1323, 277] width 169 height 30
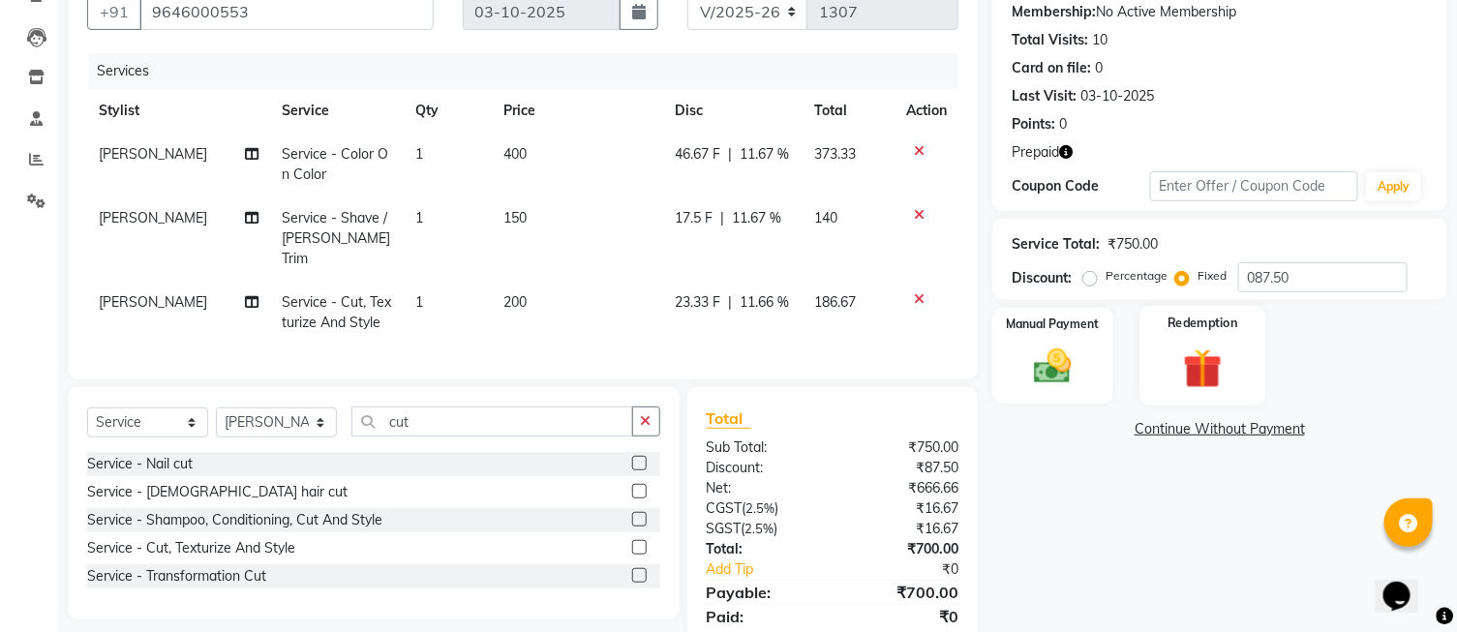
click at [1217, 364] on img at bounding box center [1203, 369] width 64 height 49
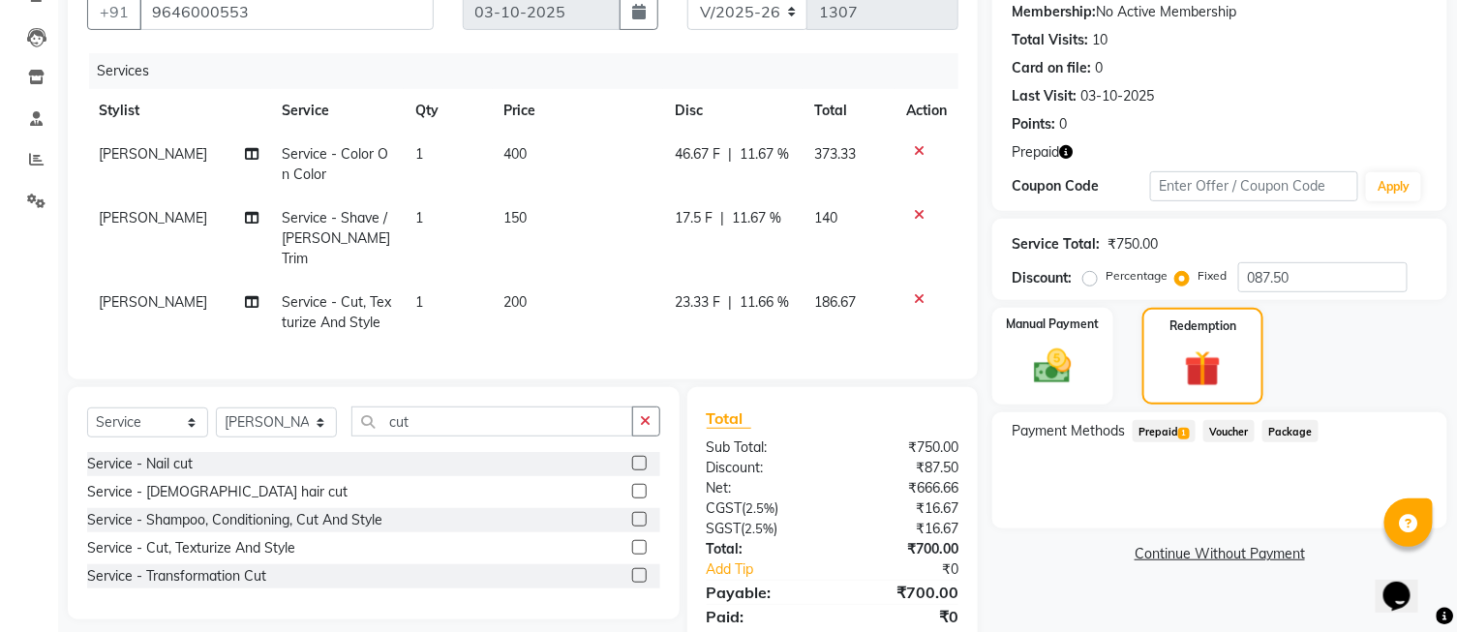
click at [1172, 431] on span "Prepaid 1" at bounding box center [1164, 431] width 63 height 22
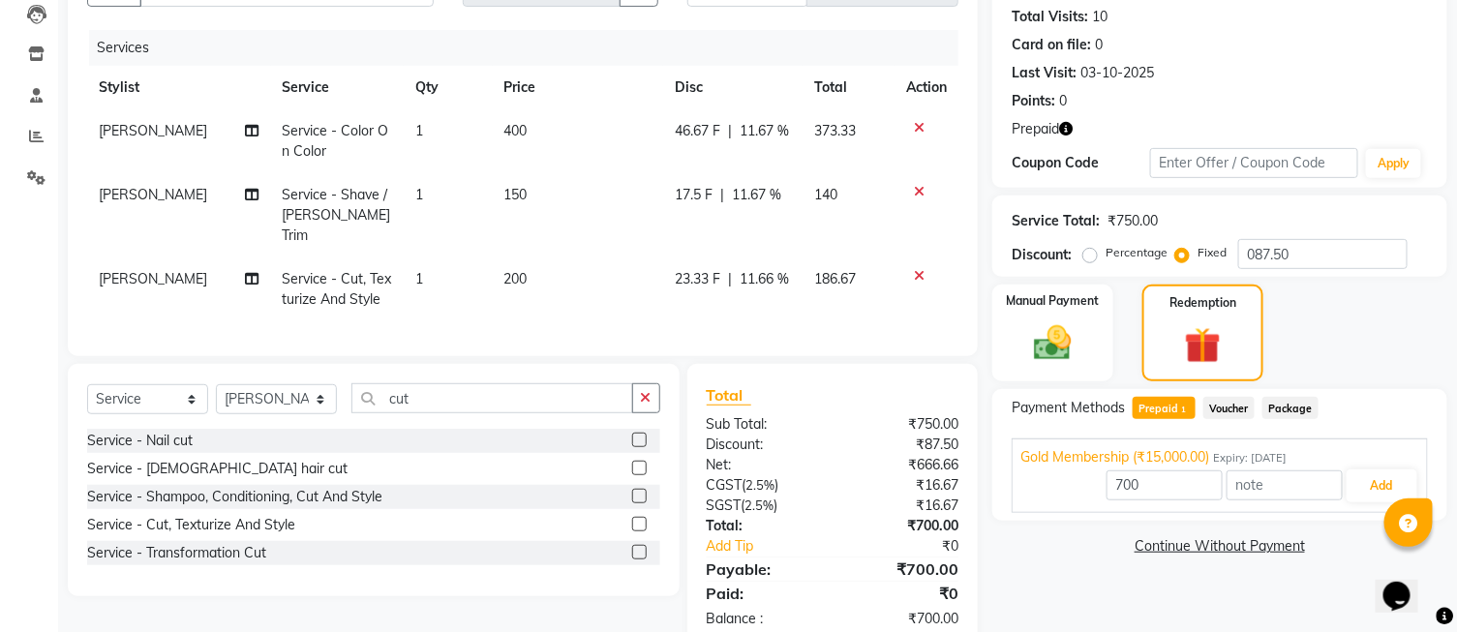
scroll to position [252, 0]
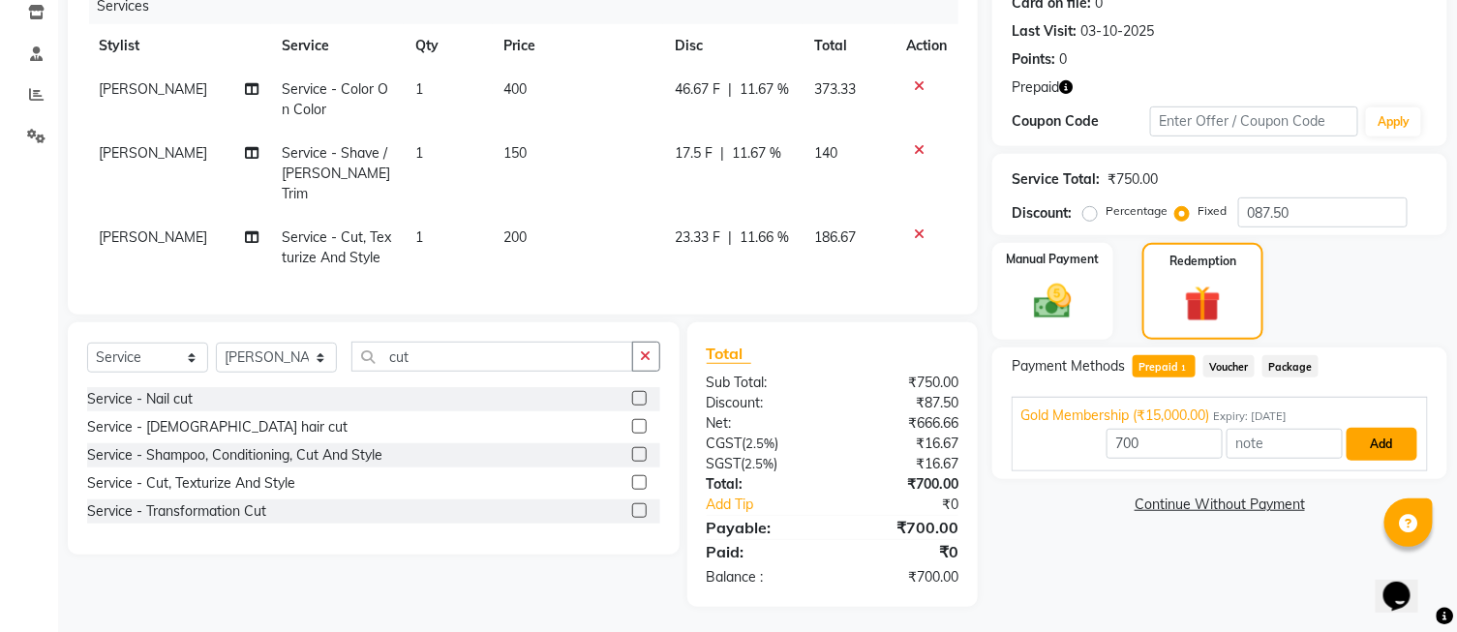
click at [1360, 444] on button "Add" at bounding box center [1382, 444] width 71 height 33
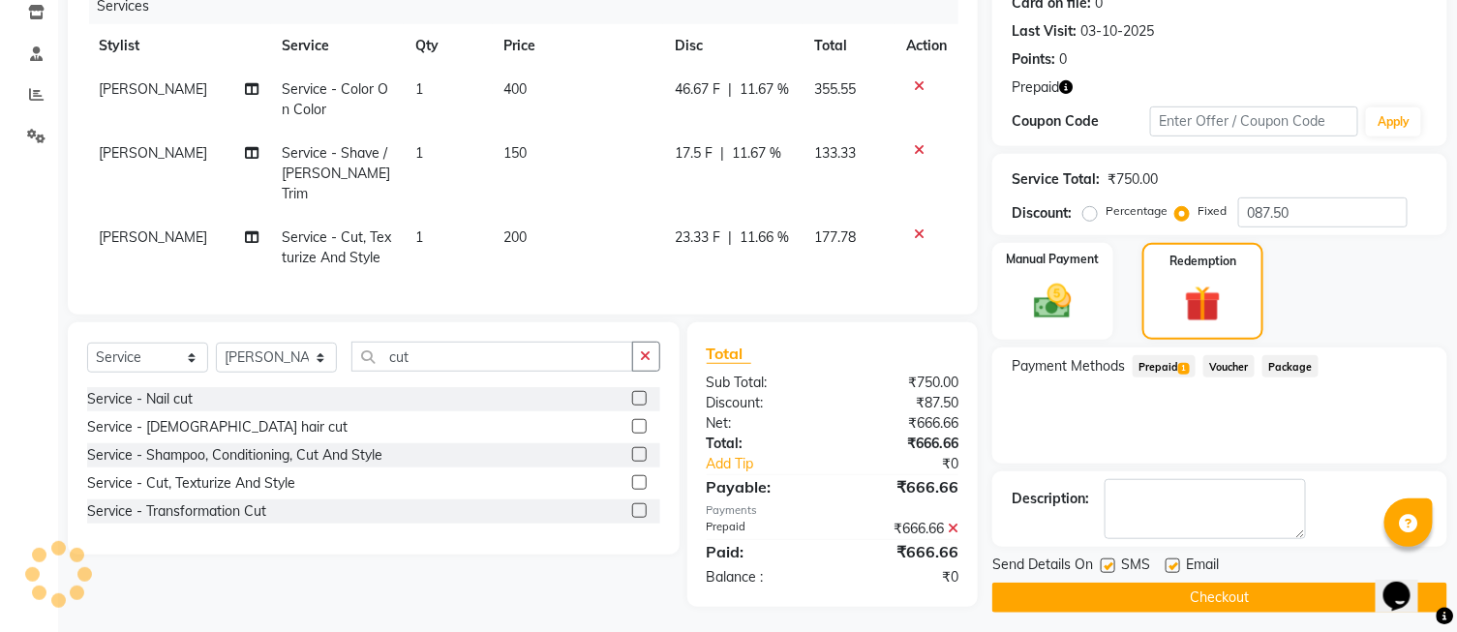
click at [1178, 368] on span "Prepaid 1" at bounding box center [1164, 366] width 63 height 22
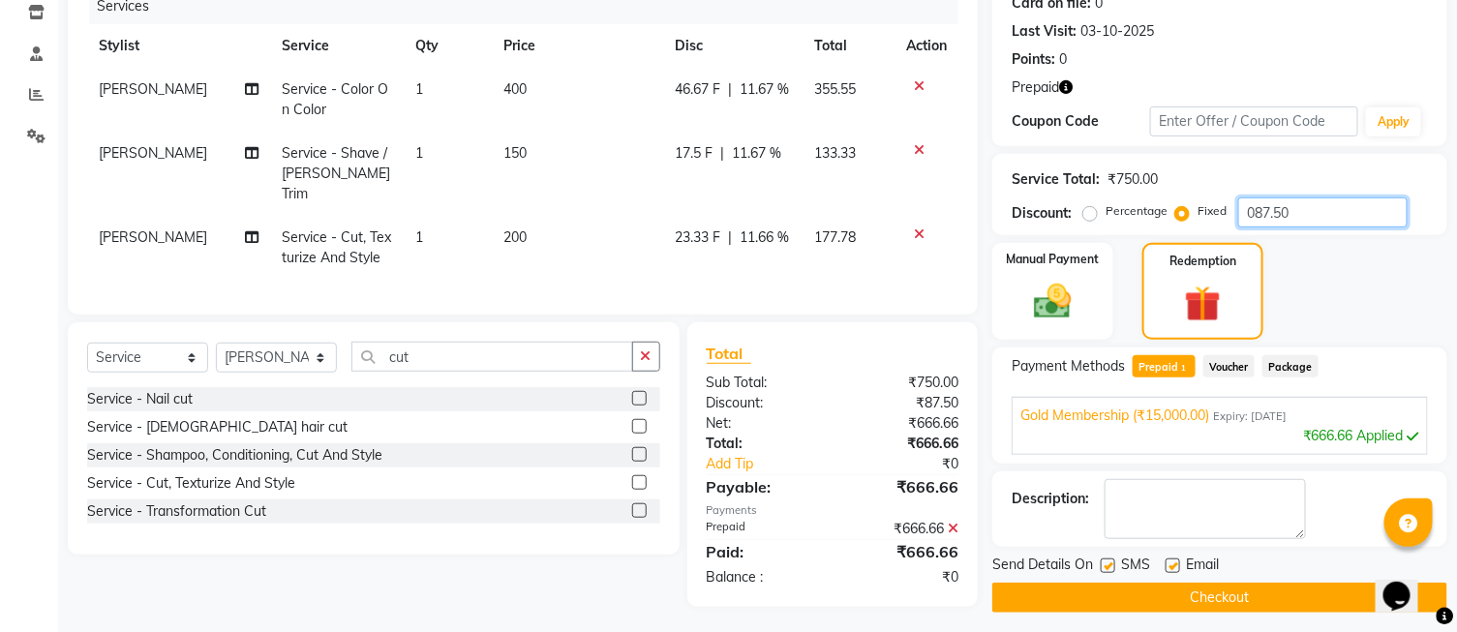
click at [1322, 210] on input "087.50" at bounding box center [1323, 213] width 169 height 30
type input "0"
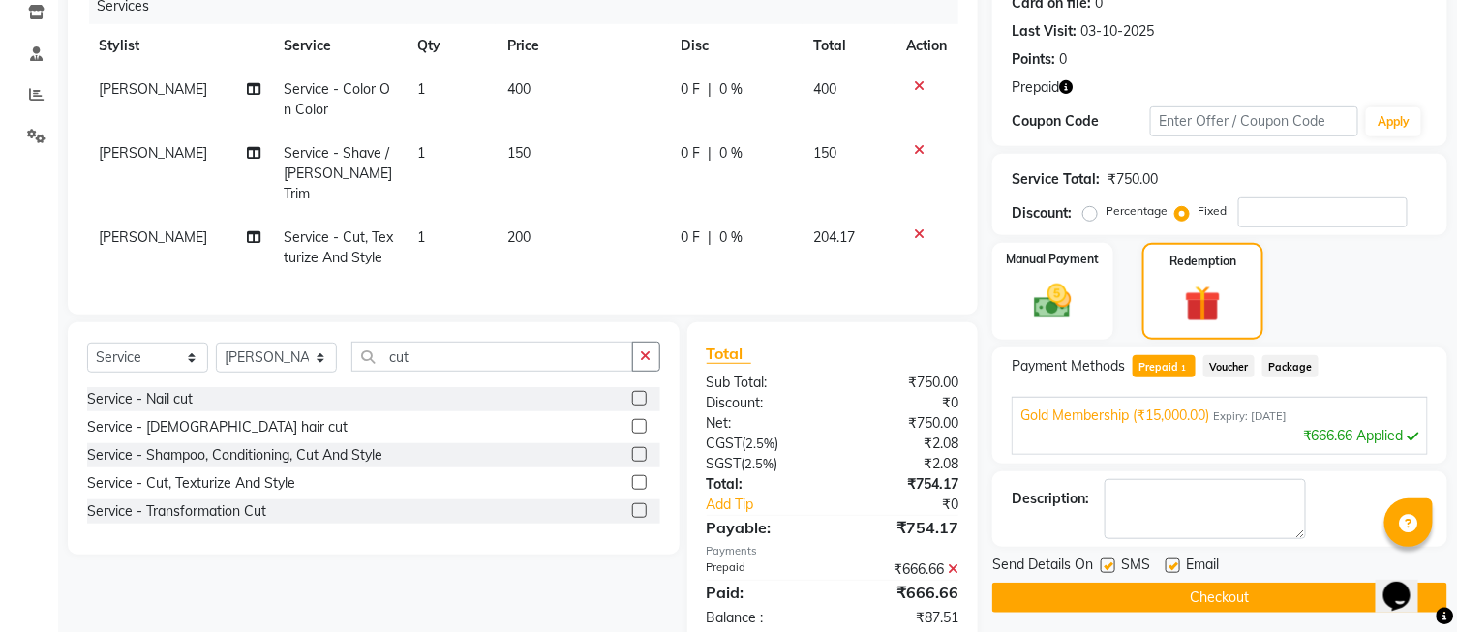
click at [1004, 354] on div "Payment Methods Prepaid 1 Voucher Package Gold Membership (₹15,000.00) Expiry: …" at bounding box center [1220, 406] width 455 height 116
click at [1169, 366] on span "Prepaid 1" at bounding box center [1164, 366] width 63 height 22
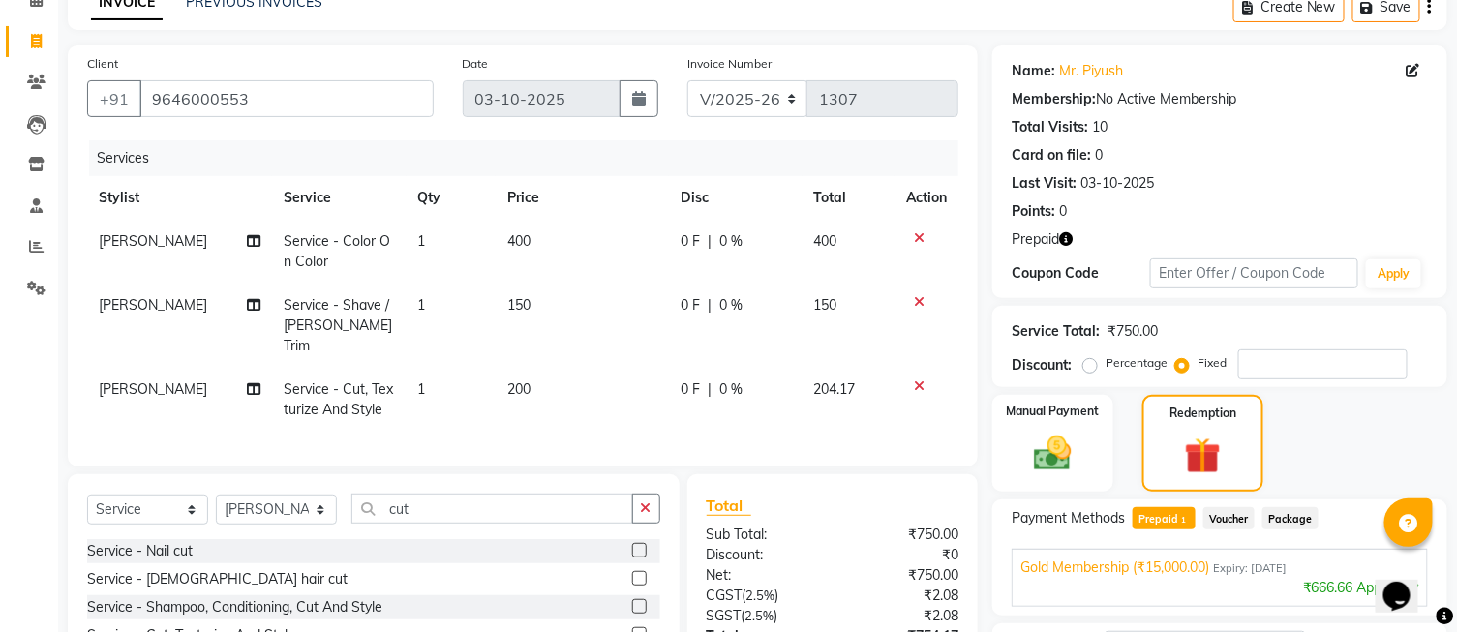
scroll to position [36, 0]
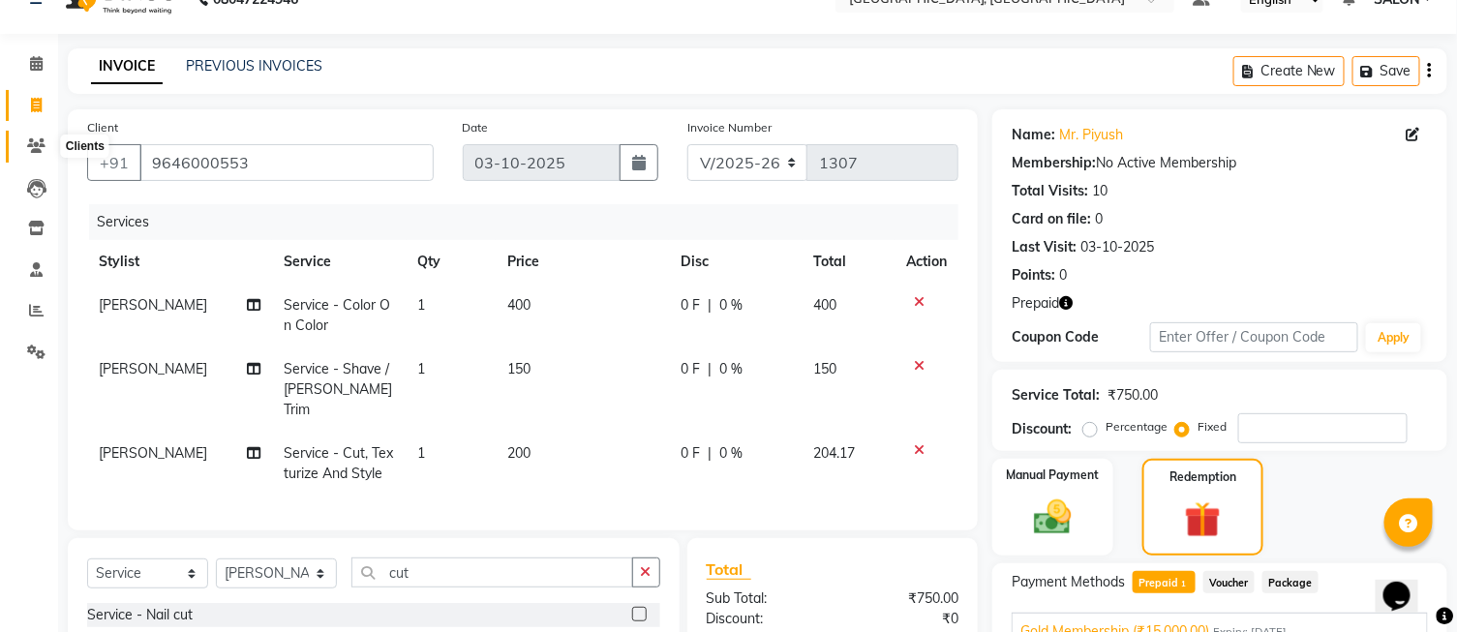
click at [34, 142] on icon at bounding box center [36, 145] width 18 height 15
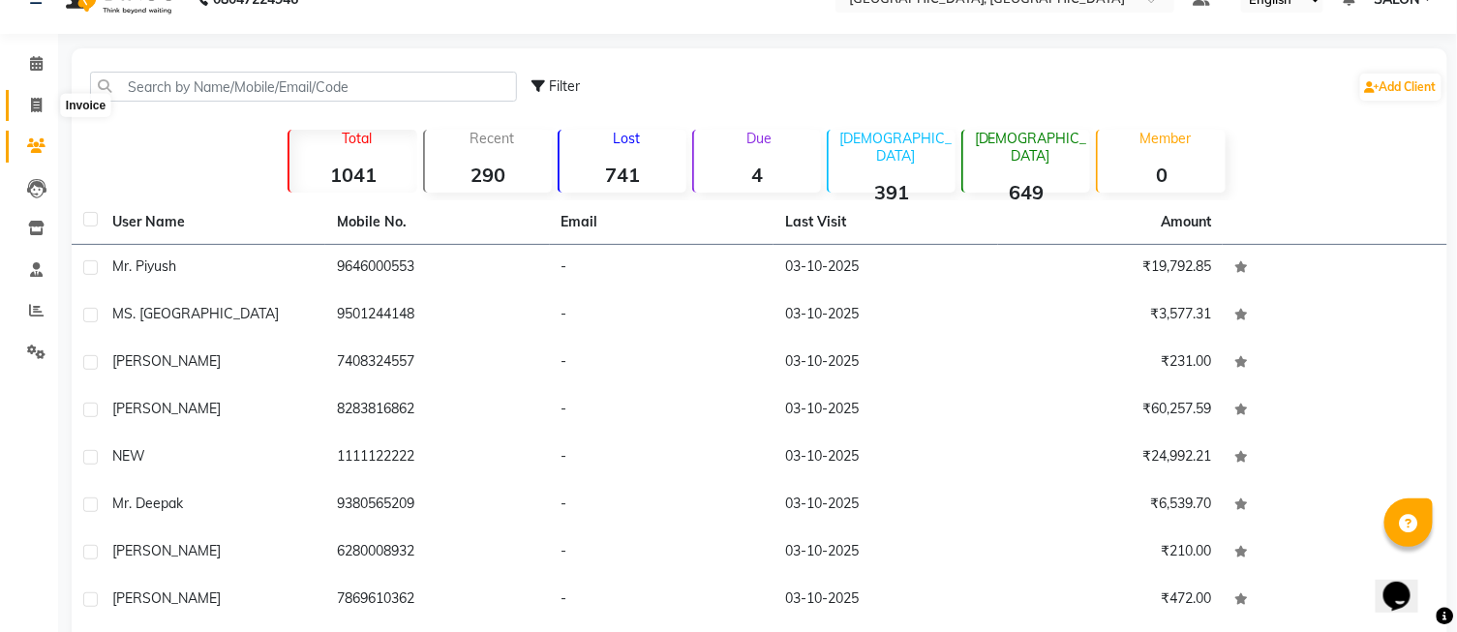
click at [45, 107] on span at bounding box center [36, 106] width 34 height 22
select select "service"
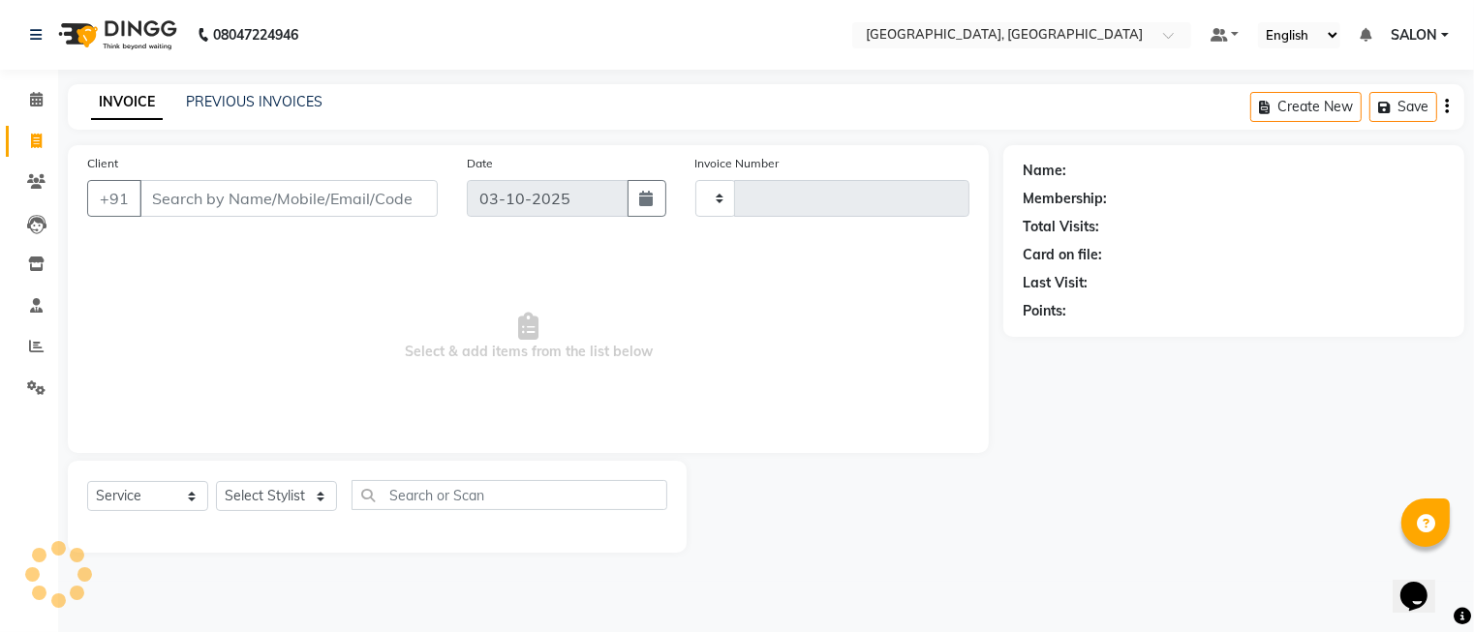
type input "1307"
select select "5370"
click at [332, 209] on input "Client" at bounding box center [288, 198] width 298 height 37
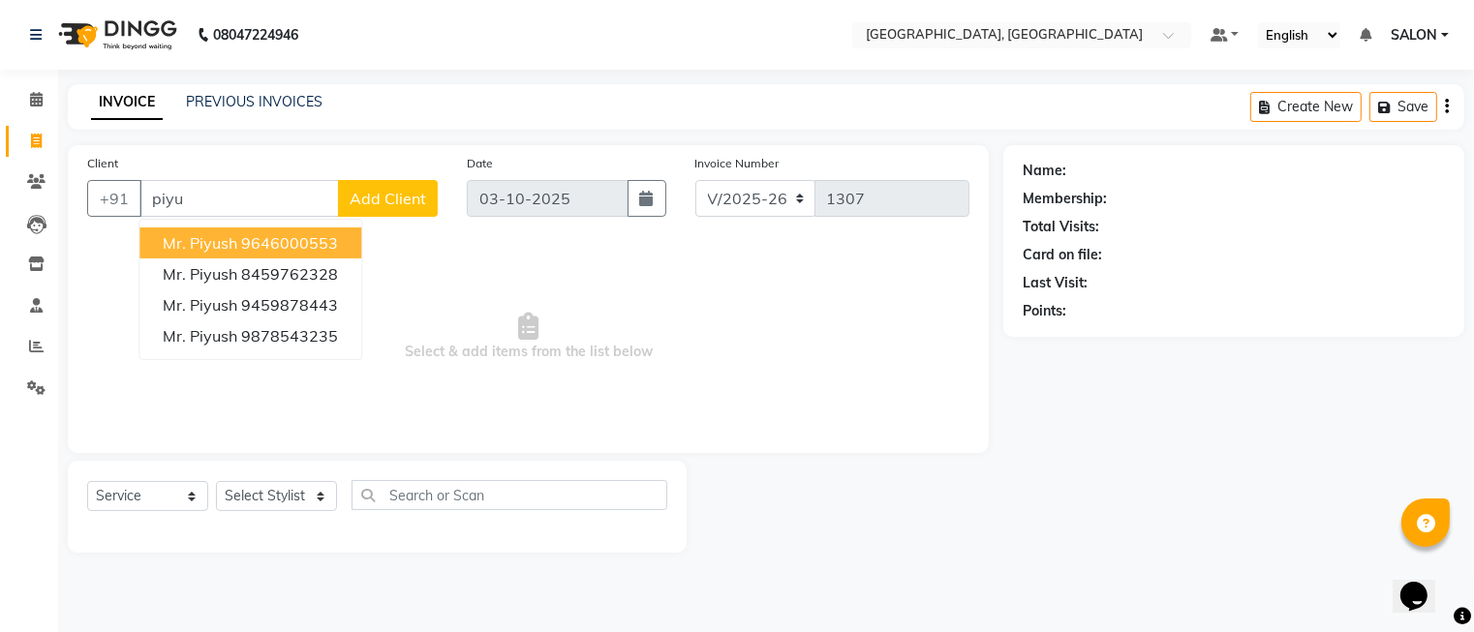
click at [340, 244] on button "Mr. Piyush 9646000553" at bounding box center [250, 243] width 222 height 31
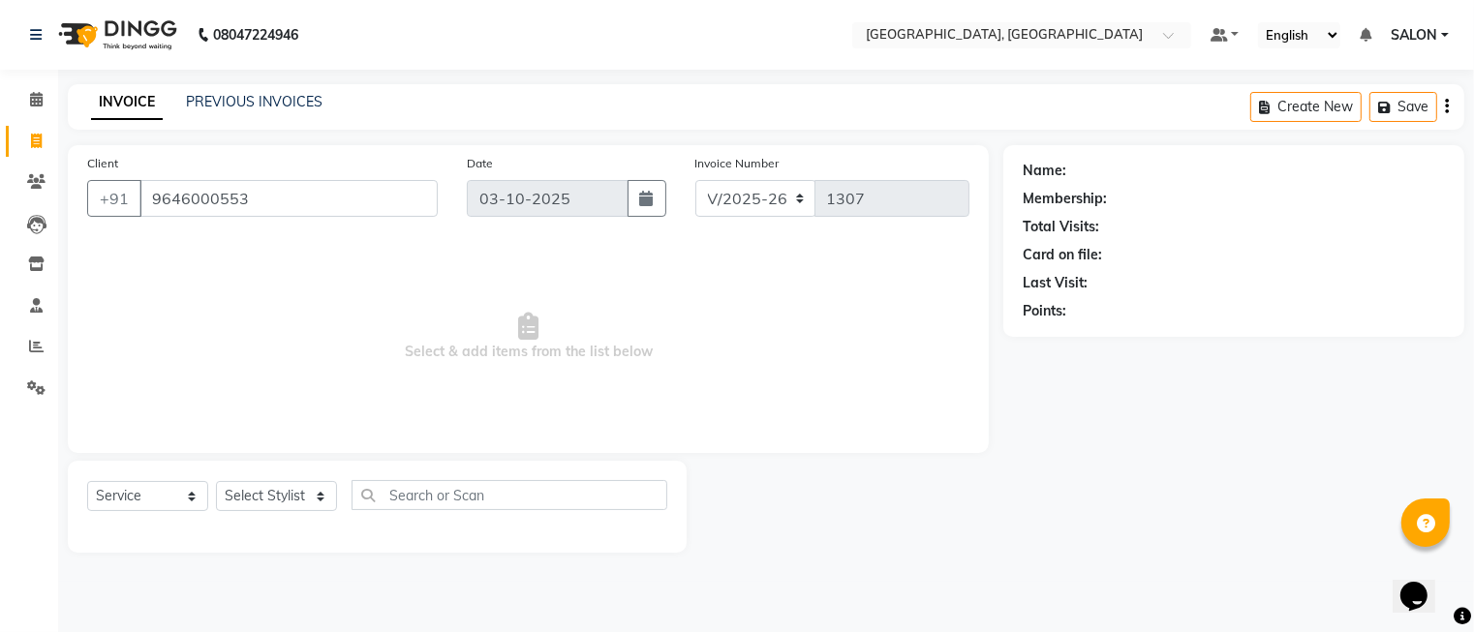
type input "9646000553"
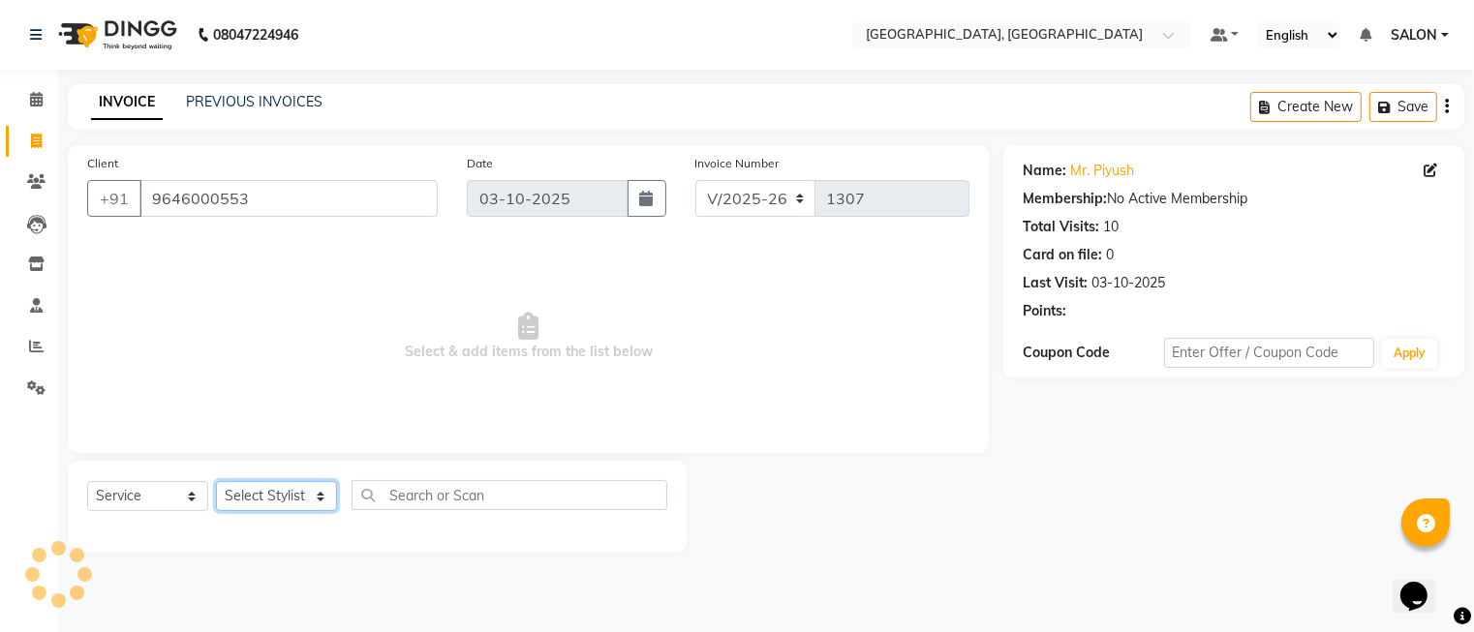
click at [304, 492] on select "Select Stylist DINGG Support Drishti [PERSON_NAME] SALON [PERSON_NAME] [PERSON_…" at bounding box center [276, 496] width 121 height 30
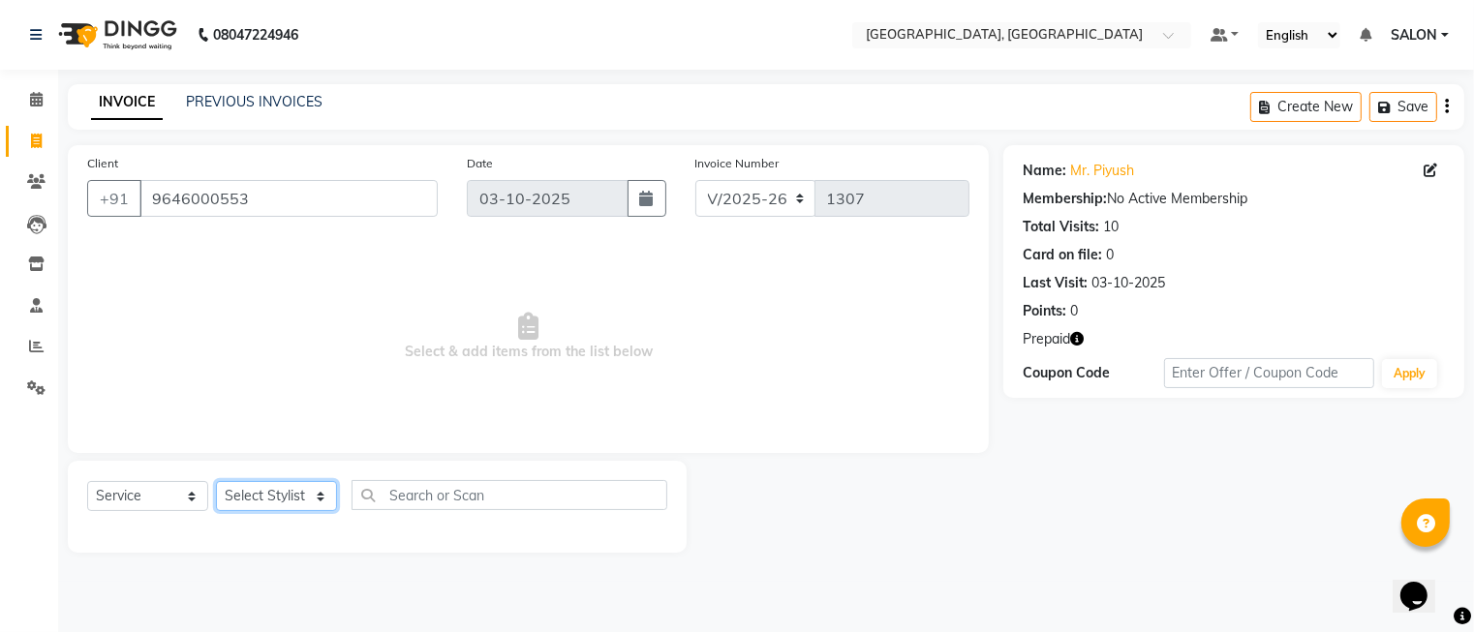
select select "35456"
click at [216, 482] on select "Select Stylist DINGG Support Drishti [PERSON_NAME] SALON [PERSON_NAME] [PERSON_…" at bounding box center [276, 496] width 121 height 30
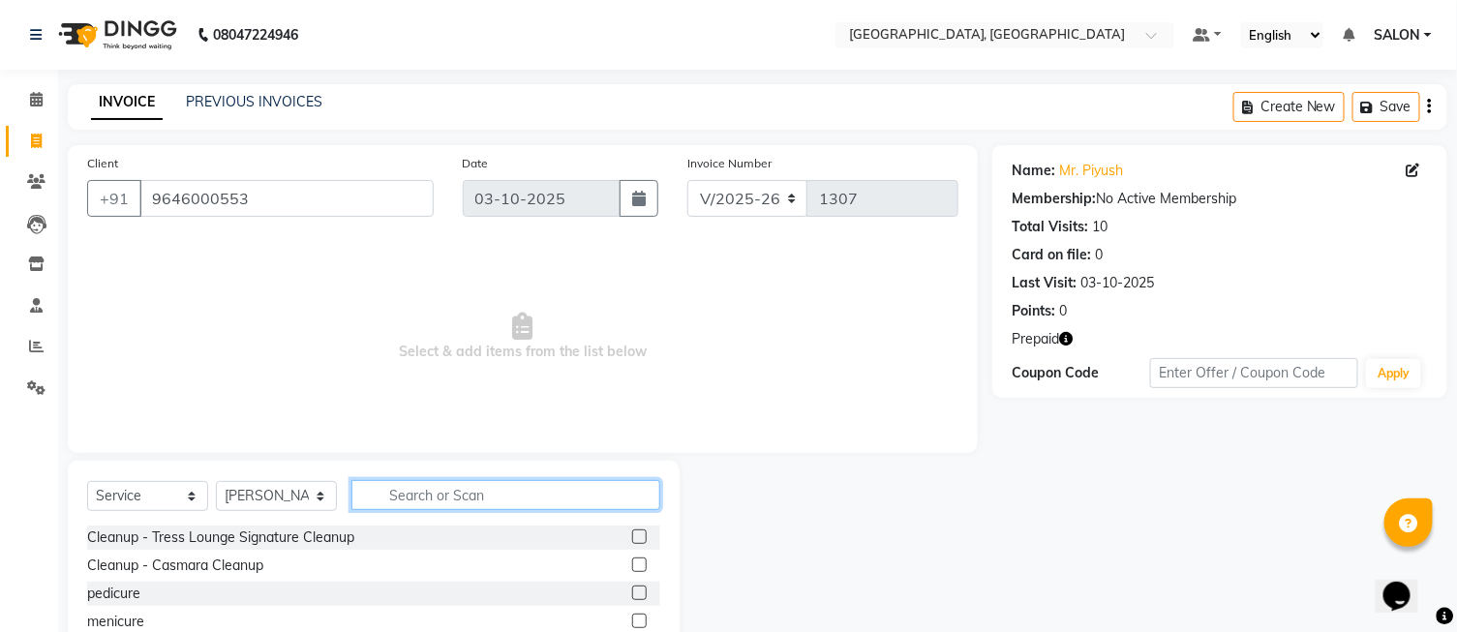
click at [449, 489] on input "text" at bounding box center [506, 495] width 309 height 30
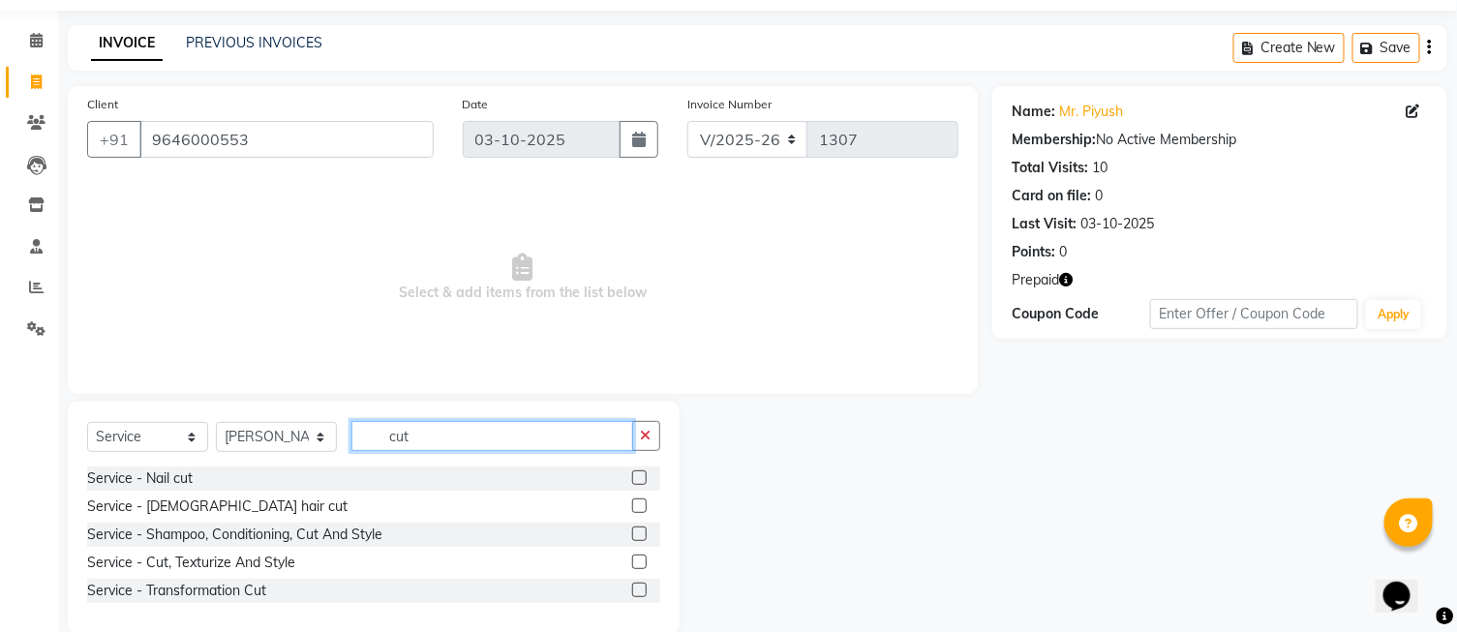
scroll to position [90, 0]
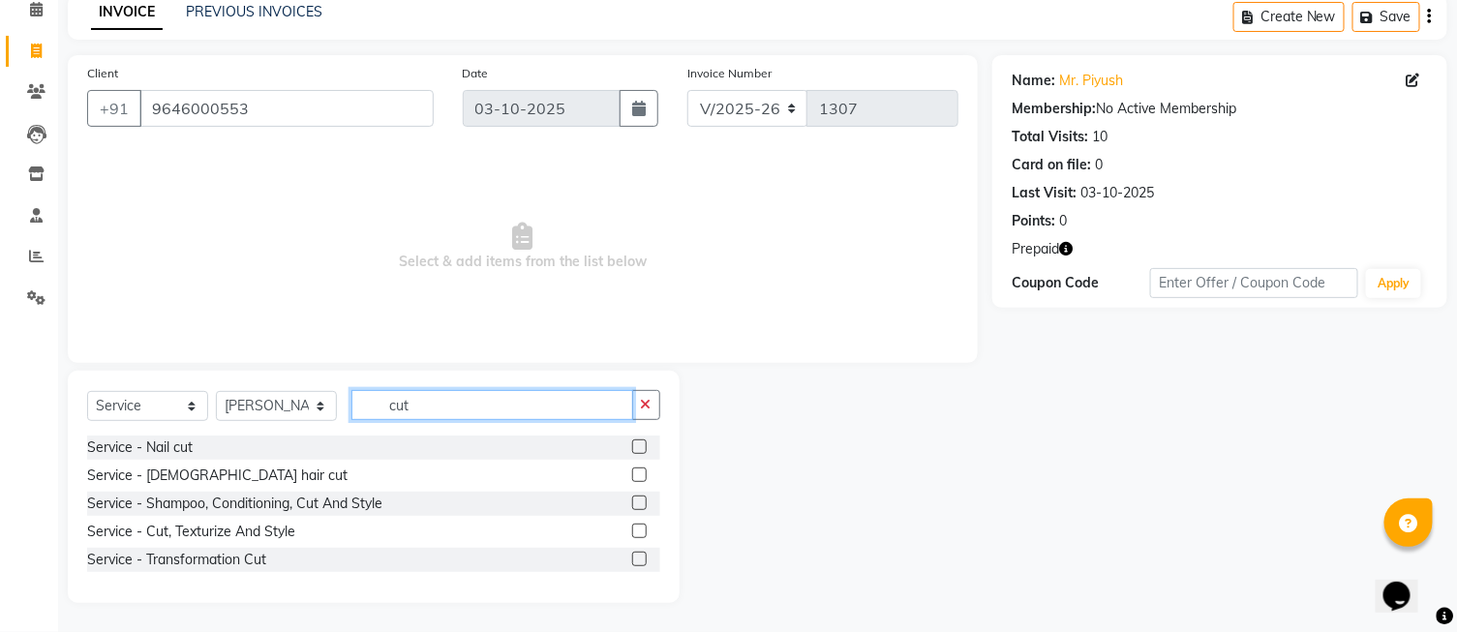
type input "cut"
click at [643, 530] on label at bounding box center [639, 531] width 15 height 15
click at [643, 530] on input "checkbox" at bounding box center [638, 532] width 13 height 13
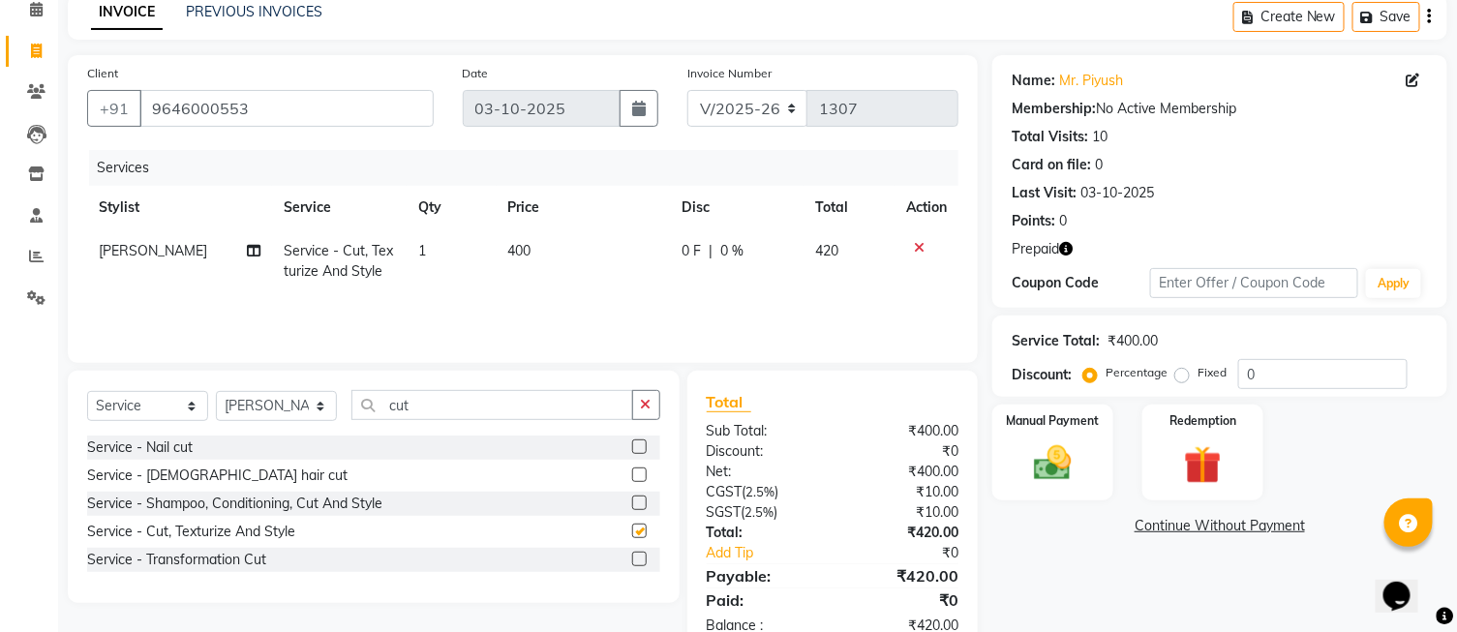
checkbox input "false"
click at [646, 397] on button "button" at bounding box center [646, 405] width 28 height 30
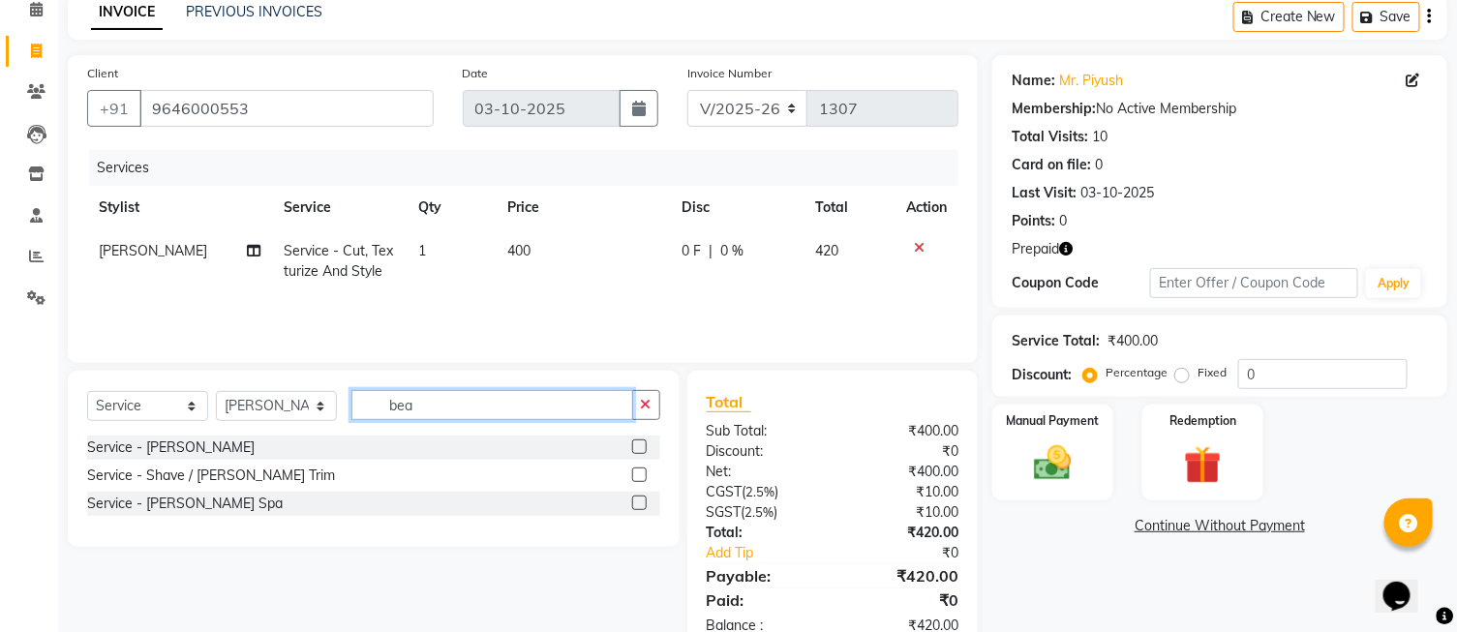
type input "bea"
click at [639, 476] on label at bounding box center [639, 475] width 15 height 15
click at [639, 476] on input "checkbox" at bounding box center [638, 476] width 13 height 13
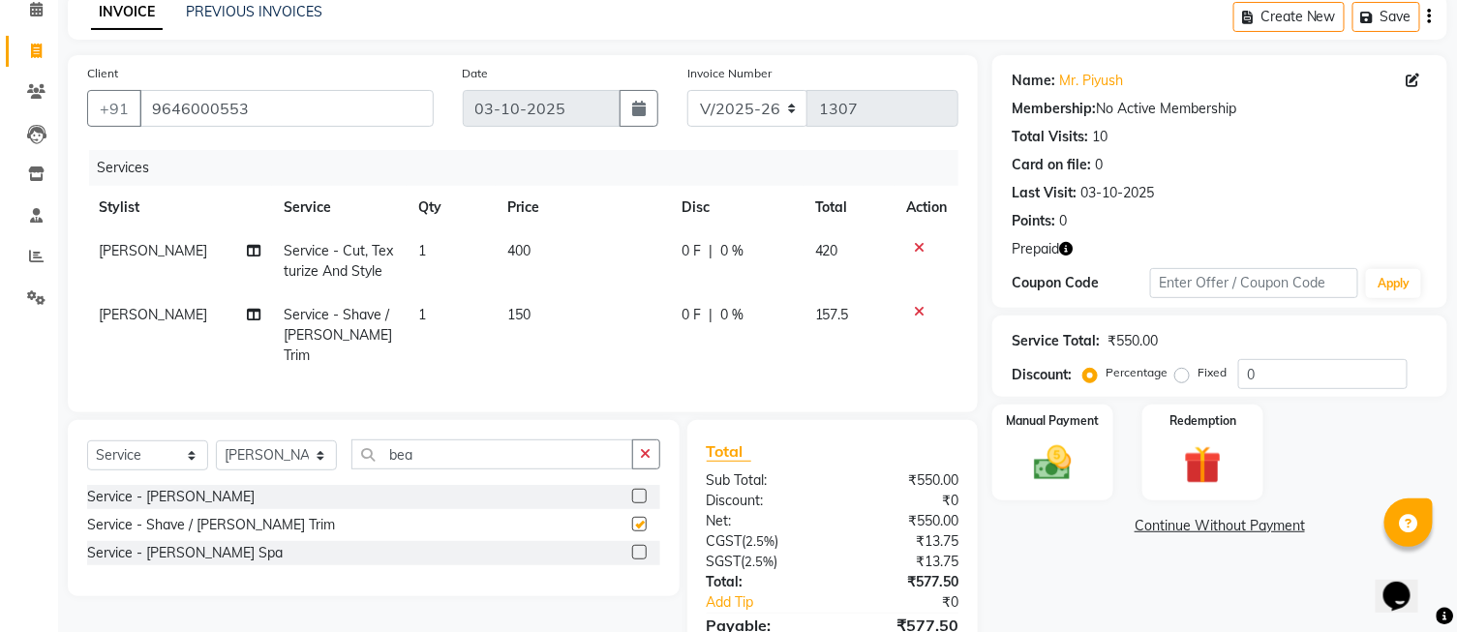
checkbox input "false"
click at [644, 447] on icon "button" at bounding box center [646, 454] width 11 height 14
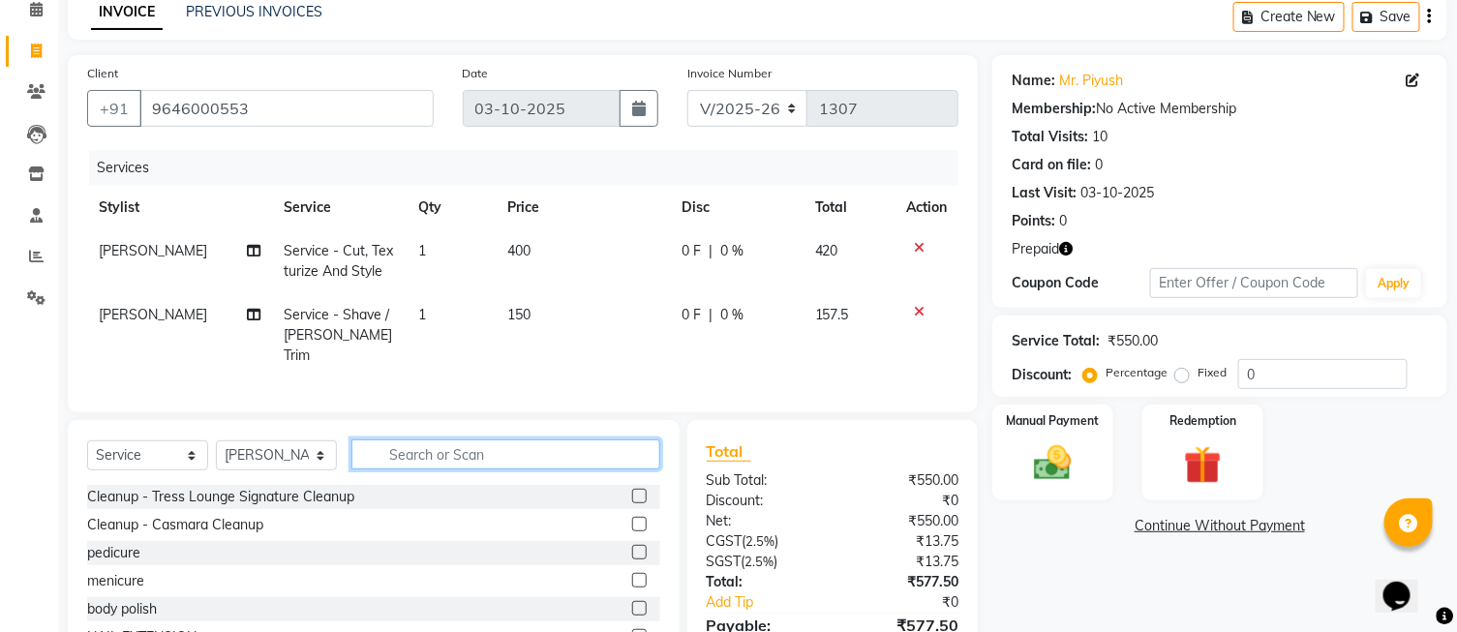
click at [573, 453] on input "text" at bounding box center [506, 455] width 309 height 30
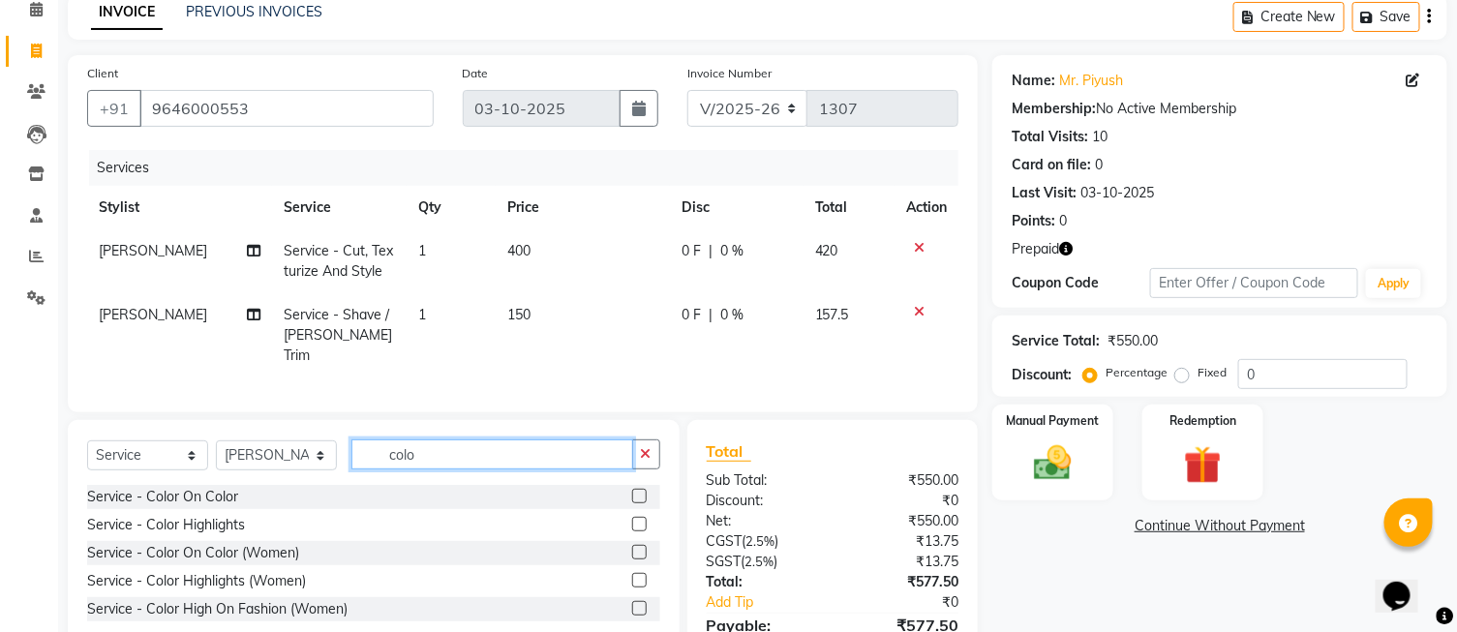
type input "colo"
click at [641, 491] on label at bounding box center [639, 496] width 15 height 15
click at [641, 491] on input "checkbox" at bounding box center [638, 497] width 13 height 13
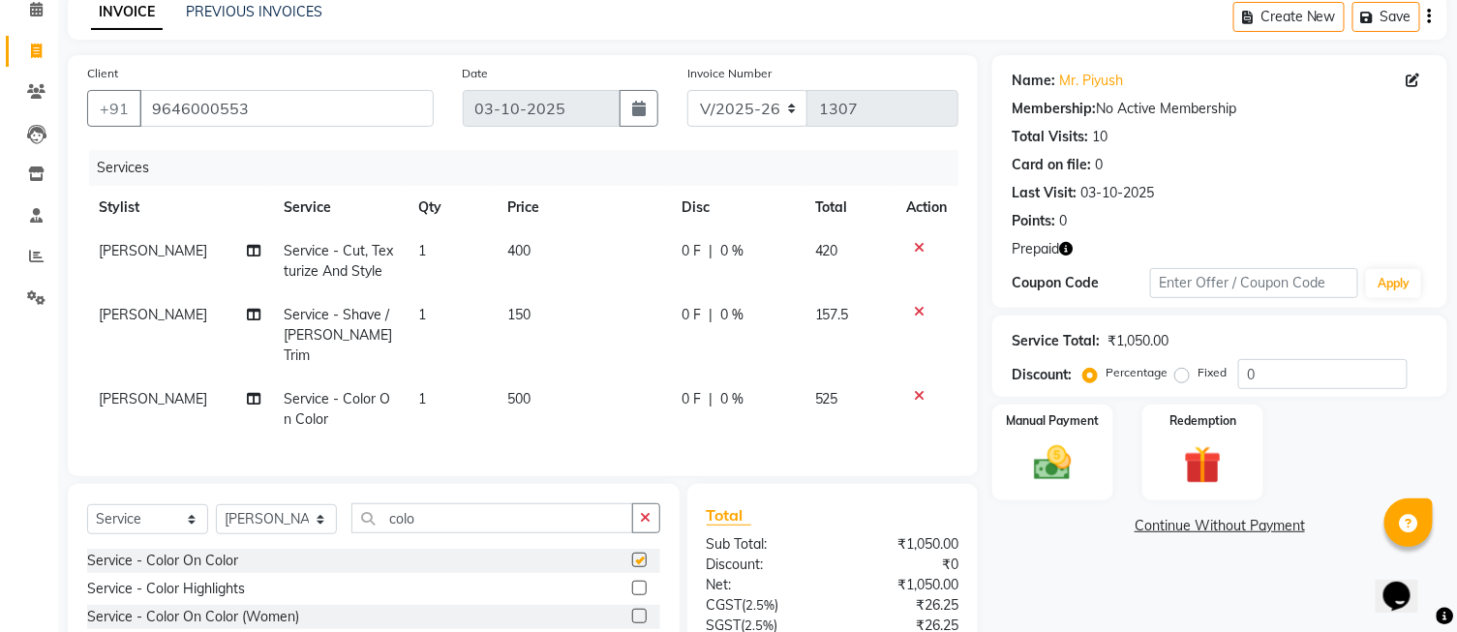
checkbox input "false"
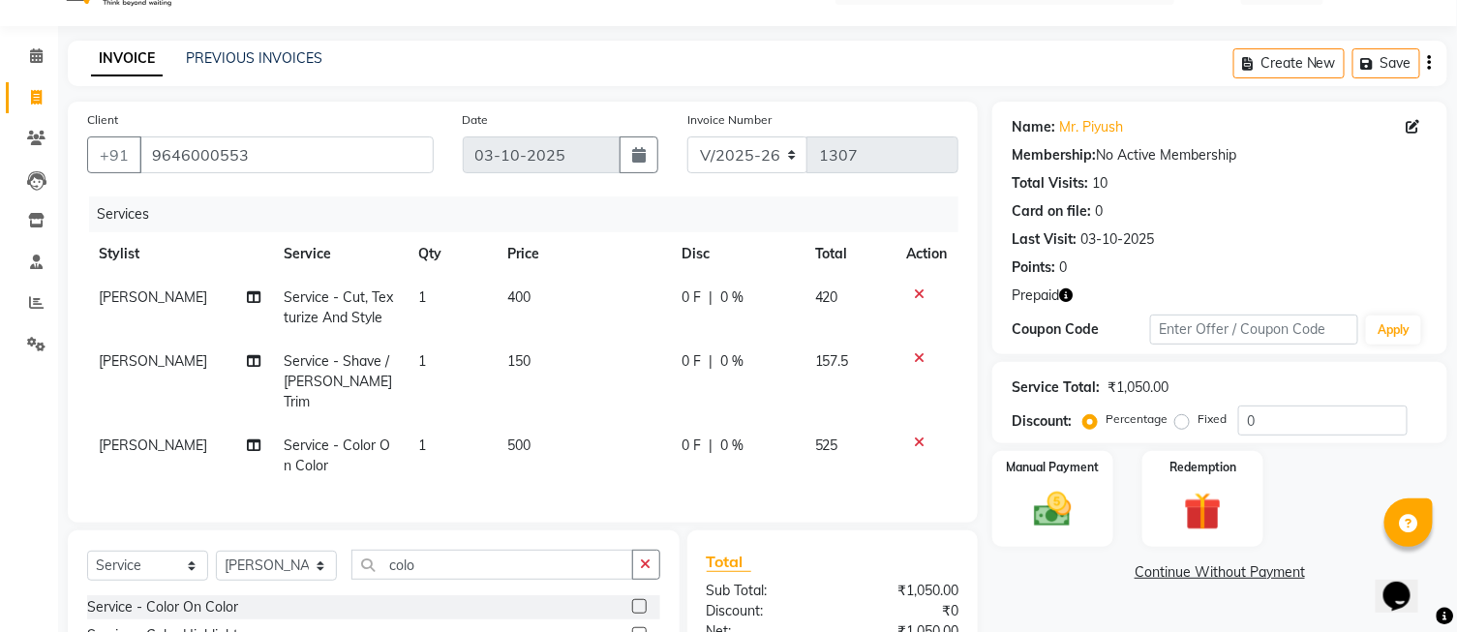
scroll to position [36, 0]
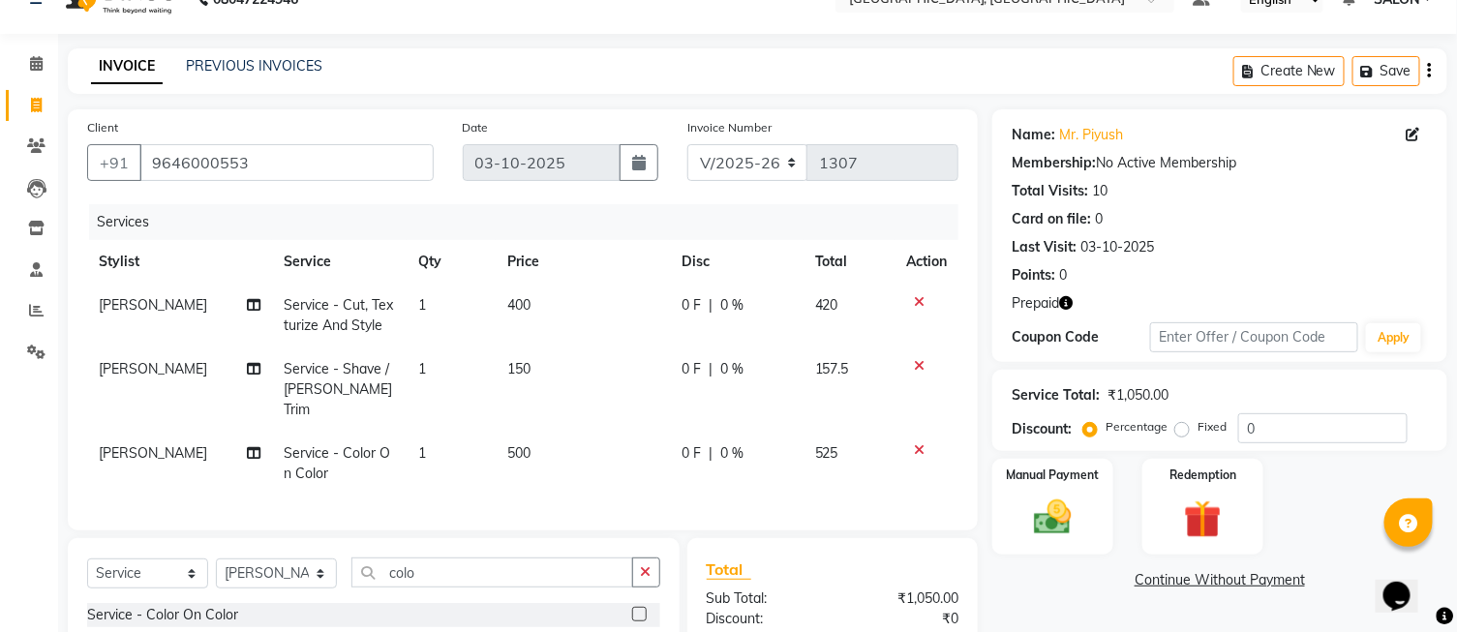
drag, startPoint x: 591, startPoint y: 423, endPoint x: 593, endPoint y: 409, distance: 14.7
click at [592, 432] on td "500" at bounding box center [583, 464] width 174 height 64
select select "35456"
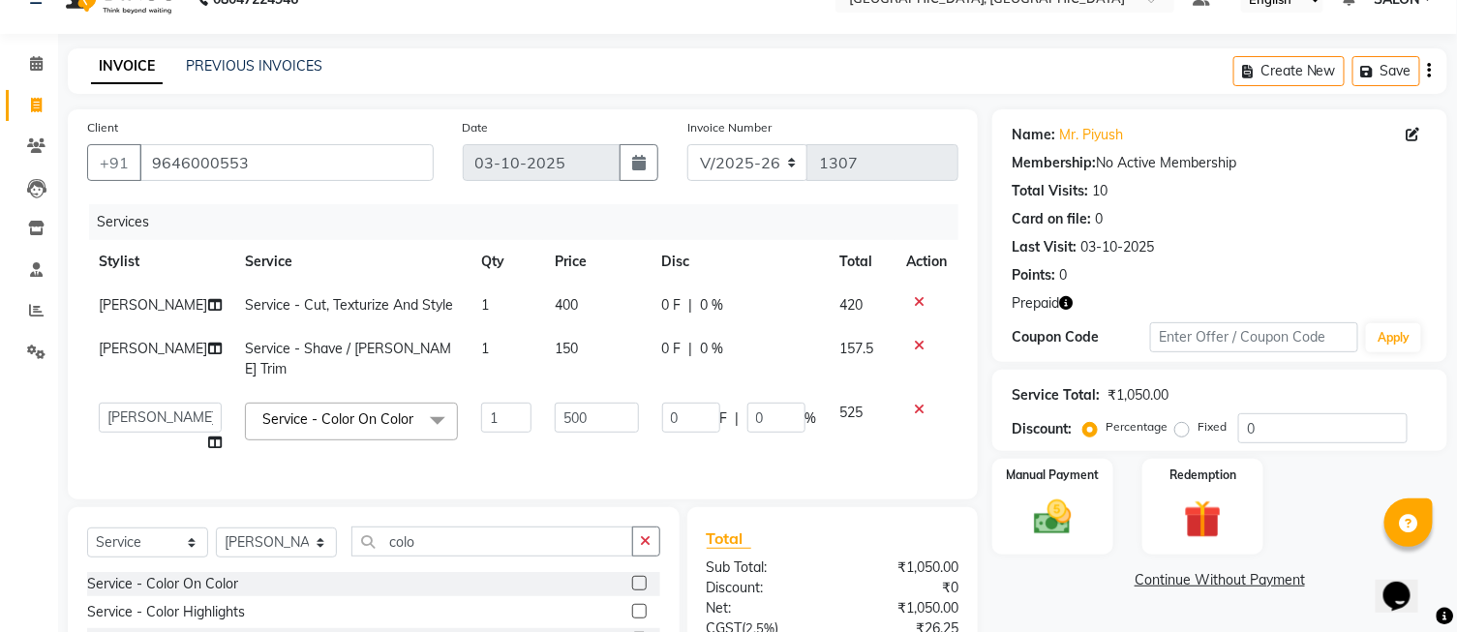
click at [593, 391] on td "150" at bounding box center [596, 359] width 107 height 64
select select "35456"
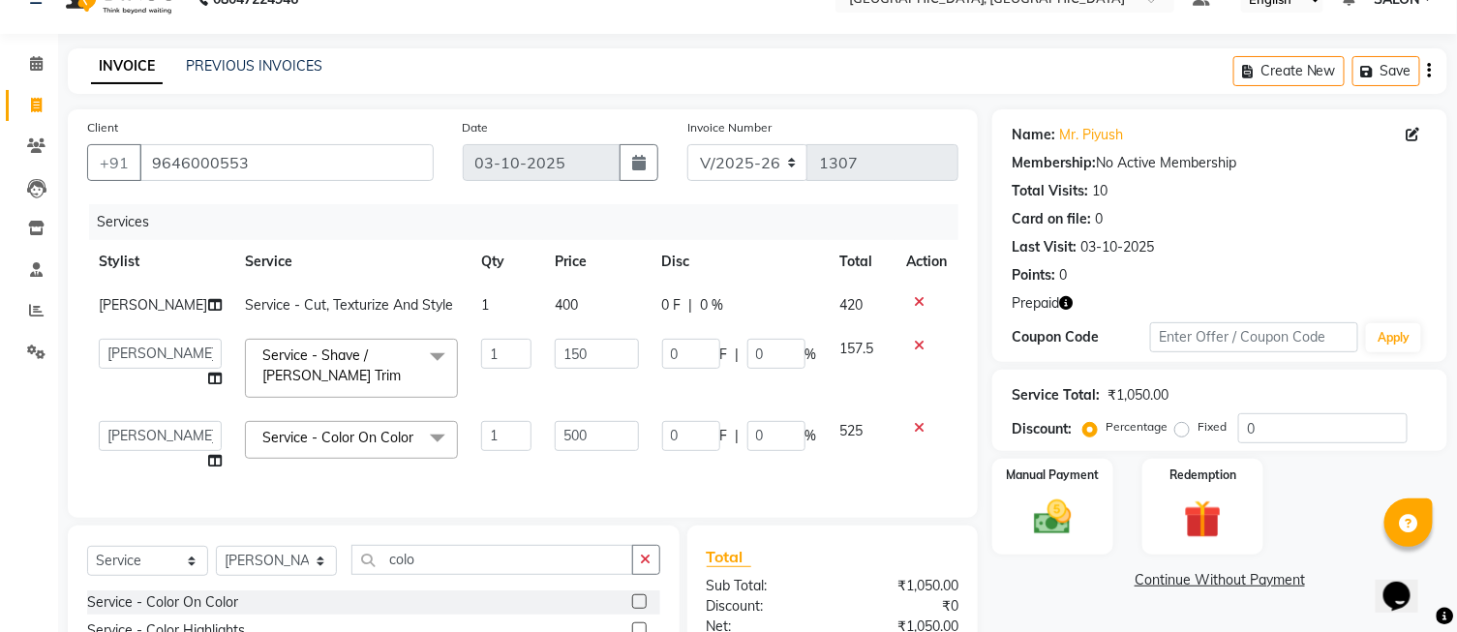
click at [597, 434] on td "500" at bounding box center [596, 447] width 107 height 74
click at [601, 451] on input "500" at bounding box center [597, 436] width 84 height 30
type input "5"
type input "400"
click at [591, 303] on td "400" at bounding box center [596, 306] width 107 height 44
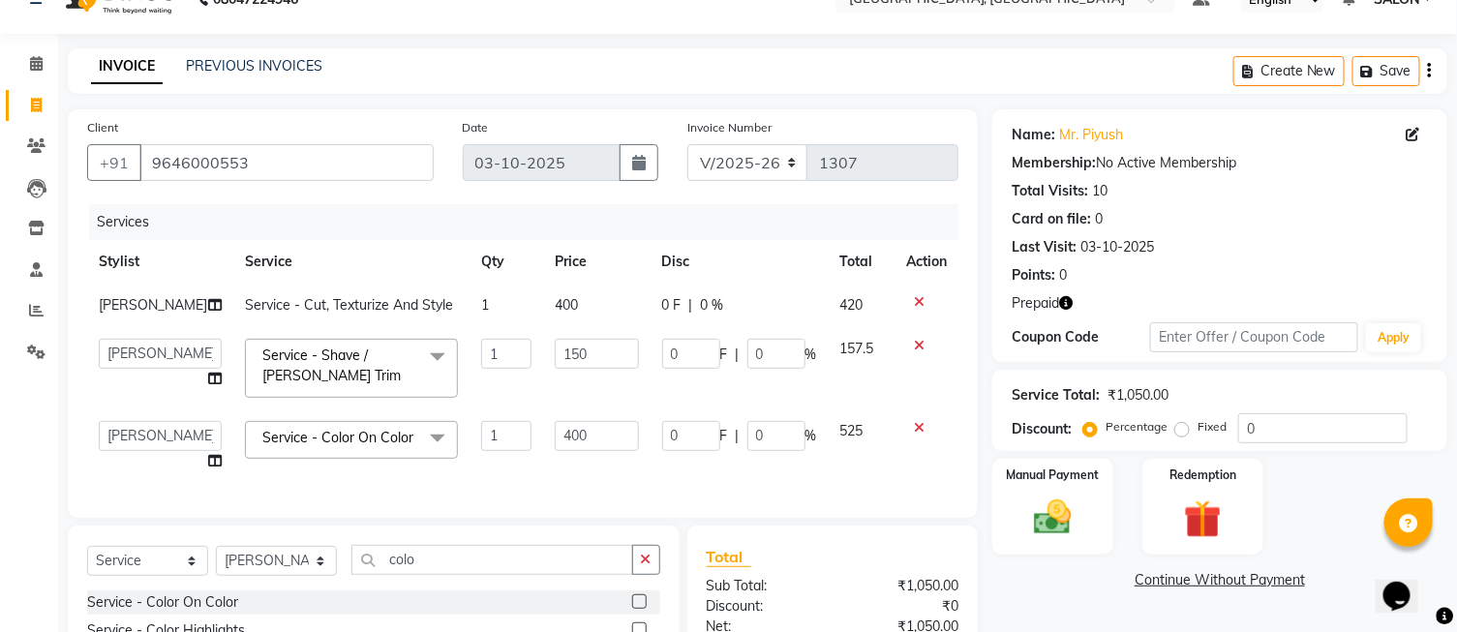
select select "35456"
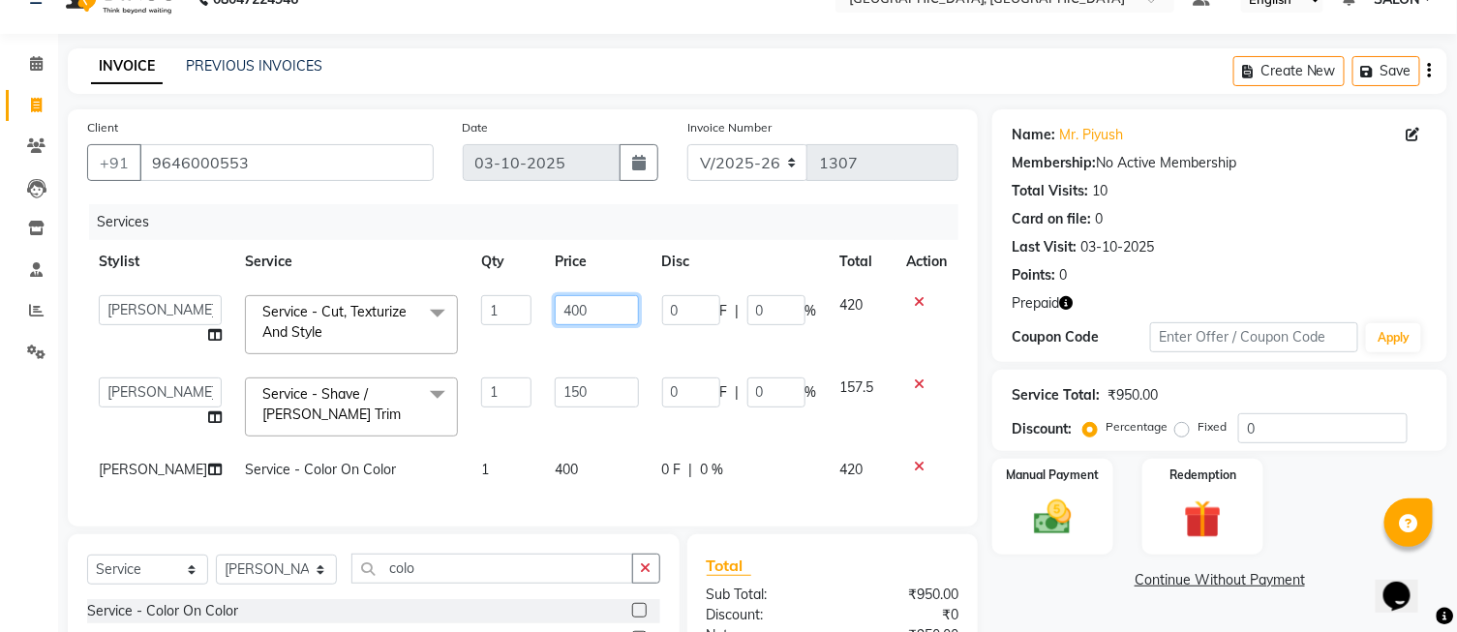
click at [591, 303] on input "400" at bounding box center [597, 310] width 84 height 30
type input "4"
type input "200"
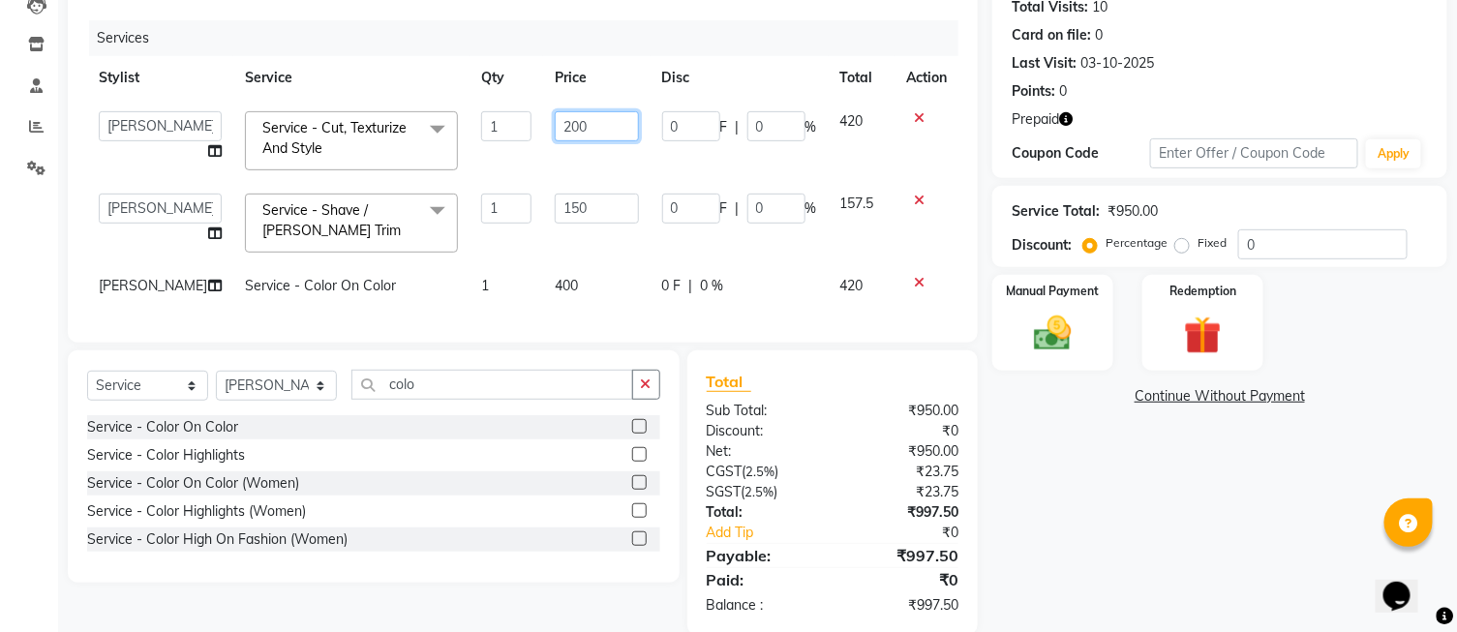
scroll to position [252, 0]
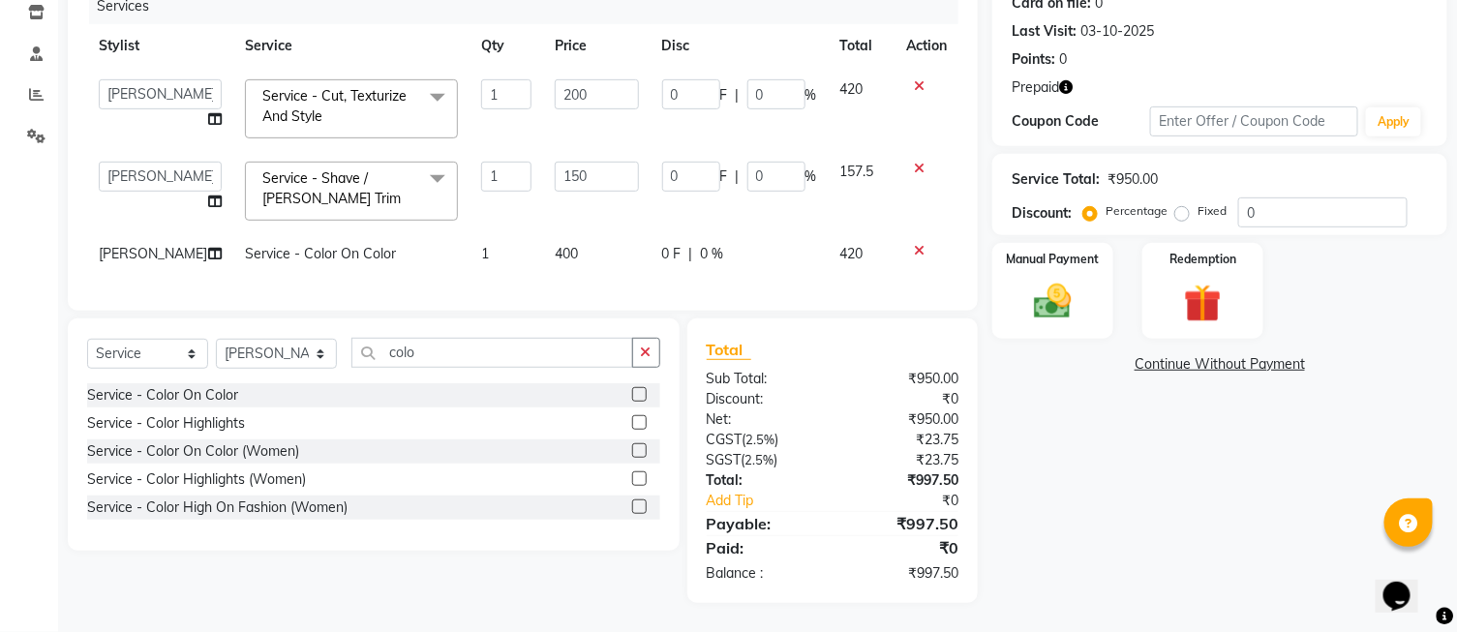
click at [1021, 392] on div "Name: Mr. Piyush Membership: No Active Membership Total Visits: 10 Card on file…" at bounding box center [1228, 248] width 470 height 710
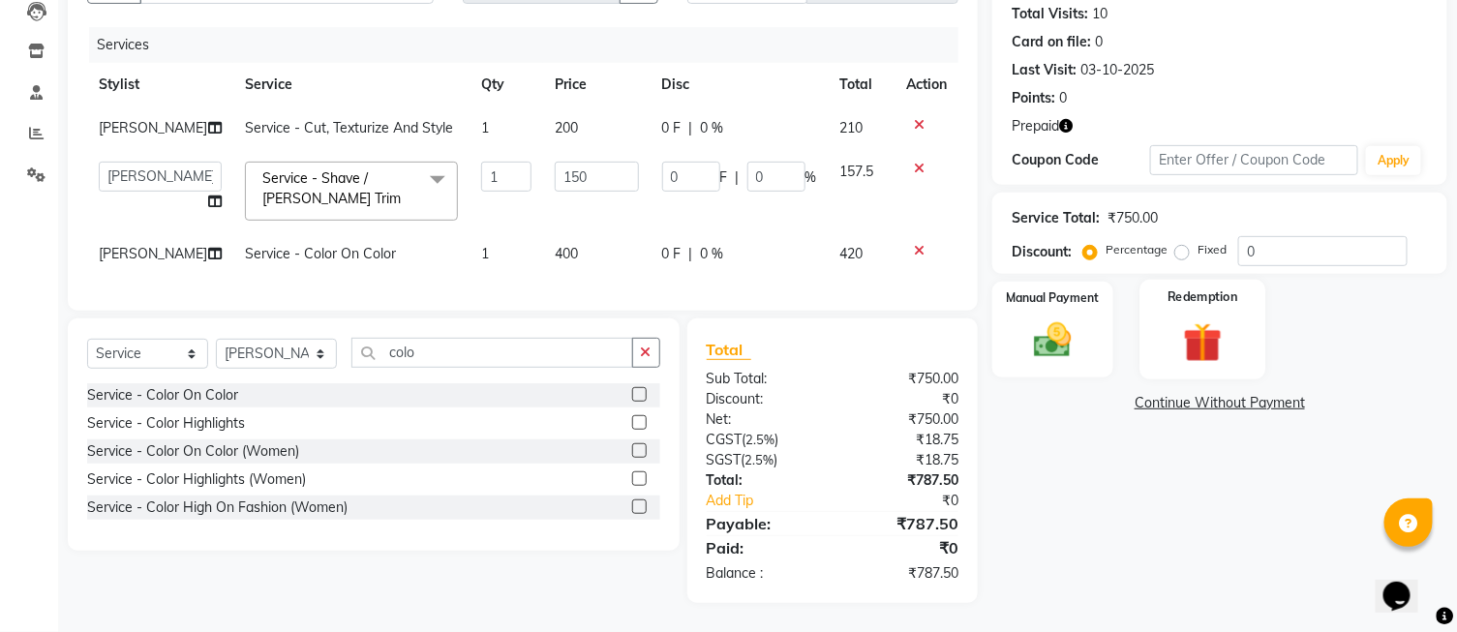
click at [1177, 319] on img at bounding box center [1203, 343] width 64 height 49
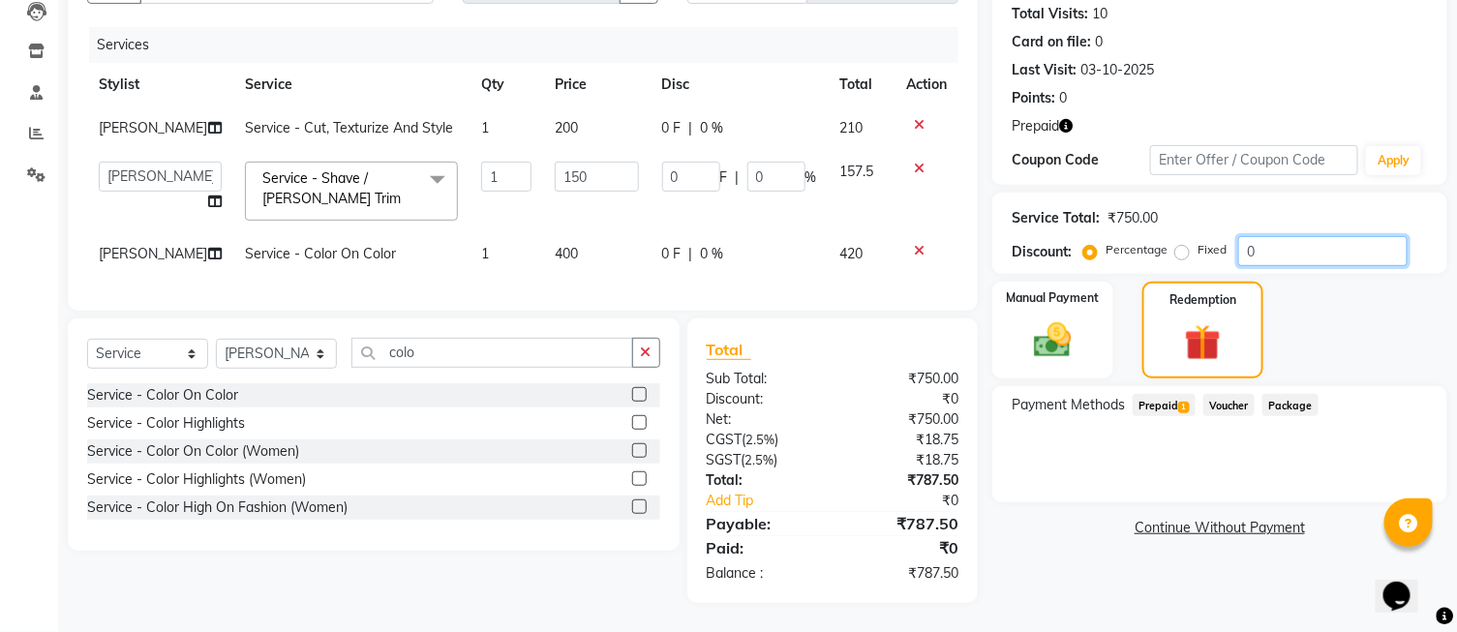
click at [1290, 236] on input "0" at bounding box center [1323, 251] width 169 height 30
click at [1198, 241] on label "Fixed" at bounding box center [1212, 249] width 29 height 17
click at [1184, 243] on input "Fixed" at bounding box center [1186, 250] width 14 height 14
radio input "true"
click at [1281, 236] on input "0" at bounding box center [1323, 251] width 169 height 30
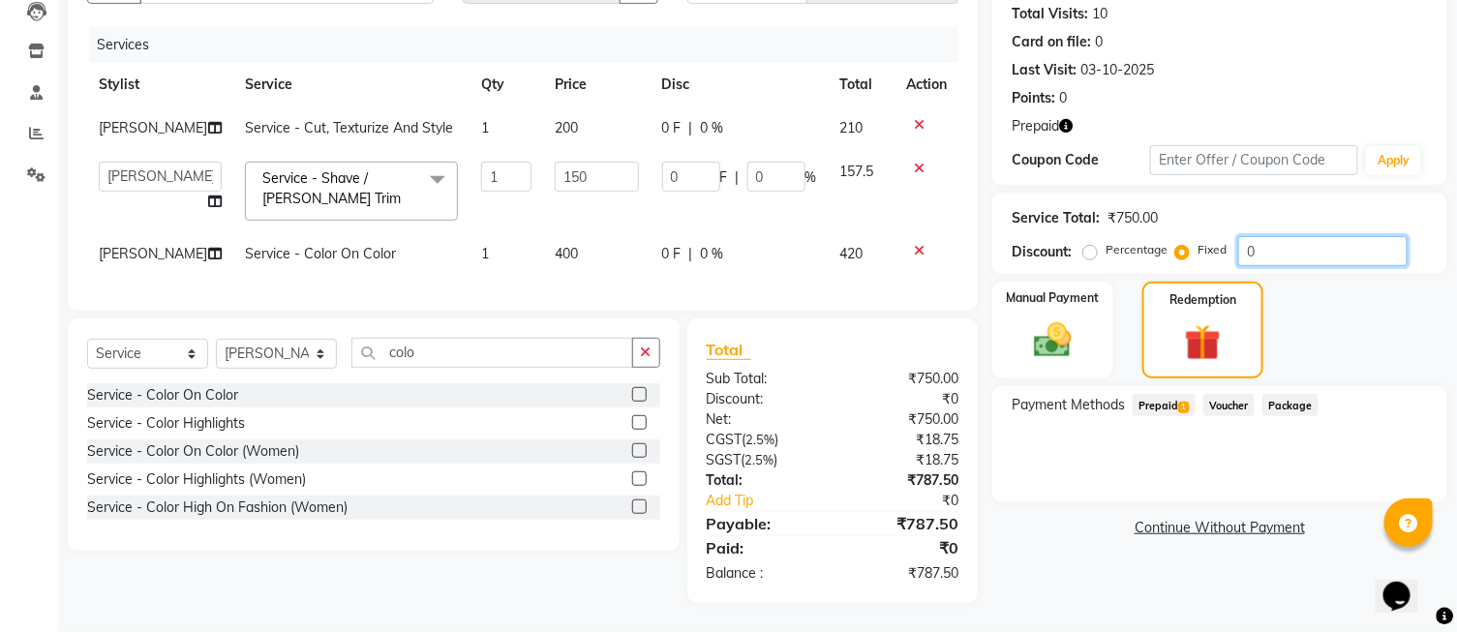
type input "08"
type input "1.6"
type input "1.07"
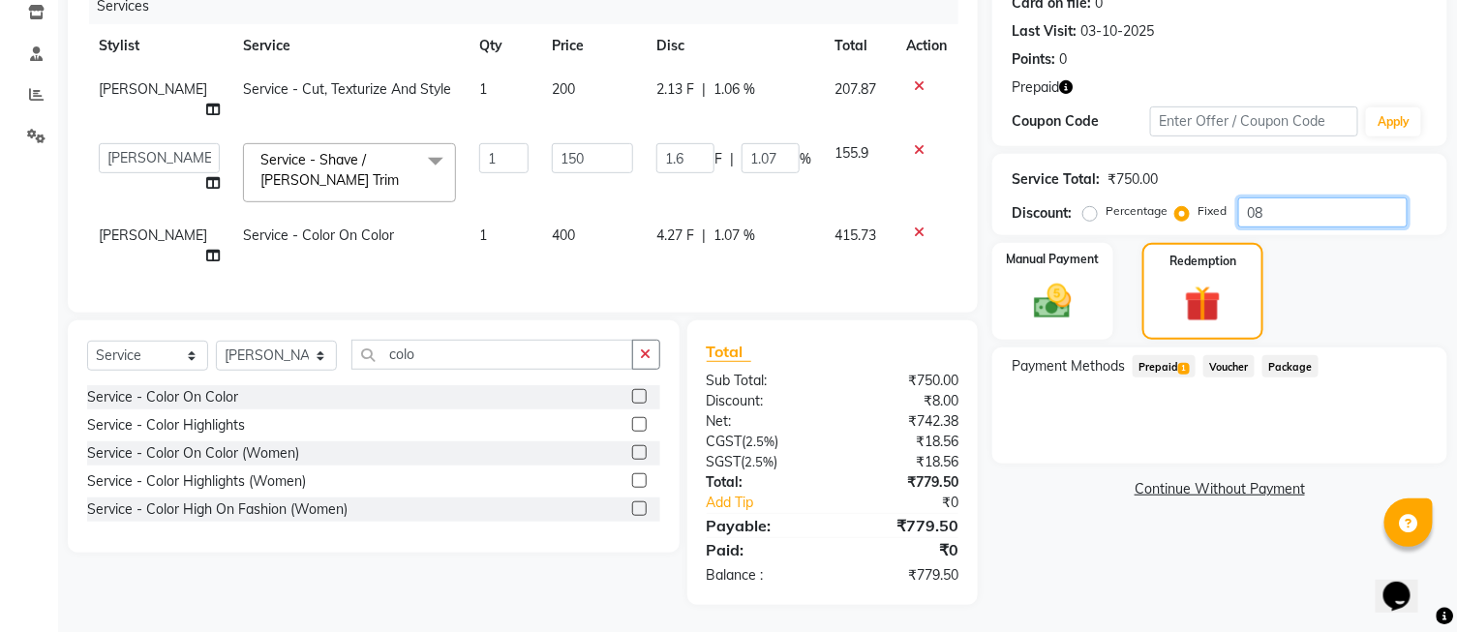
type input "087"
type input "17.4"
type input "11.6"
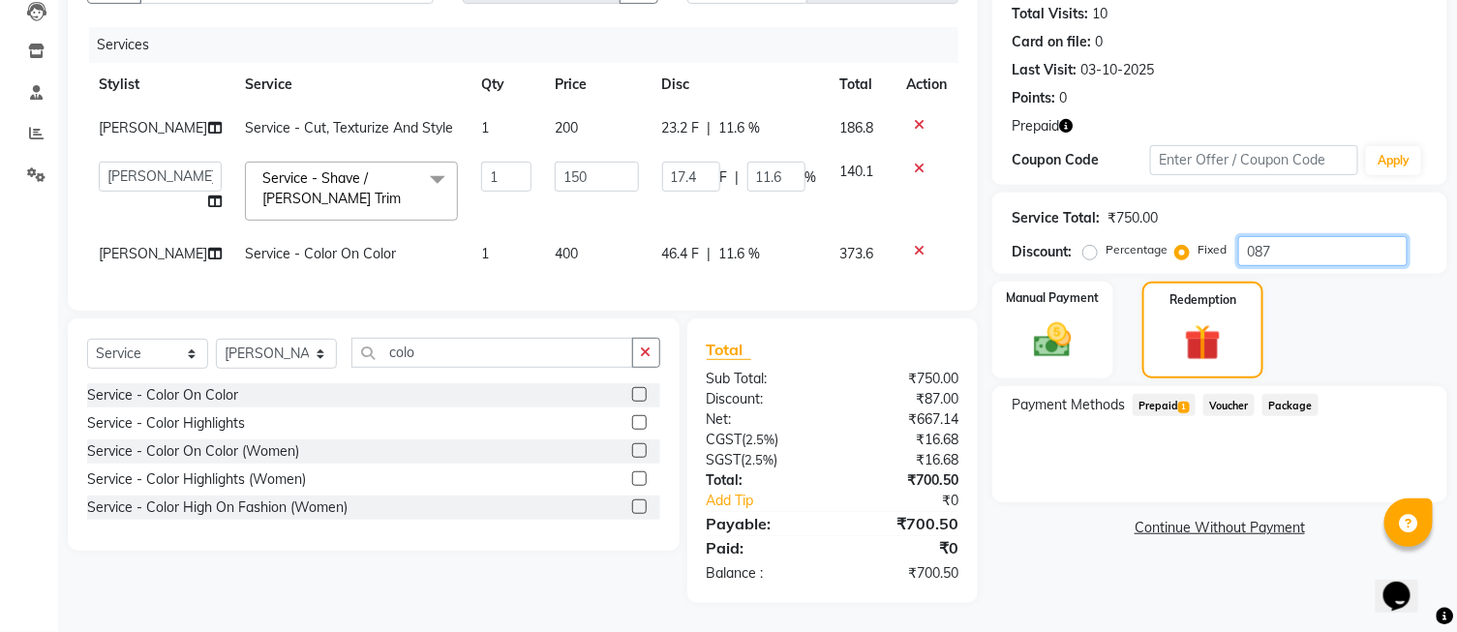
type input "087"
click at [1179, 394] on span "Prepaid 1" at bounding box center [1164, 405] width 63 height 22
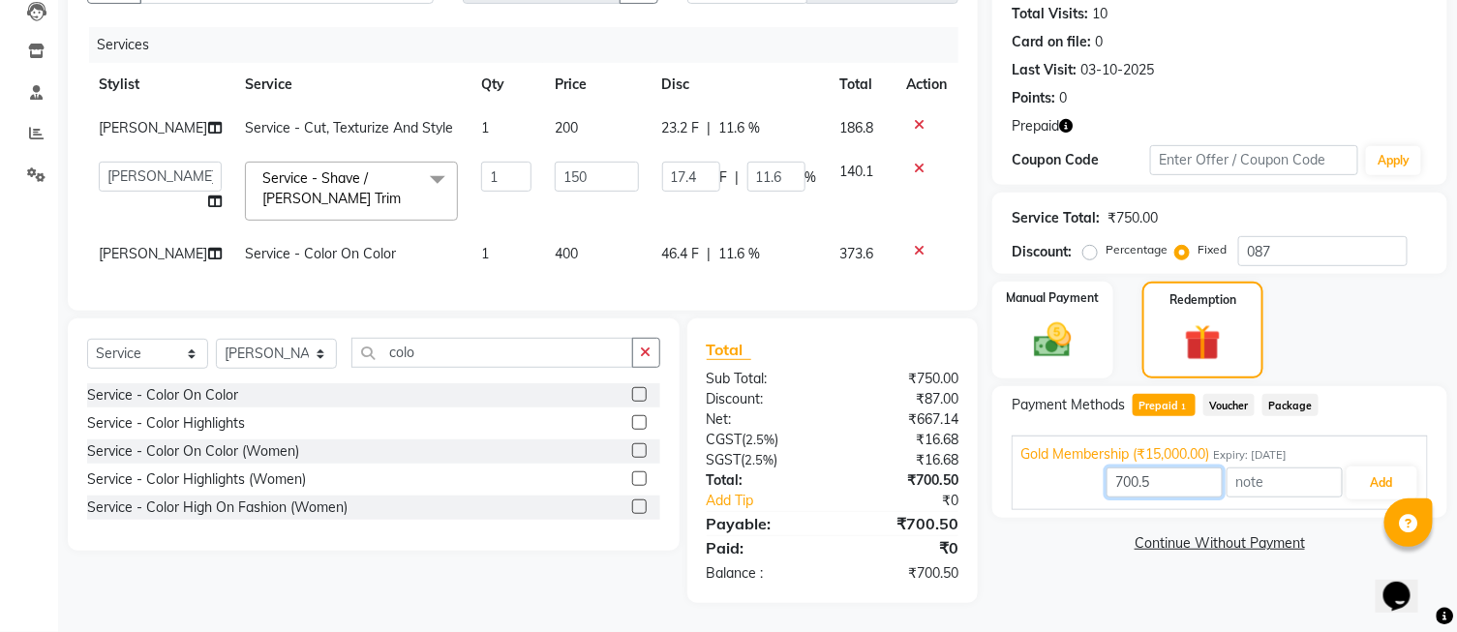
click at [1192, 468] on input "700.5" at bounding box center [1165, 483] width 116 height 30
type input "700"
click at [1307, 236] on input "087" at bounding box center [1323, 251] width 169 height 30
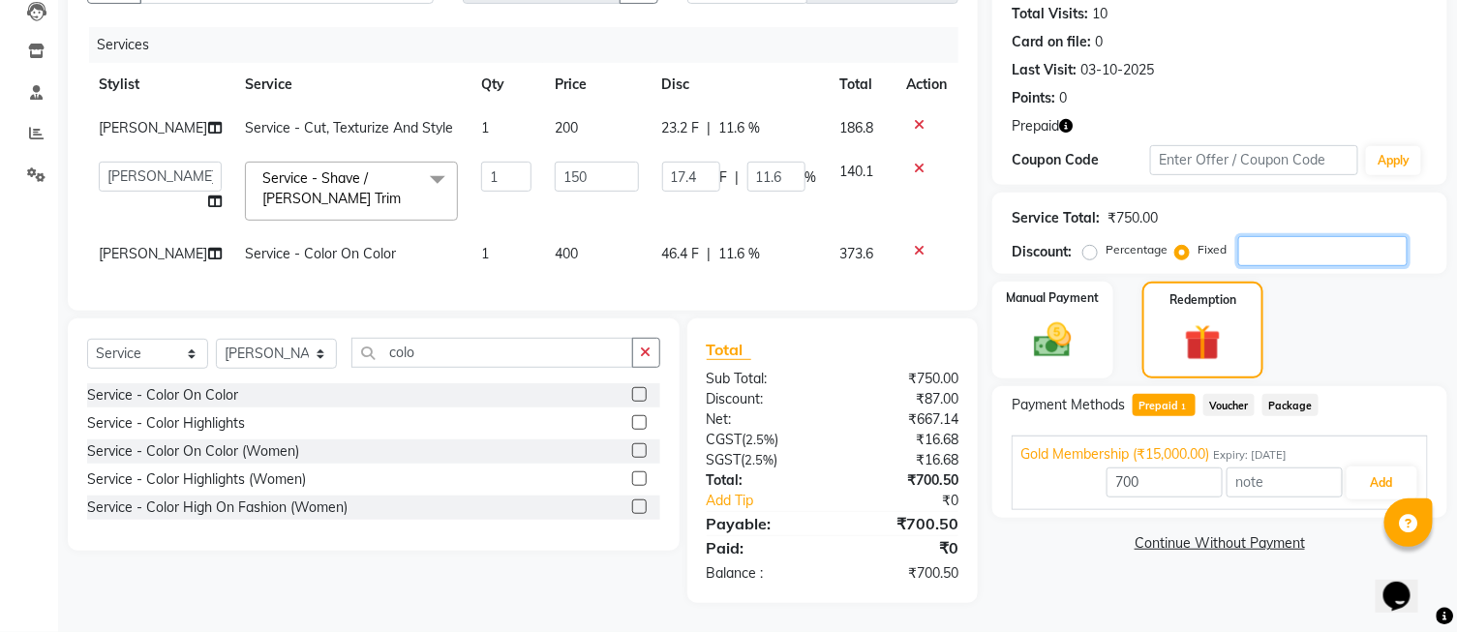
type input "0"
type input "15000"
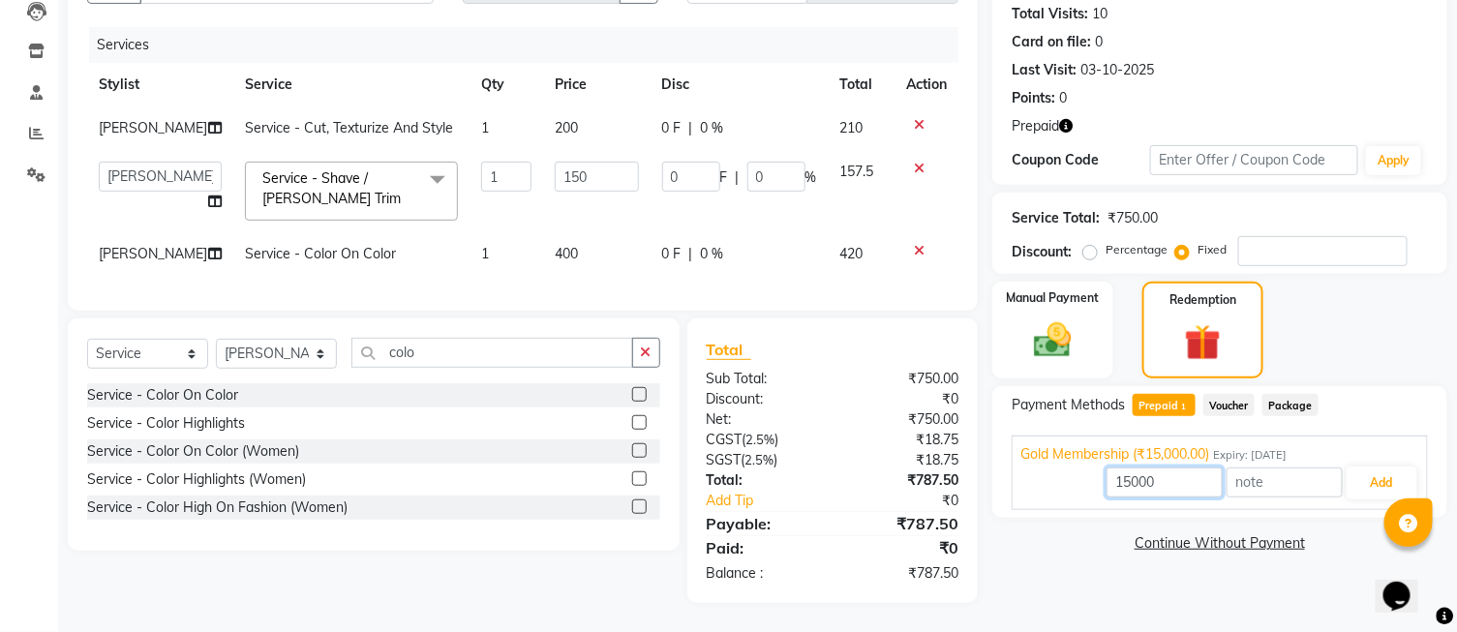
click at [1197, 468] on input "15000" at bounding box center [1165, 483] width 116 height 30
type input "1"
type input "700"
click at [1367, 467] on button "Add" at bounding box center [1382, 483] width 71 height 33
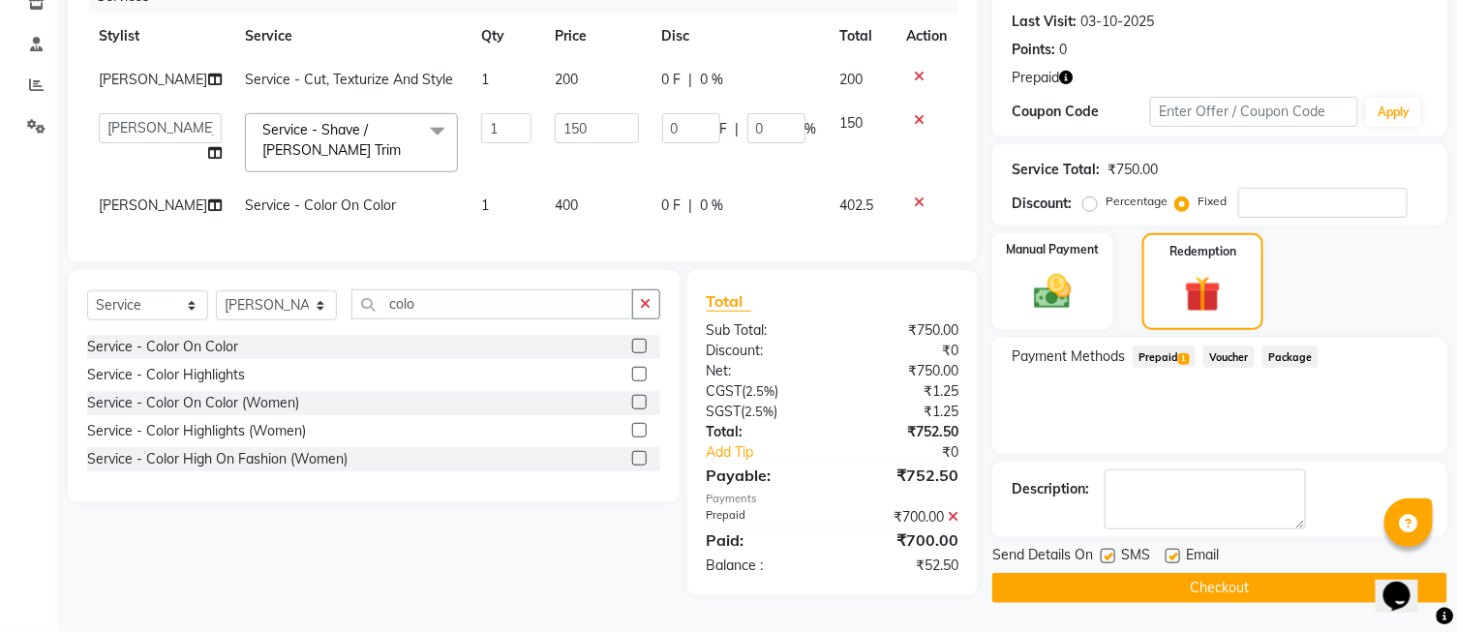
scroll to position [310, 0]
click at [1270, 188] on input "number" at bounding box center [1323, 203] width 169 height 30
type input "5"
type input "1"
type input "0.67"
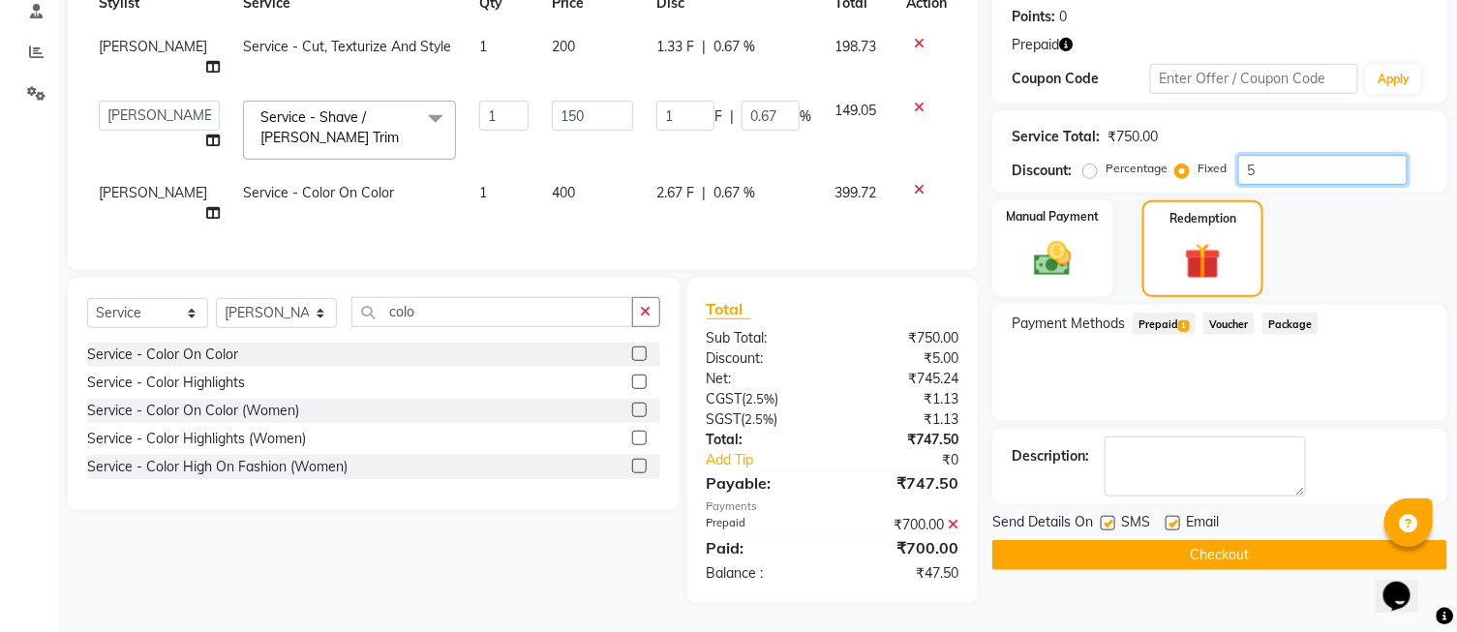
type input "52"
type input "10.4"
type input "6.93"
type input "52.5"
type input "10.5"
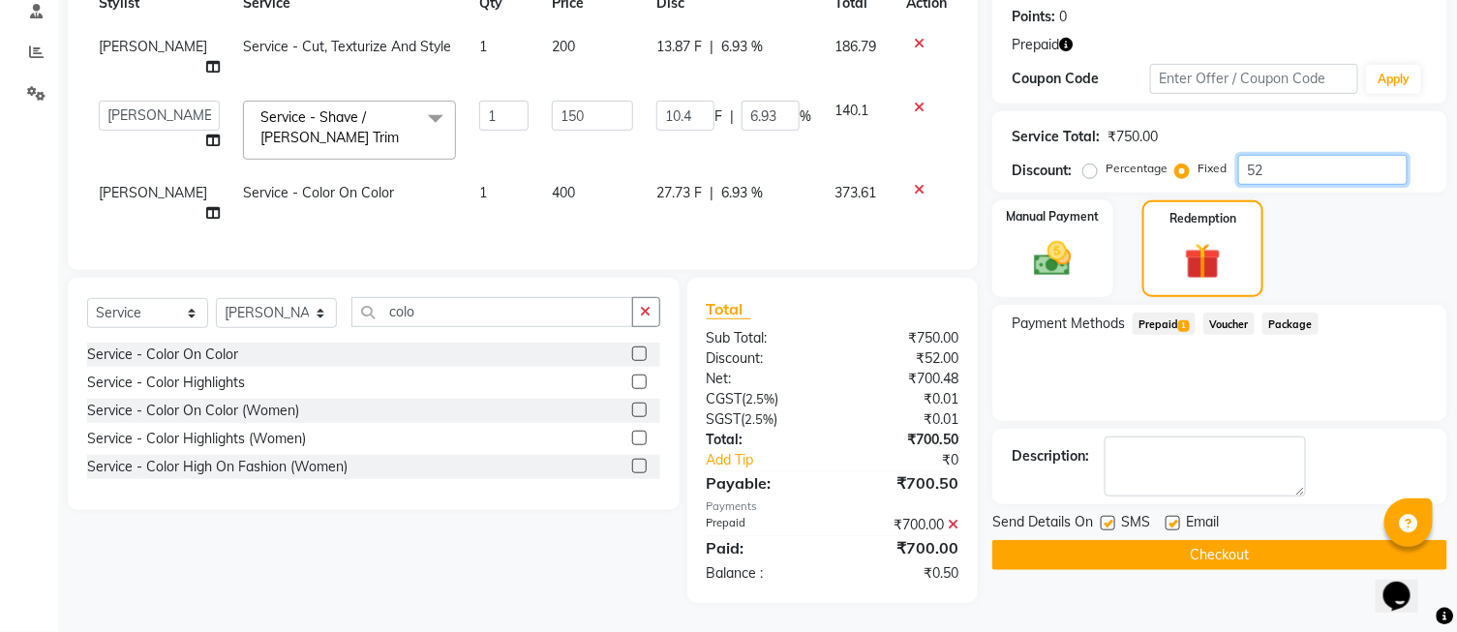
type input "7"
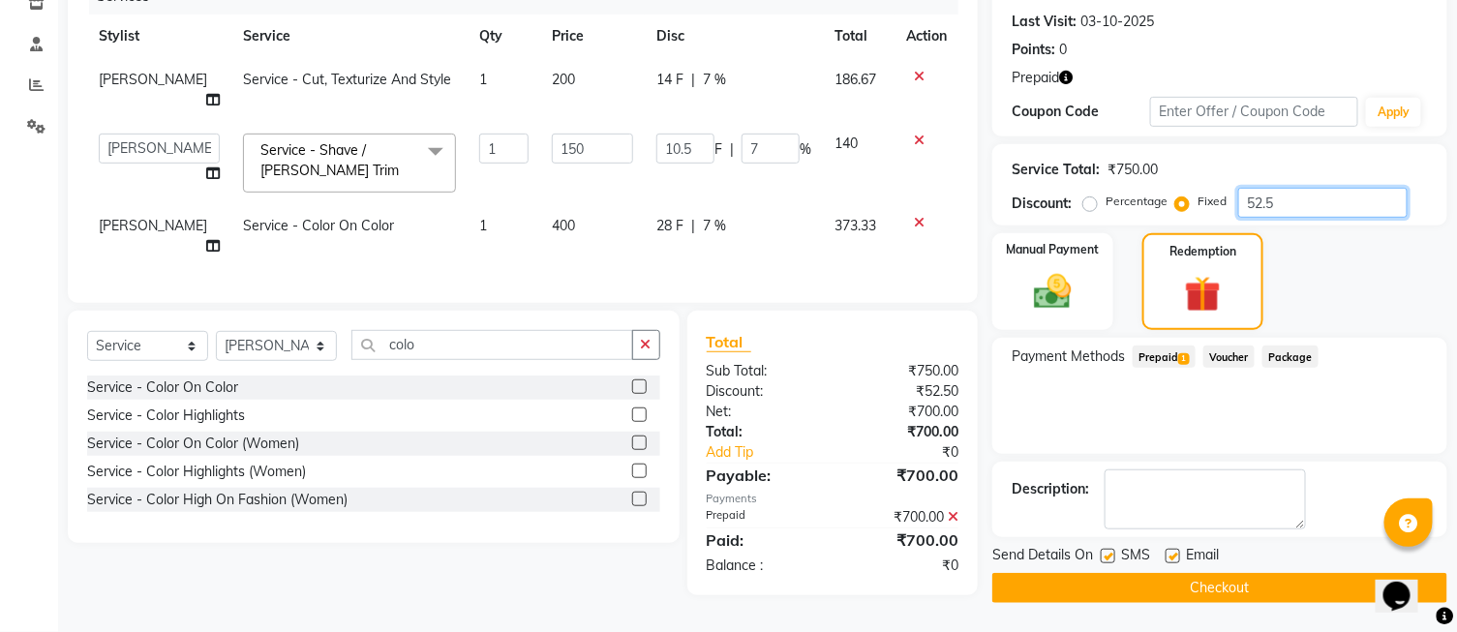
scroll to position [269, 0]
type input "52.50"
click at [1182, 594] on button "Checkout" at bounding box center [1220, 588] width 455 height 30
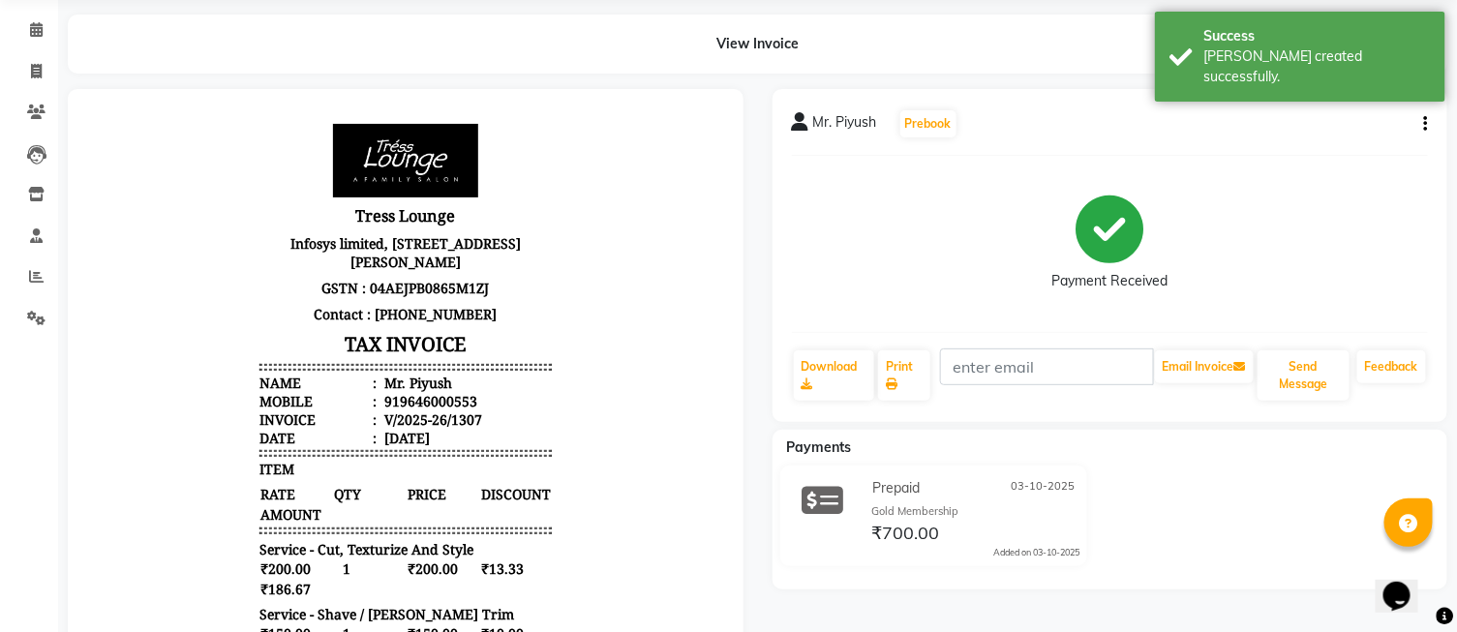
scroll to position [107, 0]
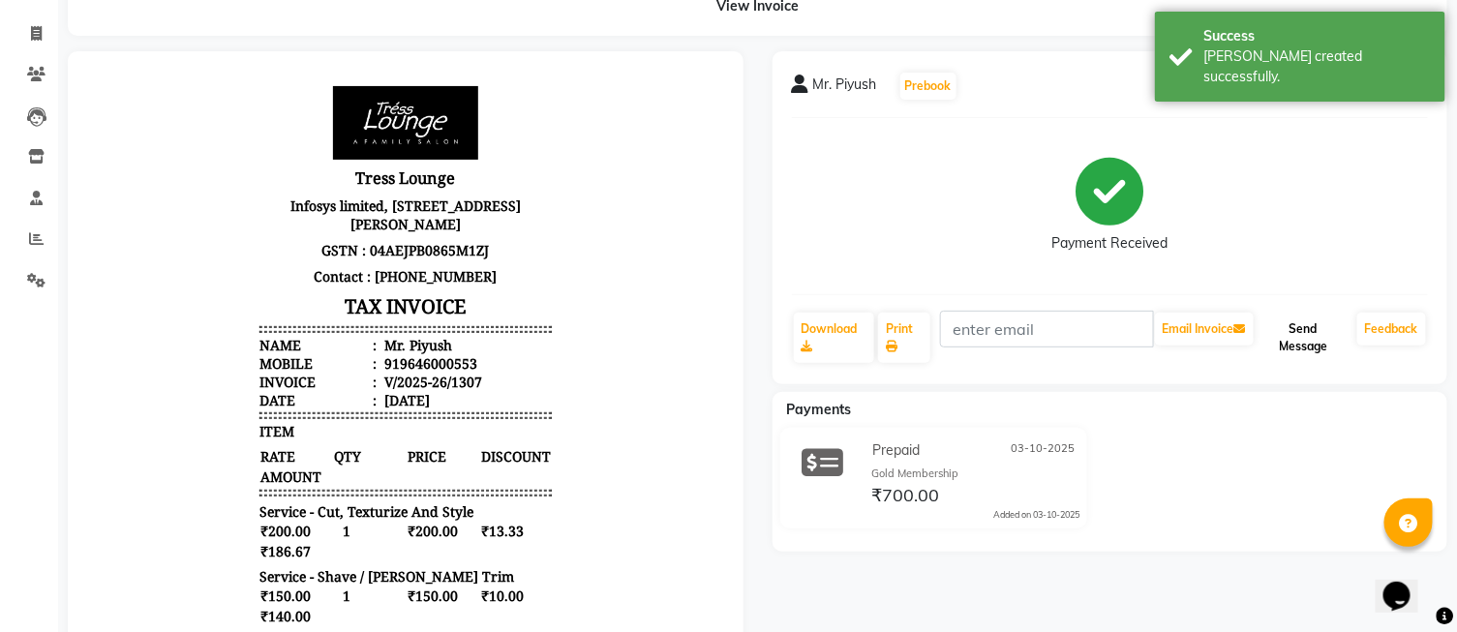
click at [1284, 349] on button "Send Message" at bounding box center [1304, 338] width 92 height 50
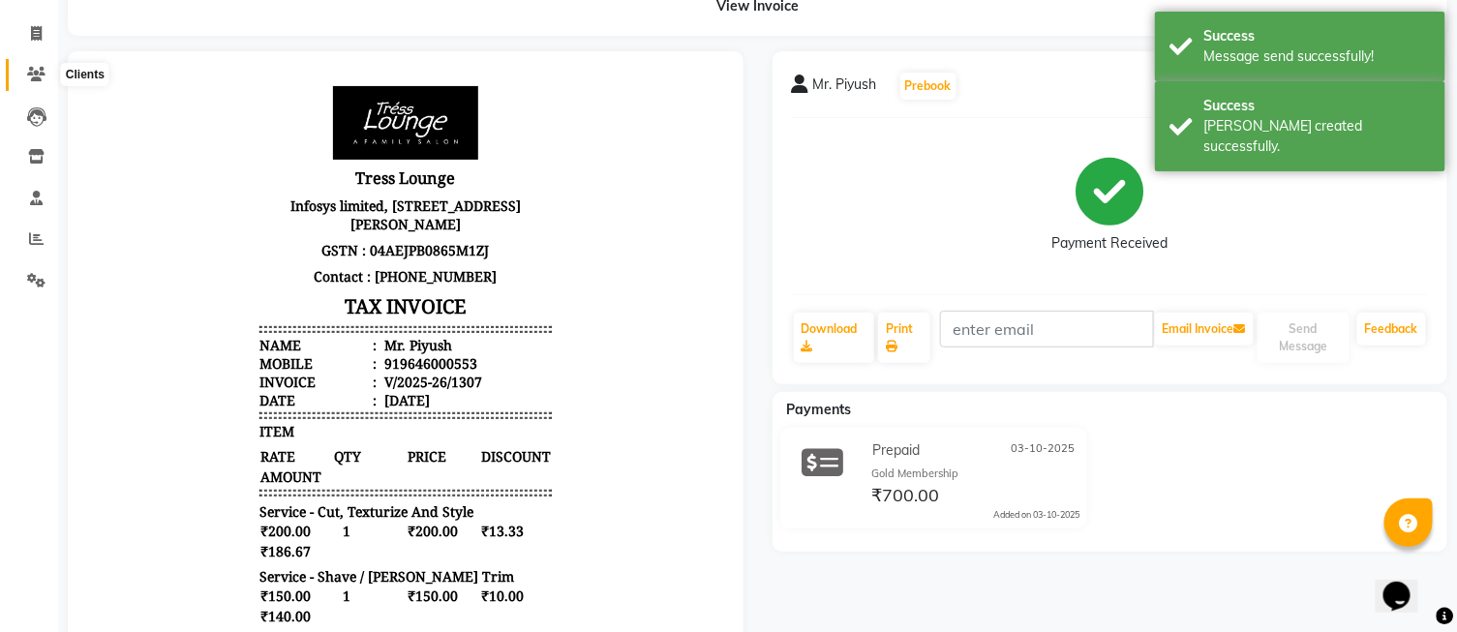
click at [36, 78] on icon at bounding box center [36, 74] width 18 height 15
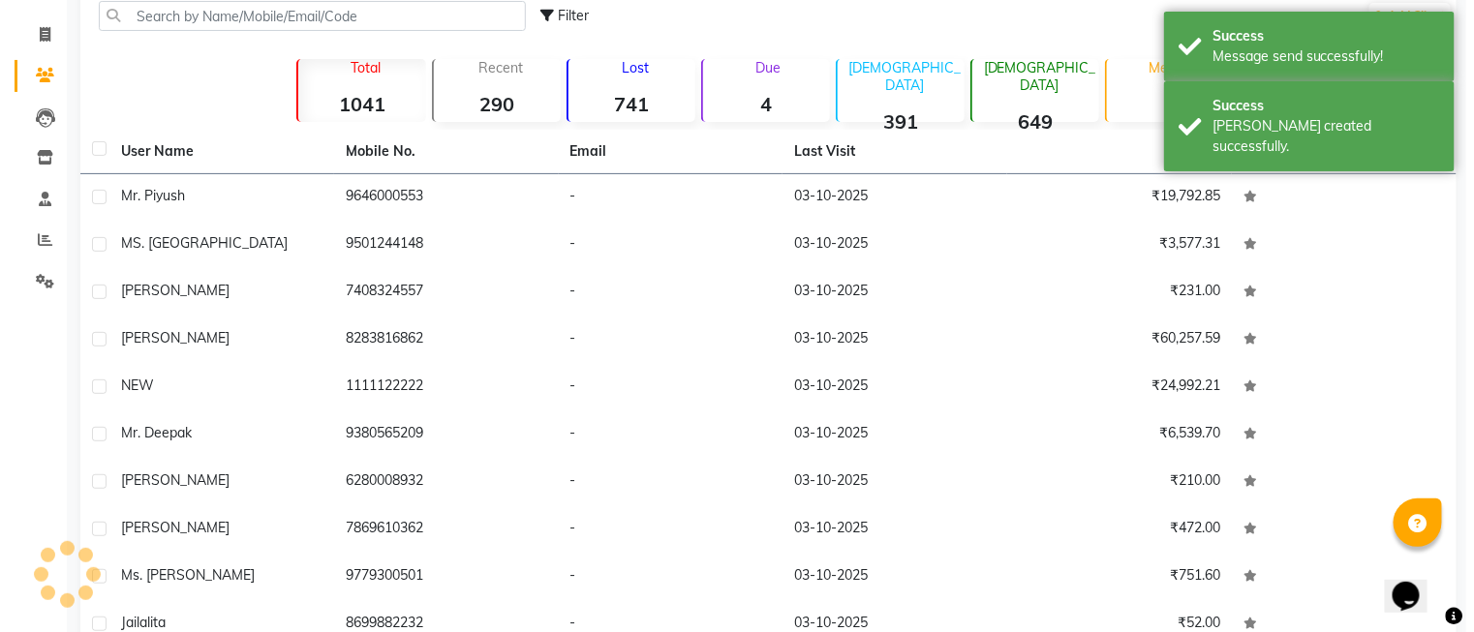
scroll to position [107, 0]
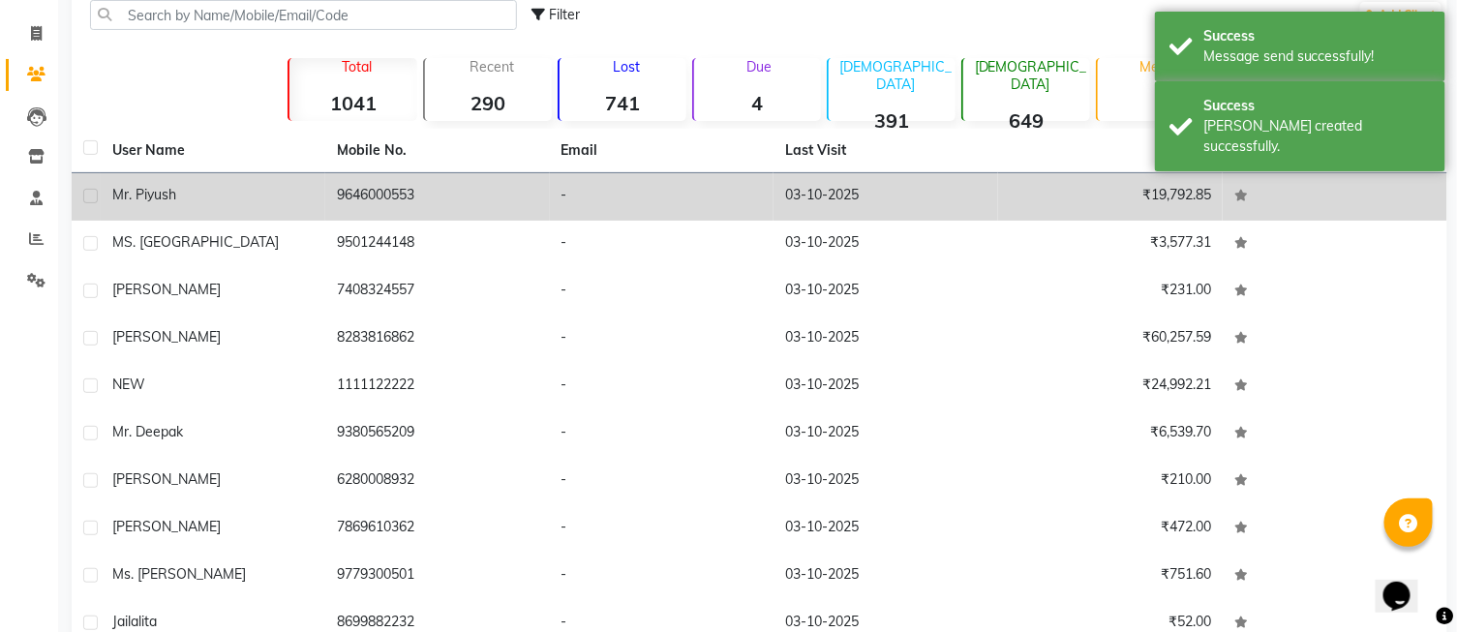
click at [892, 210] on td "03-10-2025" at bounding box center [886, 196] width 225 height 47
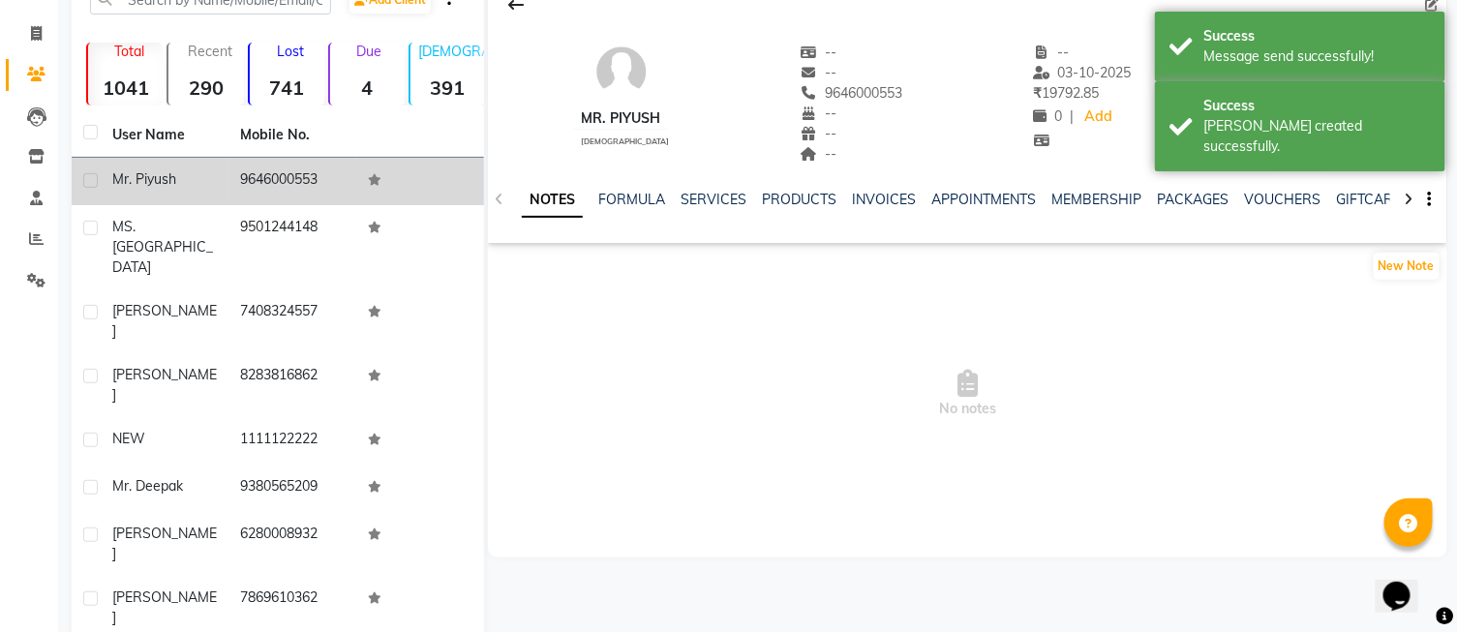
click at [704, 209] on div "SERVICES" at bounding box center [714, 200] width 66 height 20
click at [714, 204] on link "SERVICES" at bounding box center [714, 199] width 66 height 17
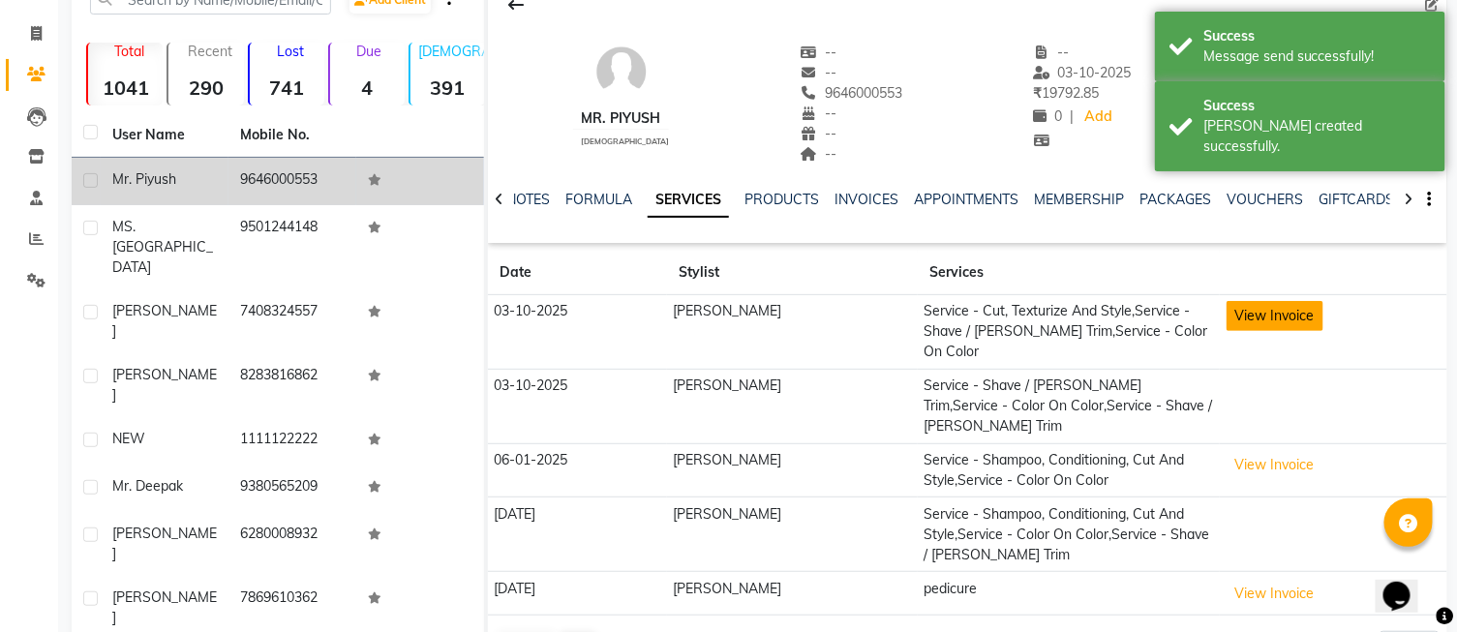
click at [1235, 320] on button "View Invoice" at bounding box center [1275, 316] width 97 height 30
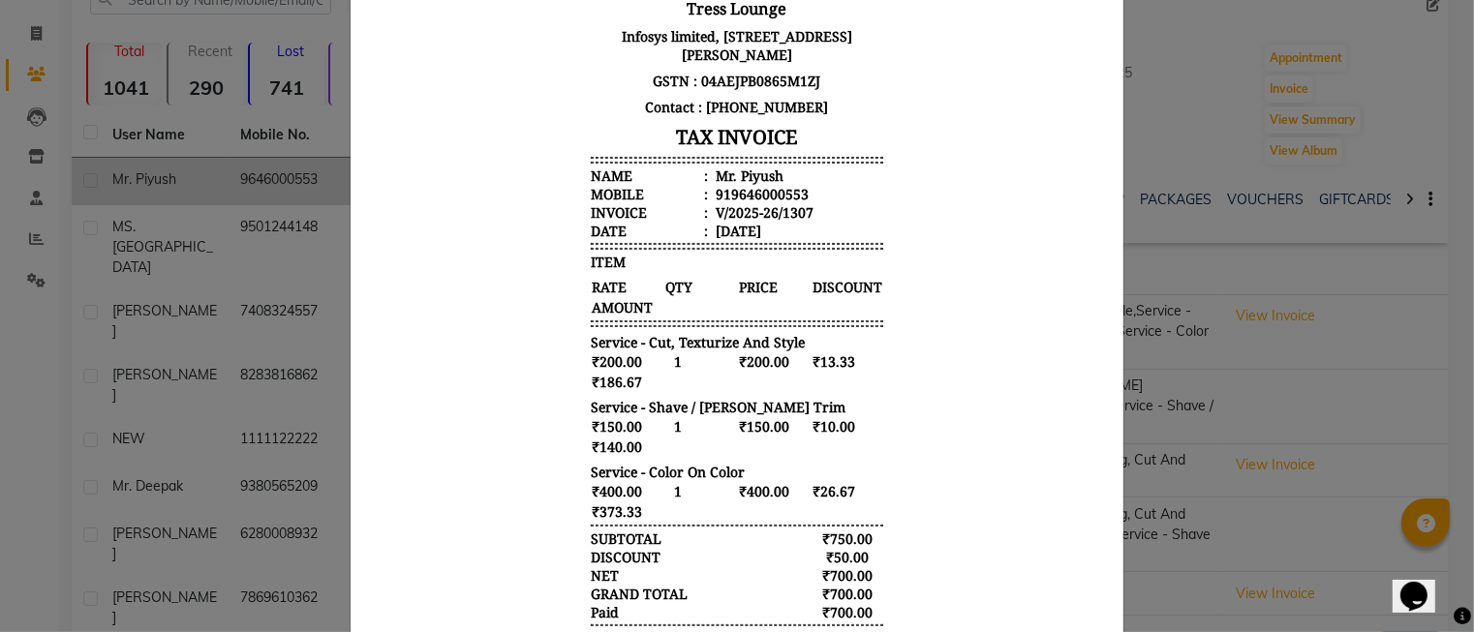
click at [1168, 291] on ngb-modal-window "INVOICE View Invoice Close" at bounding box center [737, 316] width 1474 height 632
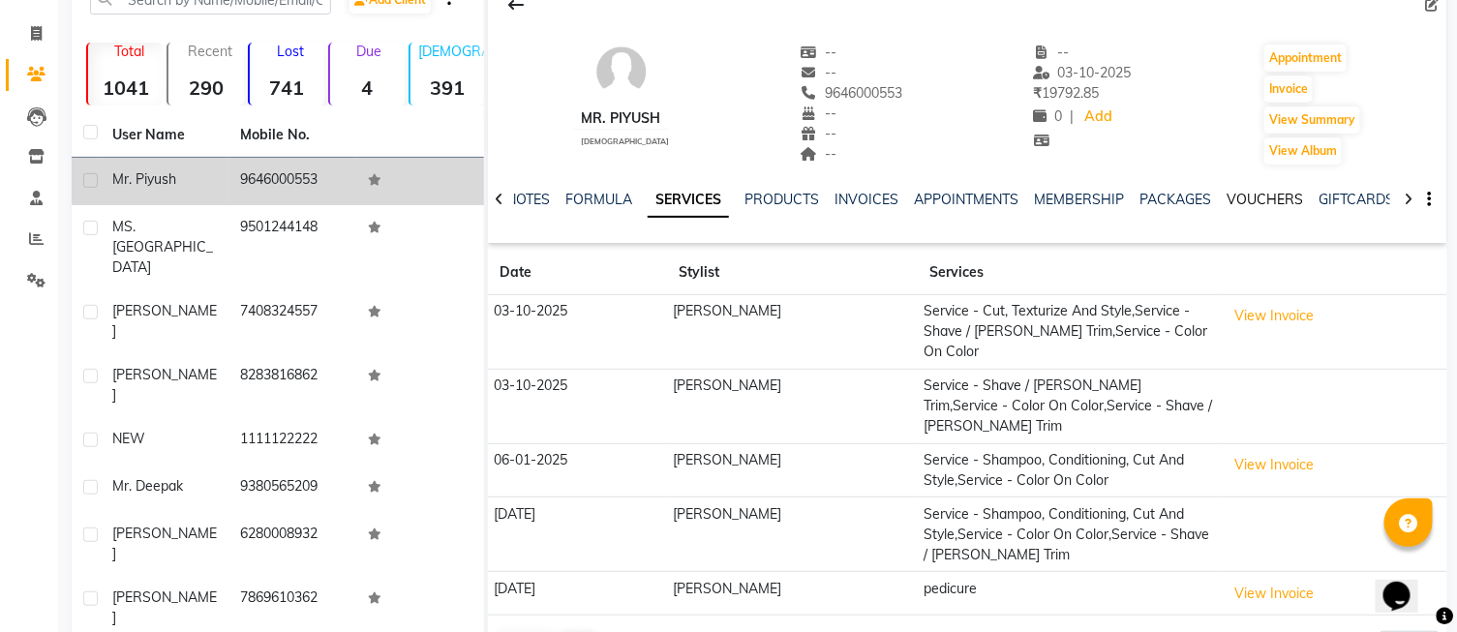
click at [1283, 198] on link "VOUCHERS" at bounding box center [1265, 199] width 77 height 17
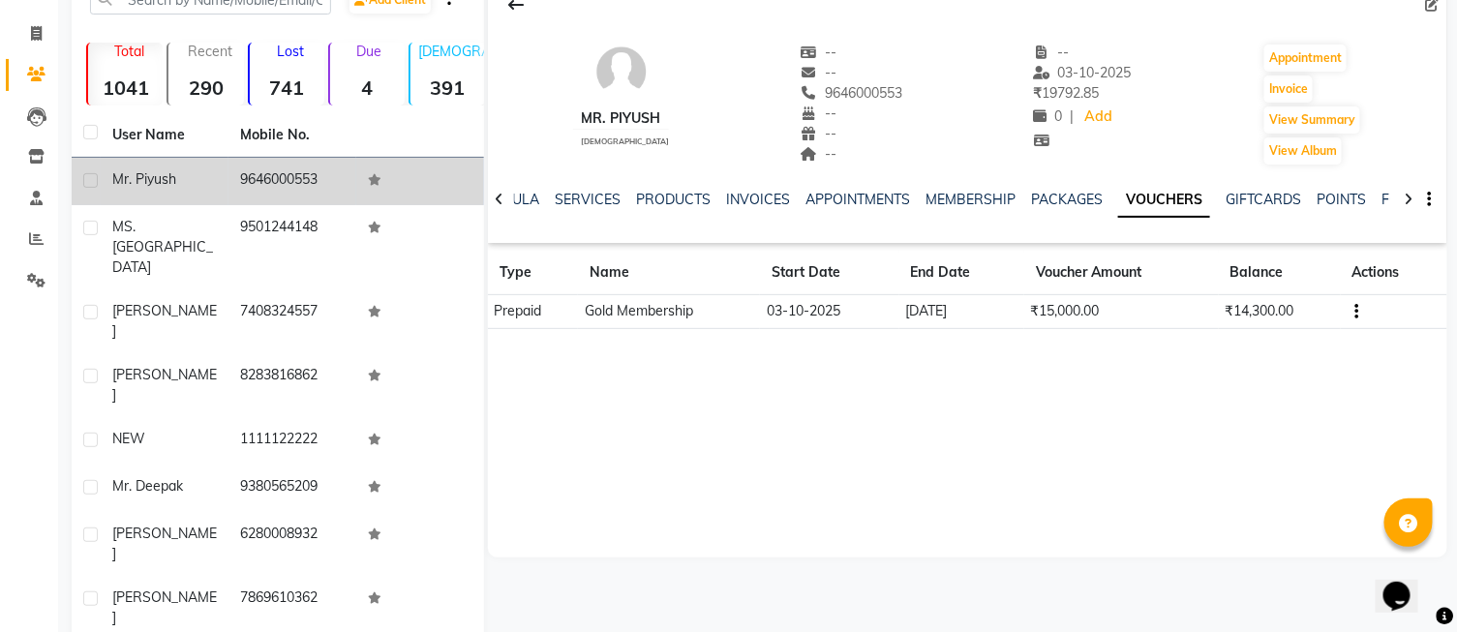
click at [1026, 472] on div "Mr. Piyush [DEMOGRAPHIC_DATA] -- -- 9646000553 -- -- -- -- [DATE] ₹ 19792.85 0 …" at bounding box center [968, 267] width 960 height 581
